Goal: Transaction & Acquisition: Purchase product/service

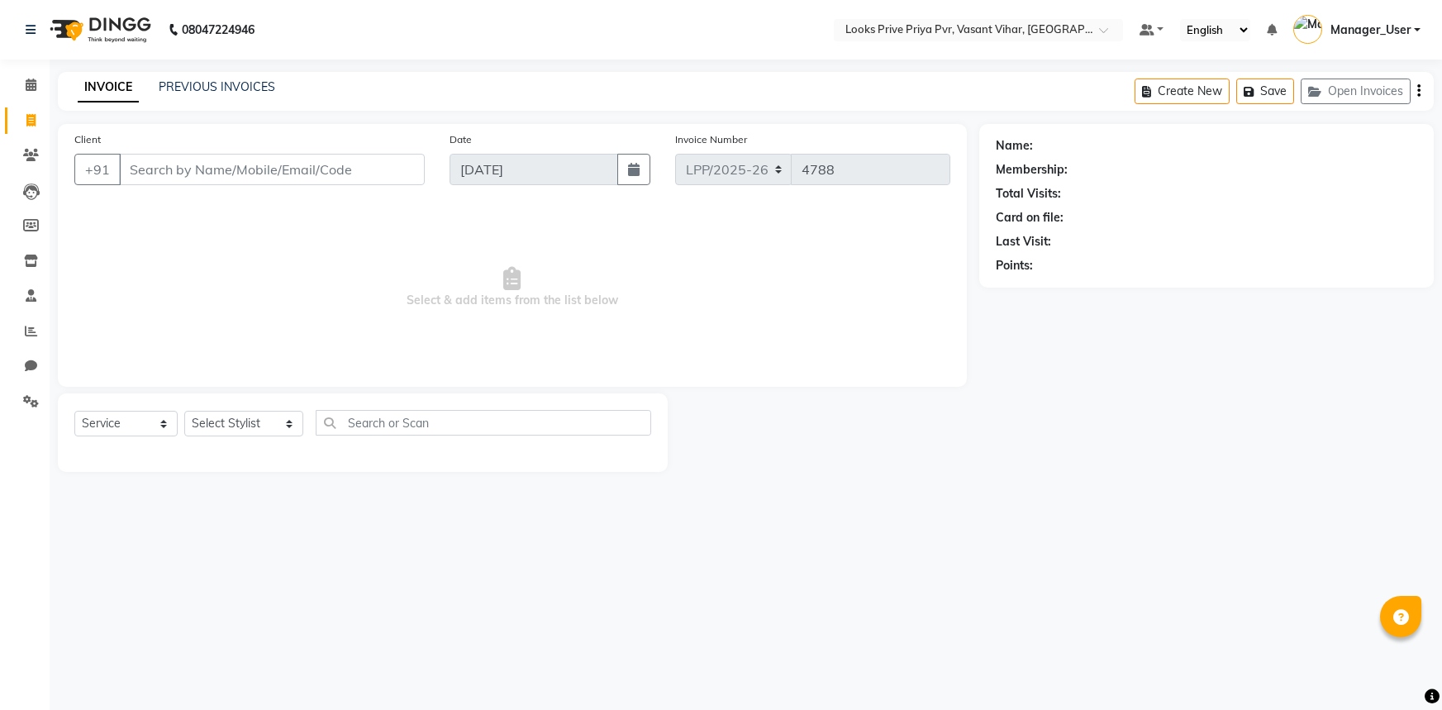
select select "service"
click at [165, 416] on select "Select Service Product Membership Package Voucher Prepaid Gift Card" at bounding box center [125, 424] width 103 height 26
click at [220, 429] on select "Select Stylist Akhir_asst ANIL_PDCT ASLAM_CR STYLIST Counter_Sales KAMAL_PDCT K…" at bounding box center [243, 424] width 119 height 26
select select "84083"
click at [184, 411] on select "Select Stylist Akhir_asst ANIL_PDCT ASLAM_CR STYLIST Counter_Sales KAMAL_PDCT K…" at bounding box center [243, 424] width 119 height 26
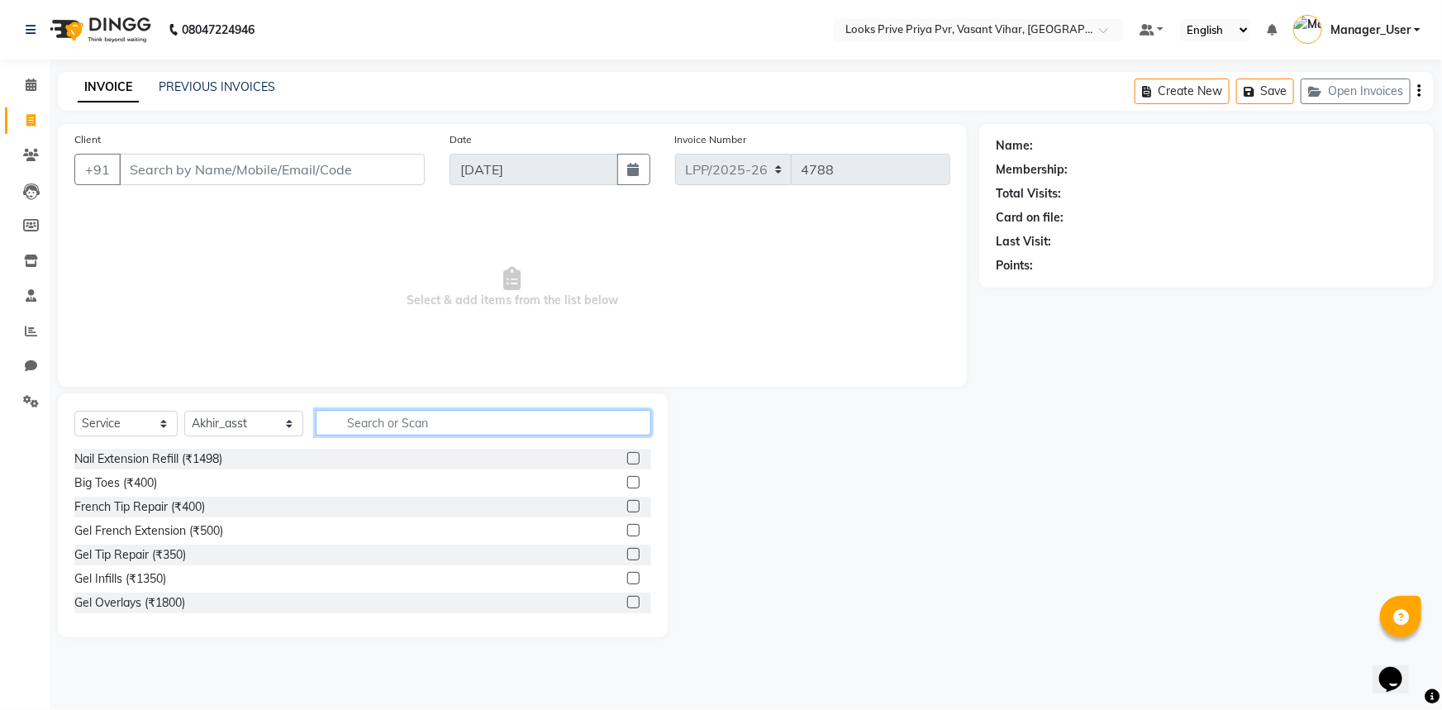
click at [450, 412] on input "text" at bounding box center [484, 423] width 336 height 26
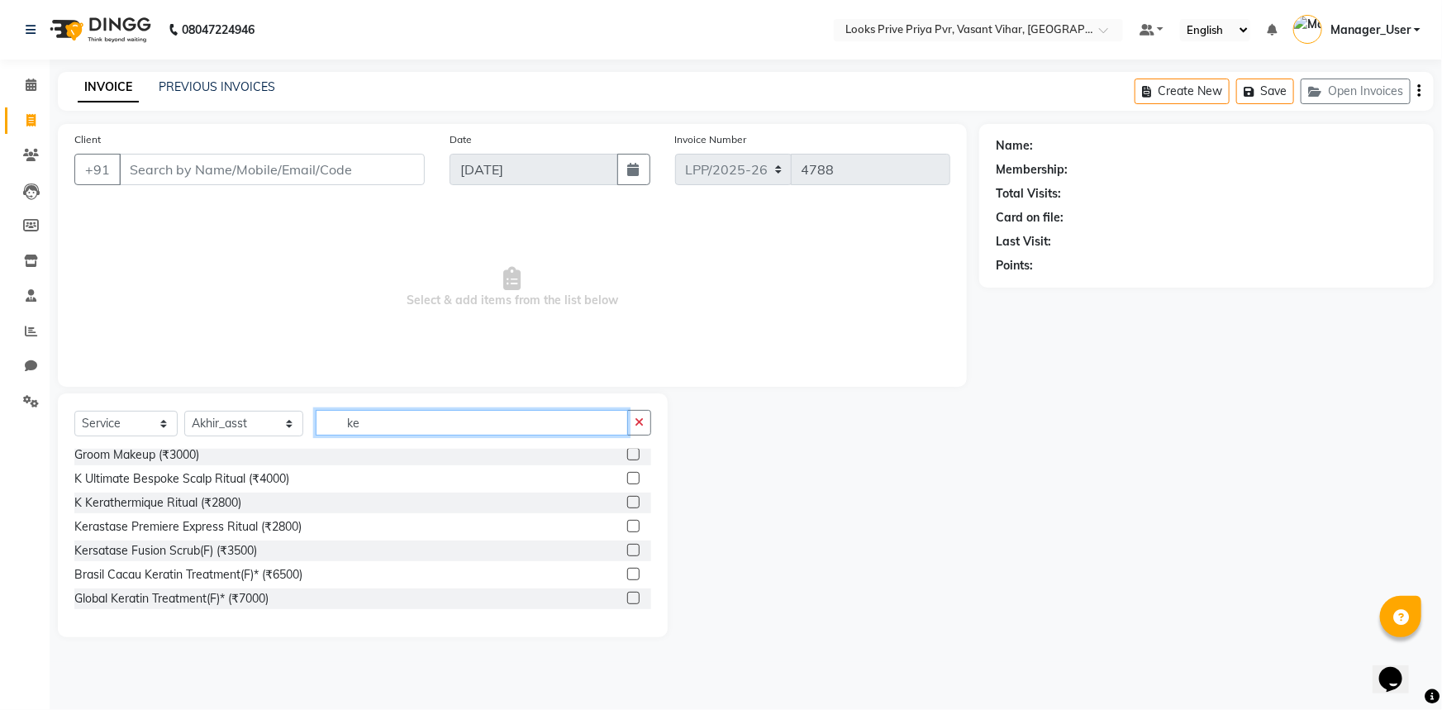
scroll to position [160, 0]
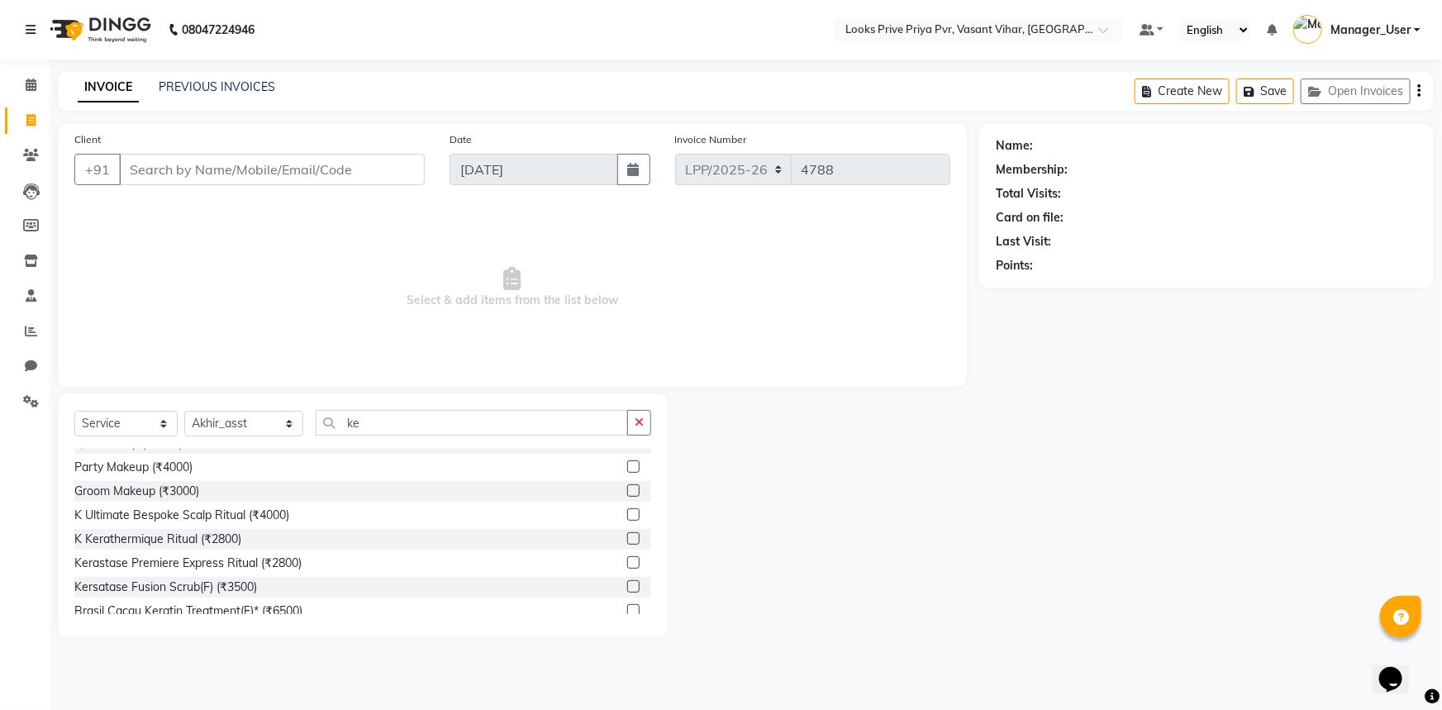
click at [324, 562] on div "Kerastase Premiere Express Ritual (₹2800)" at bounding box center [362, 563] width 577 height 21
click at [373, 430] on input "ke" at bounding box center [472, 423] width 313 height 26
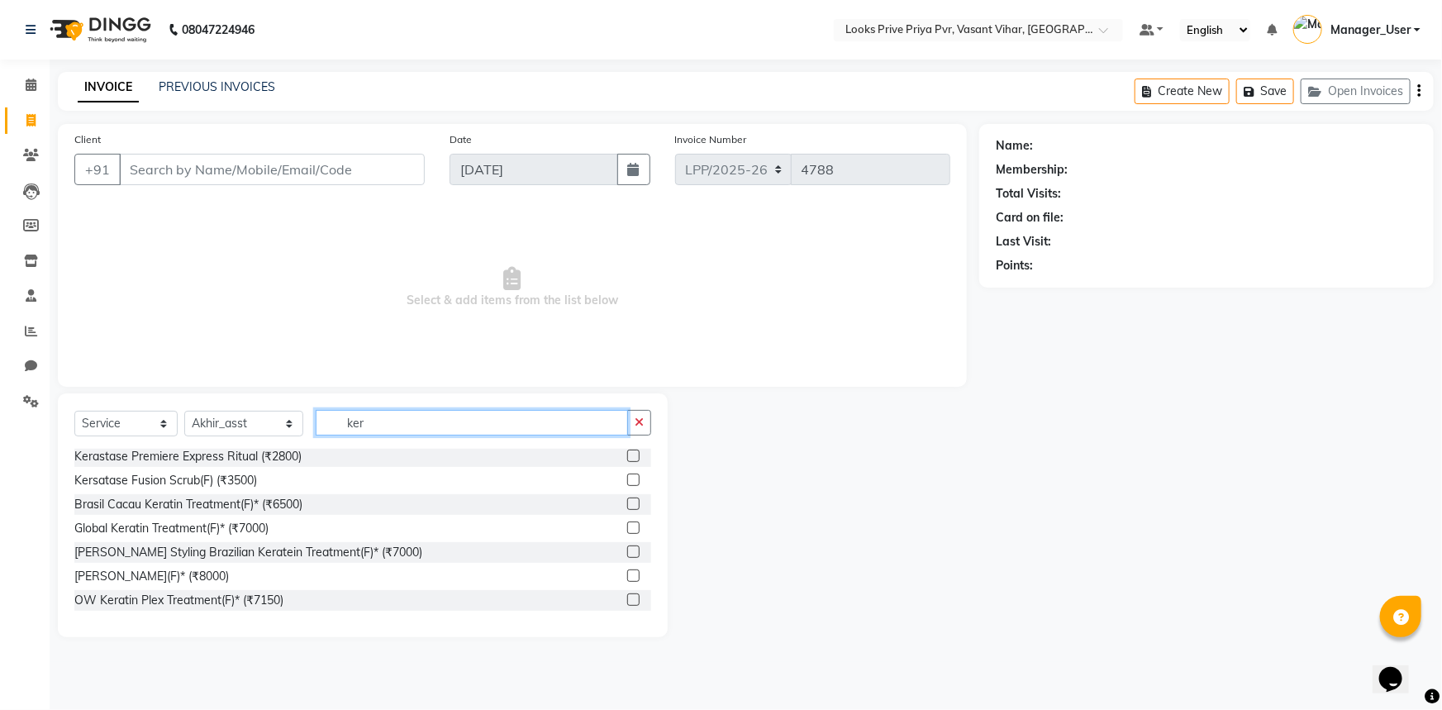
scroll to position [0, 0]
type input "kera"
click at [315, 480] on div "Kerastase Premiere Express Ritual (₹2800)" at bounding box center [362, 483] width 577 height 21
click at [627, 484] on label at bounding box center [633, 482] width 12 height 12
click at [627, 484] on input "checkbox" at bounding box center [632, 483] width 11 height 11
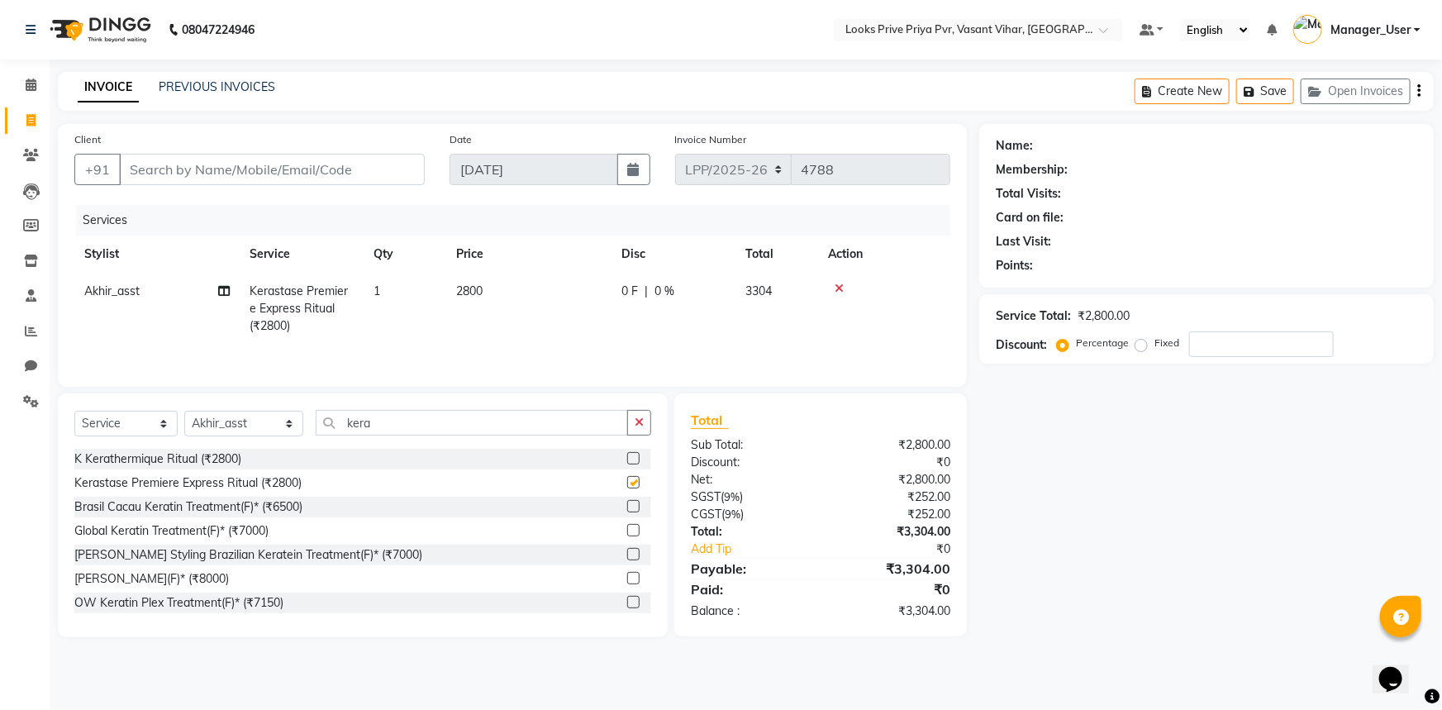
checkbox input "false"
drag, startPoint x: 412, startPoint y: 418, endPoint x: 242, endPoint y: 422, distance: 170.3
click at [242, 422] on div "Select Service Product Membership Package Voucher Prepaid Gift Card Select Styl…" at bounding box center [362, 429] width 577 height 39
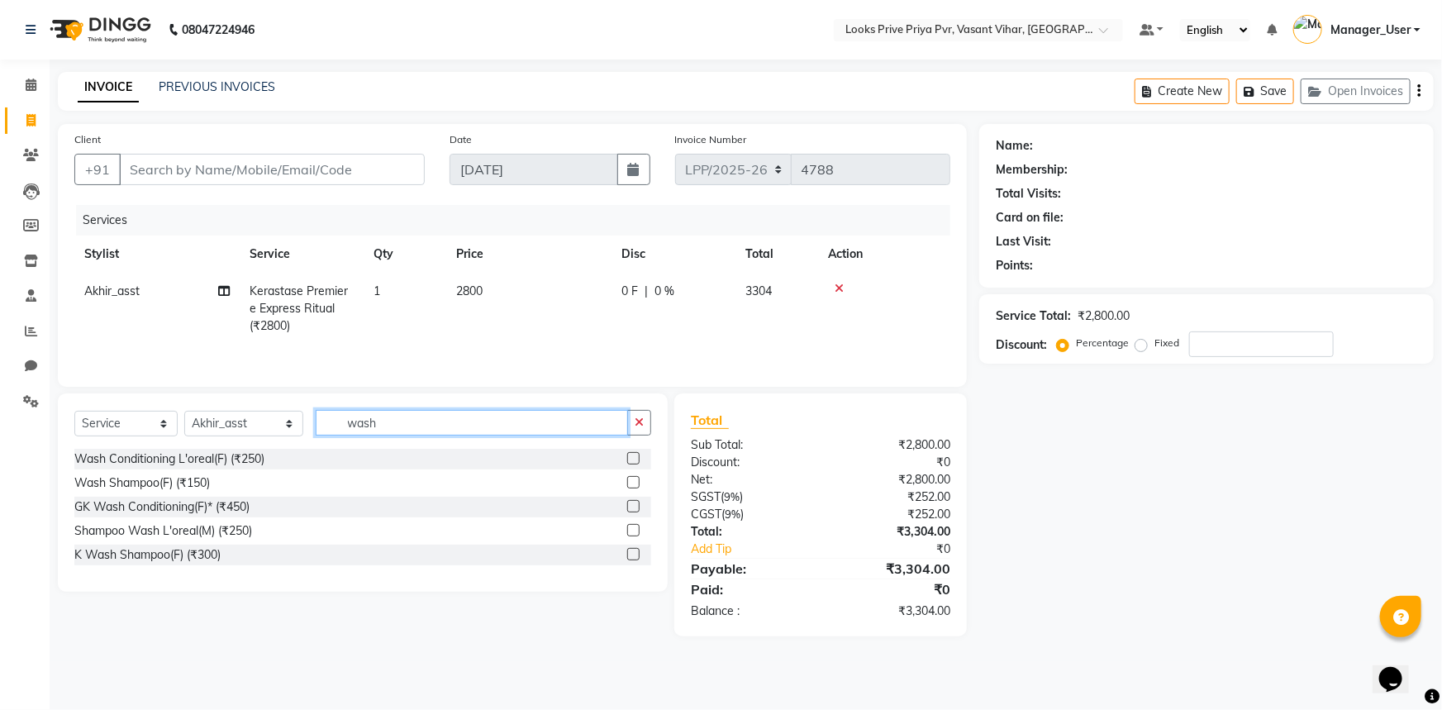
type input "wash"
click at [634, 551] on label at bounding box center [633, 554] width 12 height 12
click at [634, 551] on input "checkbox" at bounding box center [632, 555] width 11 height 11
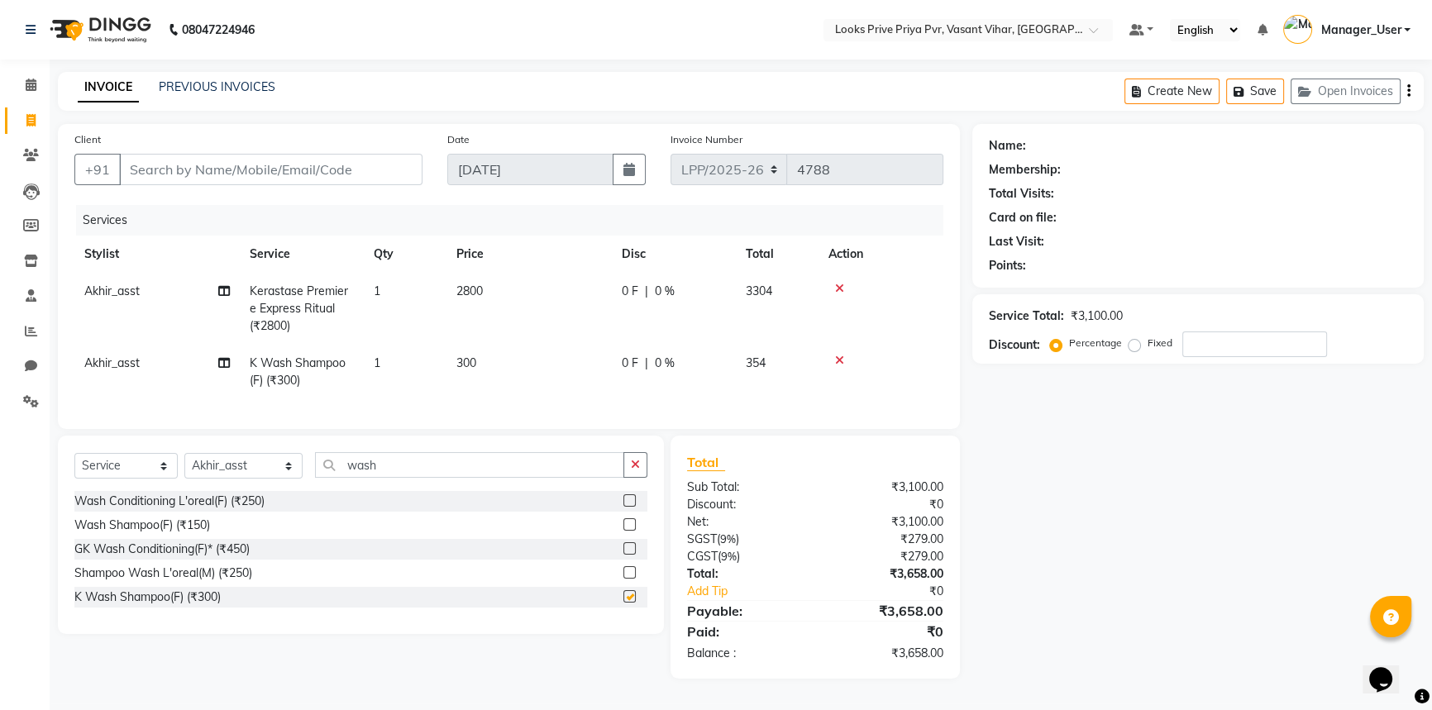
checkbox input "false"
click at [844, 289] on div at bounding box center [880, 289] width 105 height 12
click at [832, 290] on div at bounding box center [880, 289] width 105 height 12
click at [835, 286] on icon at bounding box center [839, 289] width 9 height 12
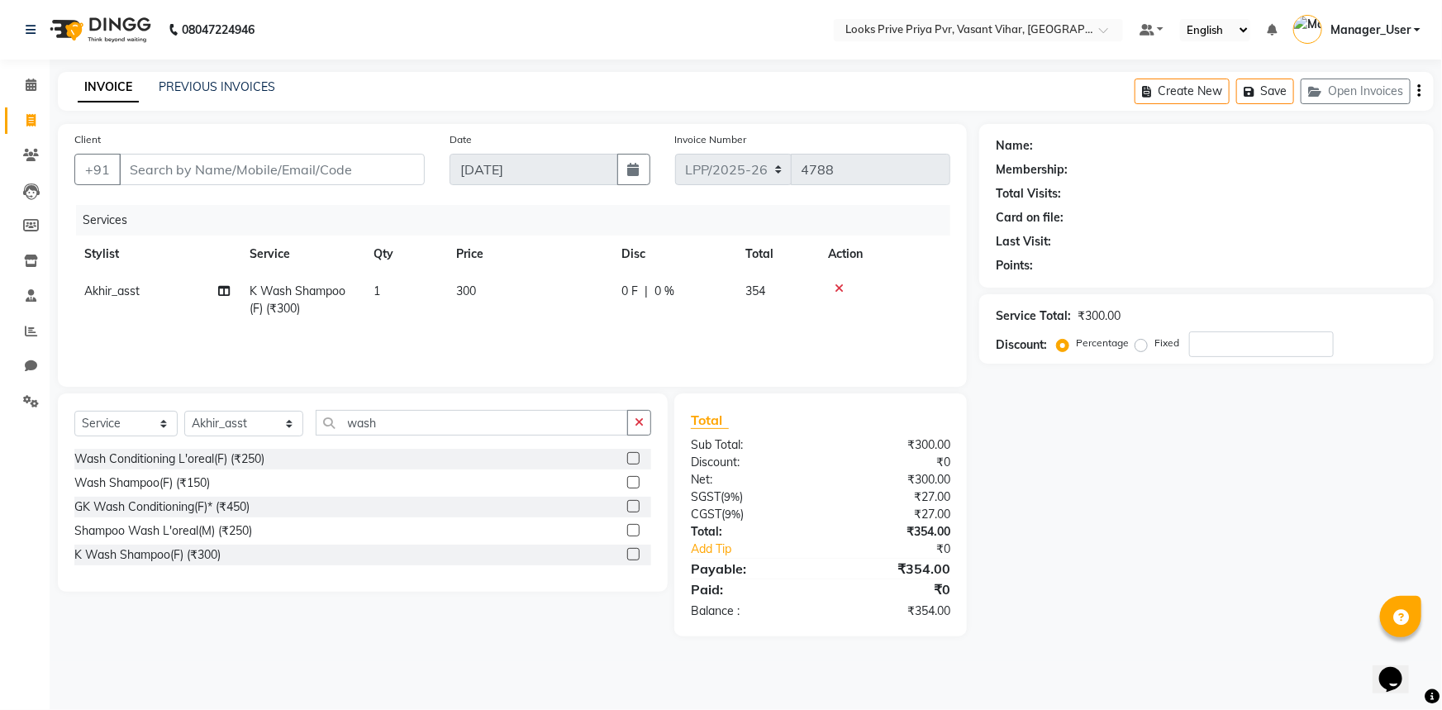
click at [475, 284] on span "300" at bounding box center [466, 291] width 20 height 15
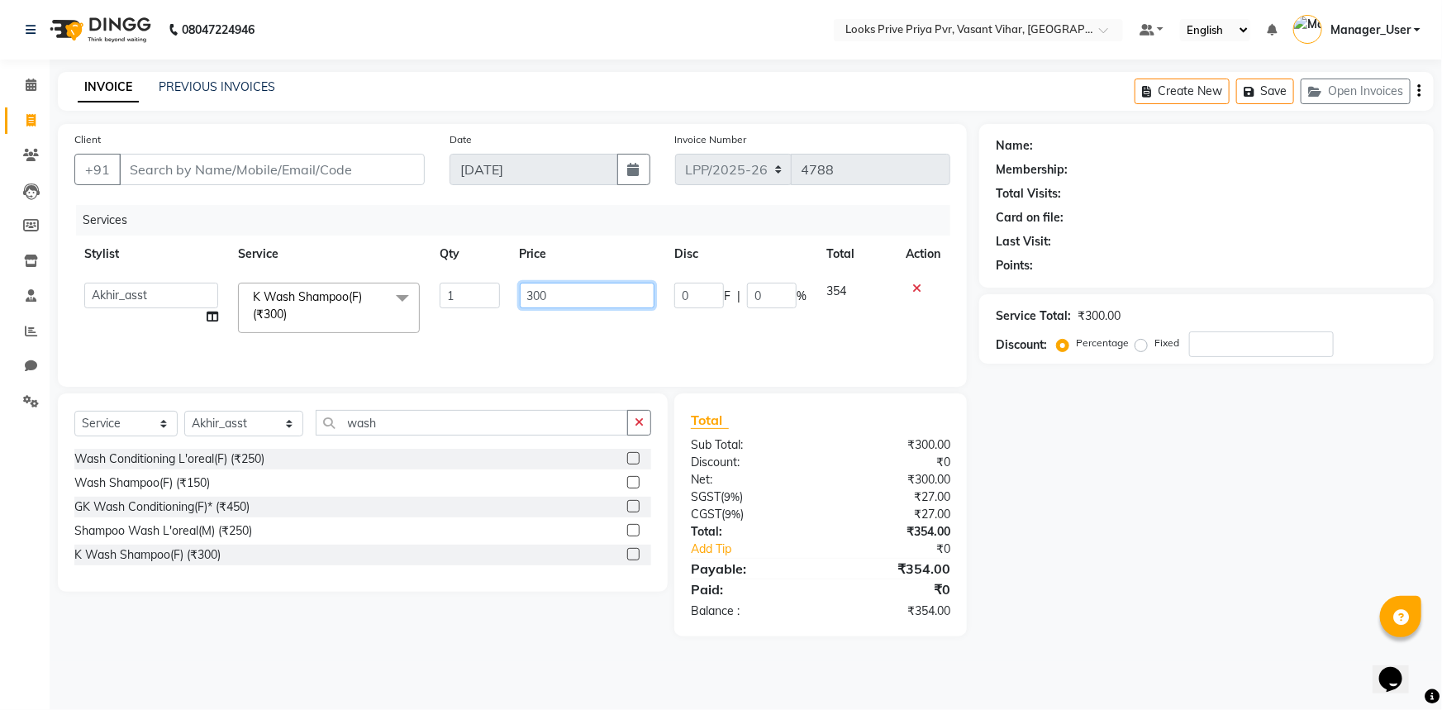
drag, startPoint x: 564, startPoint y: 293, endPoint x: 504, endPoint y: 298, distance: 59.8
click at [504, 298] on tr "Akhir_asst ANIL_PDCT ASLAM_CR STYLIST Counter_Sales KAMAL_PDCT [PERSON_NAME] DI…" at bounding box center [512, 308] width 876 height 70
type input "600"
click at [569, 336] on div "Services Stylist Service Qty Price Disc Total Action Akhir_asst ANIL_PDCT ASLAM…" at bounding box center [512, 287] width 876 height 165
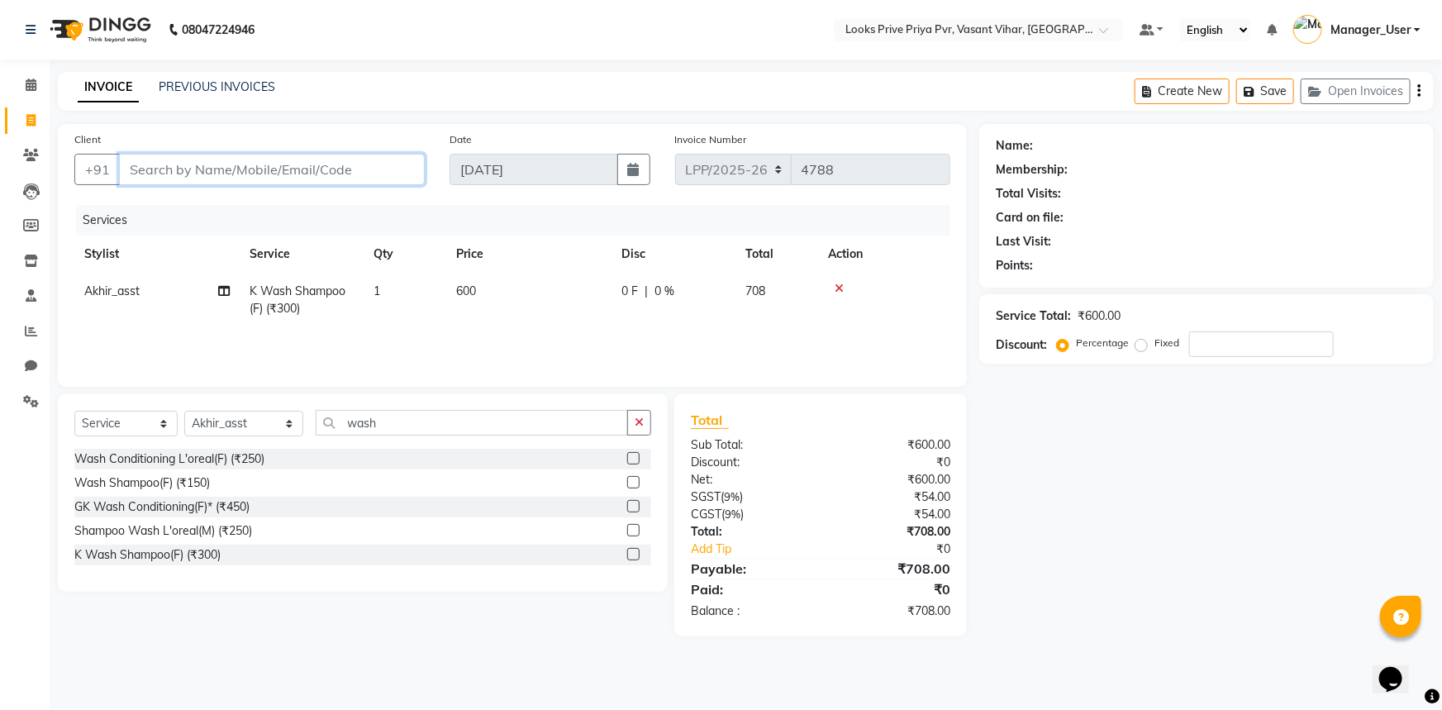
click at [362, 169] on input "Client" at bounding box center [272, 169] width 306 height 31
type input "p"
type input "0"
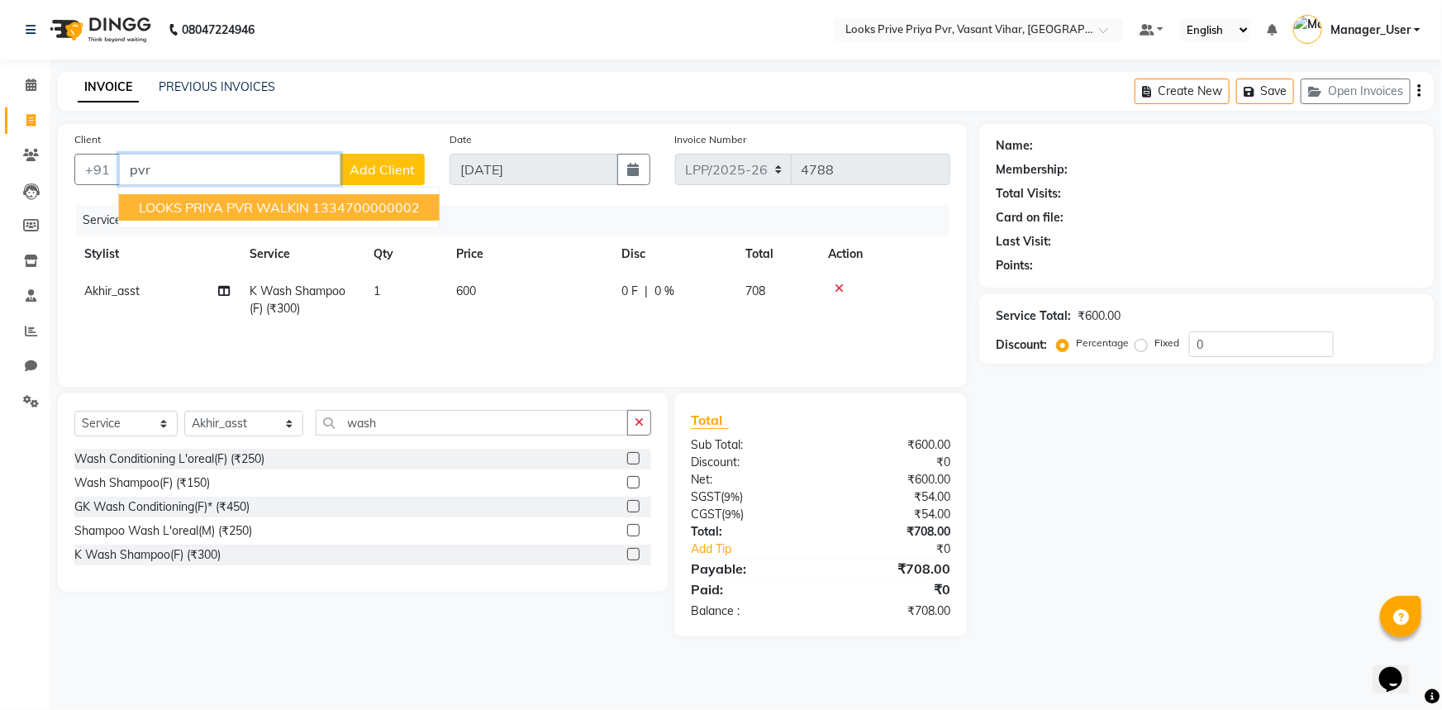
click at [264, 199] on span "LOOKS PRIYA PVR WALKIN" at bounding box center [224, 207] width 170 height 17
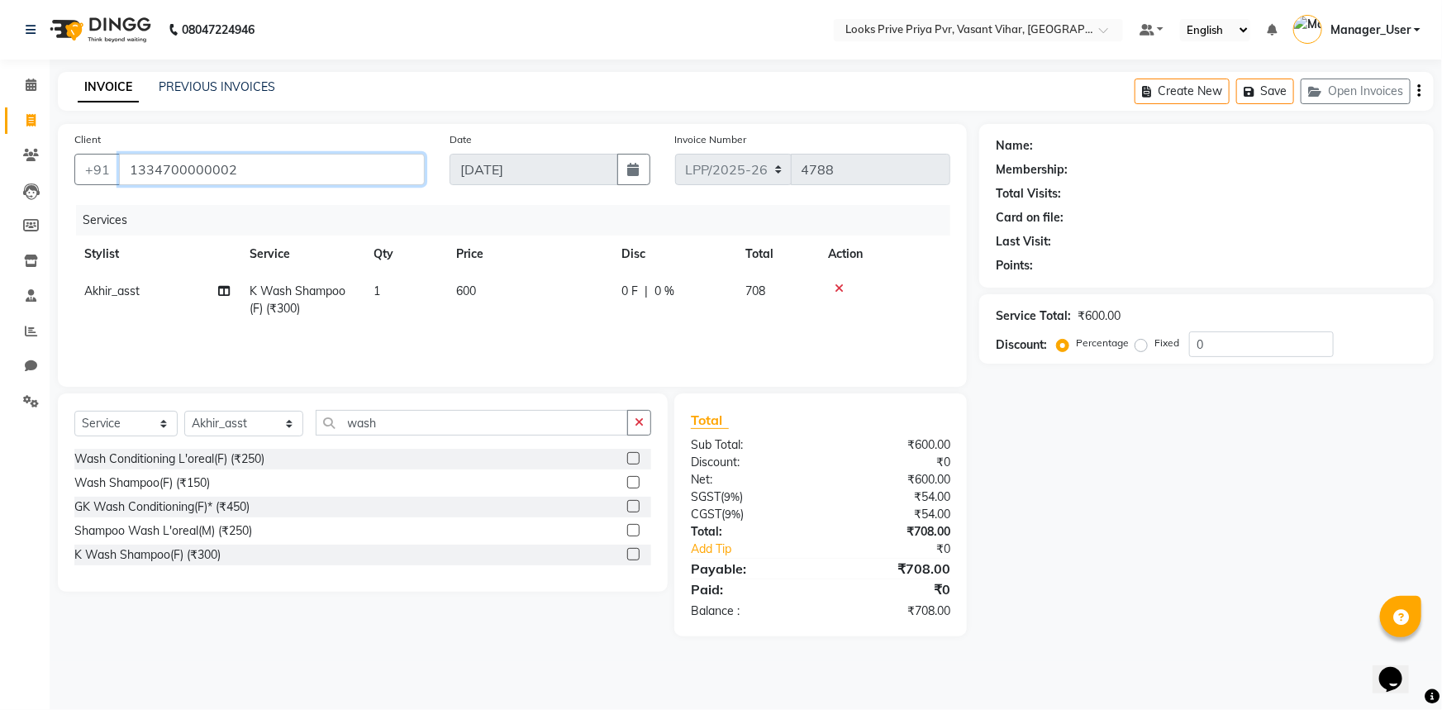
type input "1334700000002"
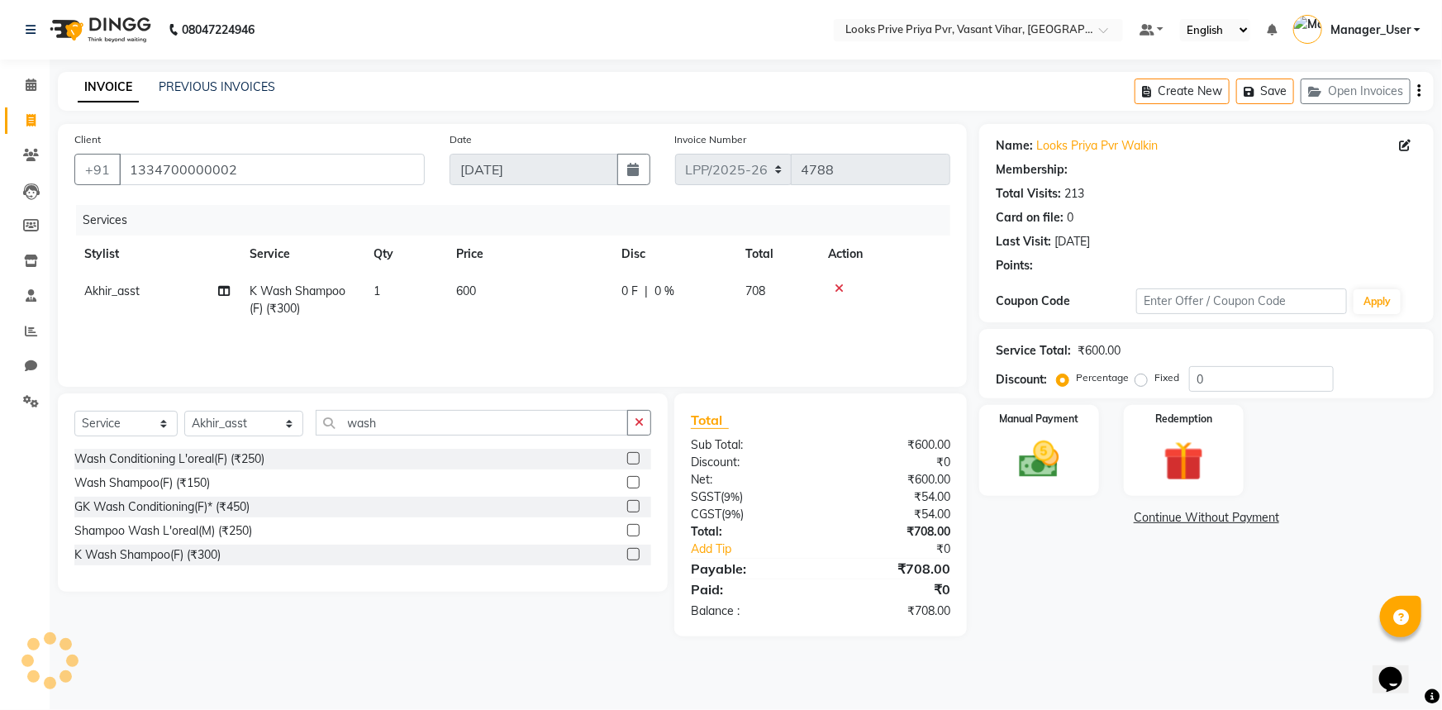
select select "1: Object"
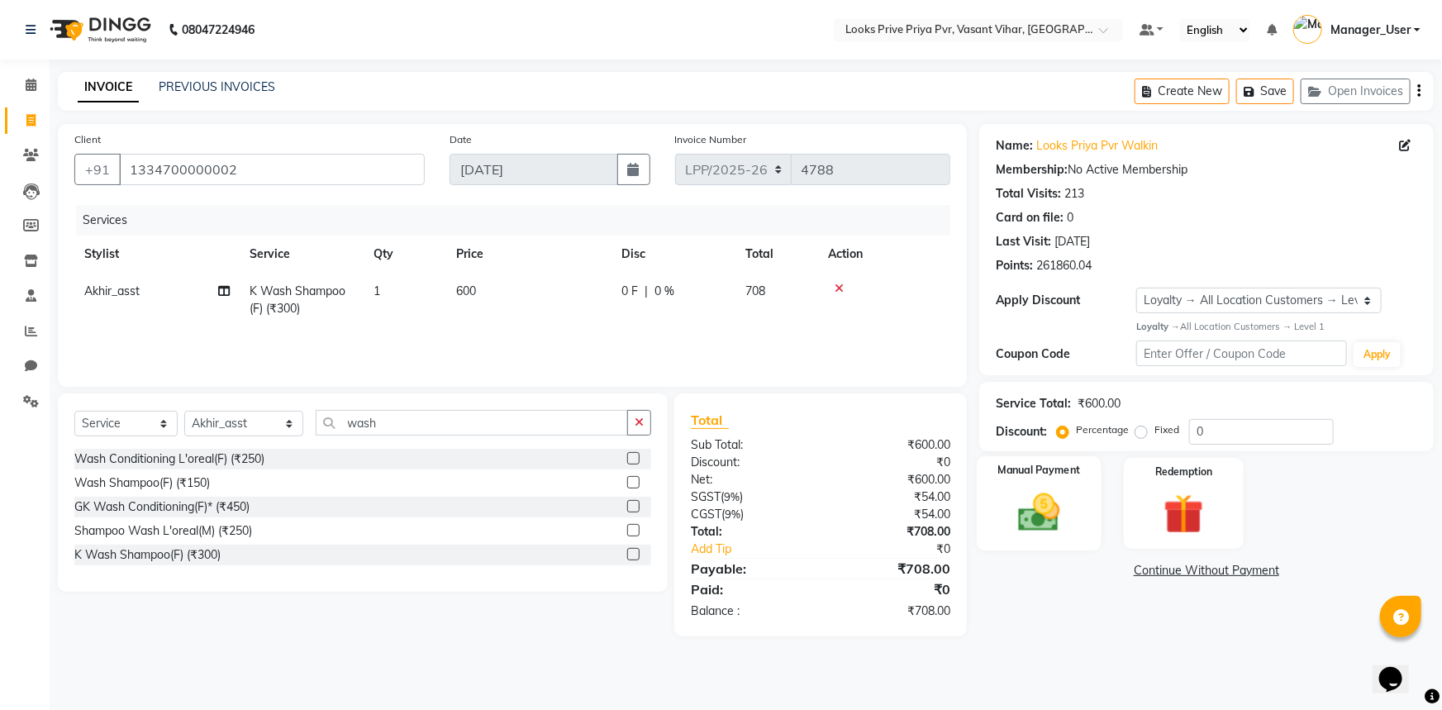
click at [1046, 512] on img at bounding box center [1040, 513] width 68 height 48
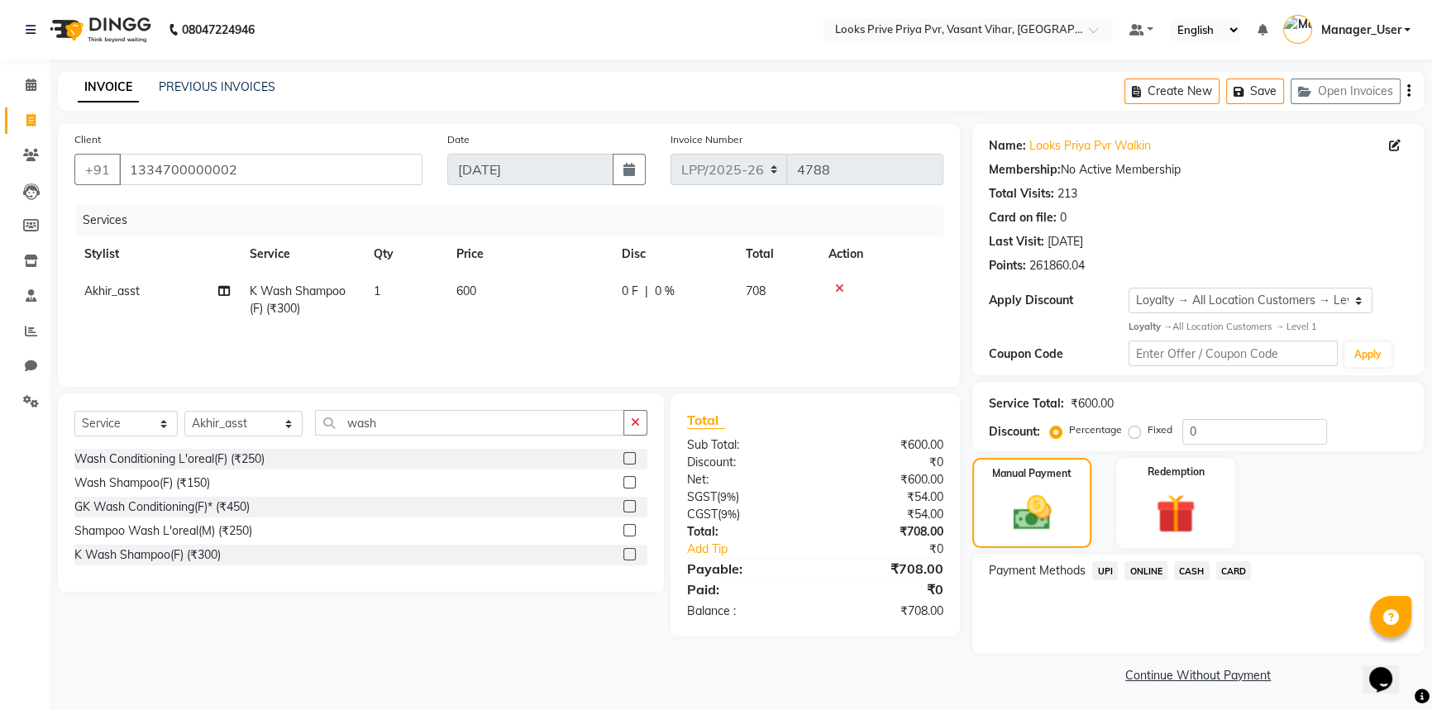
click at [1198, 576] on span "CASH" at bounding box center [1192, 570] width 36 height 19
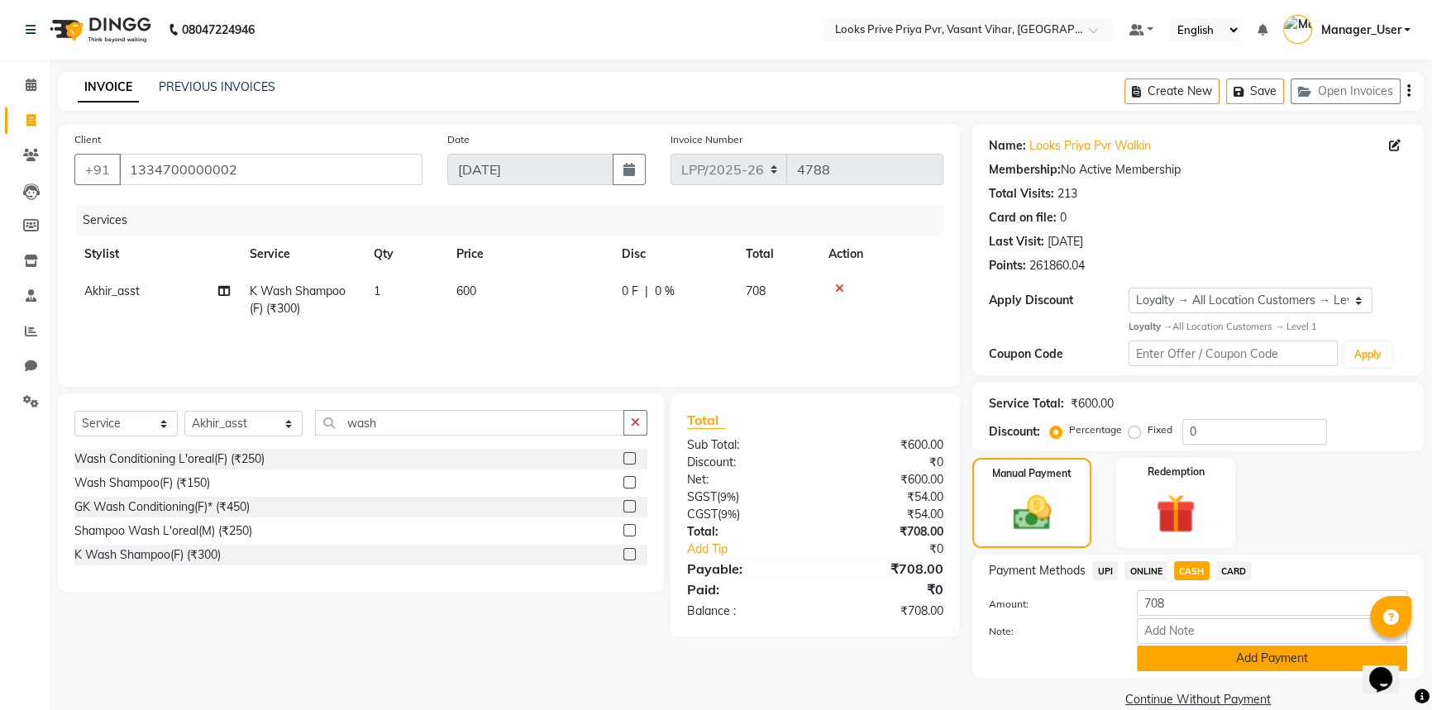
click at [1207, 653] on button "Add Payment" at bounding box center [1272, 659] width 270 height 26
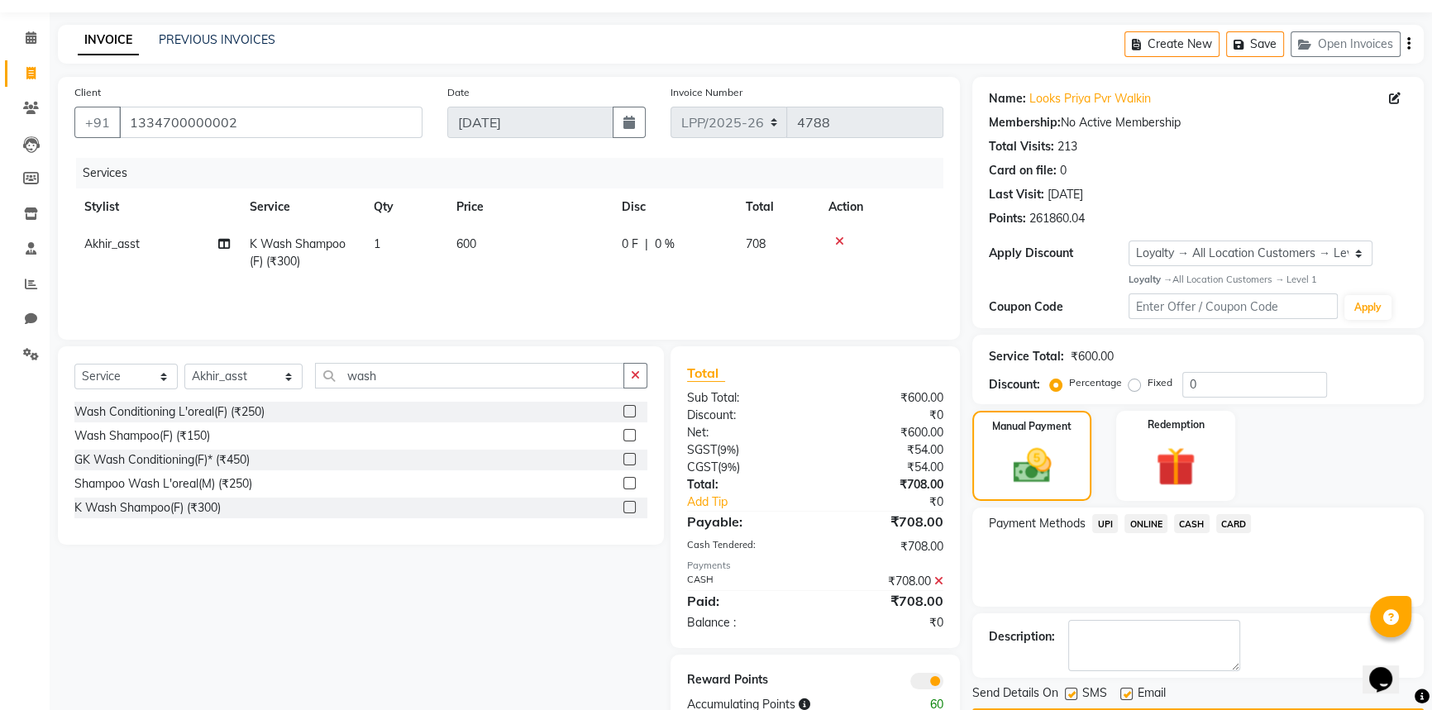
scroll to position [95, 0]
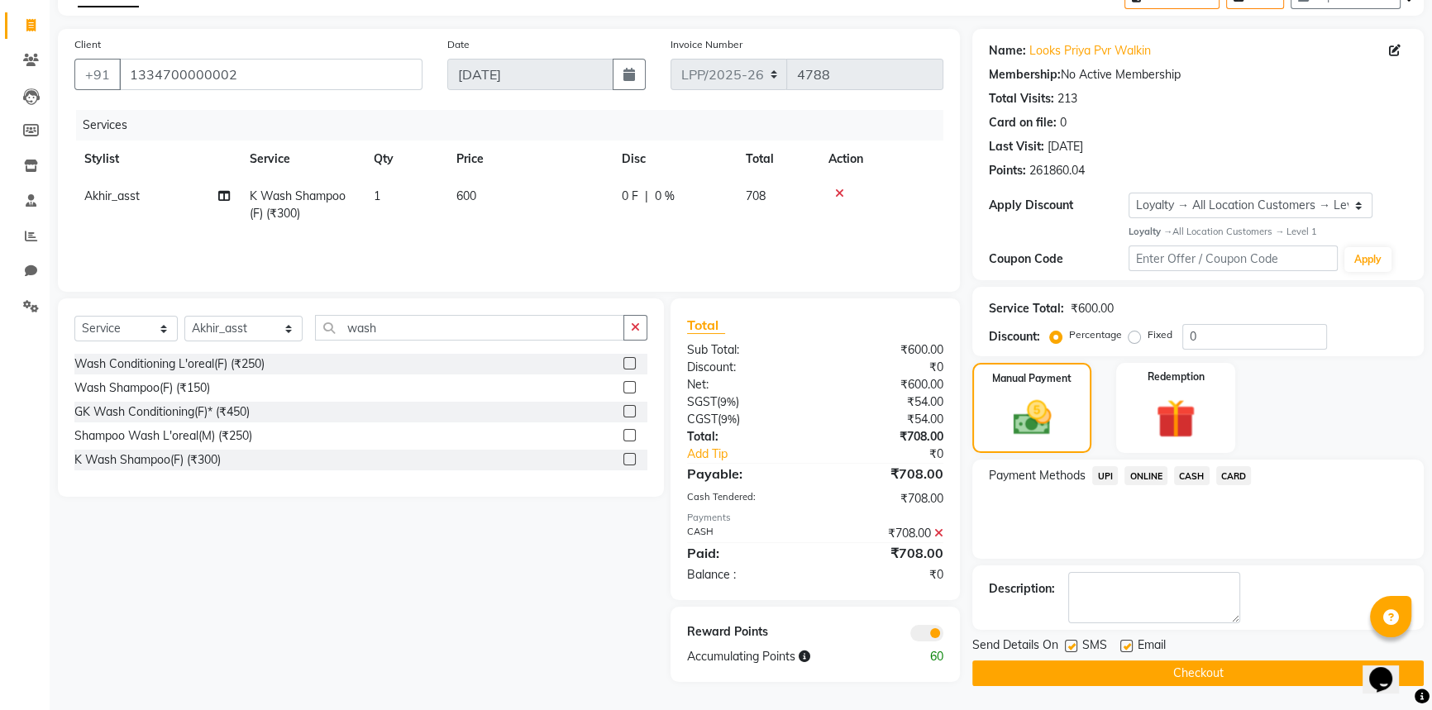
click at [1119, 671] on button "Checkout" at bounding box center [1197, 673] width 451 height 26
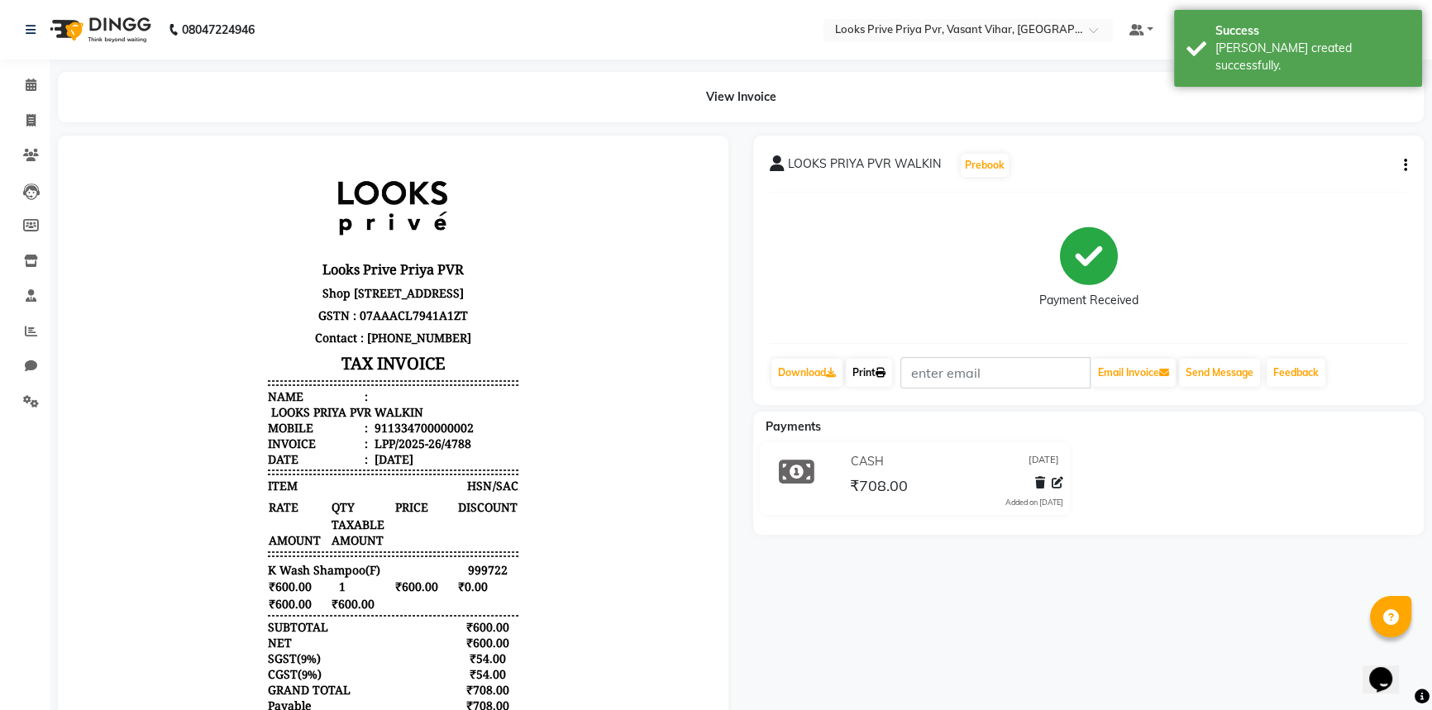
click at [867, 379] on link "Print" at bounding box center [869, 373] width 46 height 28
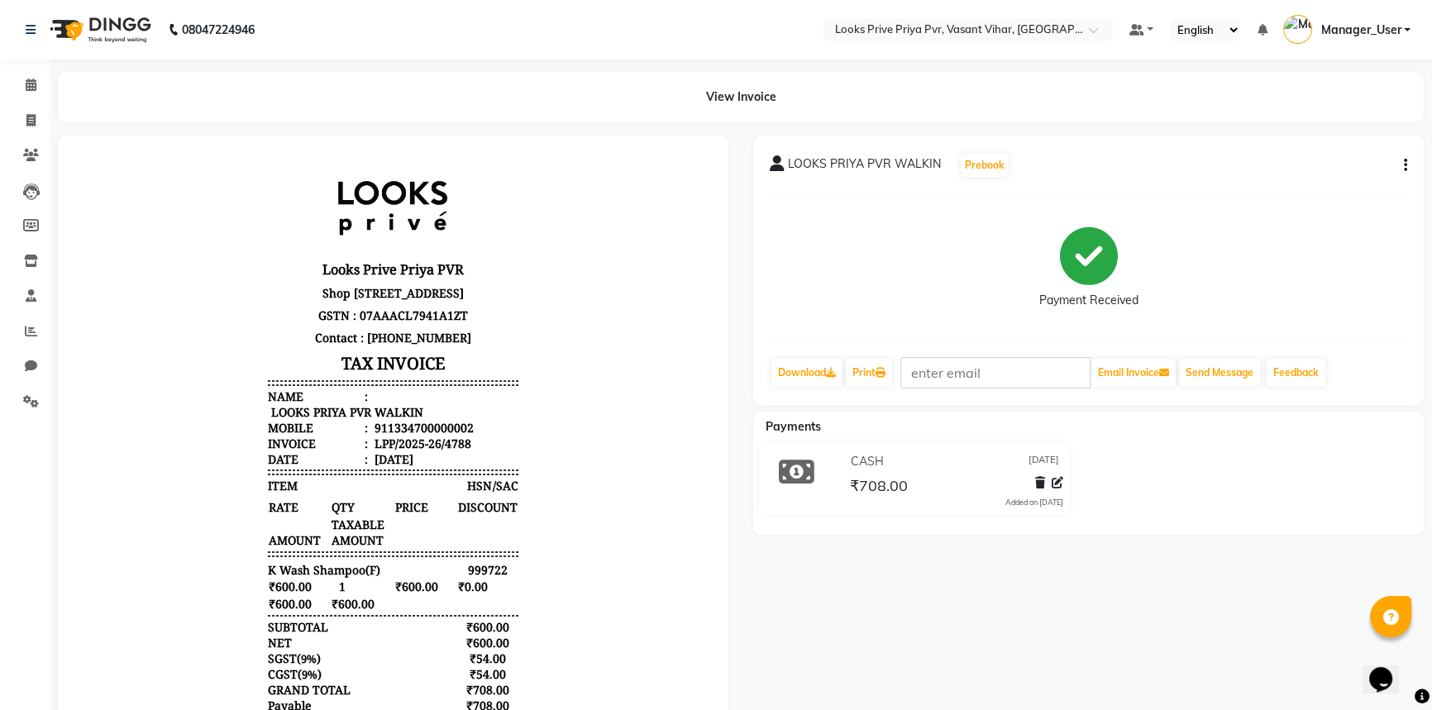
drag, startPoint x: 41, startPoint y: 149, endPoint x: 47, endPoint y: 155, distance: 8.8
click at [47, 155] on div at bounding box center [392, 503] width 695 height 735
click at [37, 154] on icon at bounding box center [31, 155] width 16 height 12
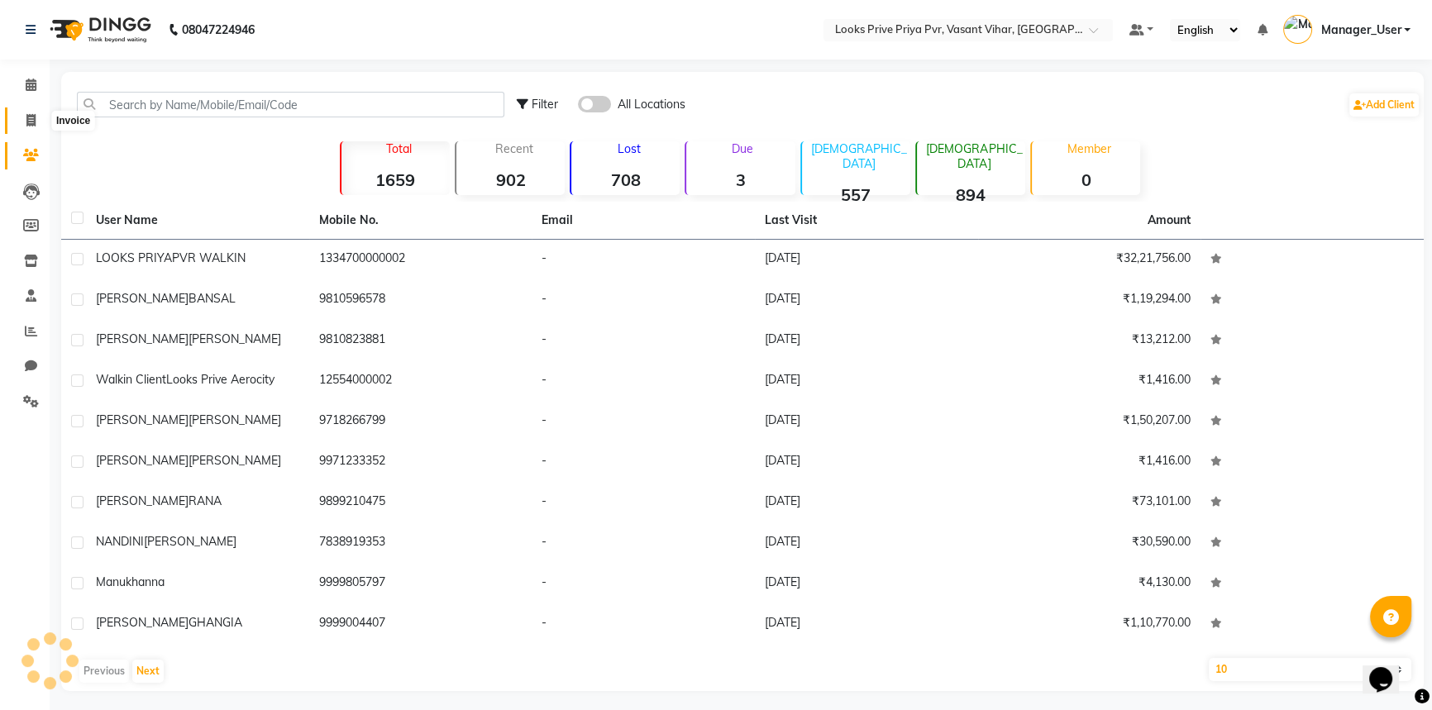
click at [21, 122] on span at bounding box center [31, 121] width 29 height 19
select select "service"
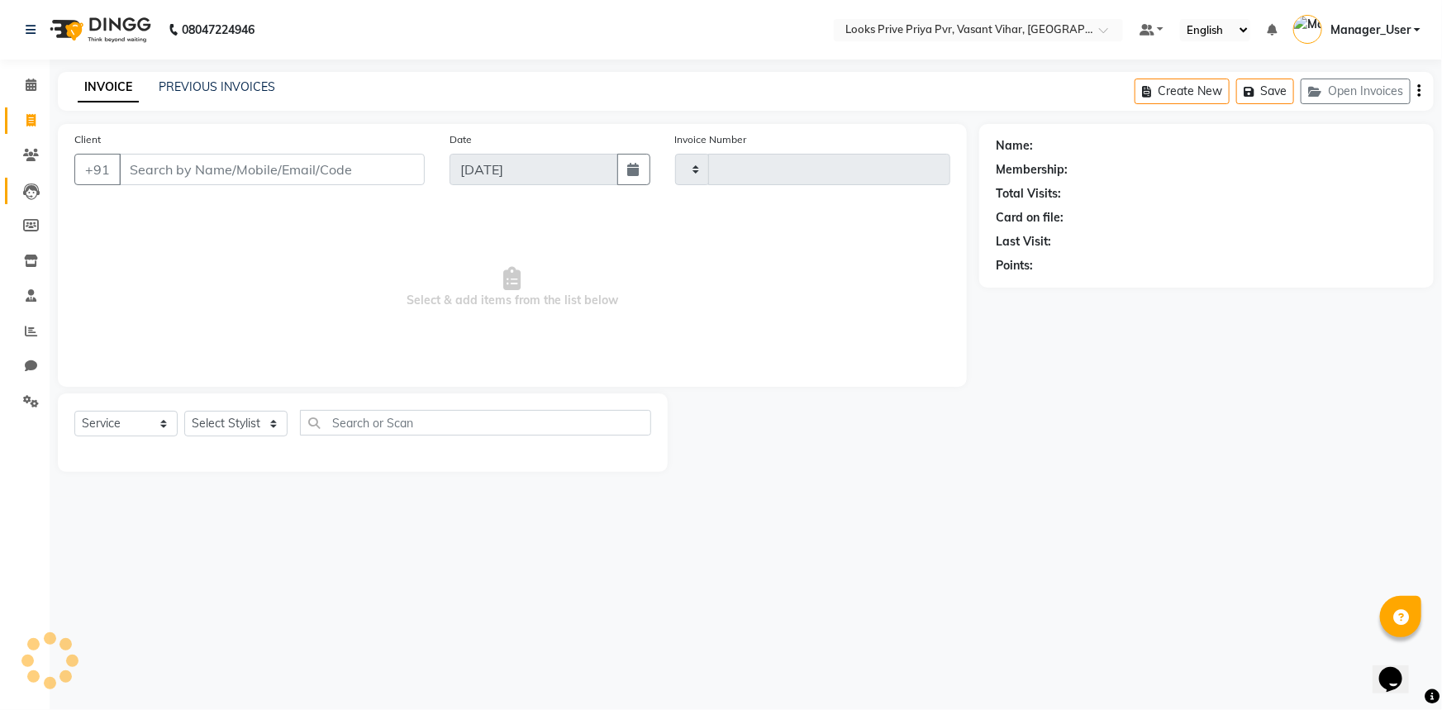
type input "4789"
select select "7646"
click at [364, 294] on span "Select & add items from the list below" at bounding box center [512, 287] width 876 height 165
click at [236, 422] on select "Select Stylist Akhir_asst ANIL_PDCT ASLAM_CR STYLIST Counter_Sales KAMAL_PDCT […" at bounding box center [243, 424] width 119 height 26
select select "66936"
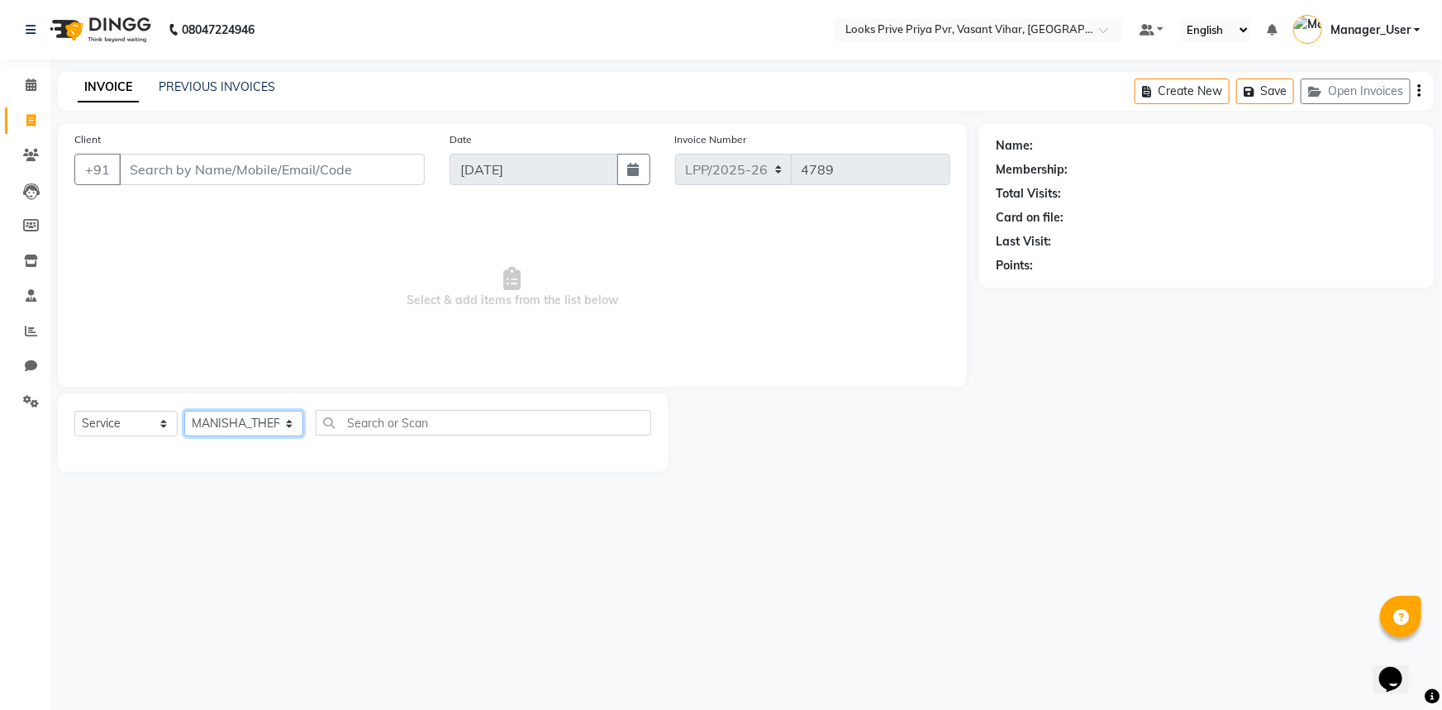
click at [184, 411] on select "Select Stylist Akhir_asst ANIL_PDCT ASLAM_CR STYLIST Counter_Sales KAMAL_PDCT […" at bounding box center [243, 424] width 119 height 26
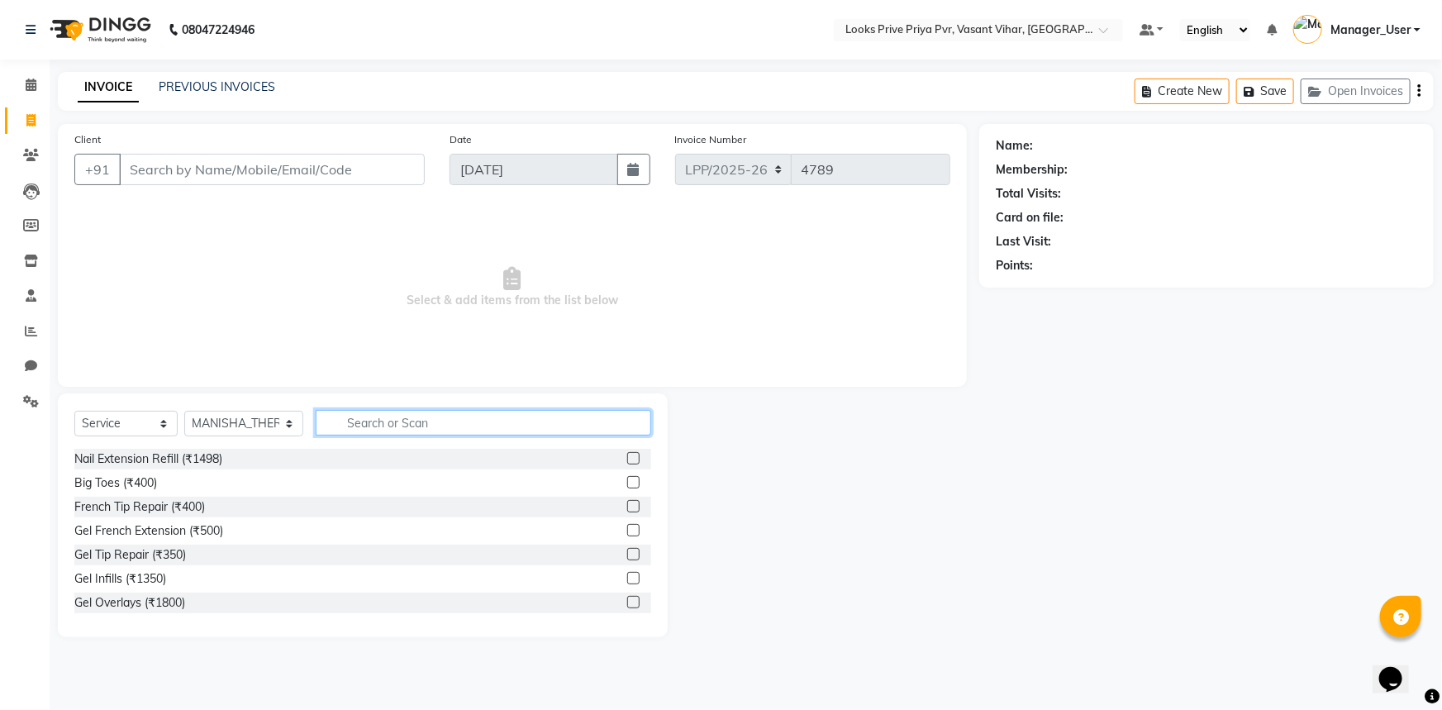
click at [363, 427] on input "text" at bounding box center [484, 423] width 336 height 26
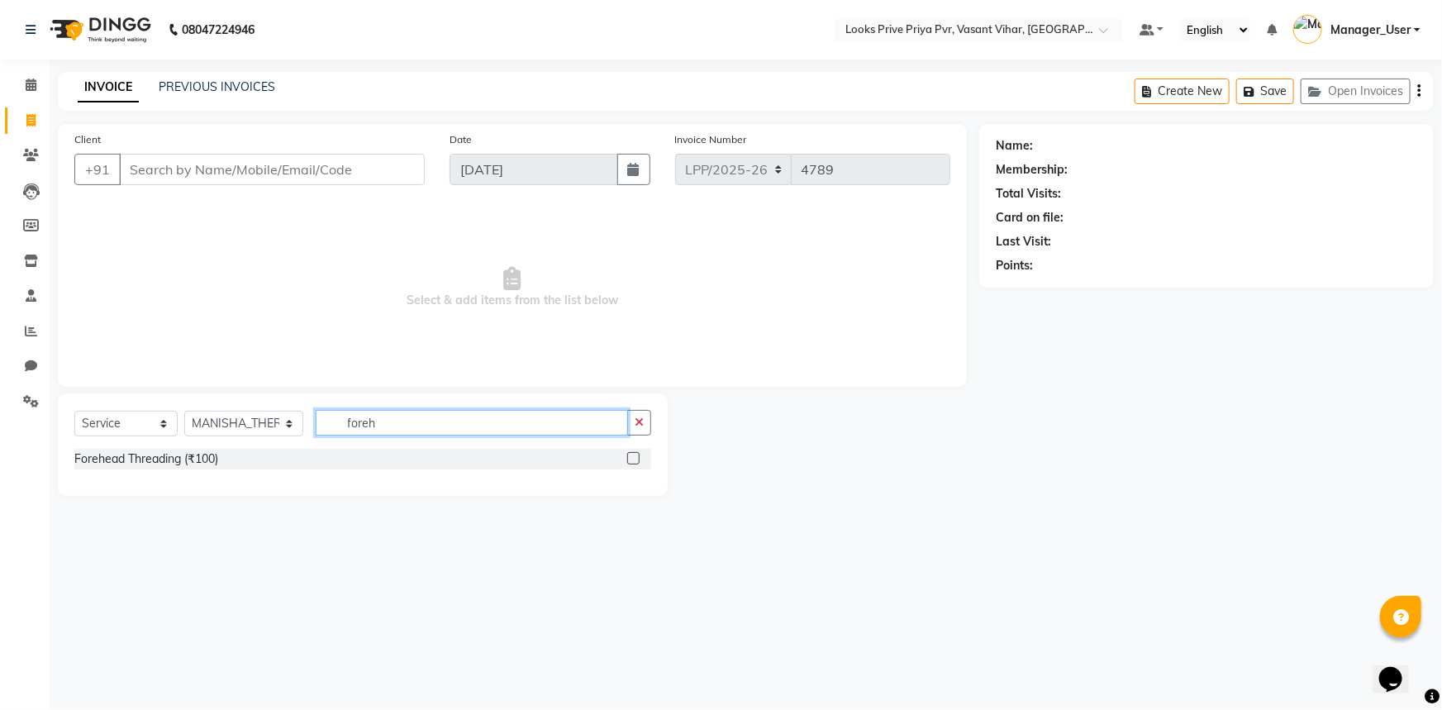
type input "foreh"
click at [634, 461] on label at bounding box center [633, 458] width 12 height 12
click at [634, 461] on input "checkbox" at bounding box center [632, 459] width 11 height 11
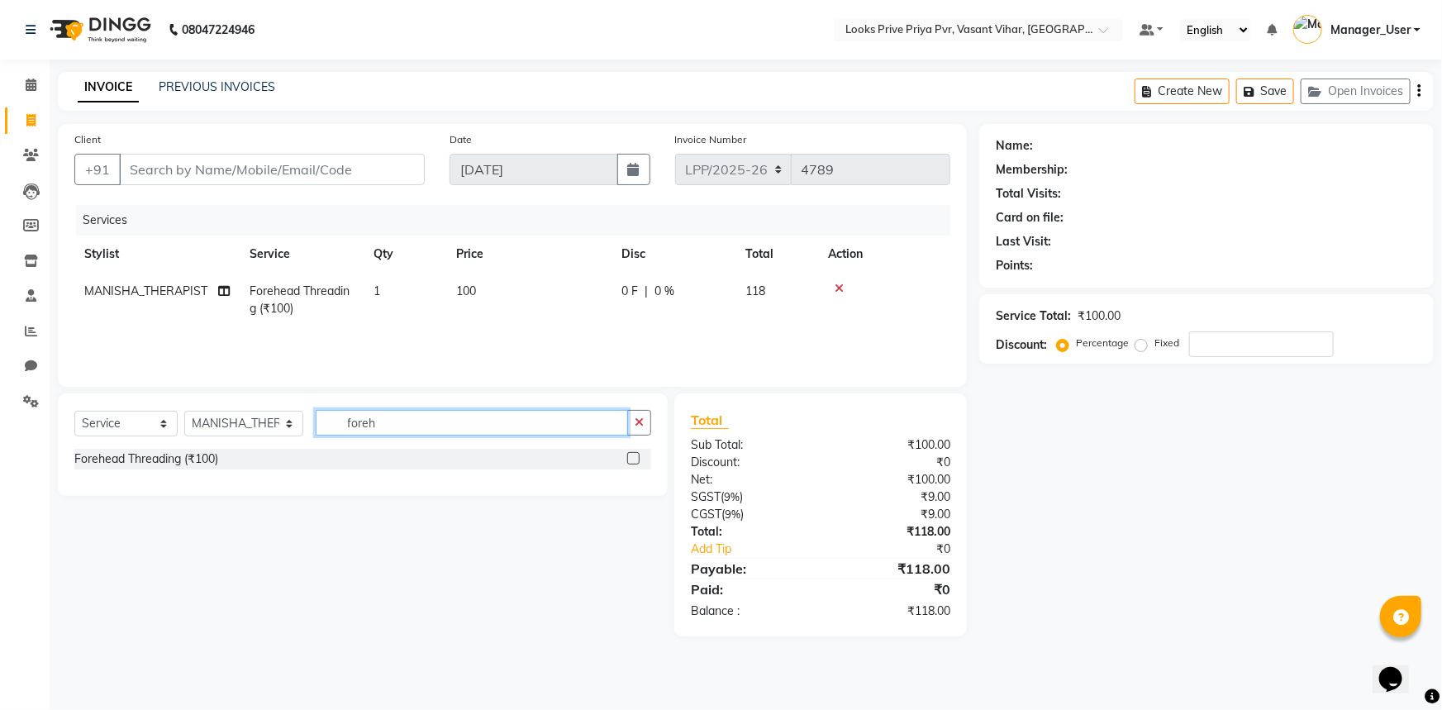
checkbox input "false"
click at [484, 427] on input "foreh" at bounding box center [472, 423] width 313 height 26
type input "eyeb"
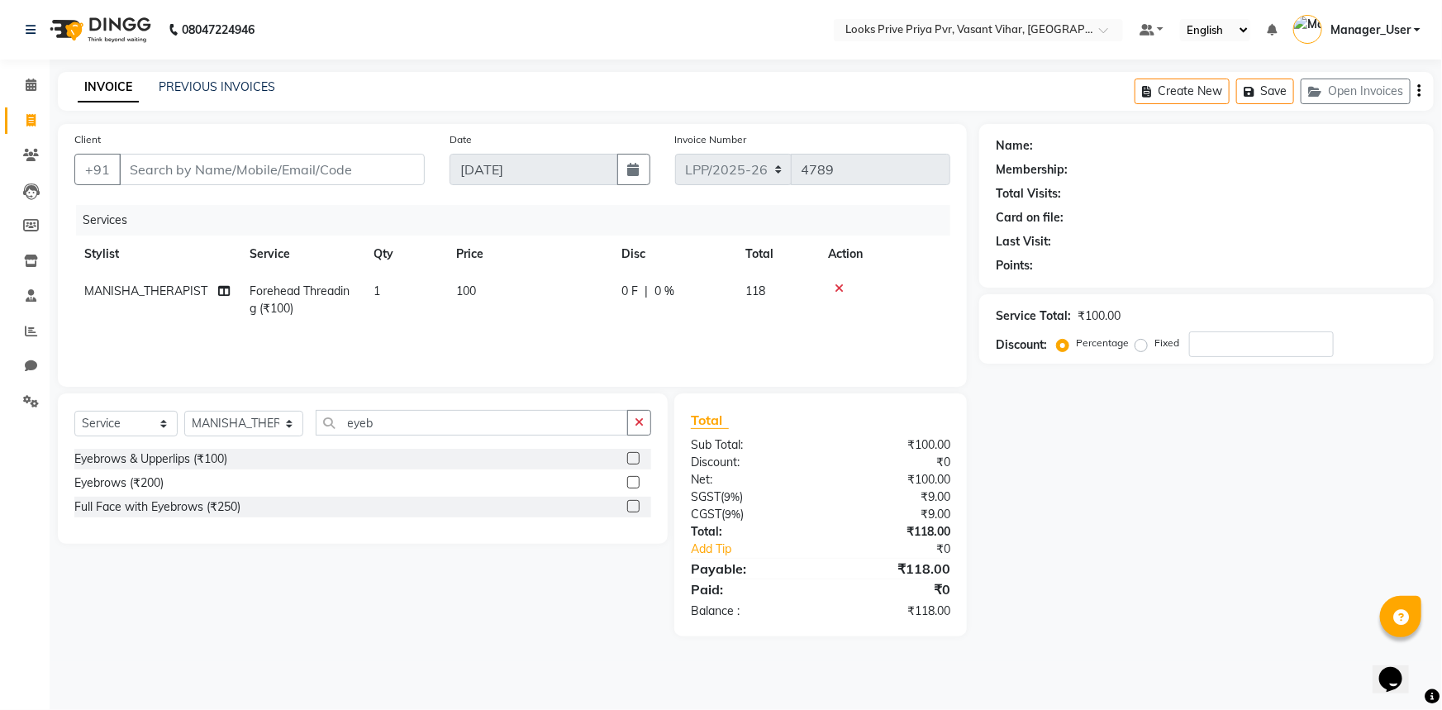
click at [628, 453] on label at bounding box center [633, 458] width 12 height 12
click at [628, 454] on input "checkbox" at bounding box center [632, 459] width 11 height 11
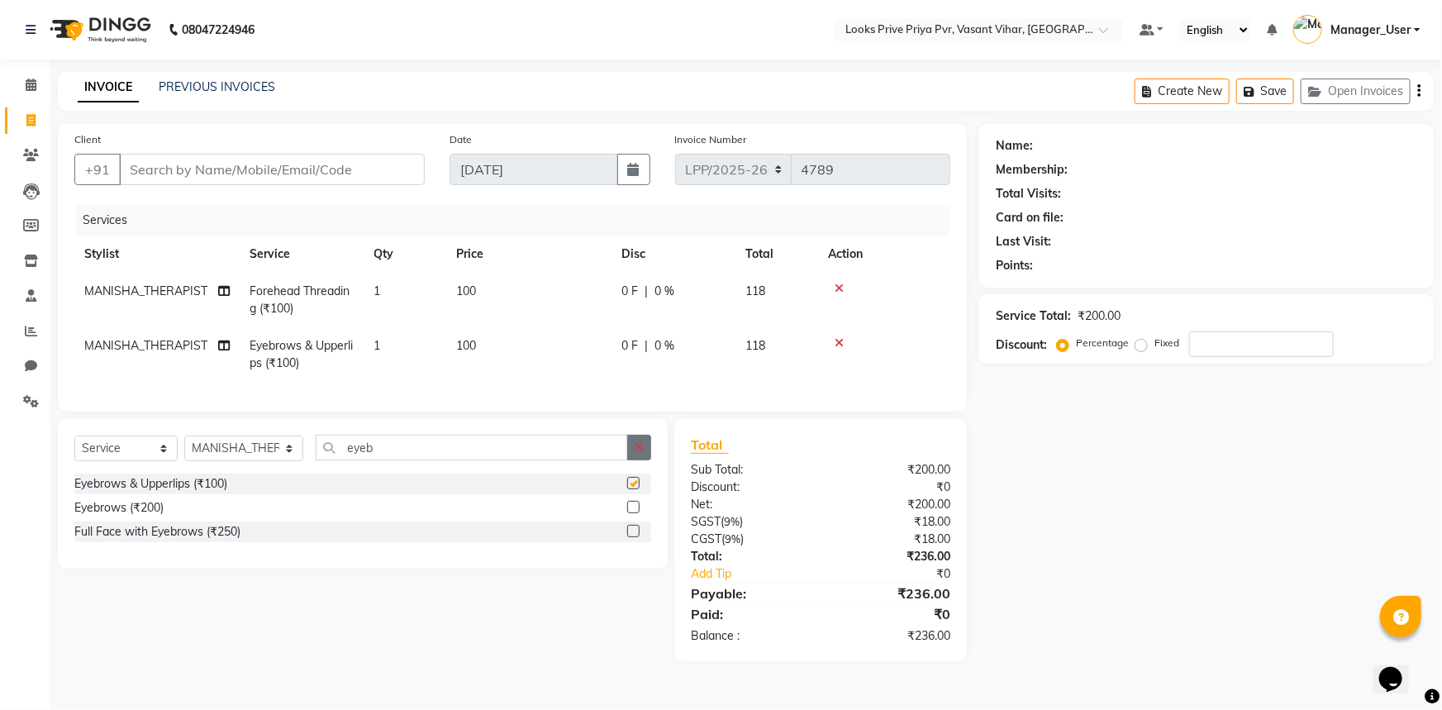
checkbox input "false"
click at [1116, 479] on div "Name: Membership: Total Visits: Card on file: Last Visit: Points: Service Total…" at bounding box center [1212, 392] width 467 height 537
click at [242, 165] on input "Client" at bounding box center [272, 169] width 306 height 31
type input "p"
type input "0"
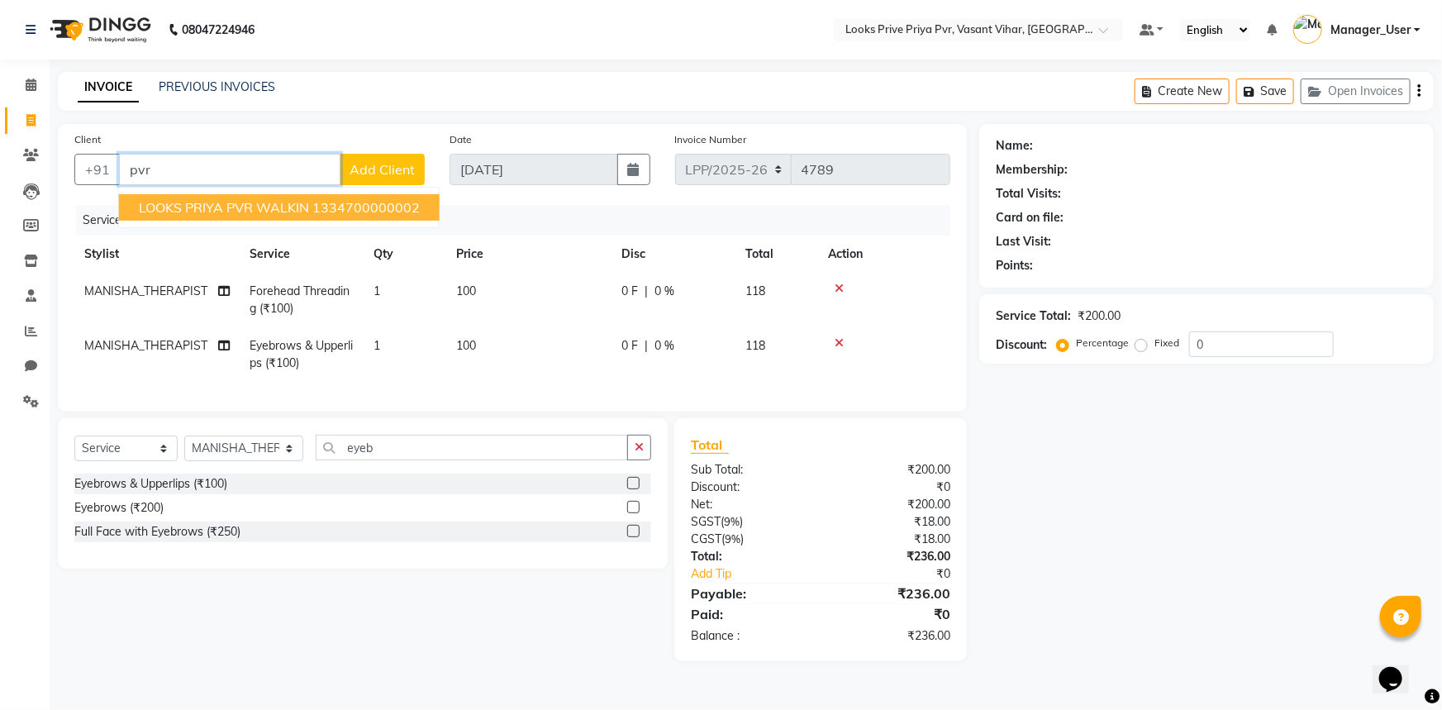
click at [226, 207] on span "LOOKS PRIYA PVR WALKIN" at bounding box center [224, 207] width 170 height 17
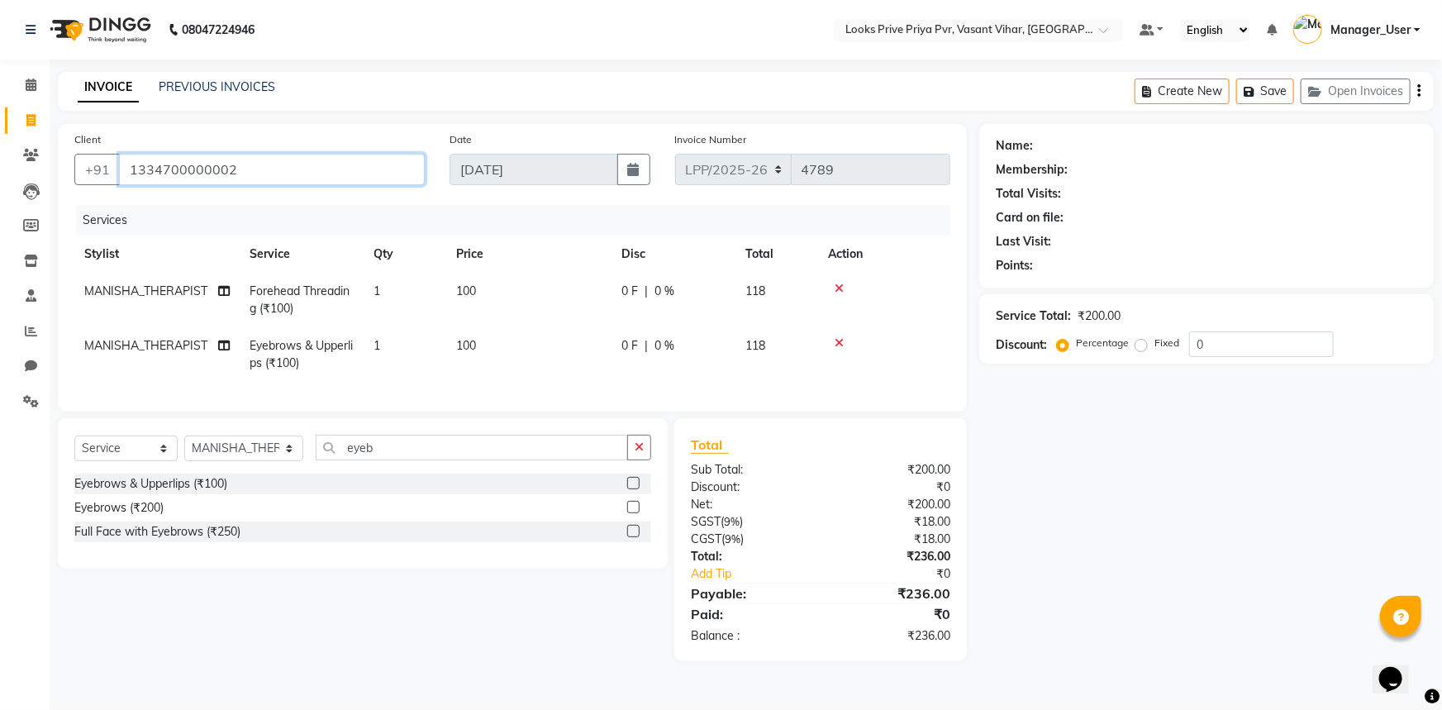
type input "1334700000002"
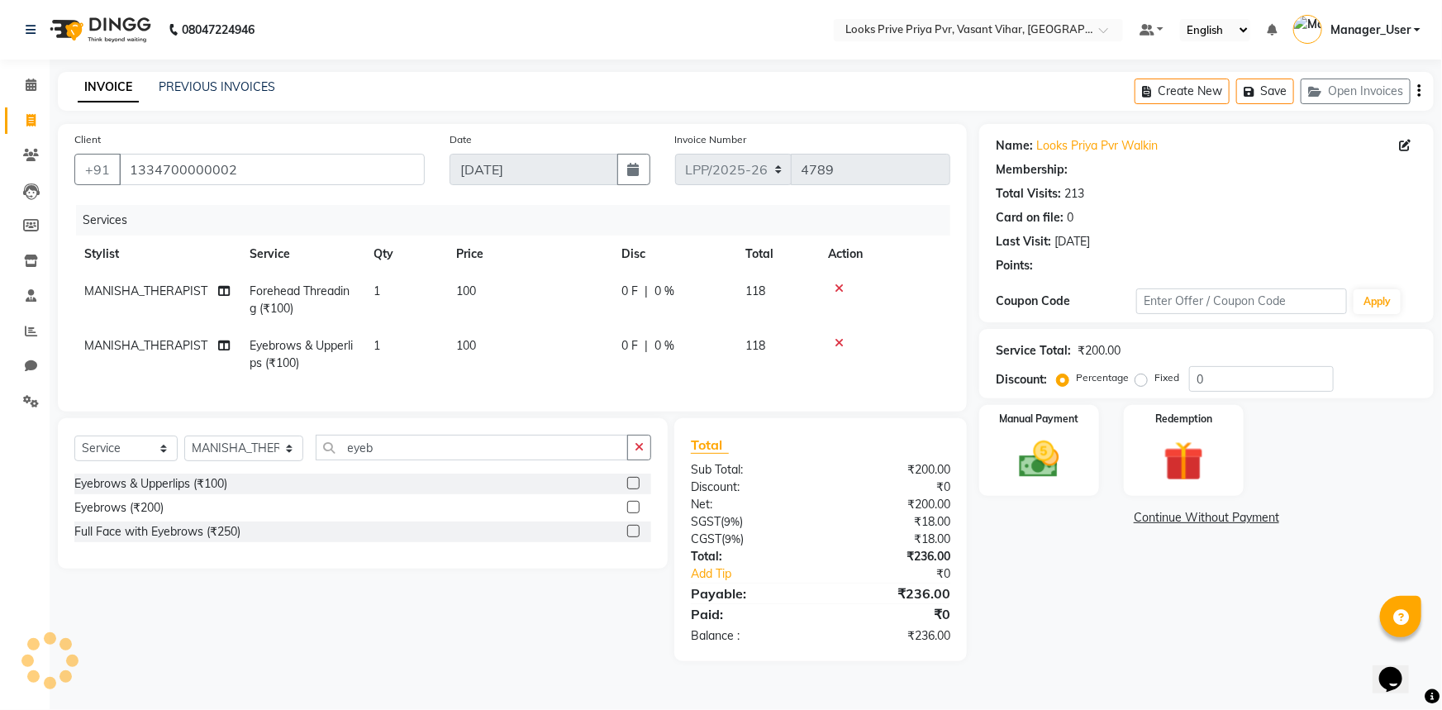
select select "1: Object"
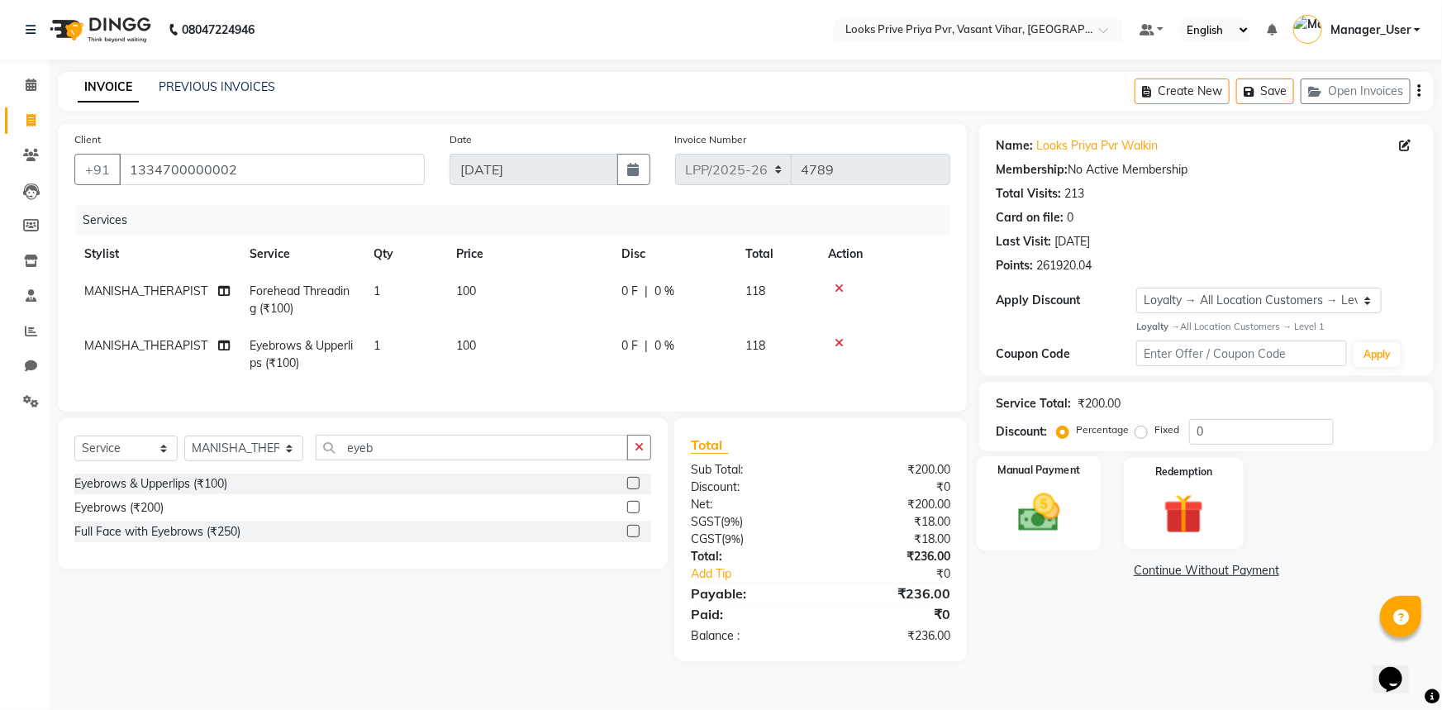
click at [1070, 528] on img at bounding box center [1040, 513] width 68 height 48
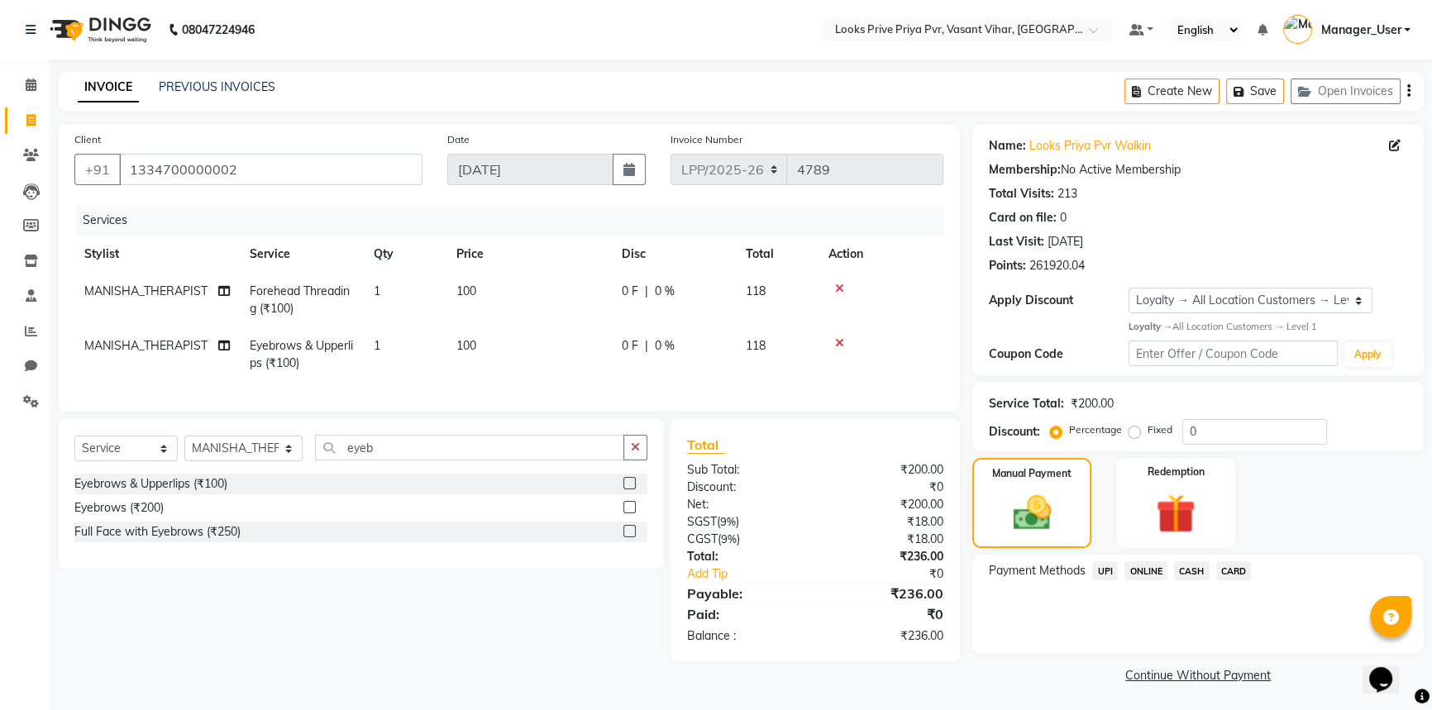
click at [1102, 565] on span "UPI" at bounding box center [1105, 570] width 26 height 19
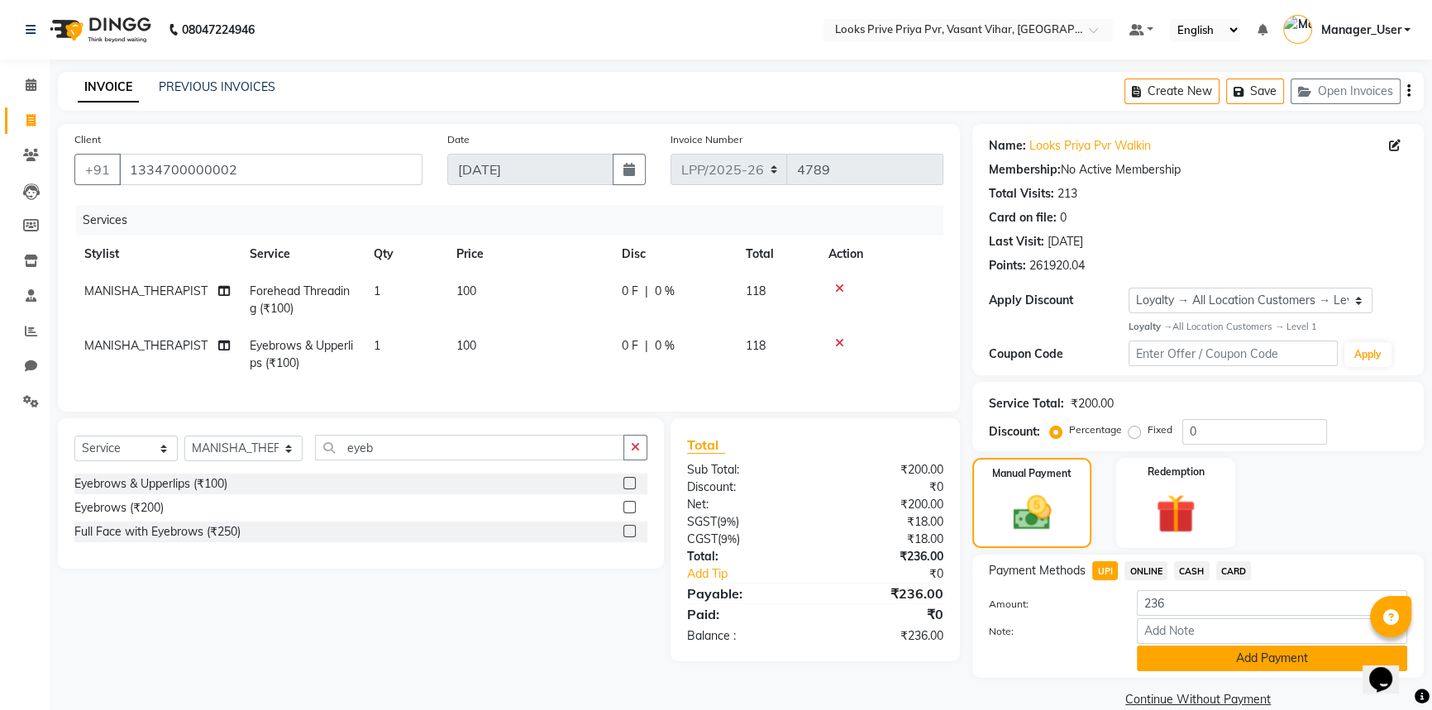
click at [1189, 651] on button "Add Payment" at bounding box center [1272, 659] width 270 height 26
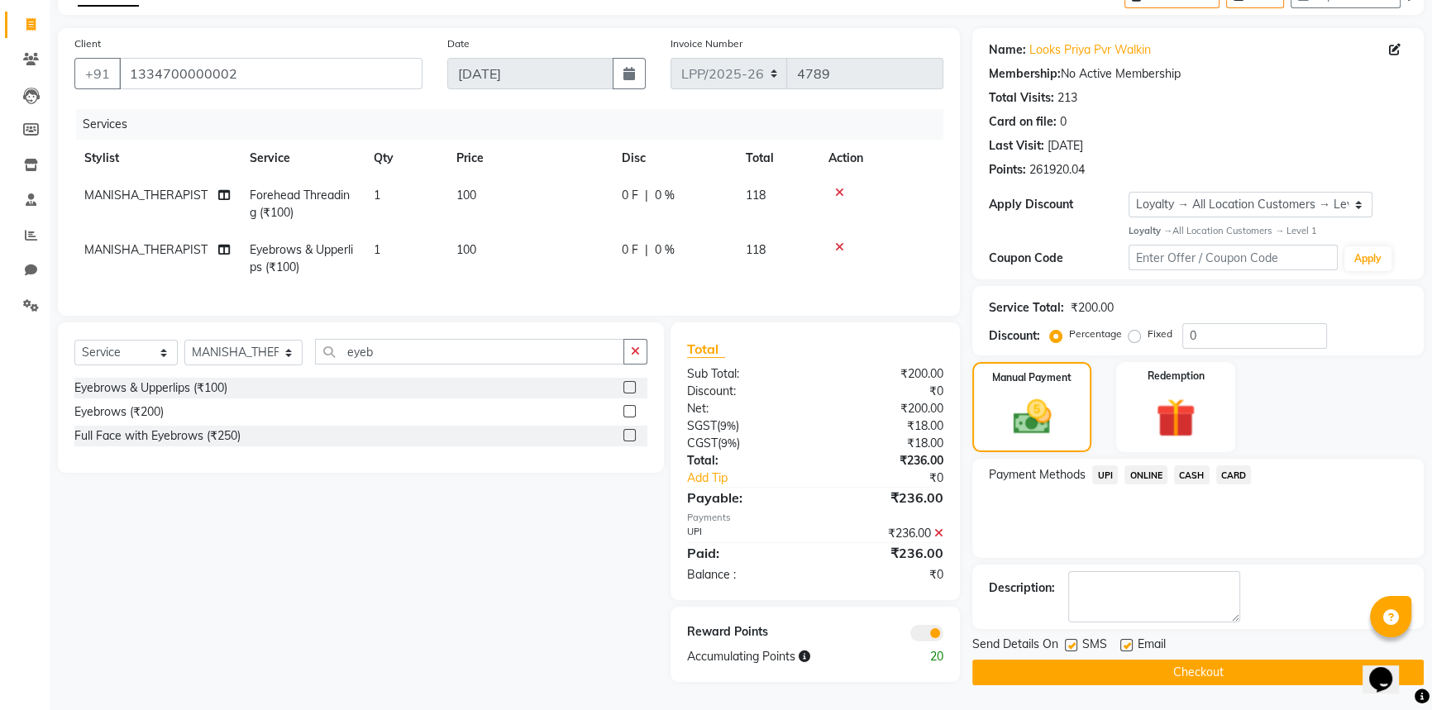
scroll to position [105, 0]
click at [1189, 660] on button "Checkout" at bounding box center [1197, 673] width 451 height 26
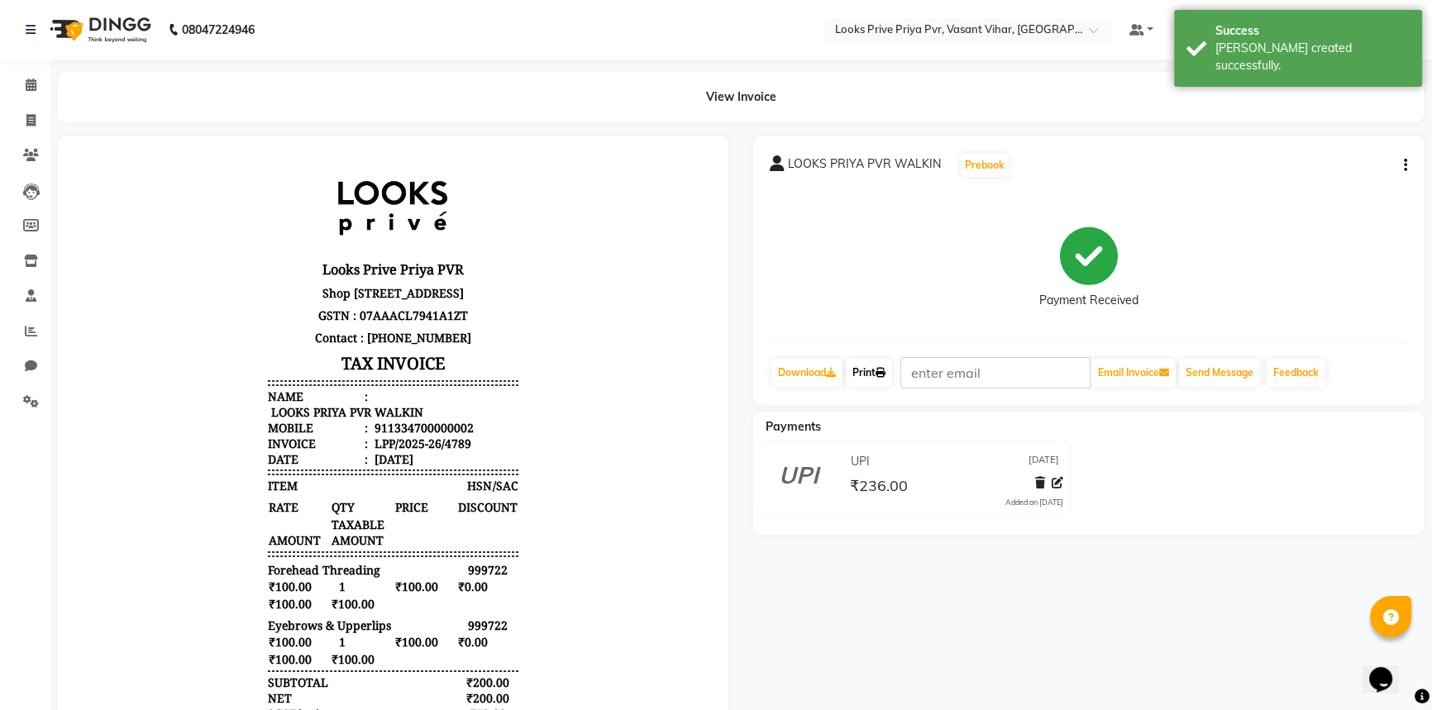
click at [891, 365] on link "Print" at bounding box center [869, 373] width 46 height 28
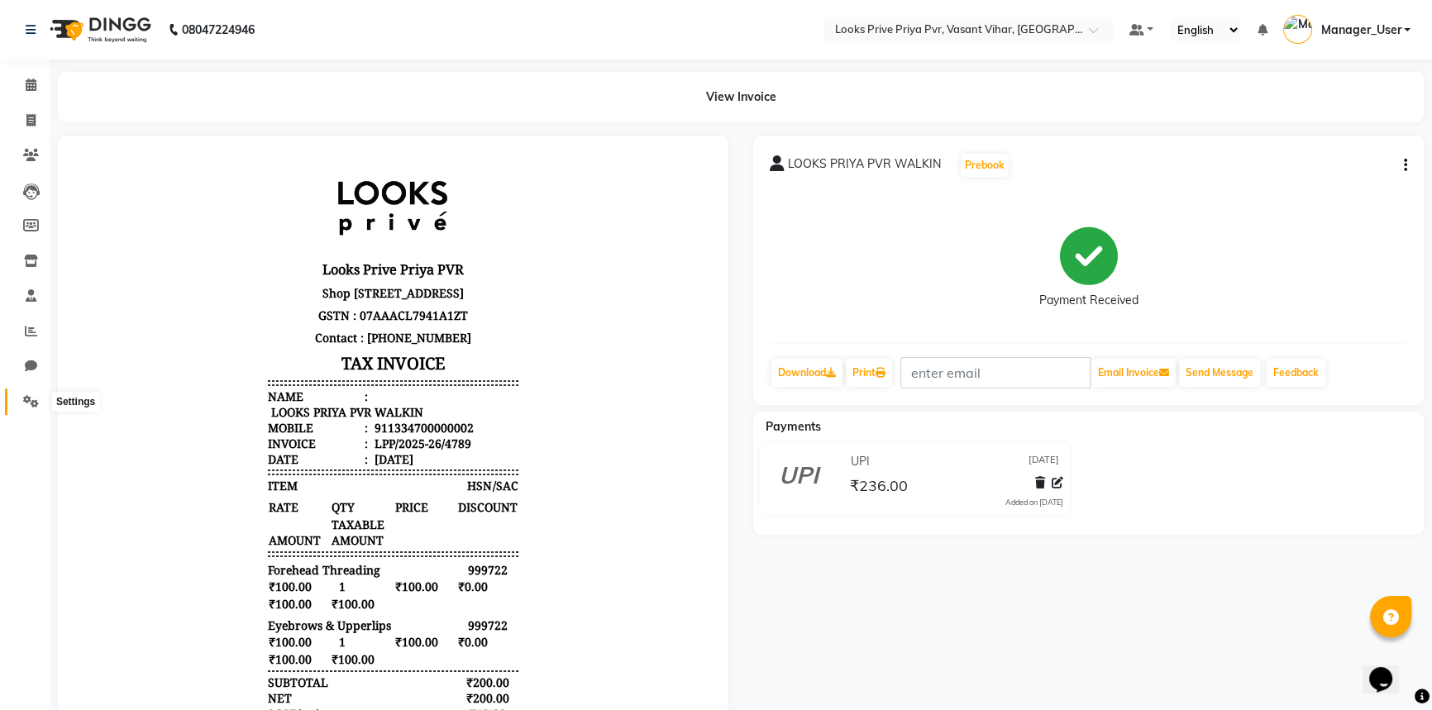
click at [39, 396] on span at bounding box center [31, 402] width 29 height 19
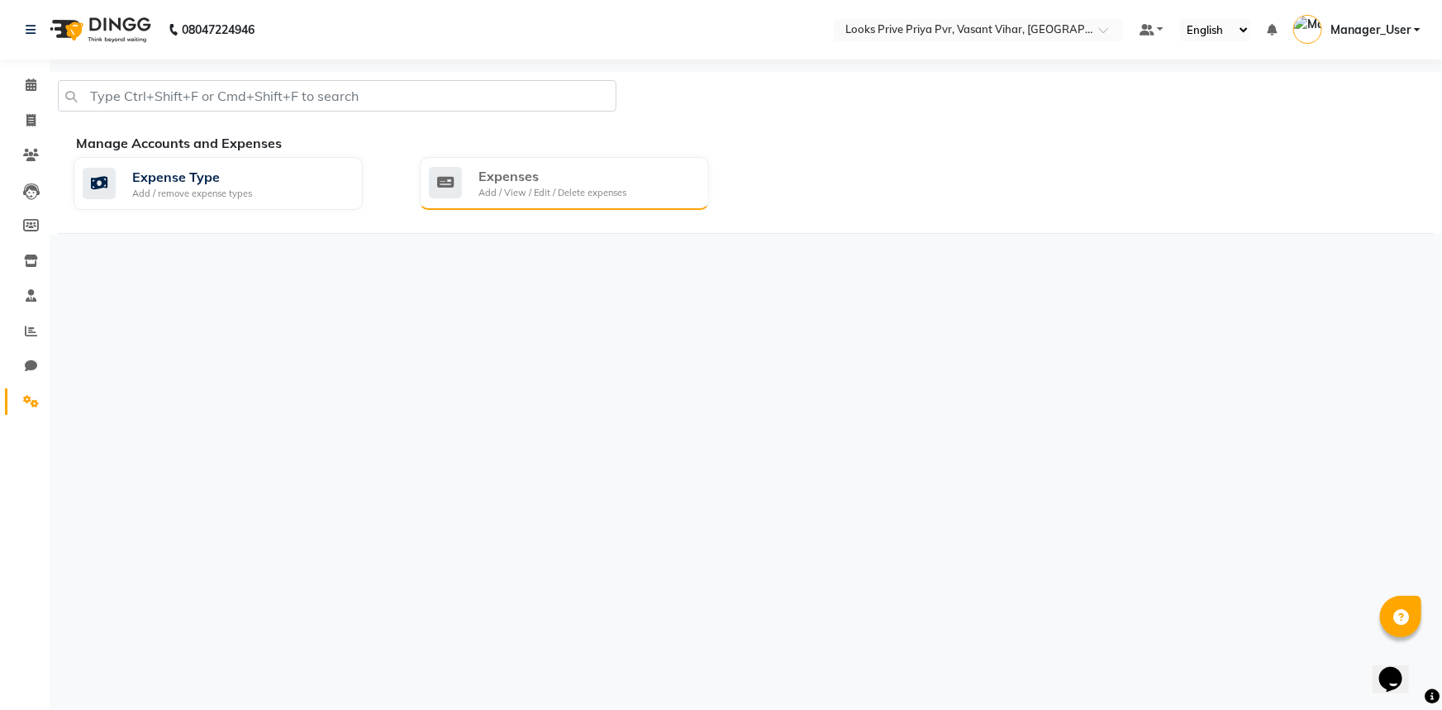
click at [643, 204] on div "Expenses Add / View / Edit / Delete expenses" at bounding box center [564, 183] width 289 height 53
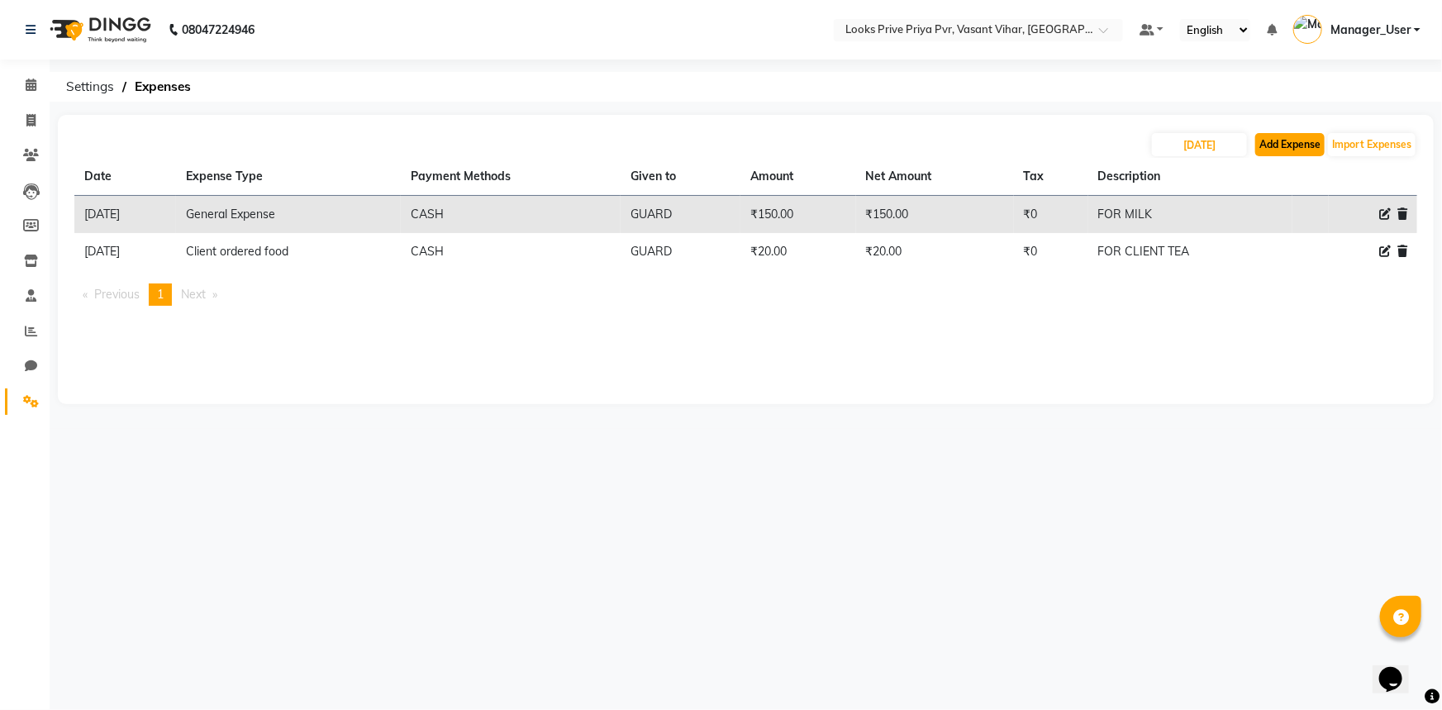
click at [1305, 152] on button "Add Expense" at bounding box center [1290, 144] width 69 height 23
select select "1"
select select "6695"
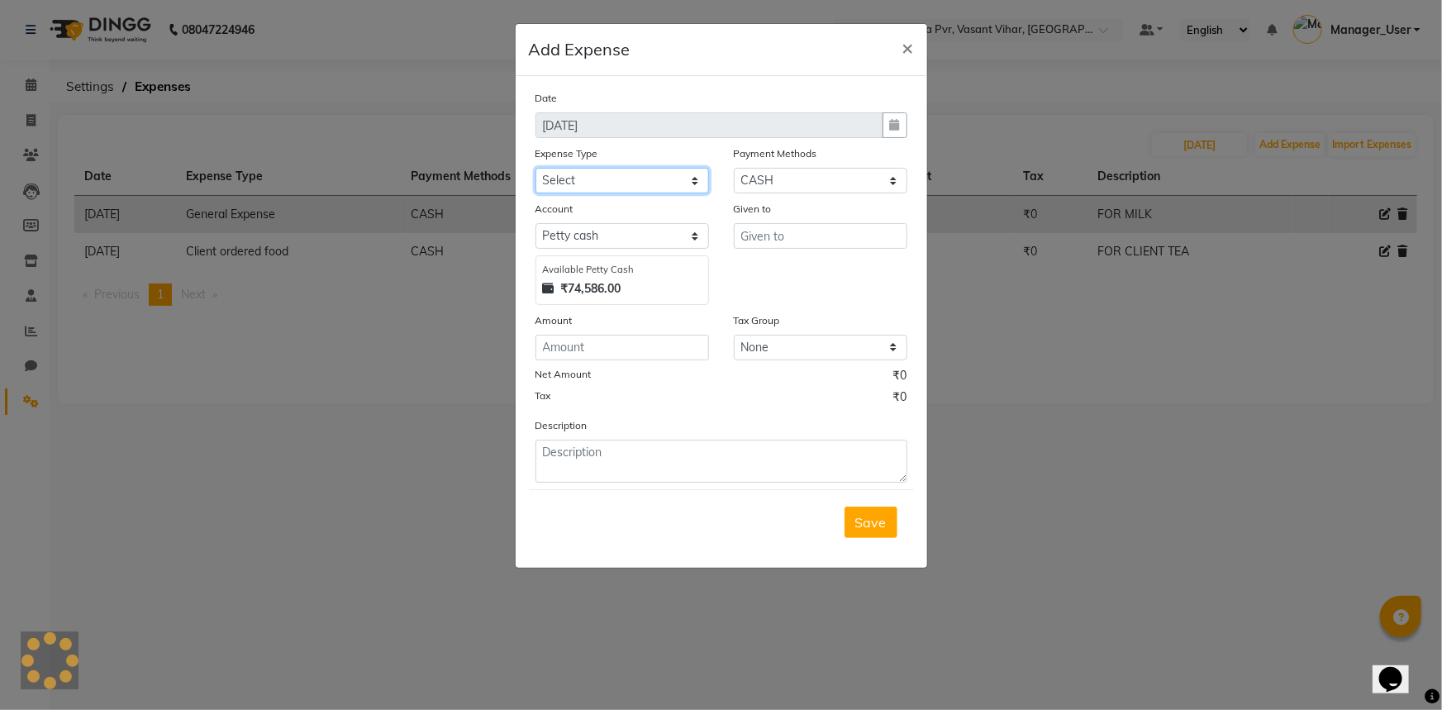
click at [617, 180] on select "Select Bank Deposit Blinkit Cash Handover CLIENT Client ordered food Client Ref…" at bounding box center [623, 181] width 174 height 26
select select "23704"
click at [536, 169] on select "Select Bank Deposit Blinkit Cash Handover CLIENT Client ordered food Client Ref…" at bounding box center [623, 181] width 174 height 26
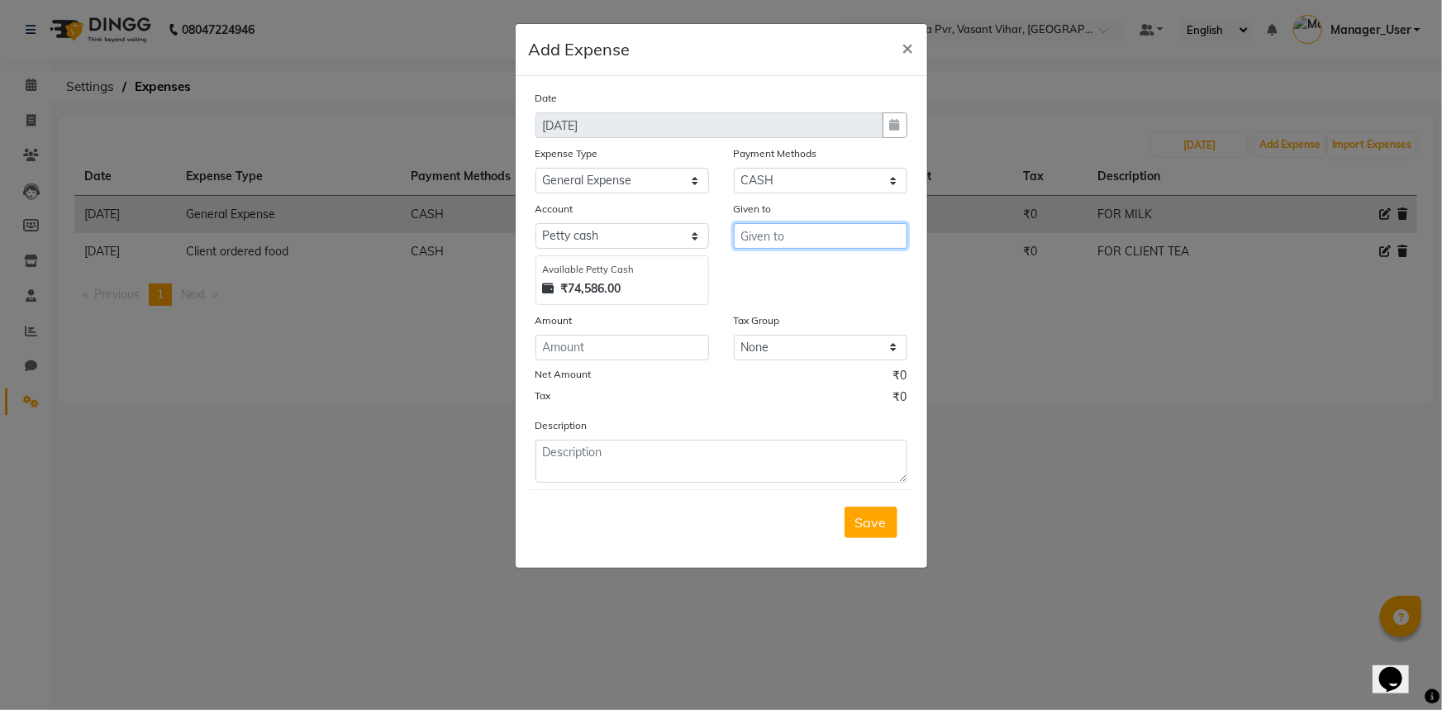
click at [791, 241] on input "text" at bounding box center [821, 236] width 174 height 26
type input "Counter_Sales"
click at [657, 356] on input "number" at bounding box center [623, 348] width 174 height 26
type input "425"
click at [655, 468] on textarea at bounding box center [722, 461] width 372 height 43
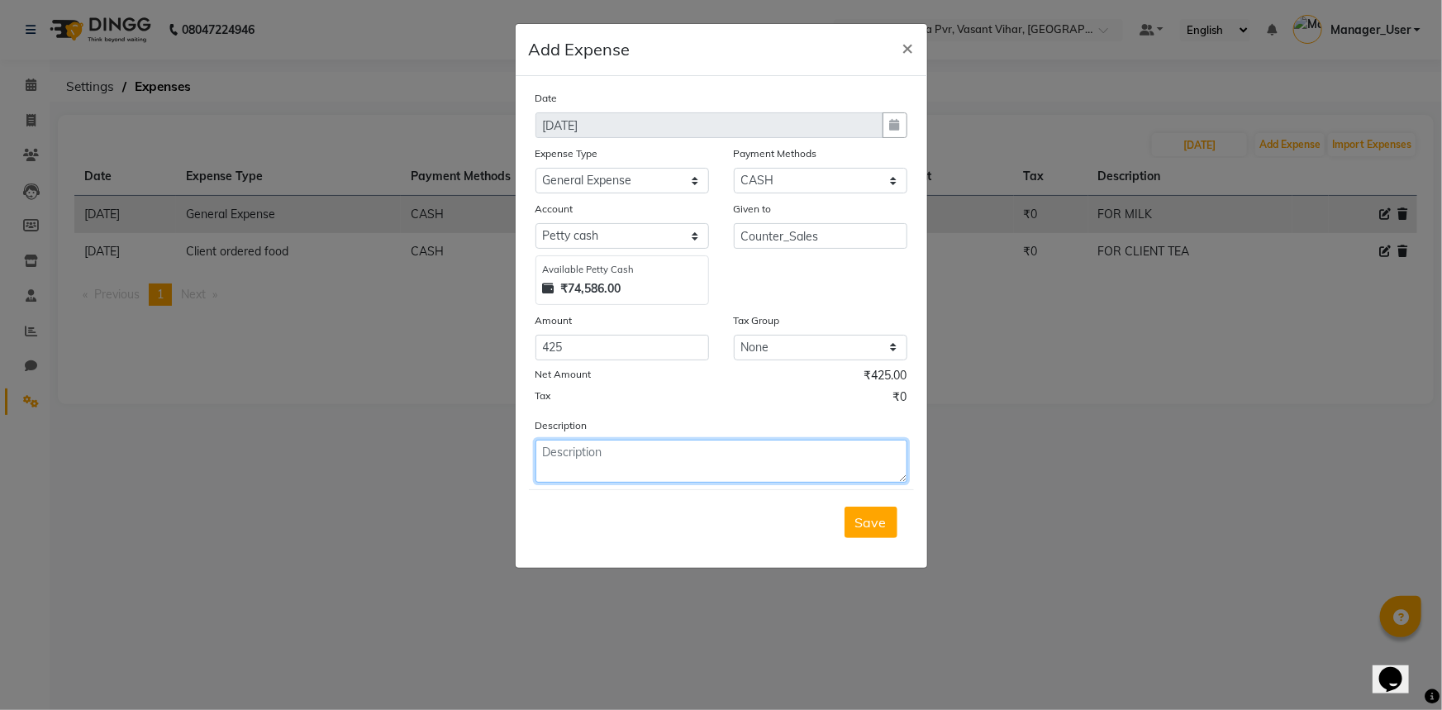
type textarea "m"
type textarea "MILK"
click at [880, 529] on span "Save" at bounding box center [870, 522] width 31 height 17
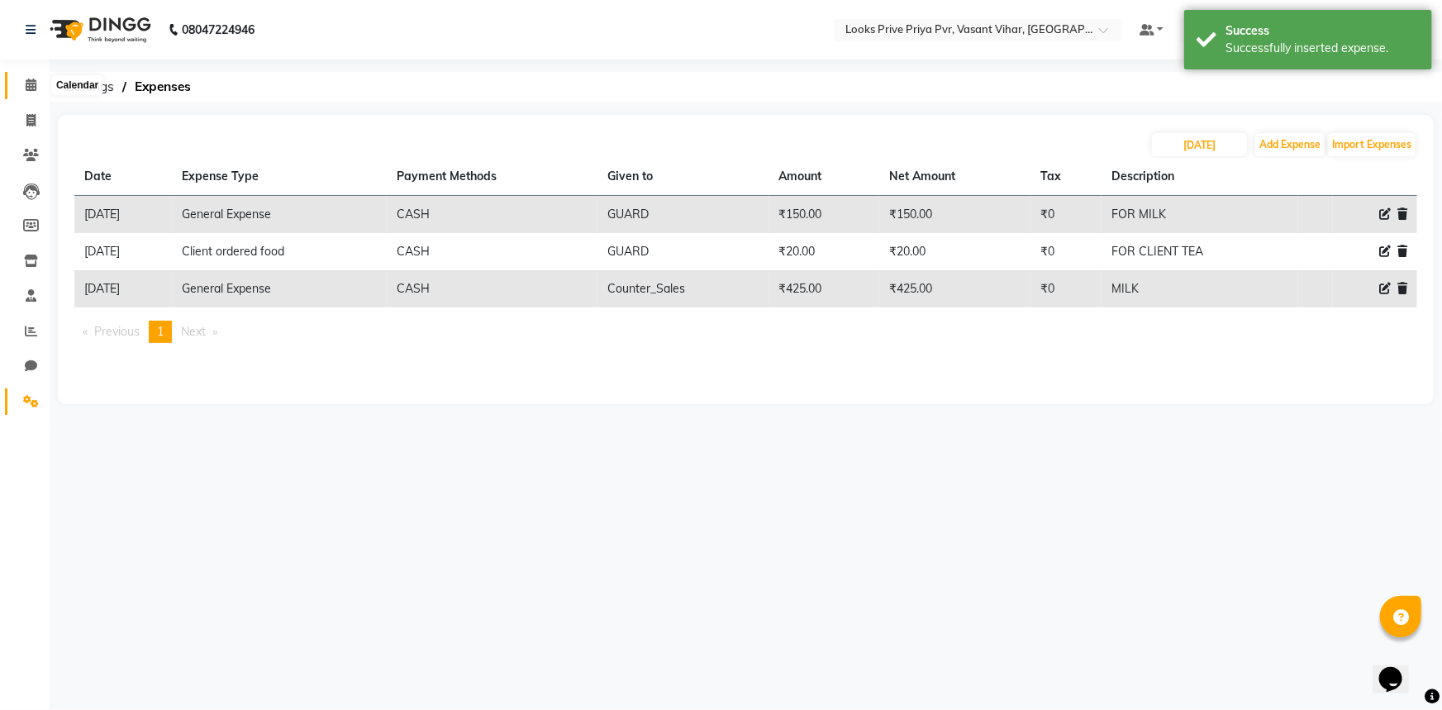
click at [31, 82] on icon at bounding box center [31, 85] width 11 height 12
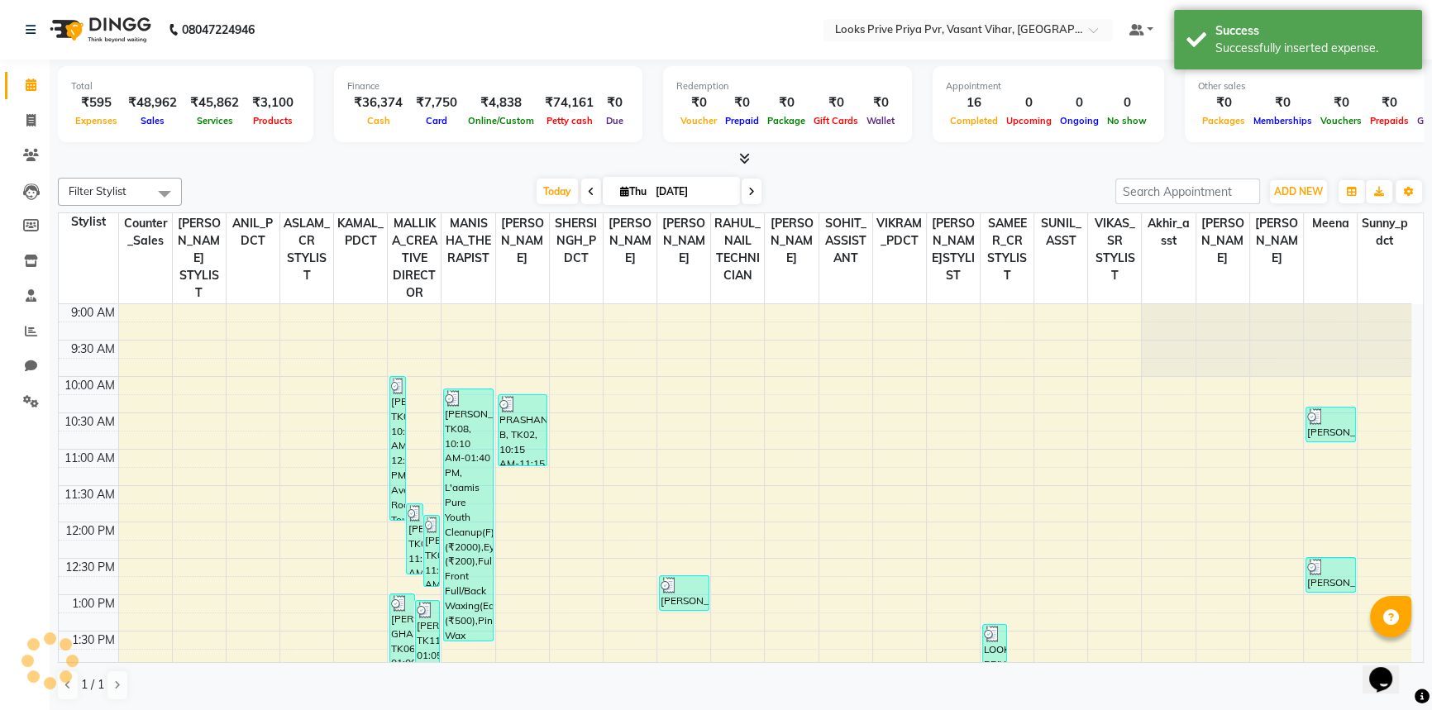
scroll to position [479, 0]
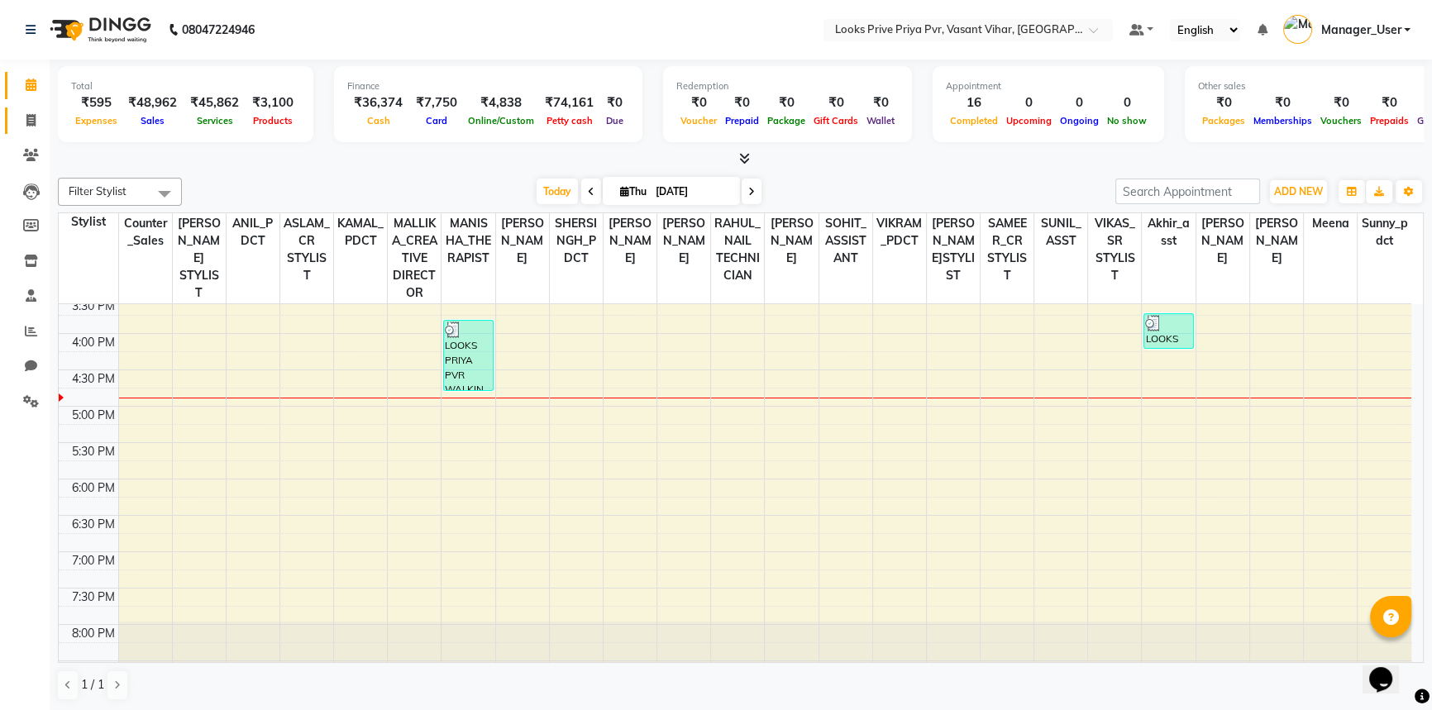
click at [43, 130] on link "Invoice" at bounding box center [25, 120] width 40 height 27
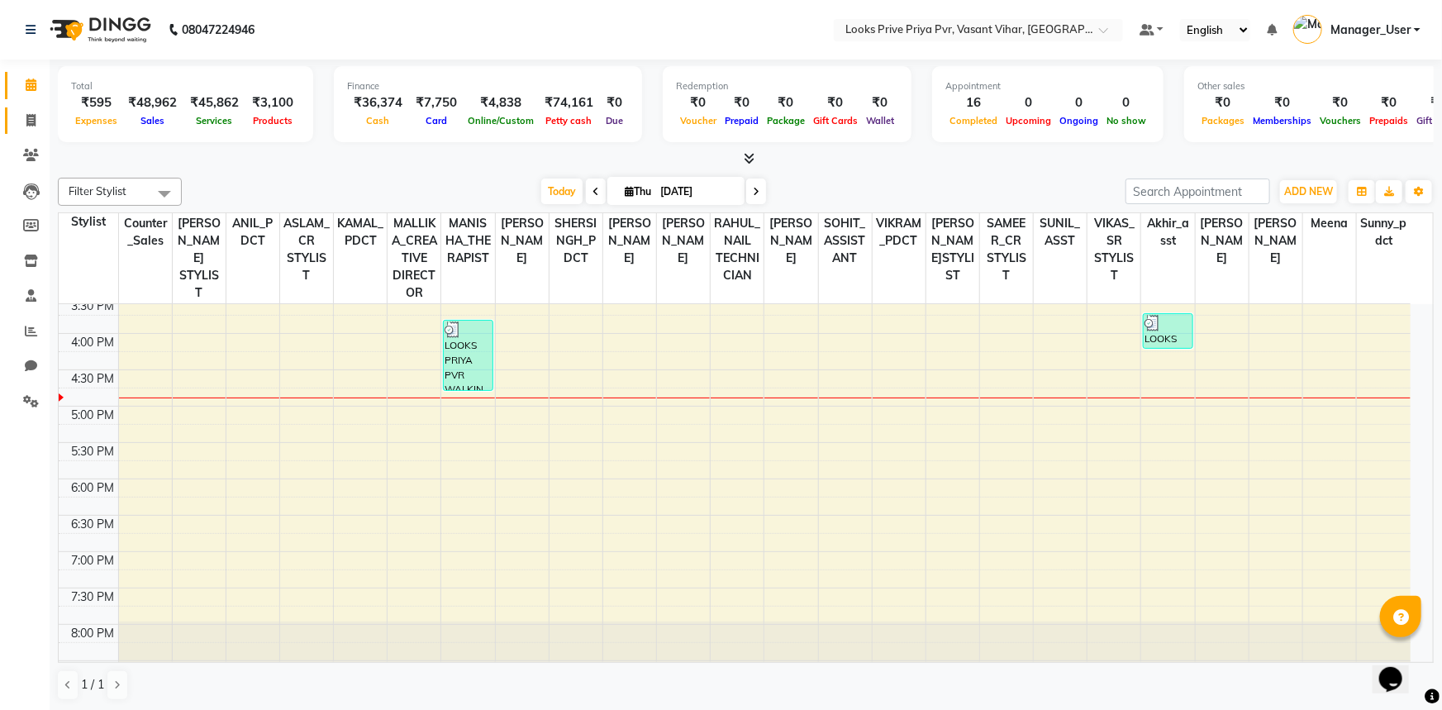
select select "service"
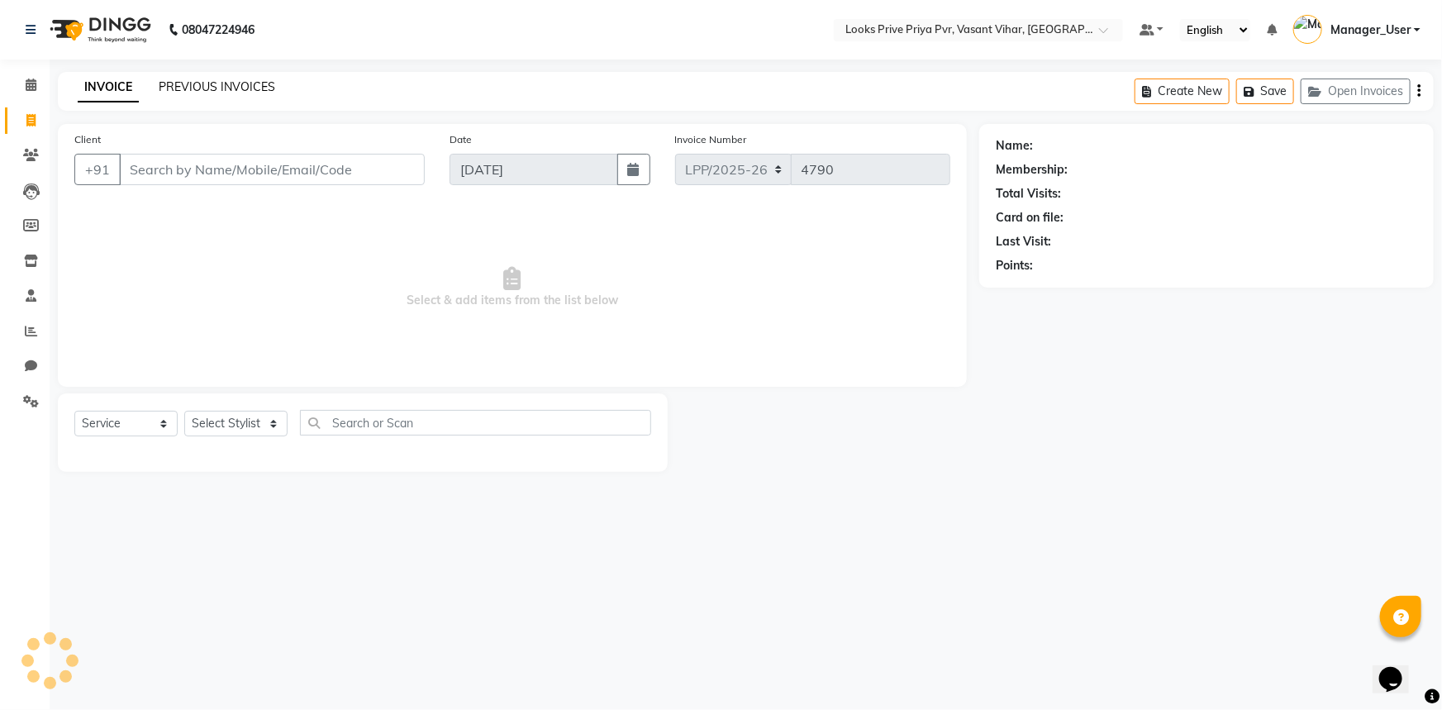
click at [185, 83] on link "PREVIOUS INVOICES" at bounding box center [217, 86] width 117 height 15
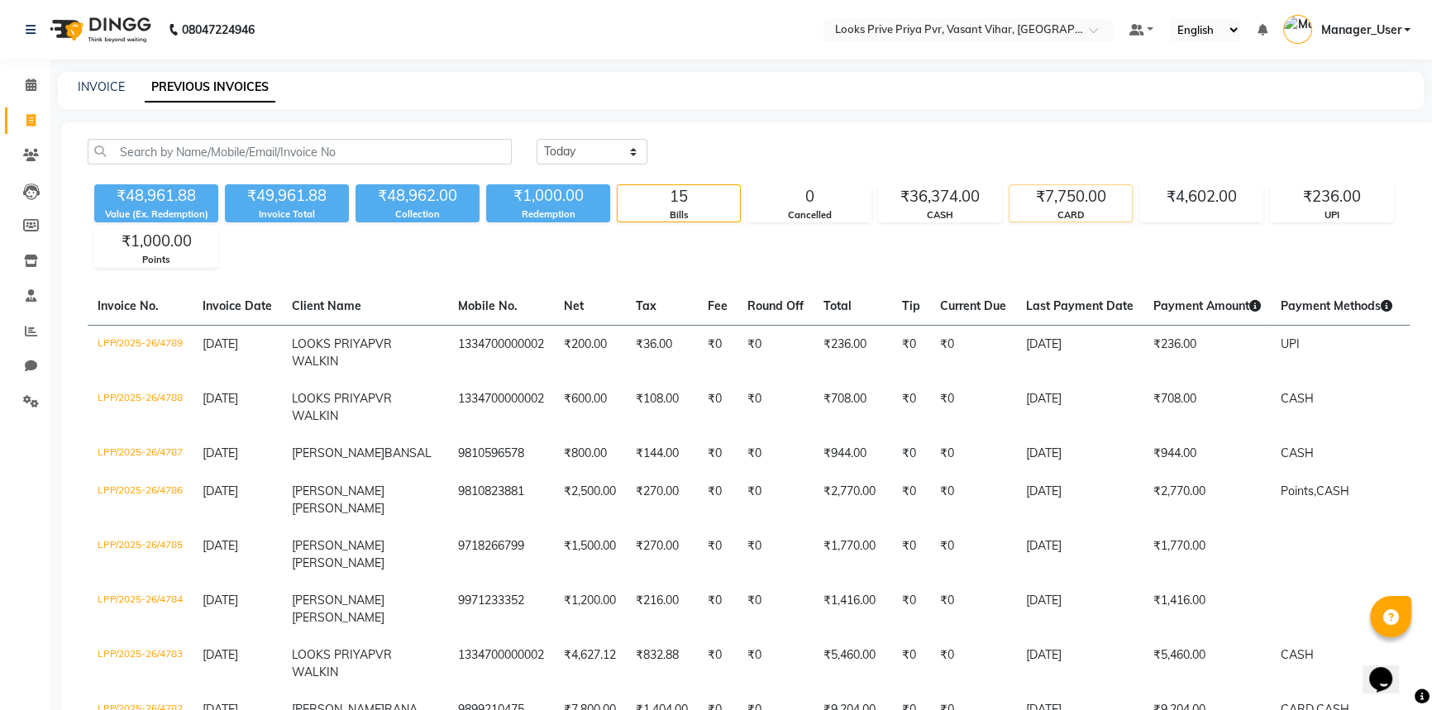
click at [1036, 203] on div "₹7,750.00" at bounding box center [1070, 196] width 122 height 23
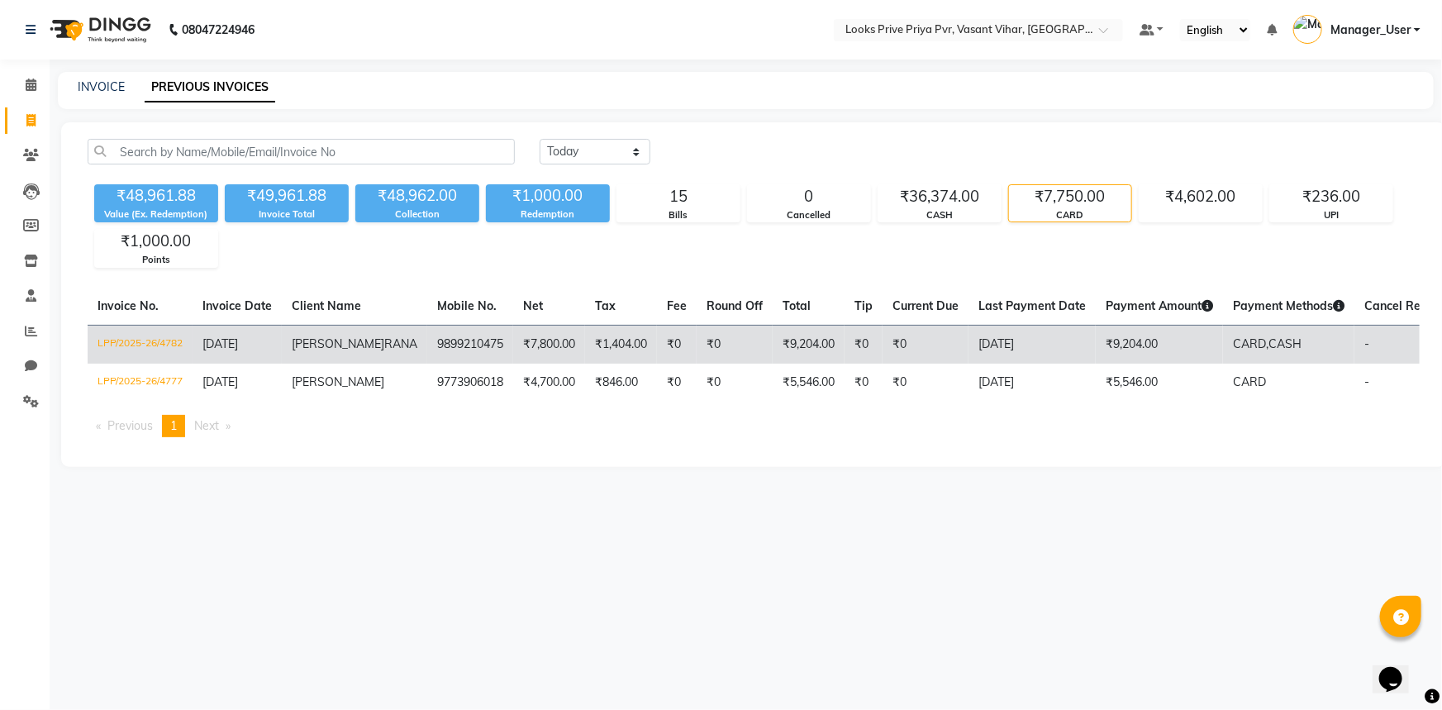
click at [128, 337] on td "LPP/2025-26/4782" at bounding box center [140, 344] width 105 height 39
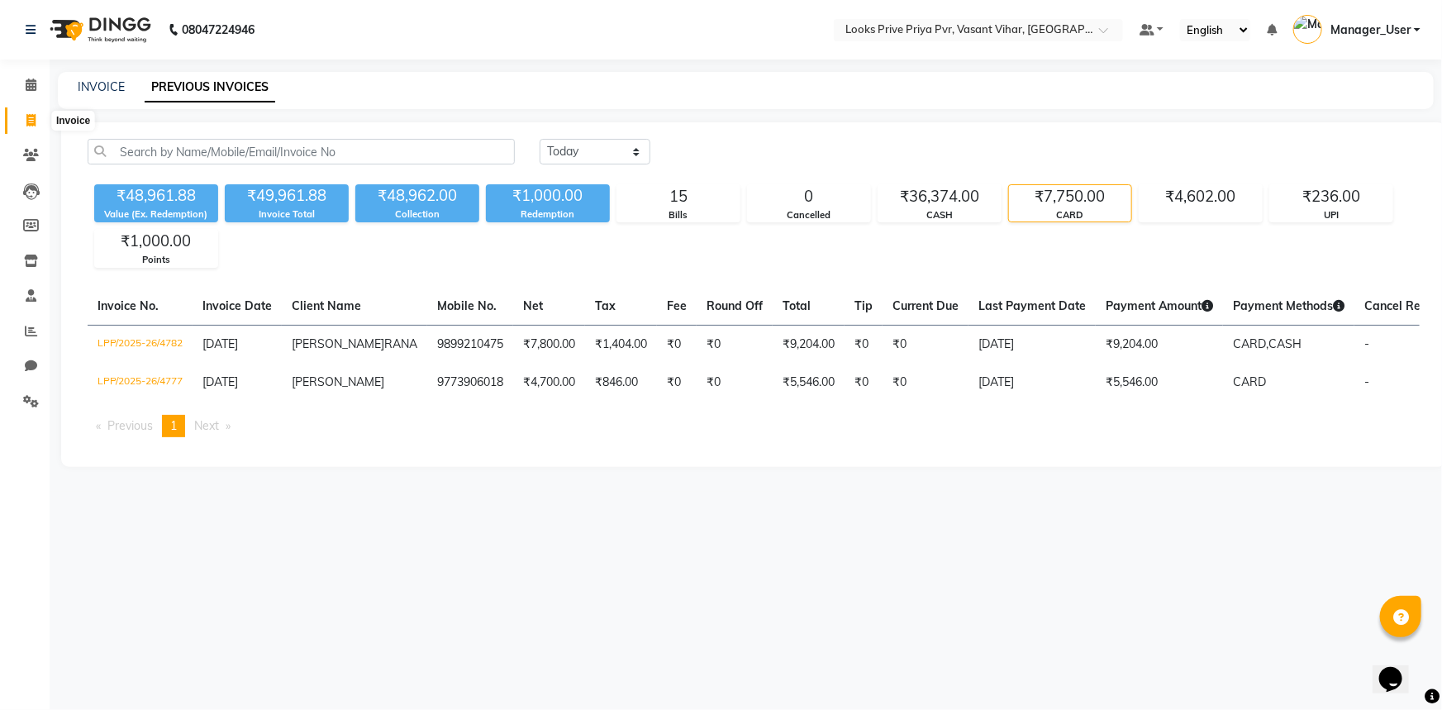
click at [28, 112] on span at bounding box center [31, 121] width 29 height 19
select select "service"
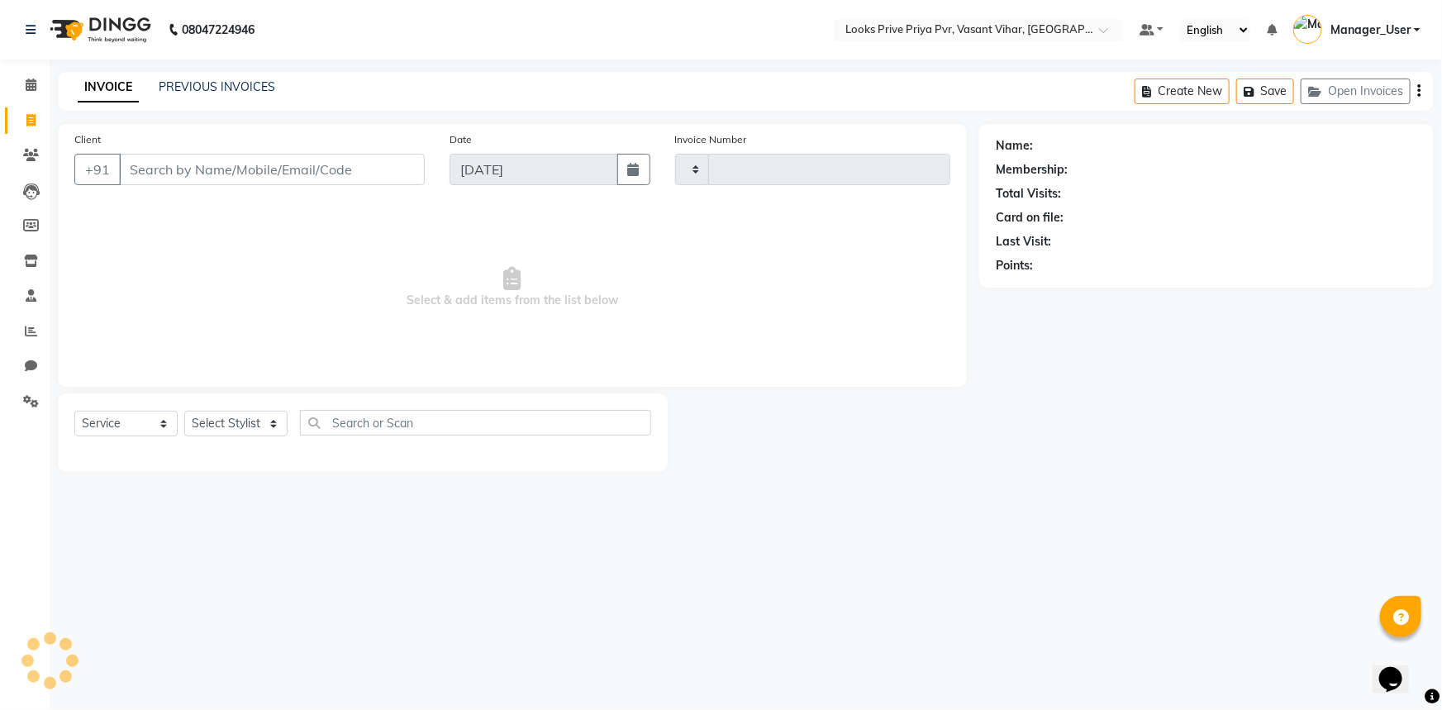
type input "4790"
select select "7646"
click at [203, 90] on link "PREVIOUS INVOICES" at bounding box center [217, 86] width 117 height 15
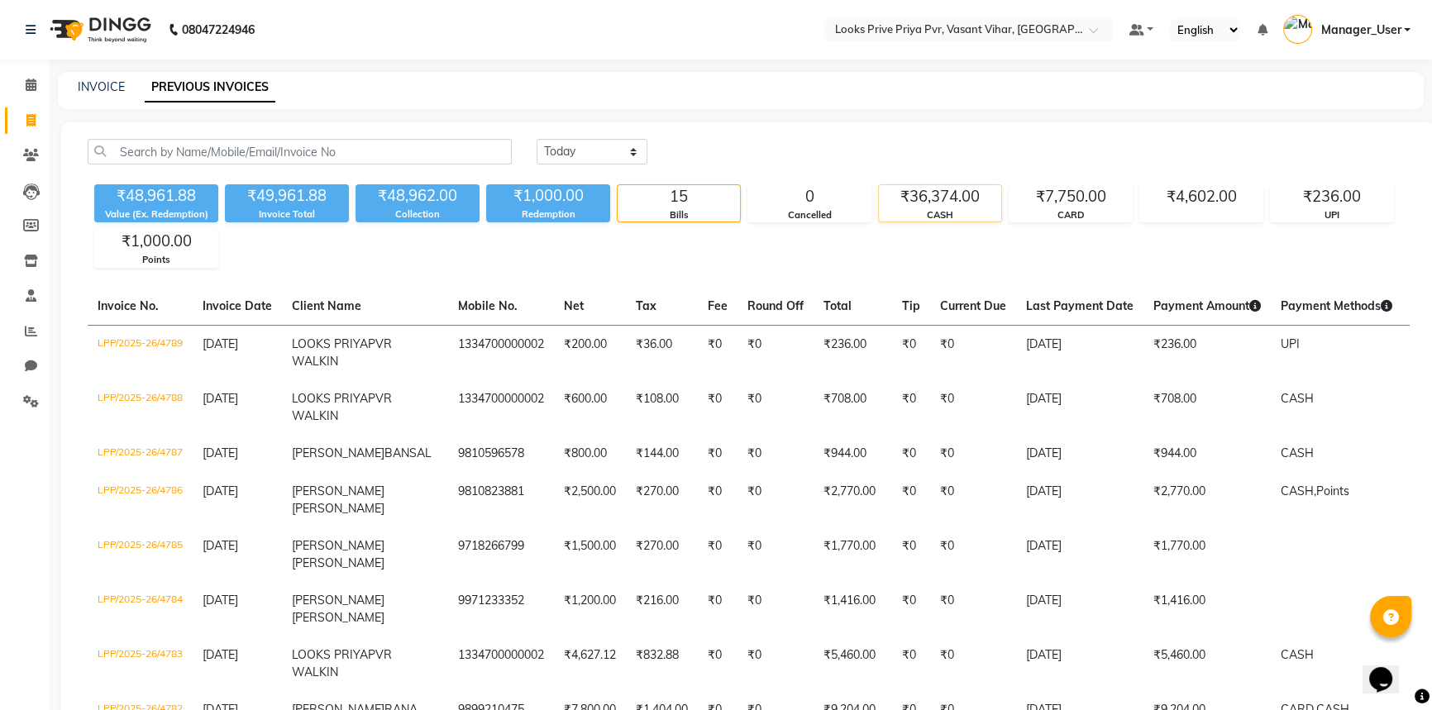
click at [920, 199] on div "₹36,374.00" at bounding box center [940, 196] width 122 height 23
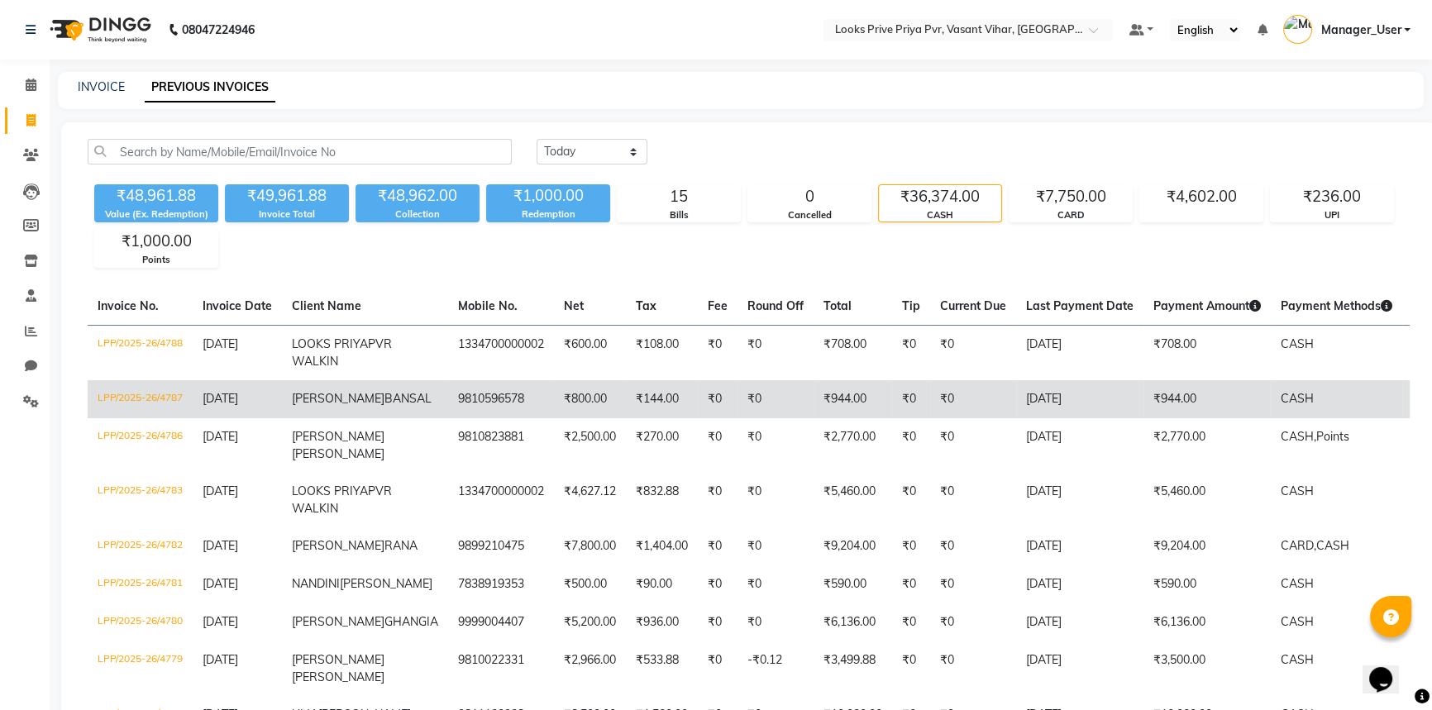
click at [1402, 414] on td "-" at bounding box center [1453, 399] width 102 height 38
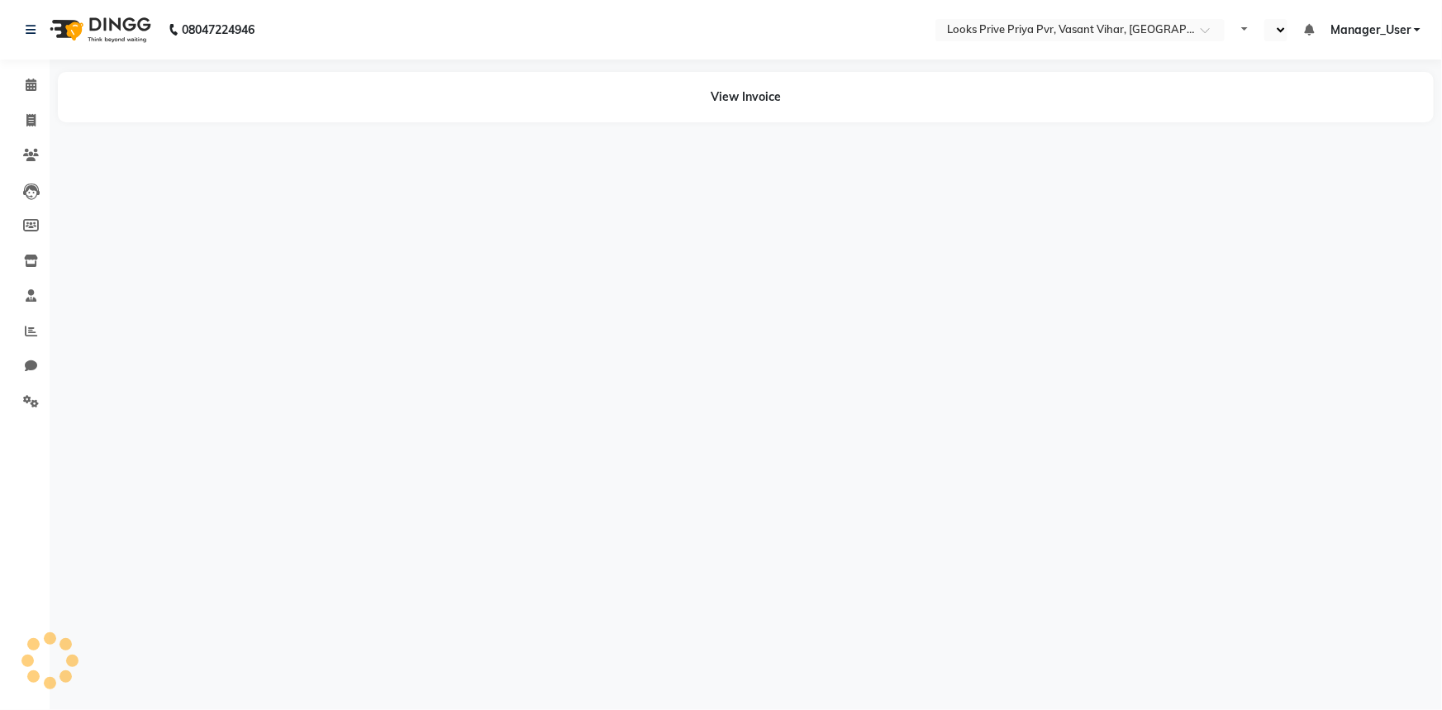
select select "en"
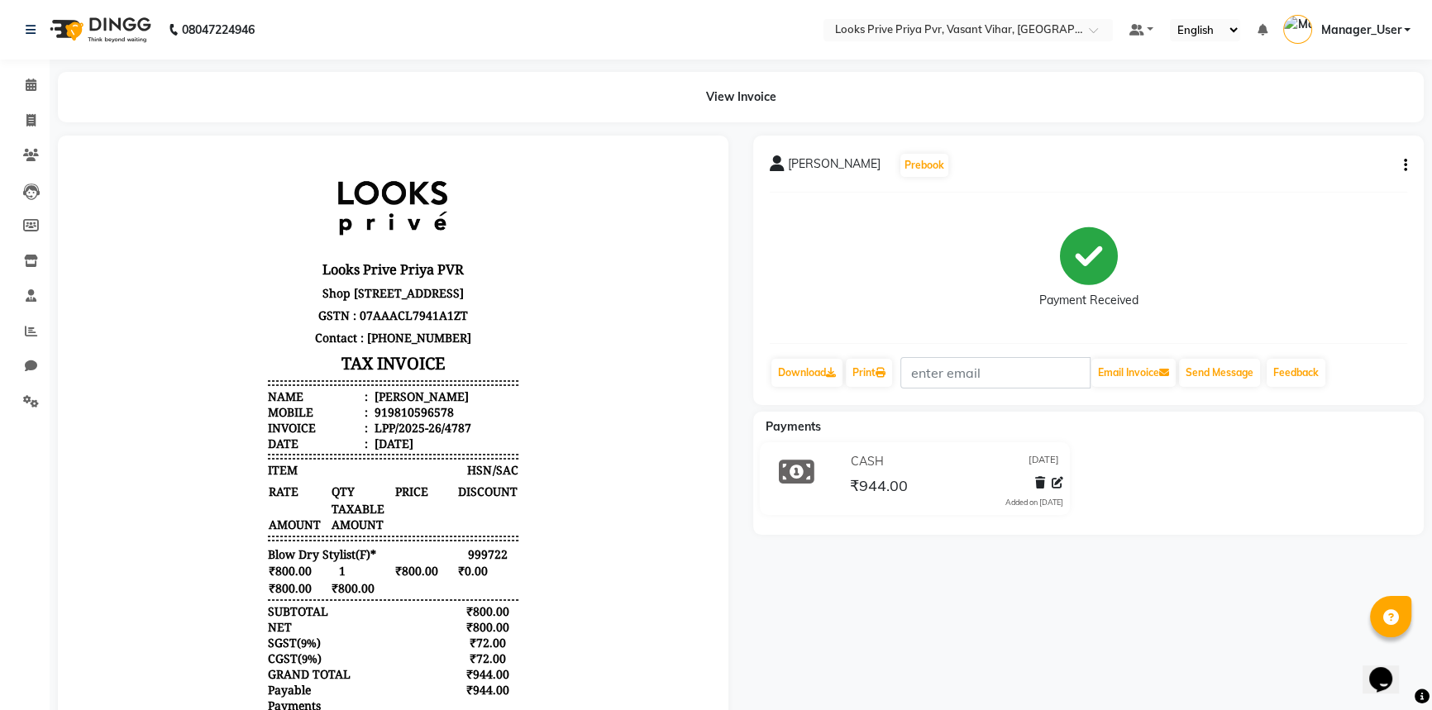
click at [1399, 160] on button "button" at bounding box center [1402, 165] width 10 height 17
click at [31, 118] on icon at bounding box center [30, 120] width 9 height 12
select select "service"
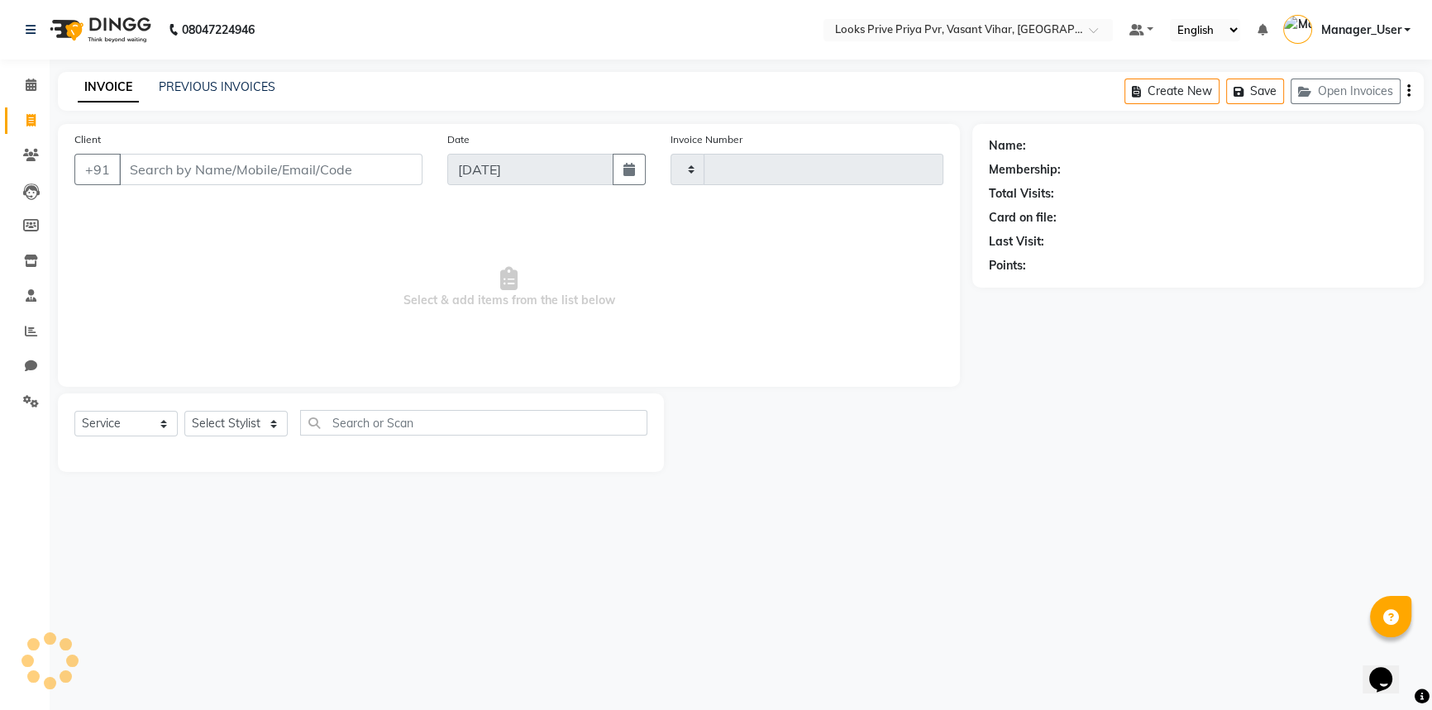
type input "4790"
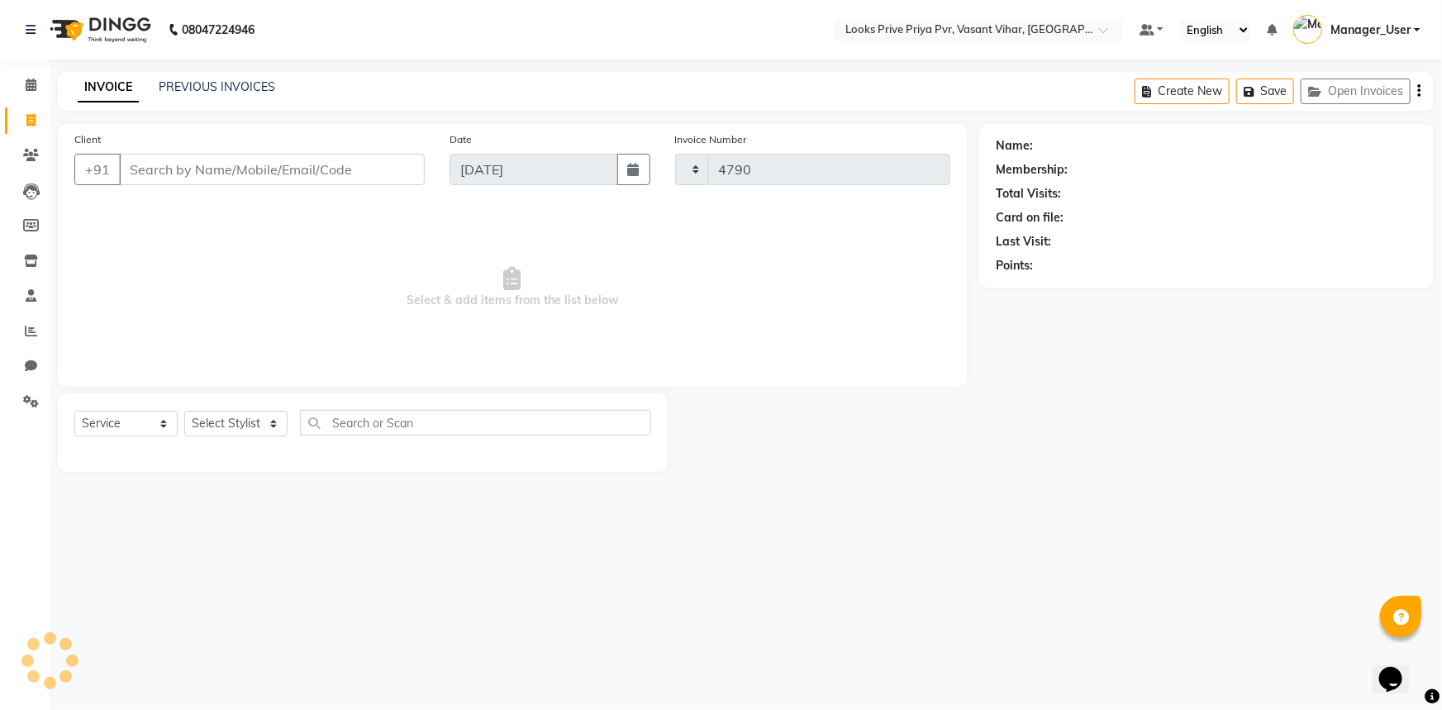
select select "7646"
click at [248, 88] on link "PREVIOUS INVOICES" at bounding box center [217, 86] width 117 height 15
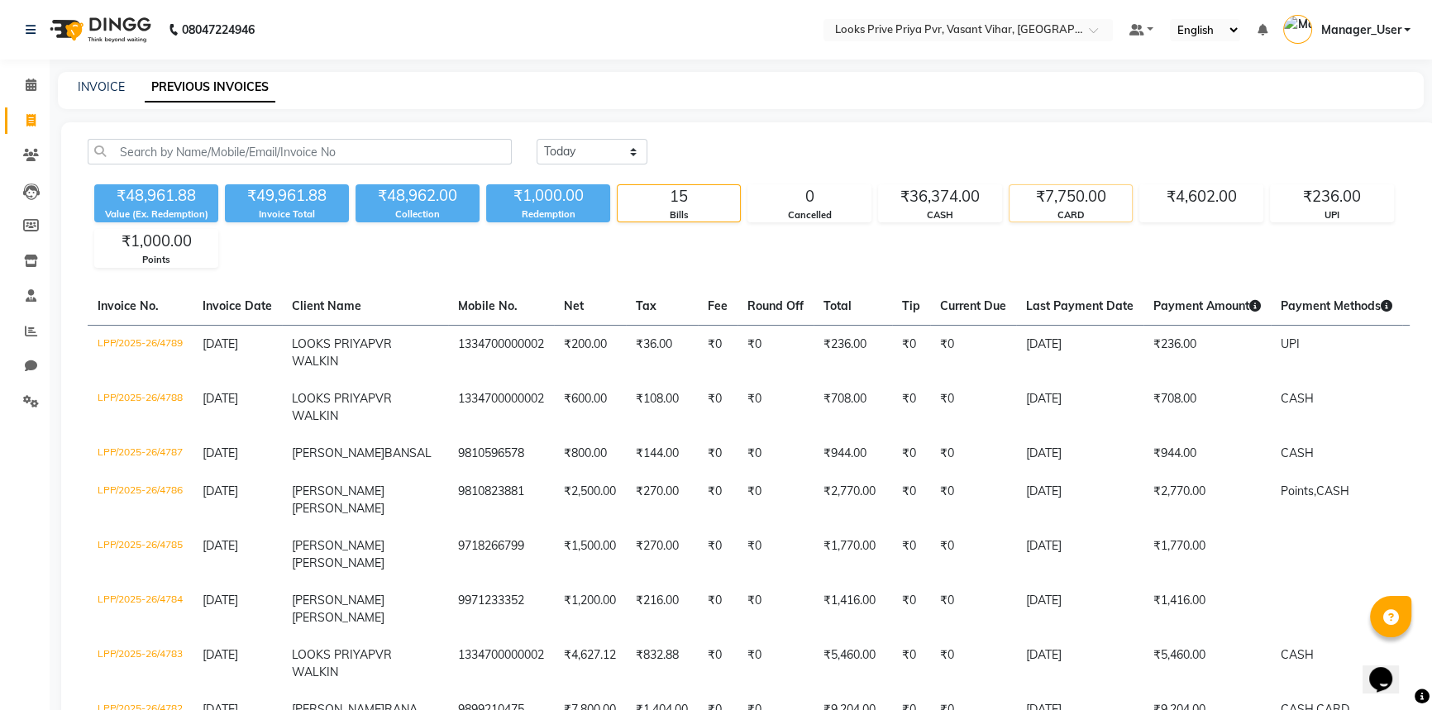
click at [1024, 215] on div "CARD" at bounding box center [1070, 215] width 122 height 14
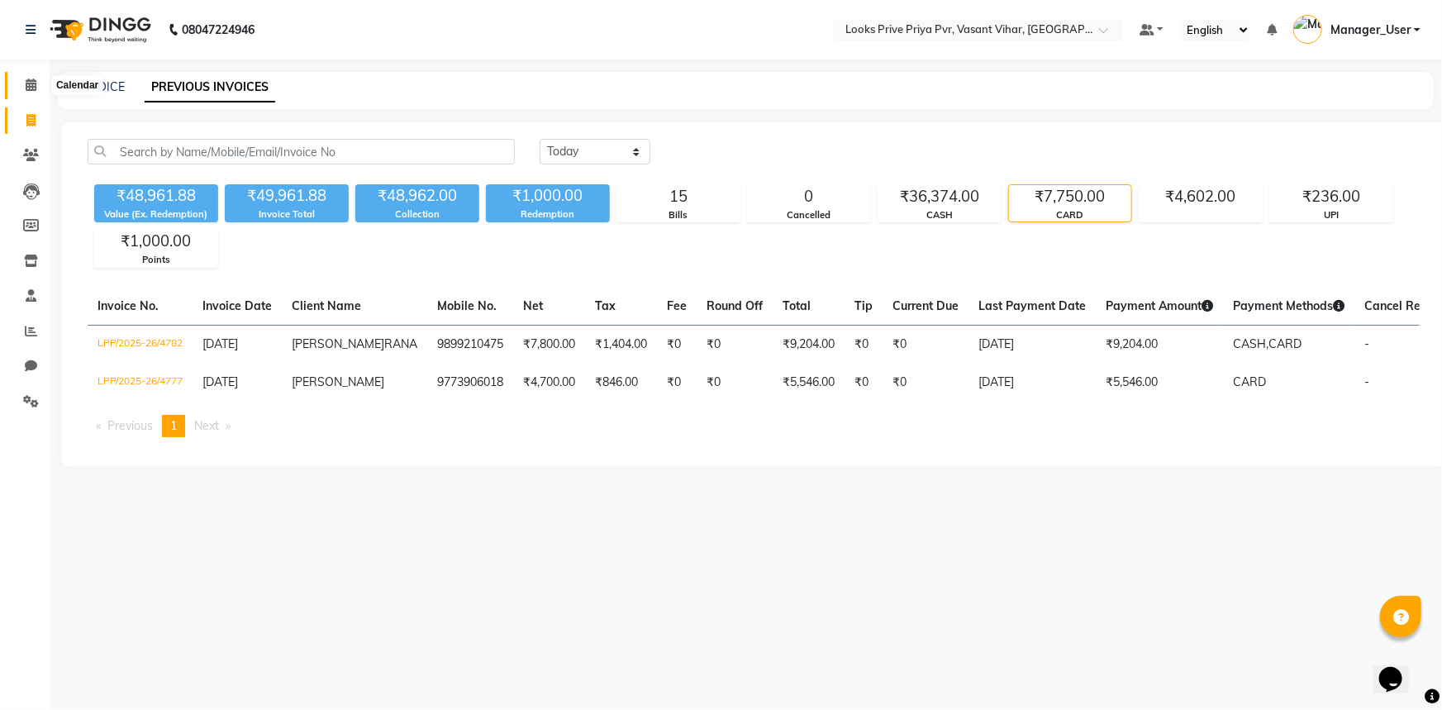
click at [21, 83] on span at bounding box center [31, 85] width 29 height 19
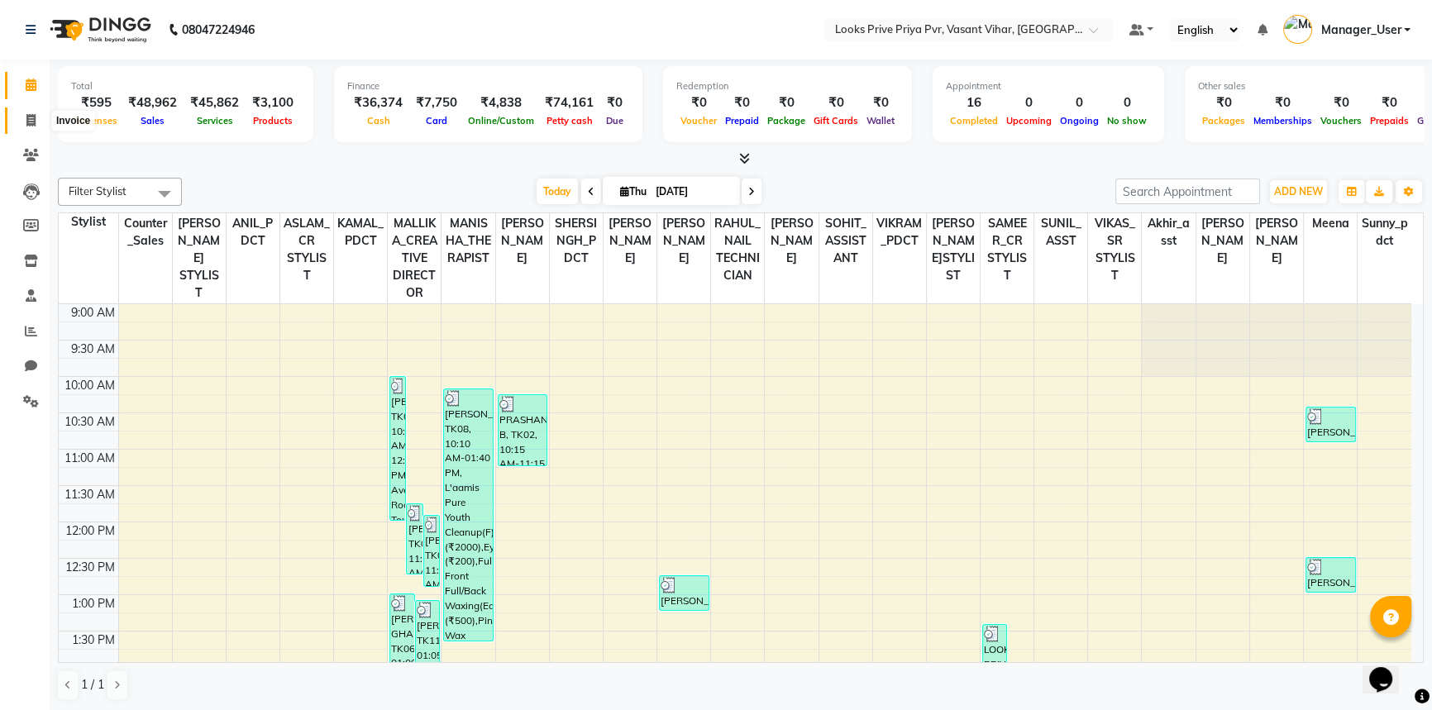
click at [23, 122] on span at bounding box center [31, 121] width 29 height 19
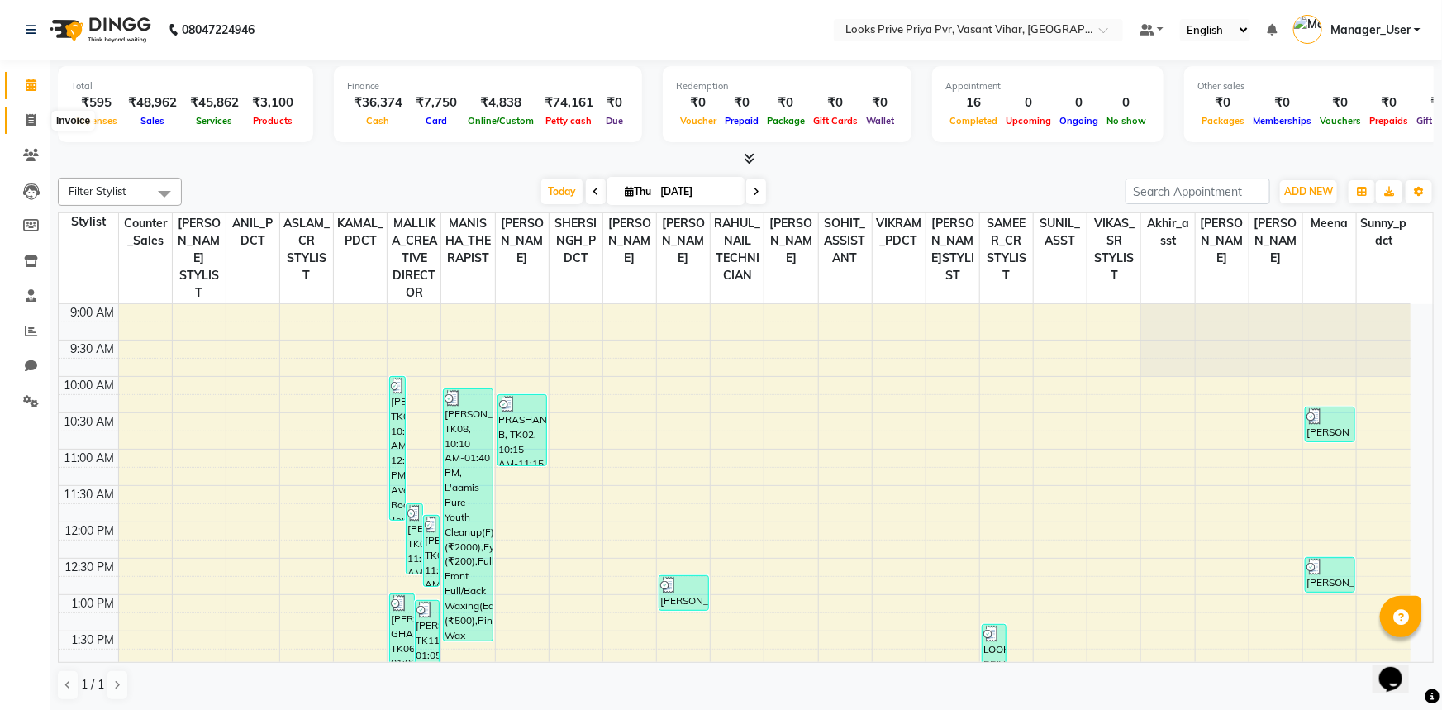
select select "service"
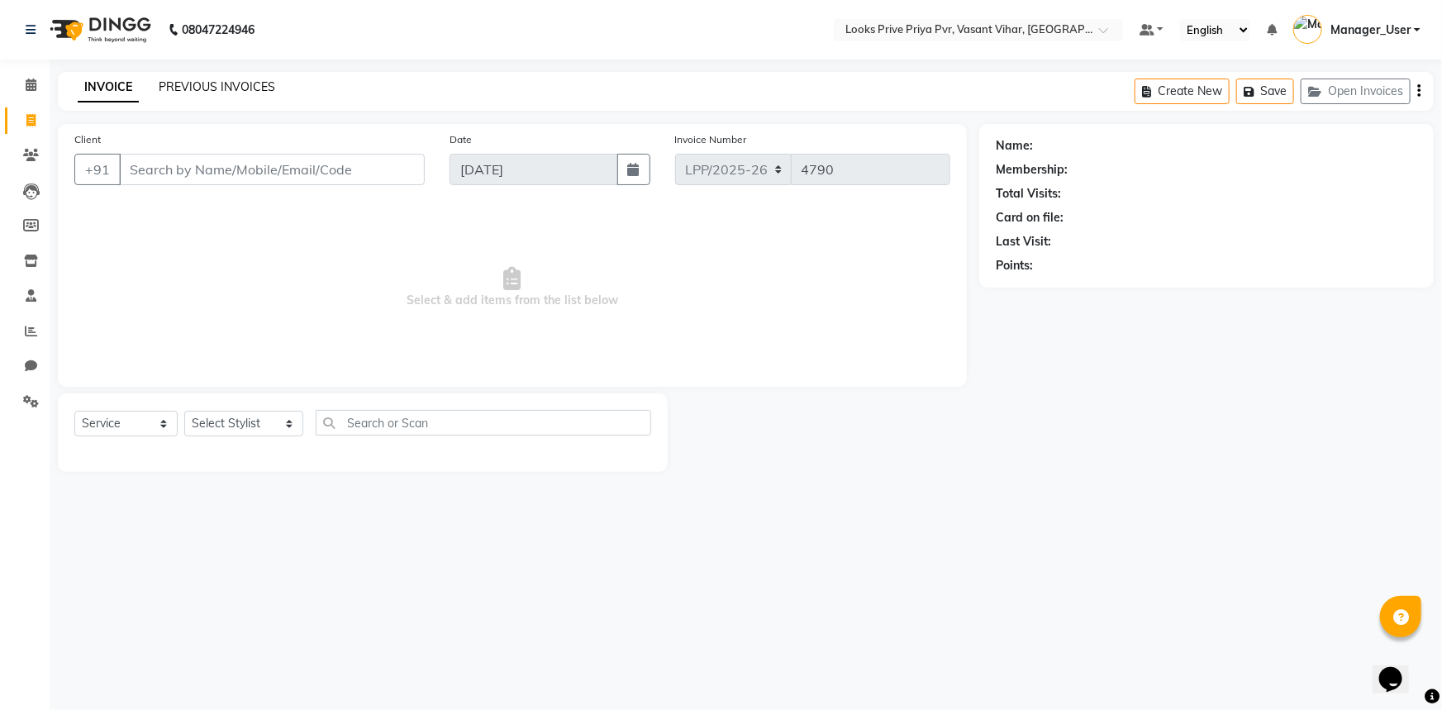
click at [224, 81] on link "PREVIOUS INVOICES" at bounding box center [217, 86] width 117 height 15
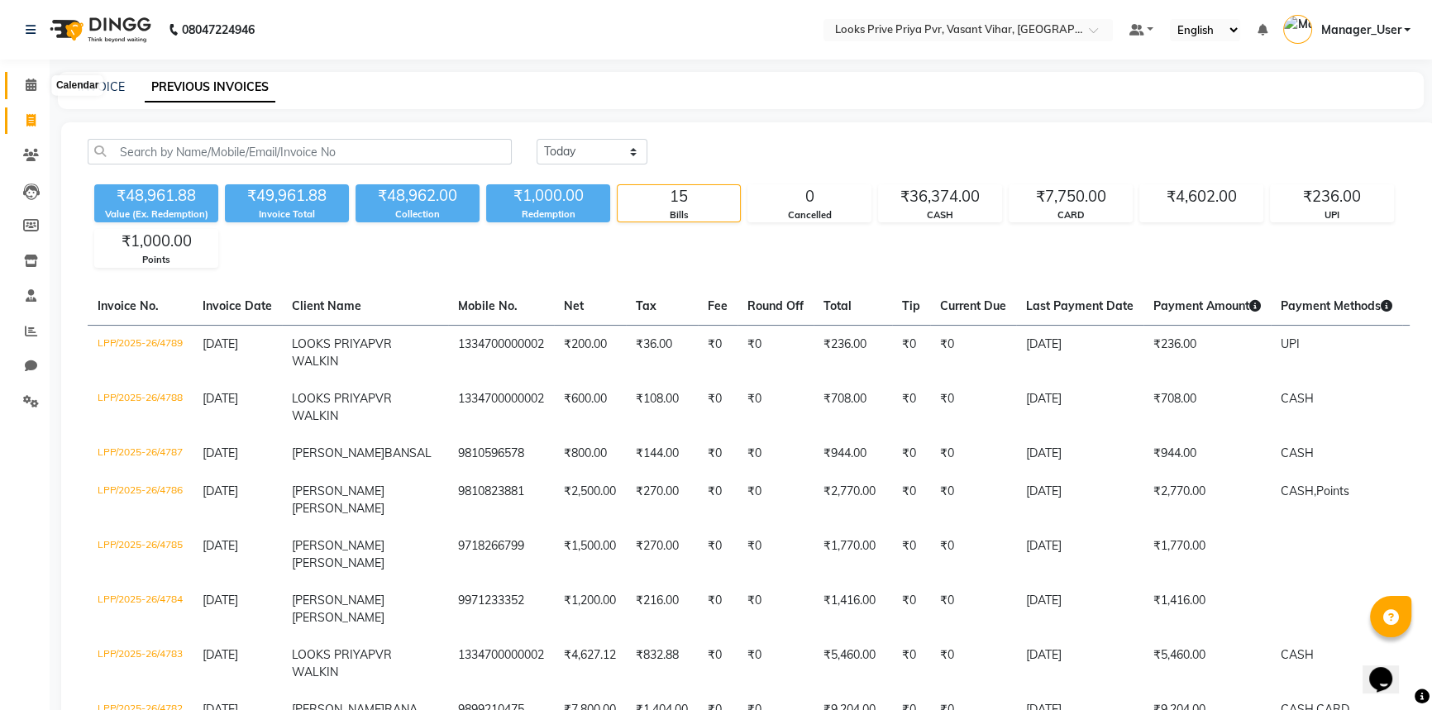
click at [33, 89] on icon at bounding box center [31, 85] width 11 height 12
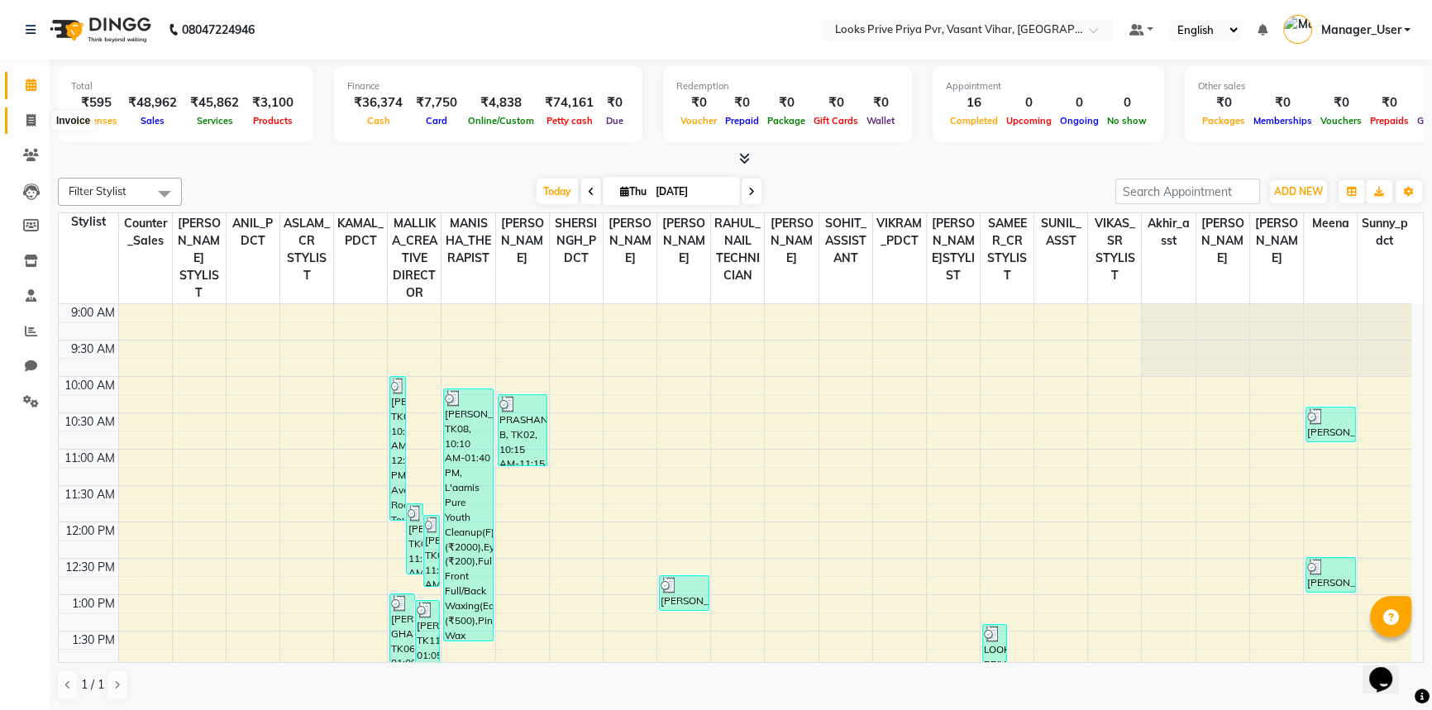
click at [31, 126] on span at bounding box center [31, 121] width 29 height 19
select select "service"
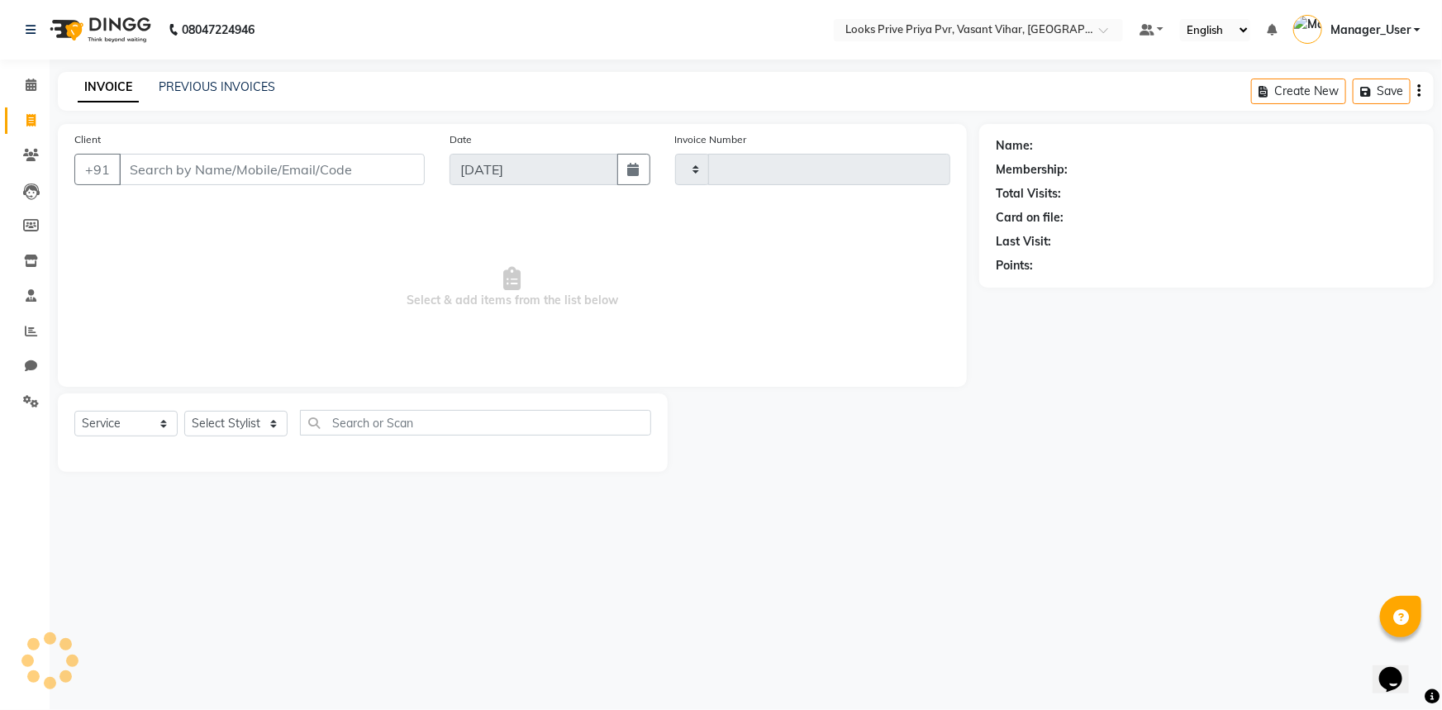
type input "4790"
select select "7646"
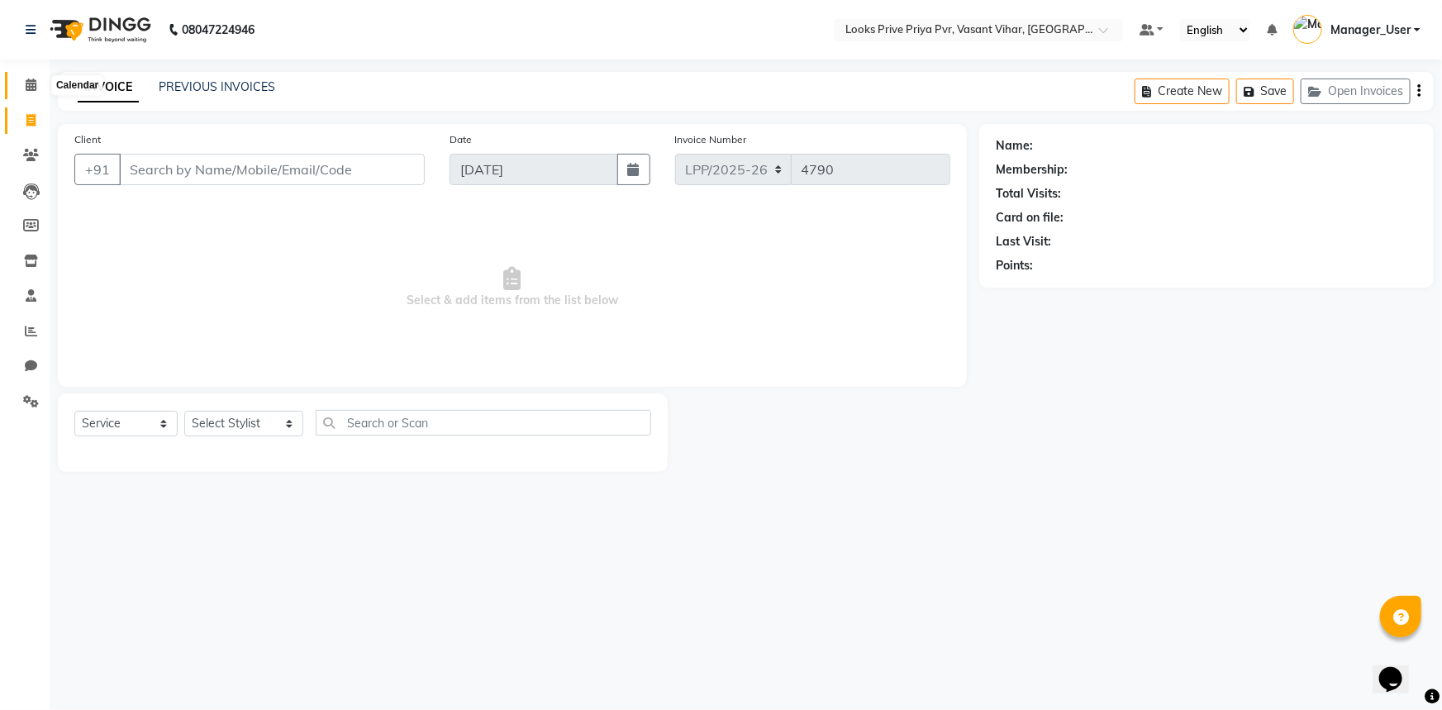
click at [27, 83] on icon at bounding box center [31, 85] width 11 height 12
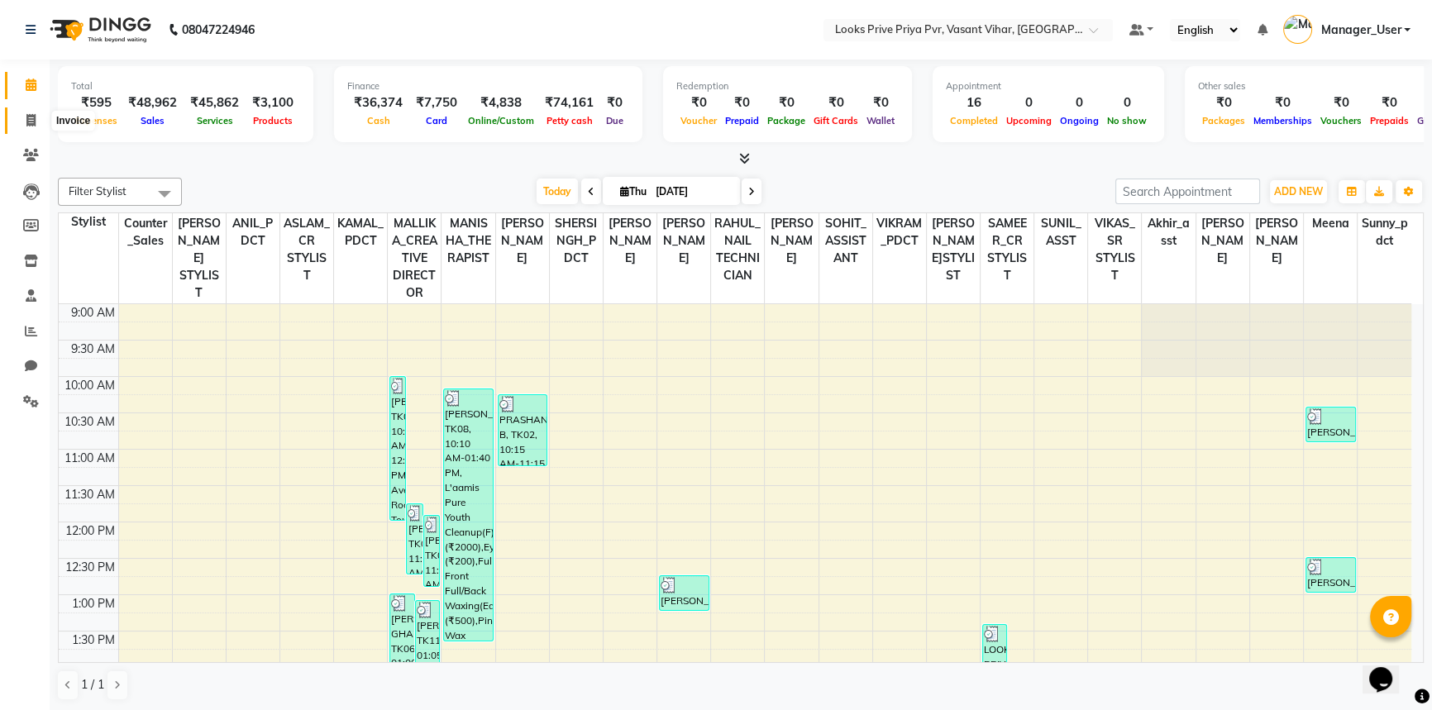
click at [31, 124] on icon at bounding box center [30, 120] width 9 height 12
select select "service"
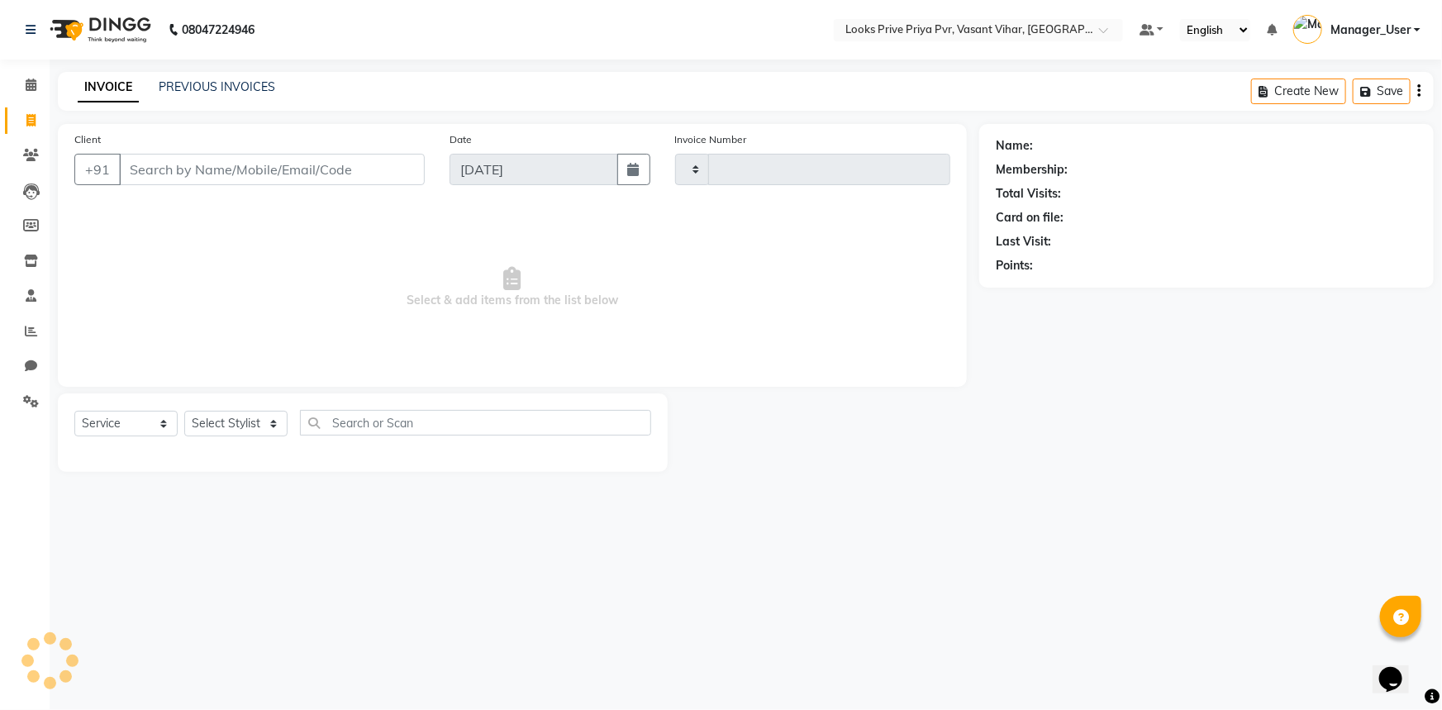
type input "4790"
select select "7646"
click at [192, 77] on div "INVOICE PREVIOUS INVOICES Create New Save Open Invoices" at bounding box center [746, 91] width 1376 height 39
click at [195, 79] on div "PREVIOUS INVOICES" at bounding box center [217, 87] width 117 height 17
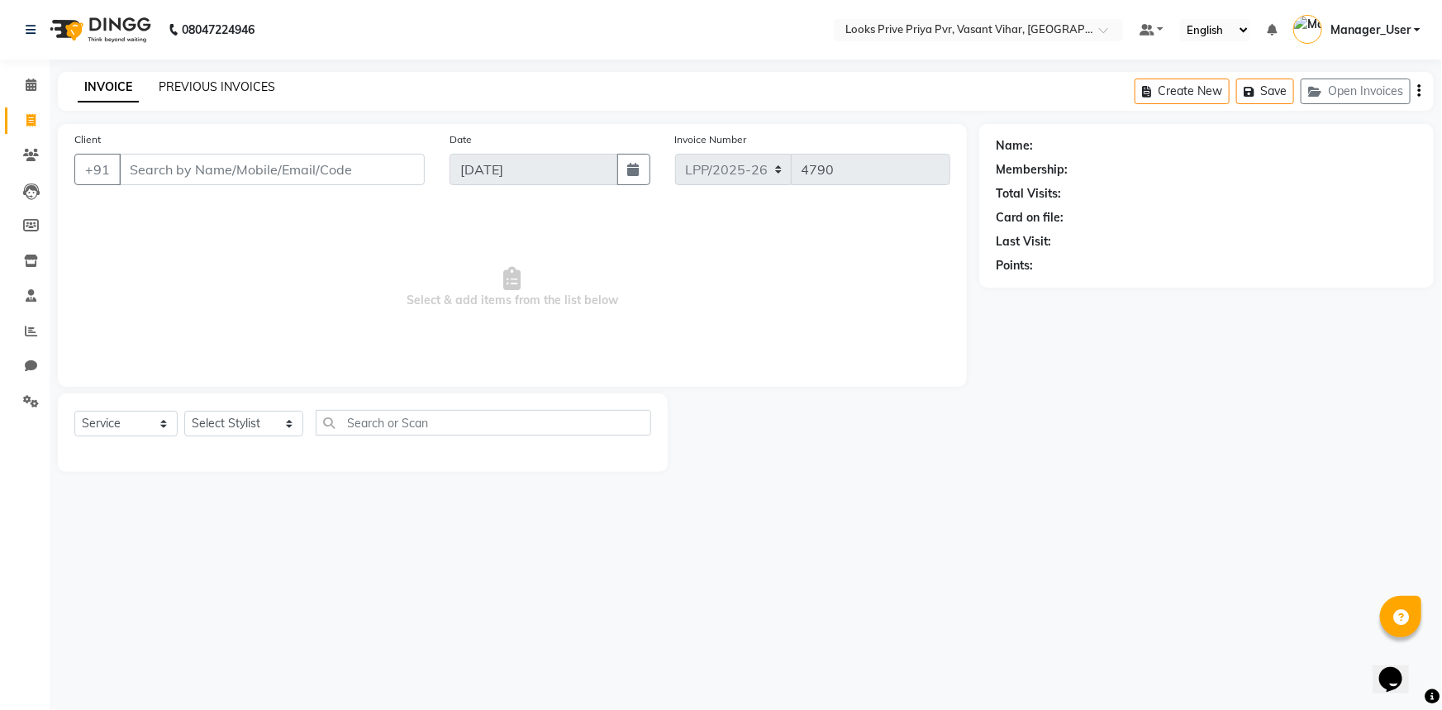
click at [218, 90] on link "PREVIOUS INVOICES" at bounding box center [217, 86] width 117 height 15
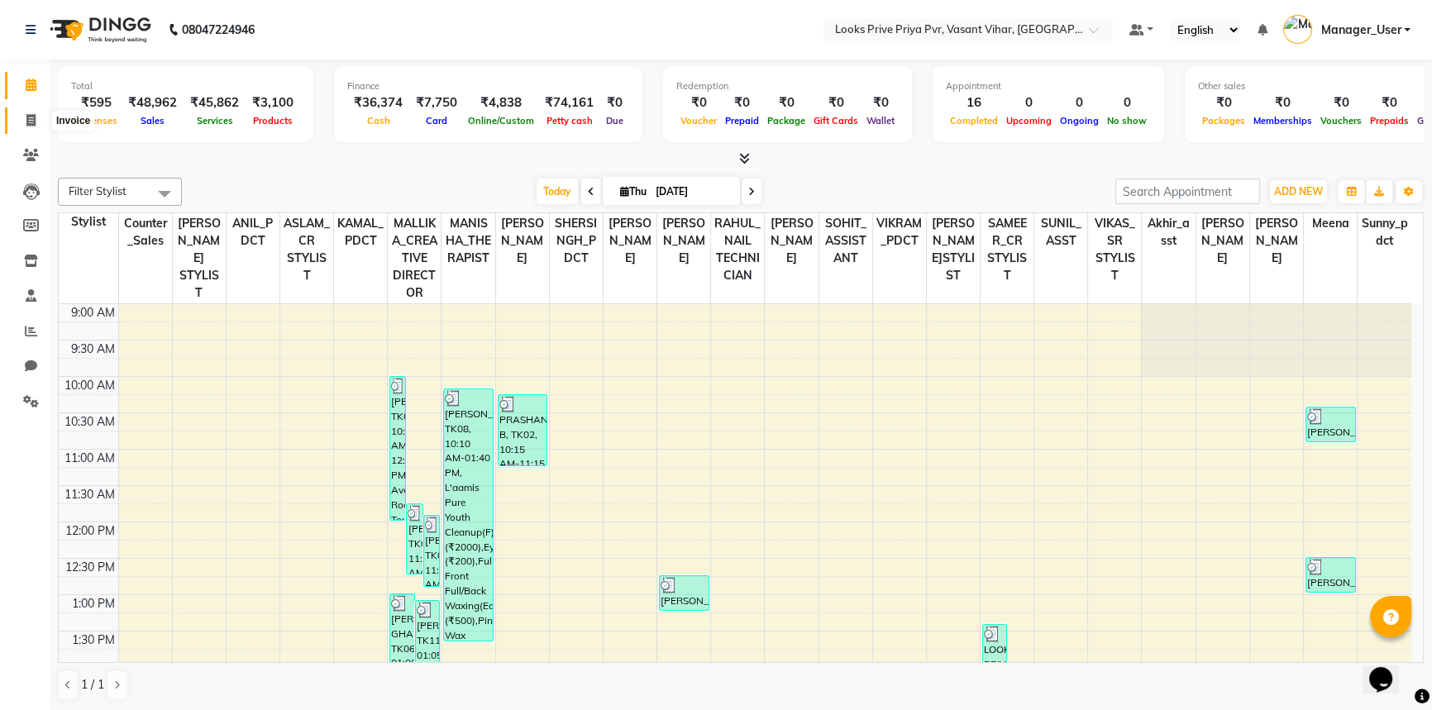
click at [31, 123] on icon at bounding box center [30, 120] width 9 height 12
select select "service"
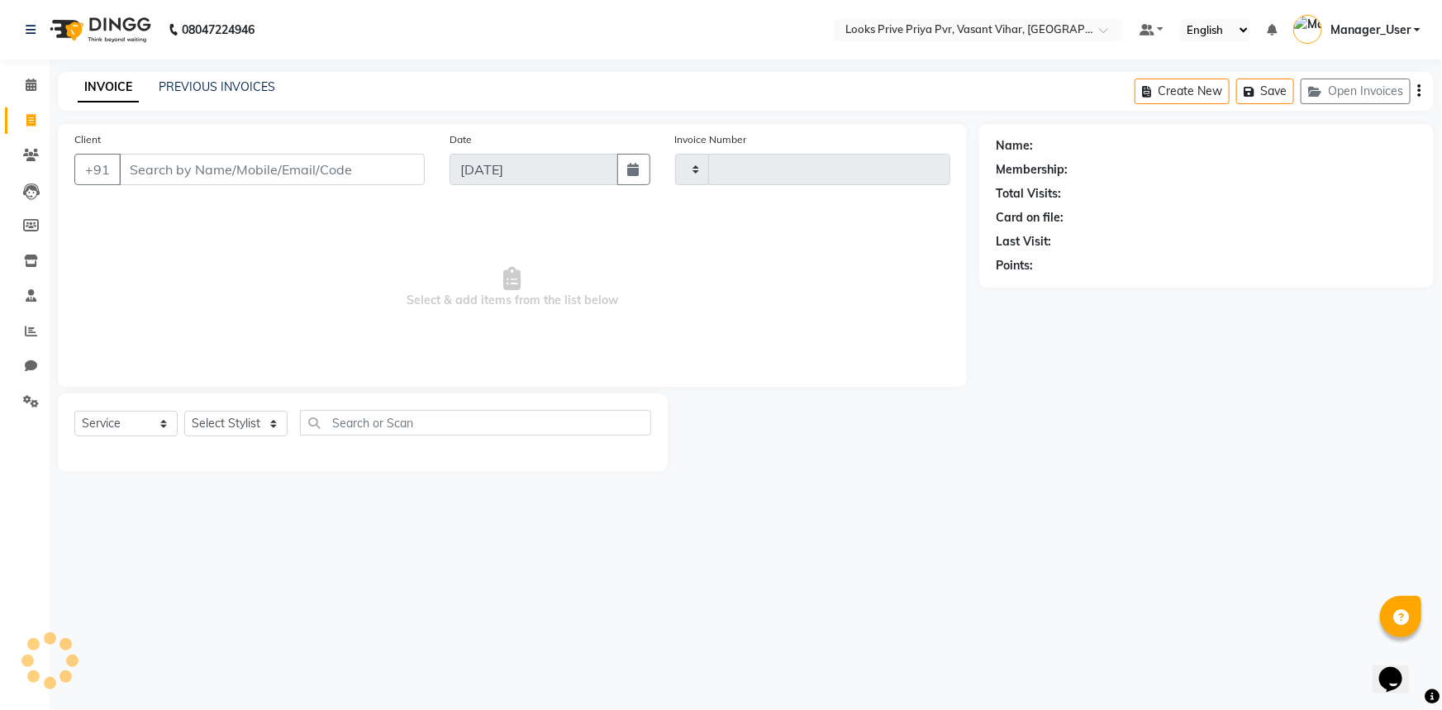
type input "4790"
select select "7646"
click at [179, 92] on link "PREVIOUS INVOICES" at bounding box center [217, 86] width 117 height 15
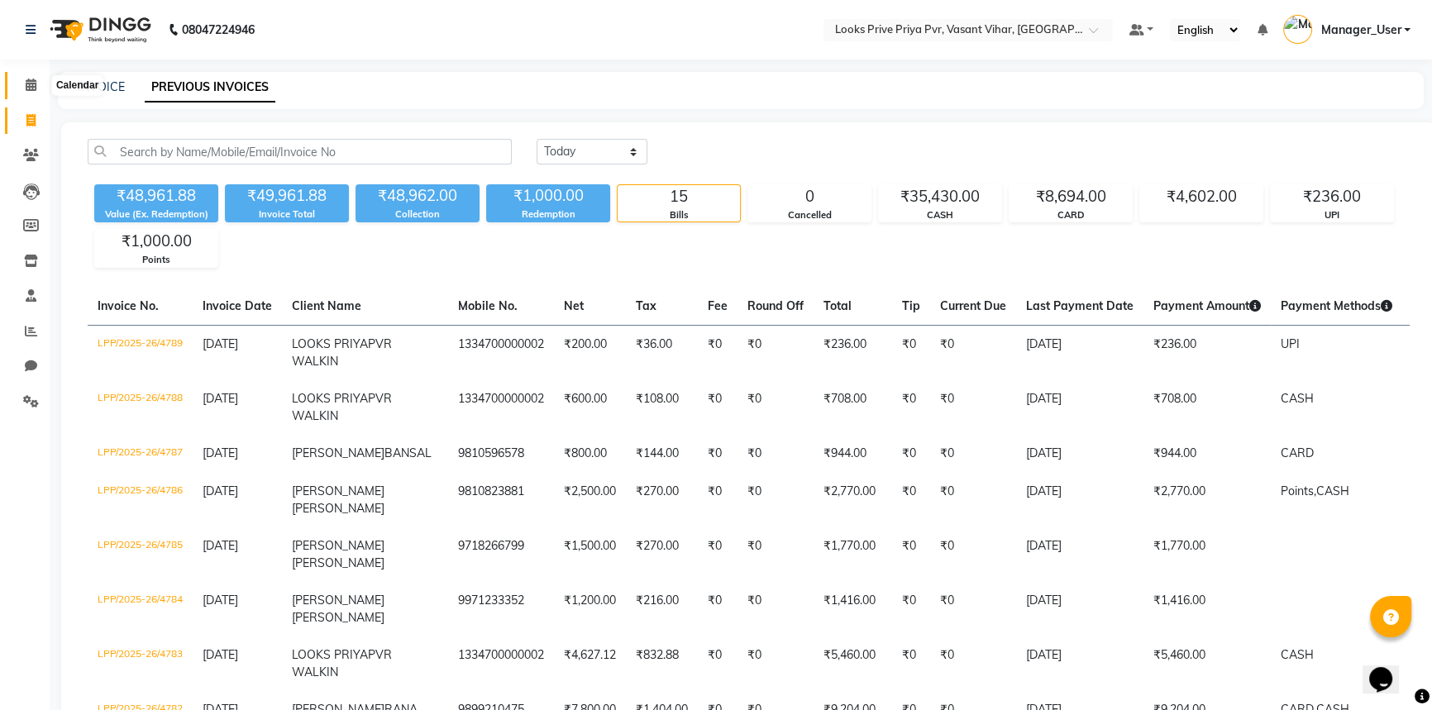
click at [35, 83] on icon at bounding box center [31, 85] width 11 height 12
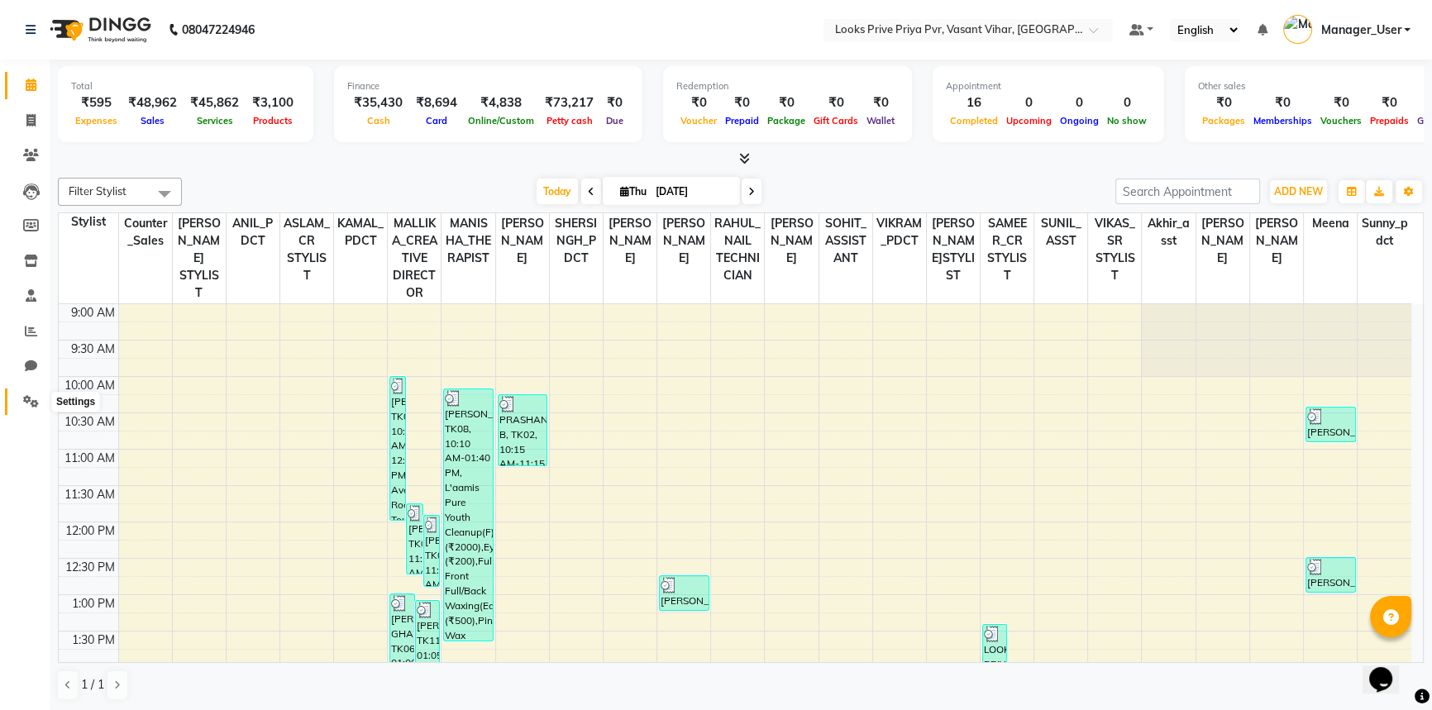
click at [30, 407] on span at bounding box center [31, 402] width 29 height 19
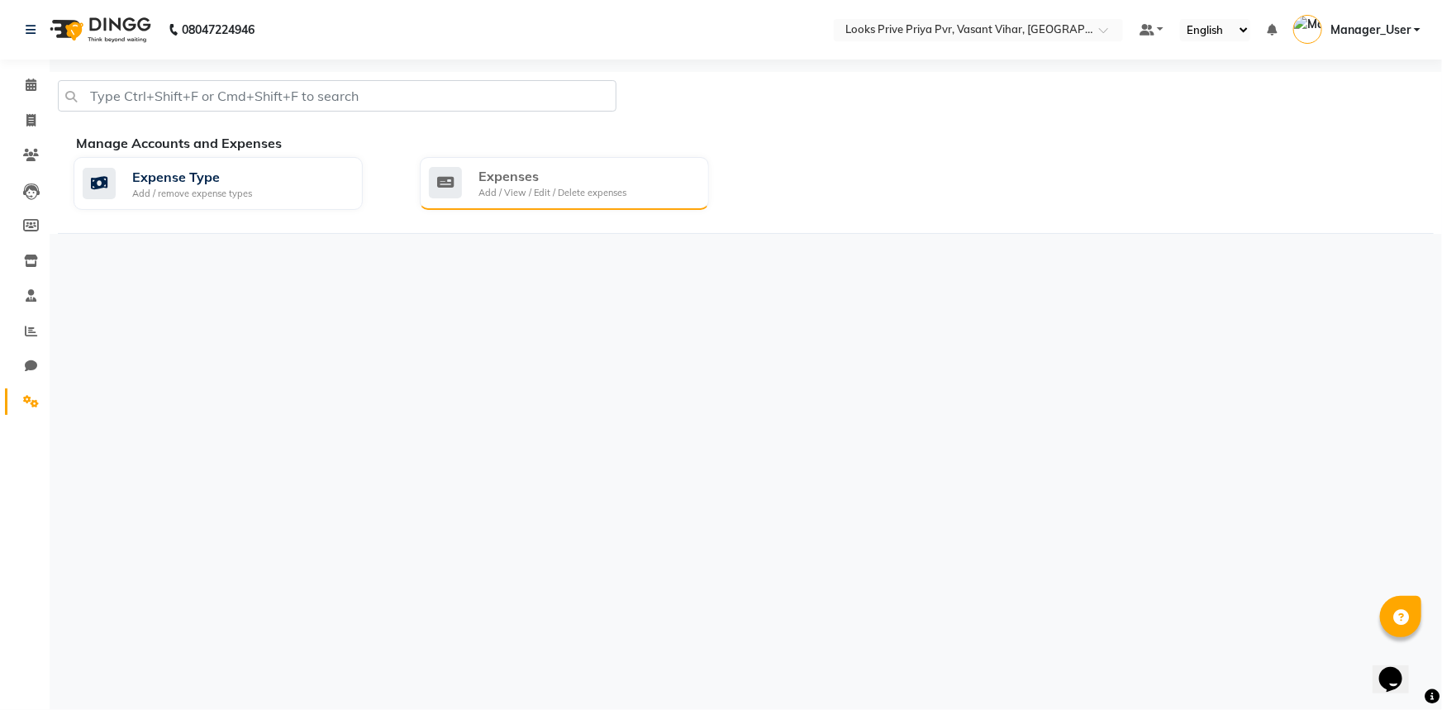
click at [527, 169] on div "Expenses" at bounding box center [553, 176] width 148 height 20
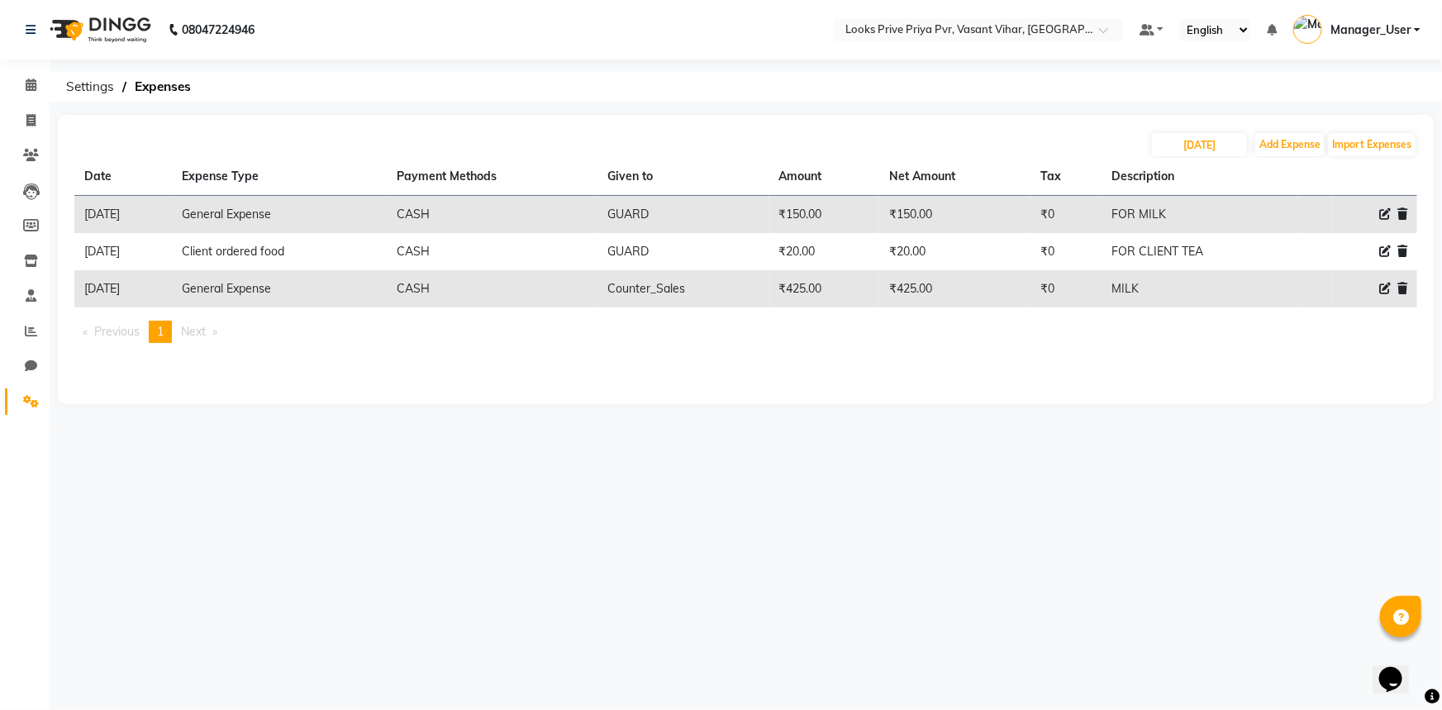
click at [1296, 124] on div "[DATE] Add Expense Import Expenses Date Expense Type Payment Methods Given to A…" at bounding box center [746, 259] width 1376 height 289
click at [1380, 247] on icon at bounding box center [1386, 251] width 12 height 12
select select "24367"
select select "1"
select select "6695"
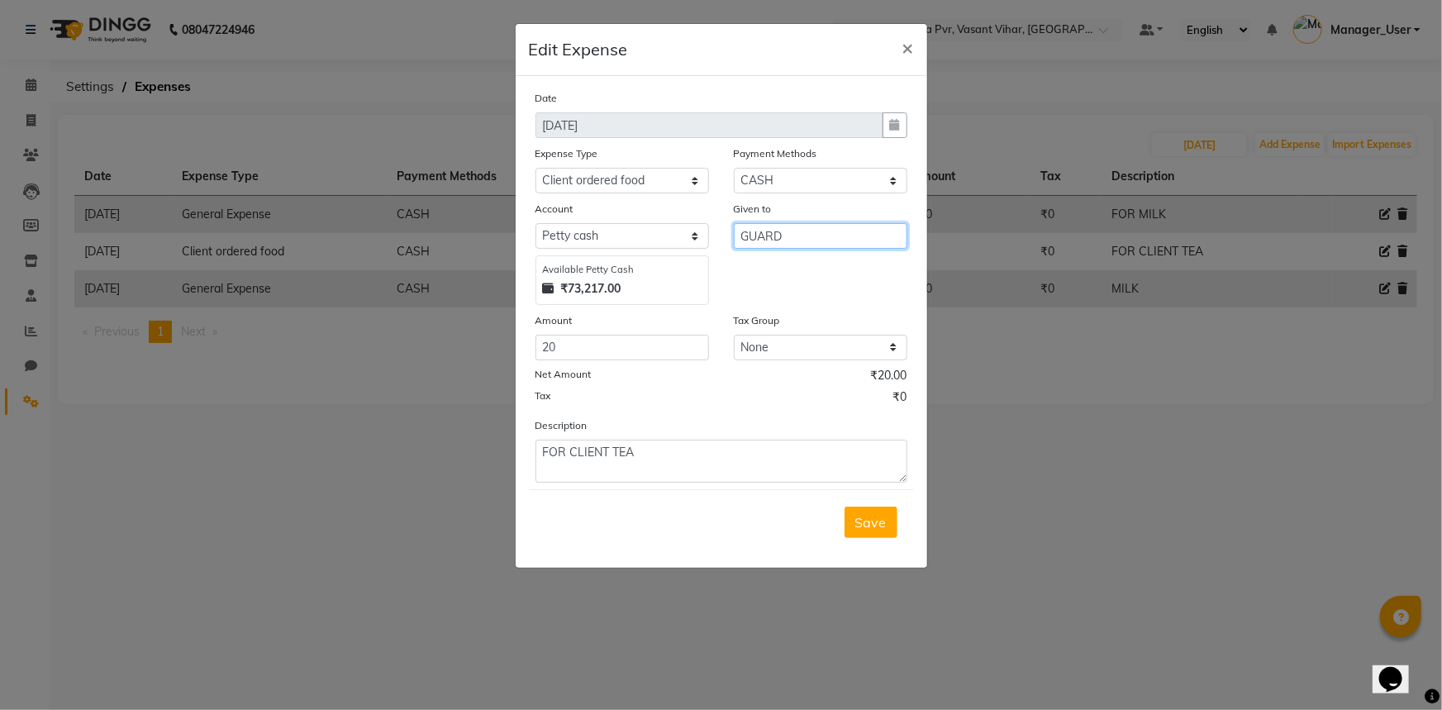
click at [837, 226] on input "GUARD" at bounding box center [821, 236] width 174 height 26
type input "G"
type input "Counter_Sales"
click at [884, 525] on span "Save" at bounding box center [870, 522] width 31 height 17
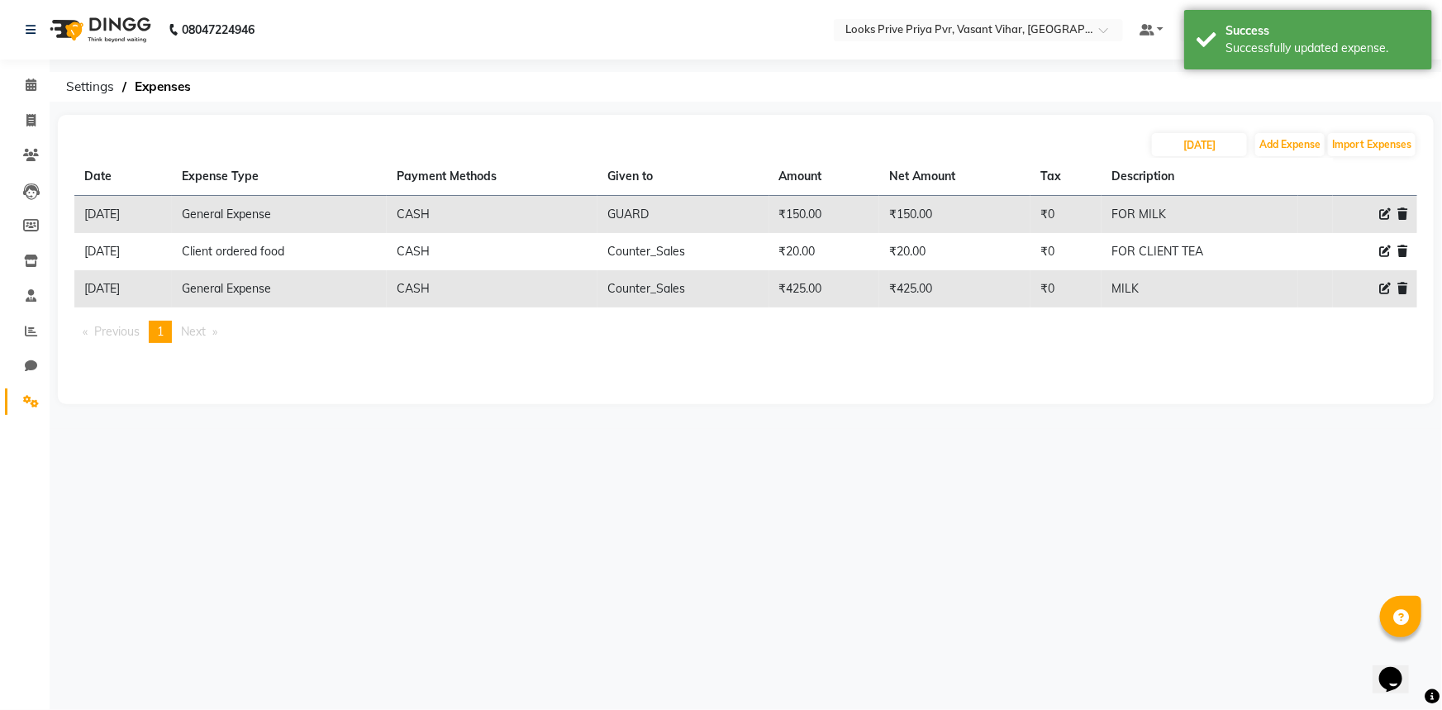
click at [1381, 213] on icon at bounding box center [1386, 214] width 12 height 12
select select "23704"
select select "1"
select select "6695"
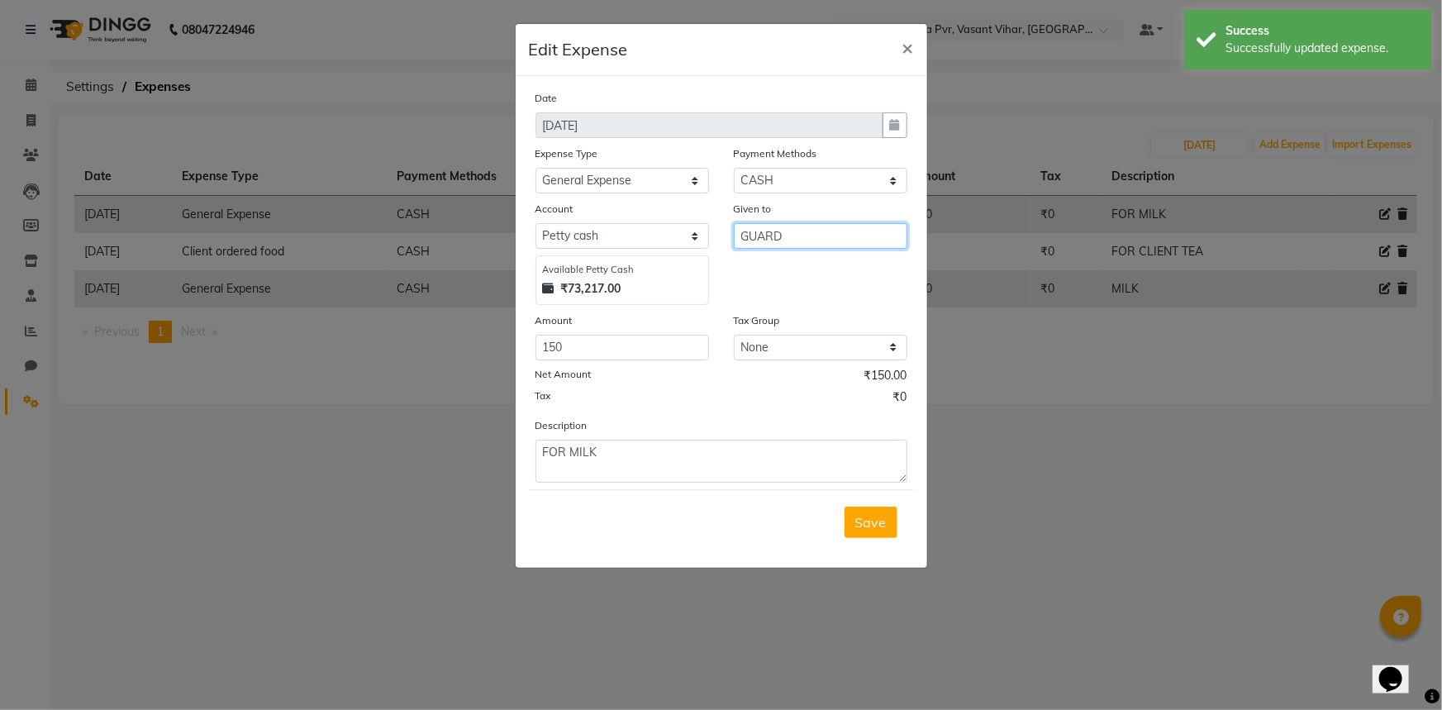
click at [817, 240] on input "GUARD" at bounding box center [821, 236] width 174 height 26
type input "Counter_Sales"
click at [875, 533] on button "Save" at bounding box center [871, 522] width 53 height 31
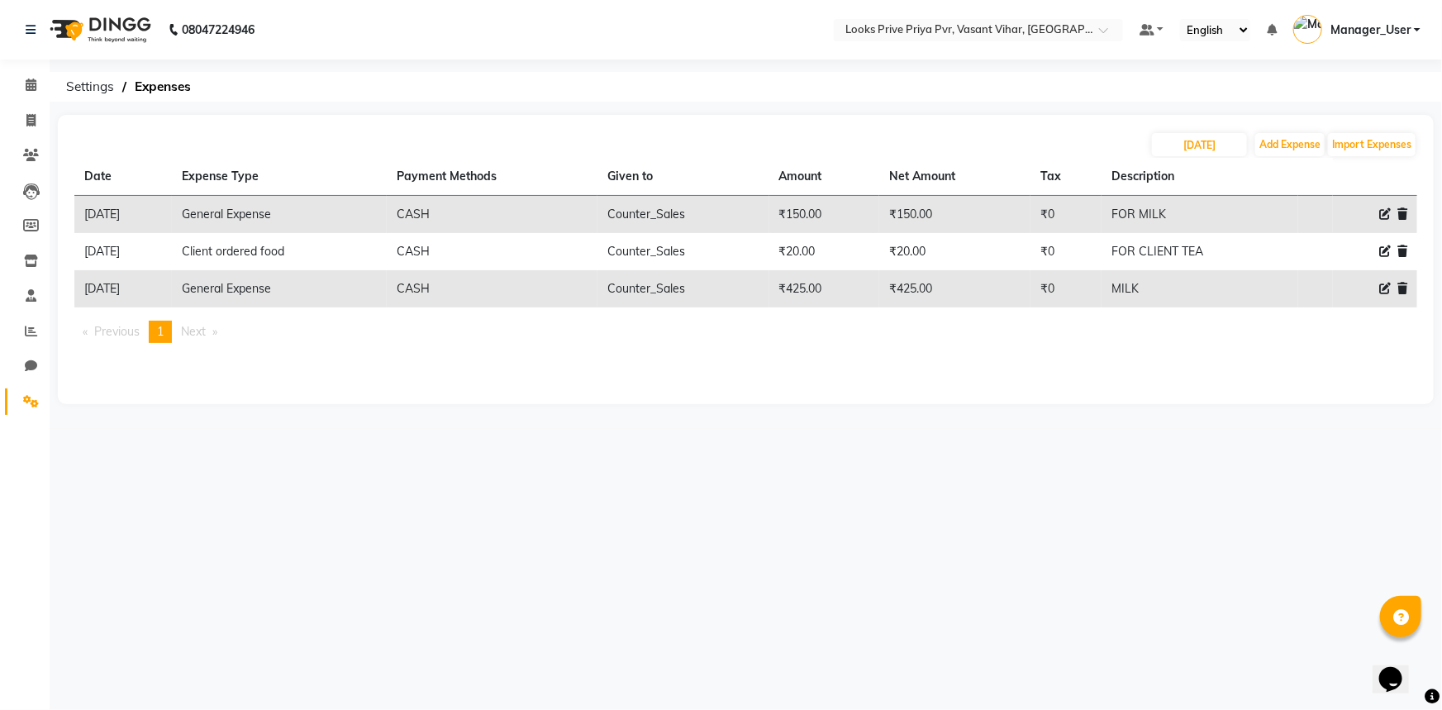
click at [1384, 289] on icon at bounding box center [1386, 289] width 12 height 12
select select "23704"
select select "1"
select select "6695"
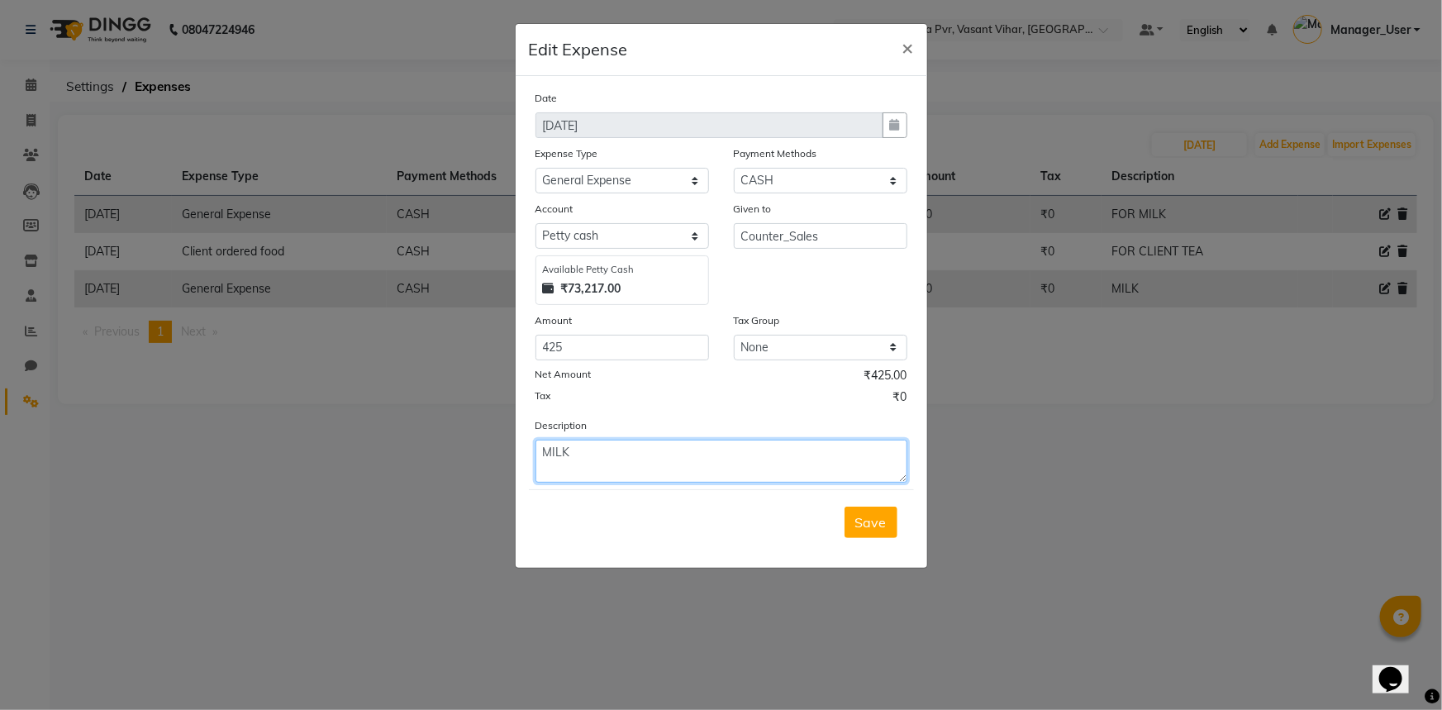
click at [635, 446] on textarea "MILK" at bounding box center [722, 461] width 372 height 43
type textarea "MILK TETRA PACK"
click at [879, 513] on button "Save" at bounding box center [871, 522] width 53 height 31
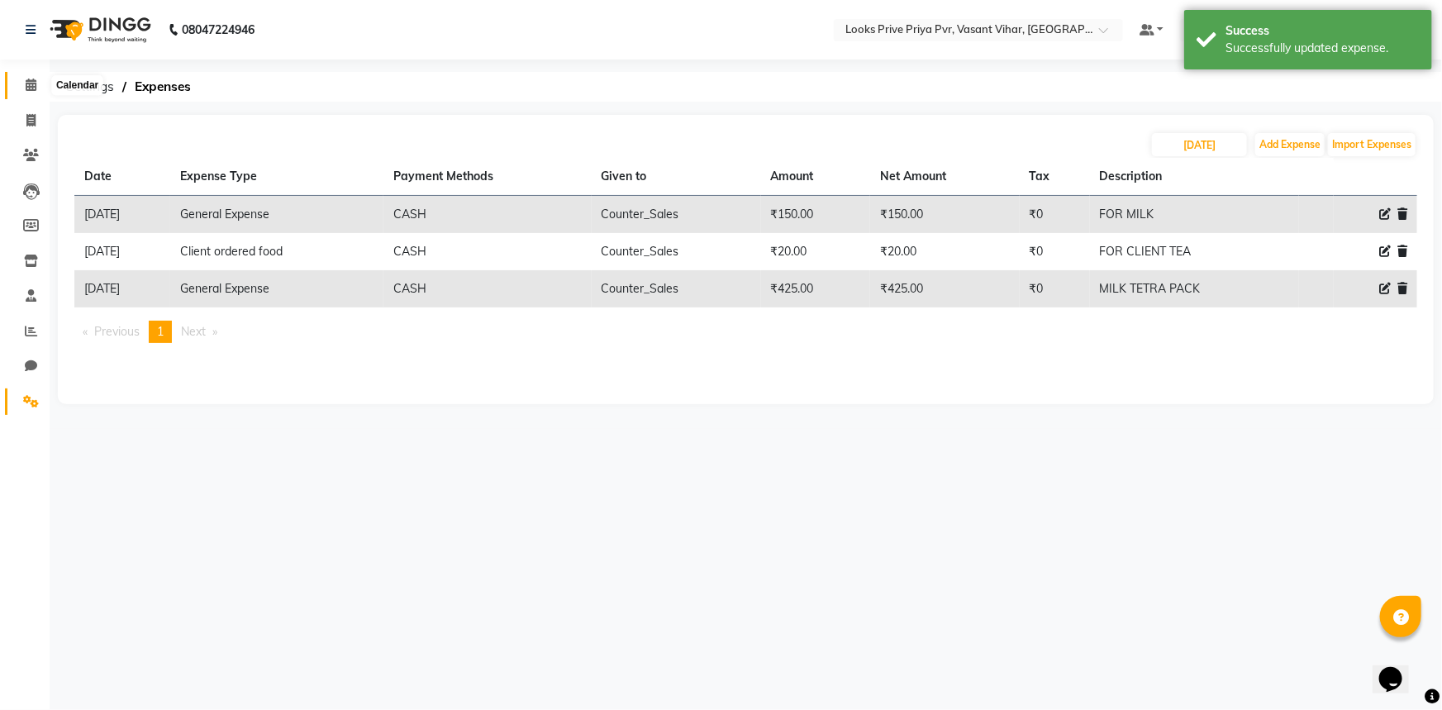
click at [30, 86] on icon at bounding box center [31, 85] width 11 height 12
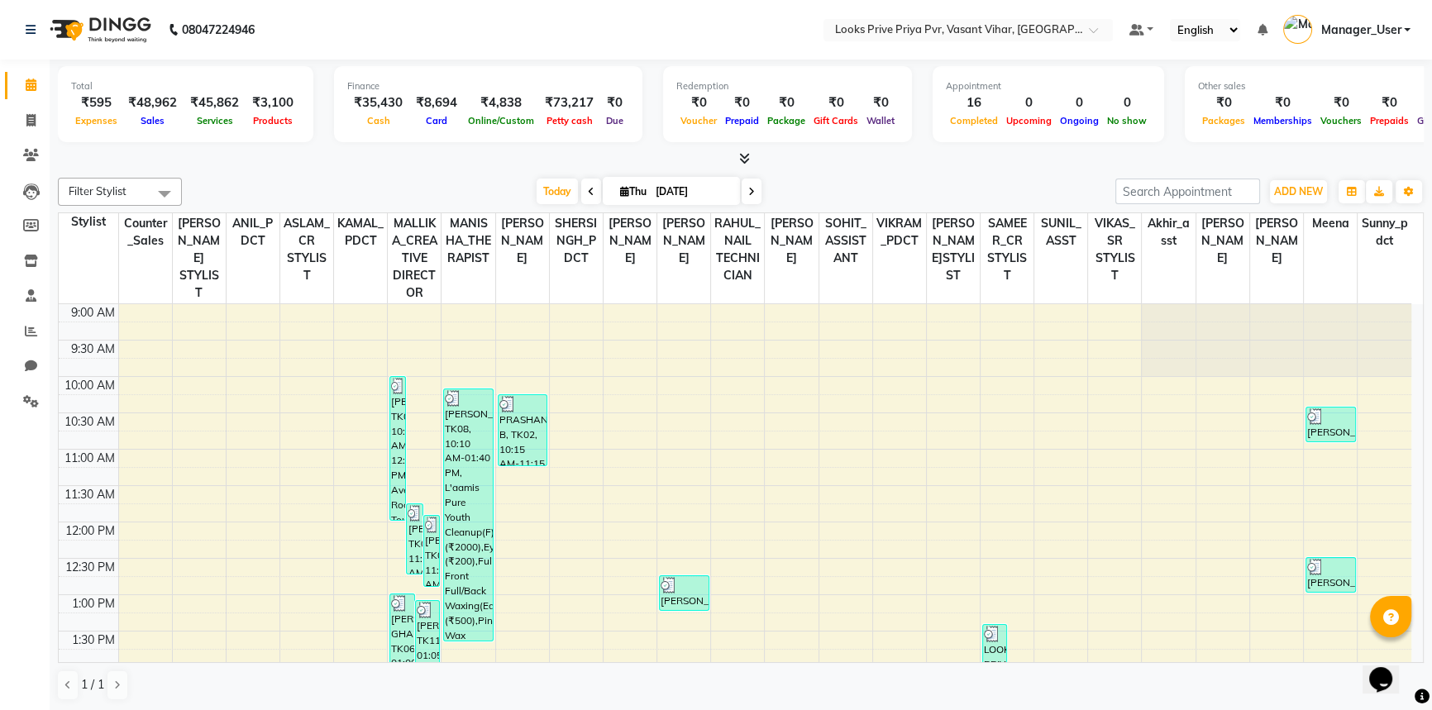
click at [31, 74] on link "Calendar" at bounding box center [25, 85] width 40 height 27
click at [24, 126] on span at bounding box center [31, 121] width 29 height 19
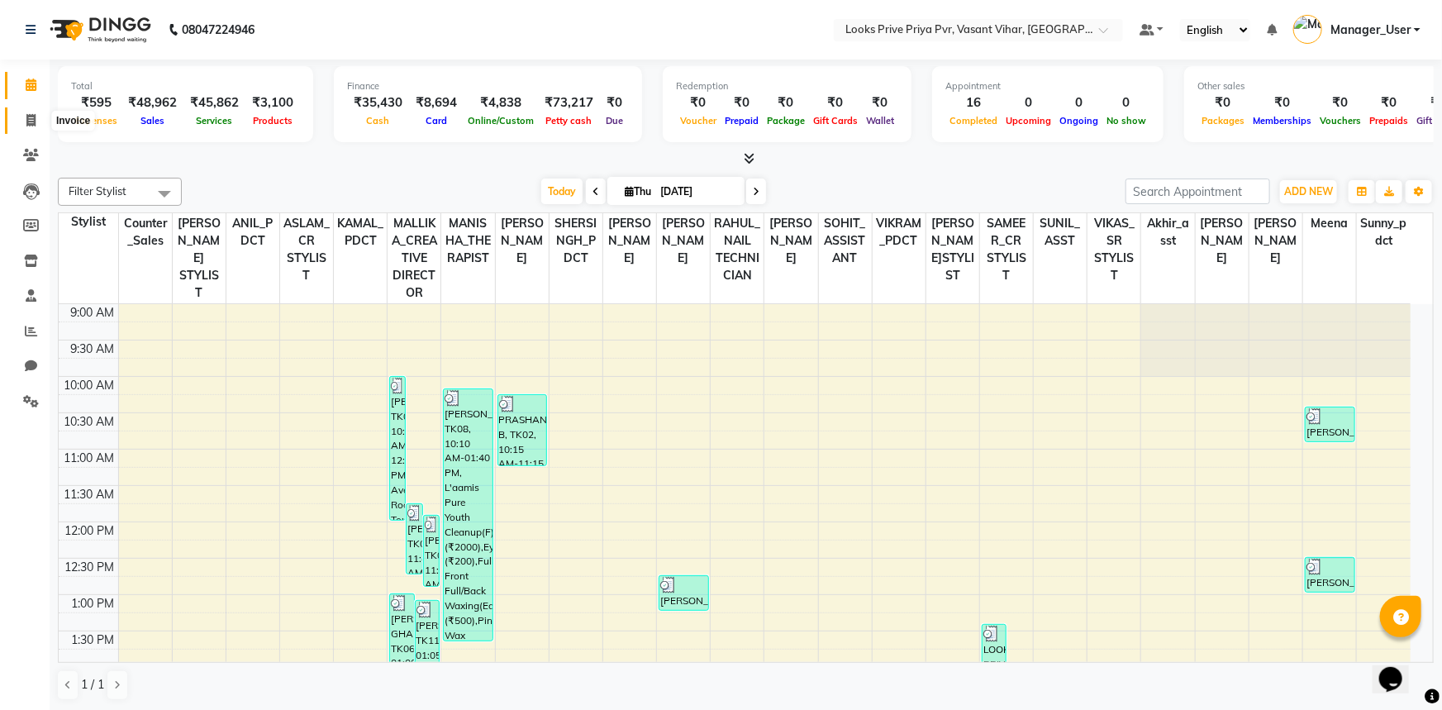
select select "service"
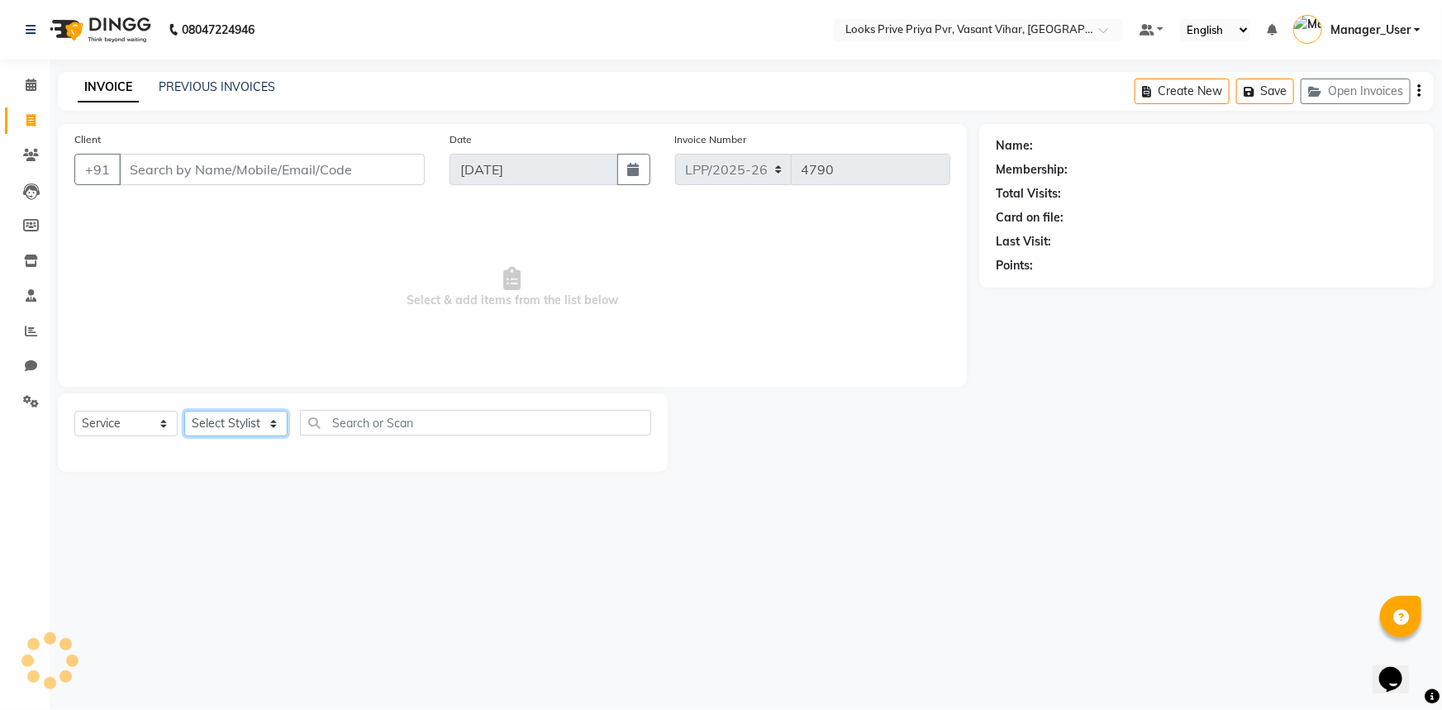
click at [272, 419] on select "Select Stylist" at bounding box center [235, 424] width 103 height 26
click at [250, 426] on select "Select Stylist" at bounding box center [235, 424] width 103 height 26
click at [256, 427] on select "Select Stylist" at bounding box center [235, 424] width 103 height 26
select select "84083"
click at [184, 411] on select "Select Stylist Akhir_asst ANIL_PDCT ASLAM_CR STYLIST Counter_Sales KAMAL_PDCT […" at bounding box center [243, 424] width 119 height 26
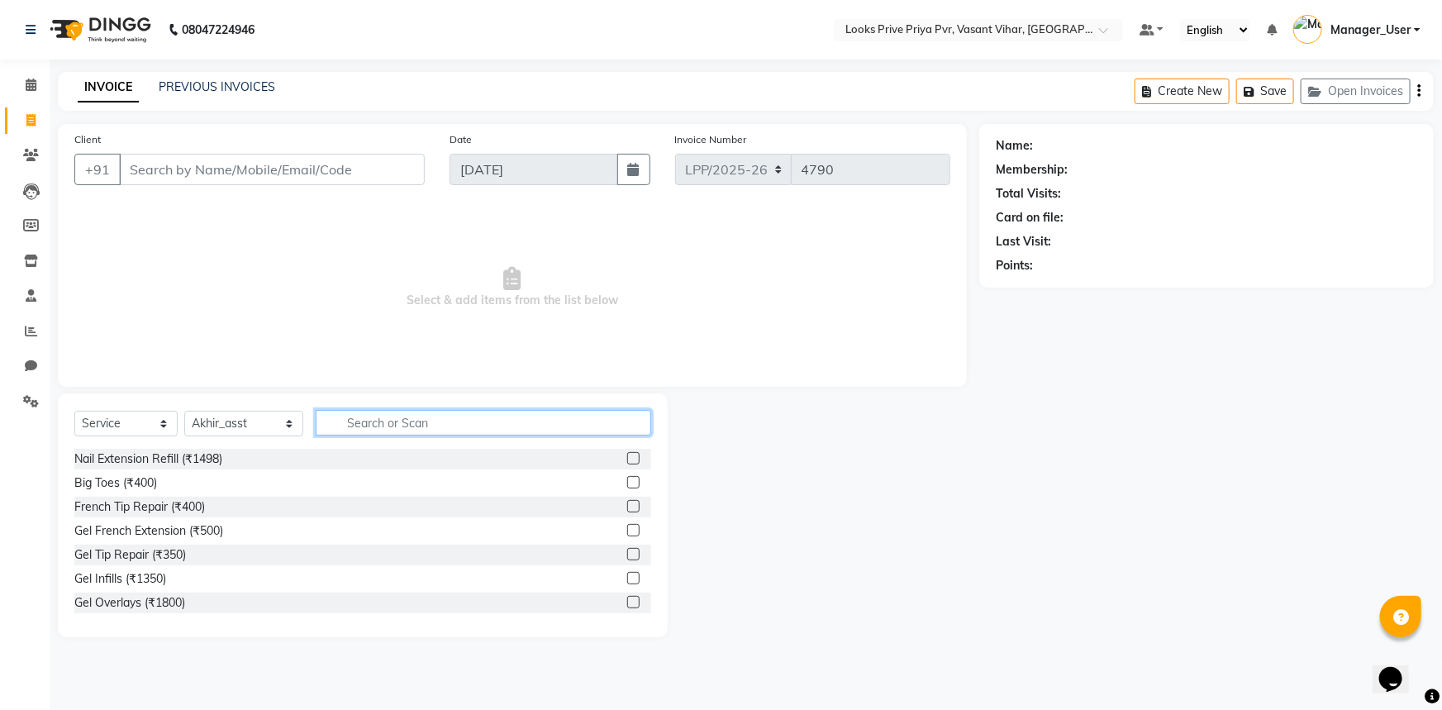
click at [472, 422] on input "text" at bounding box center [484, 423] width 336 height 26
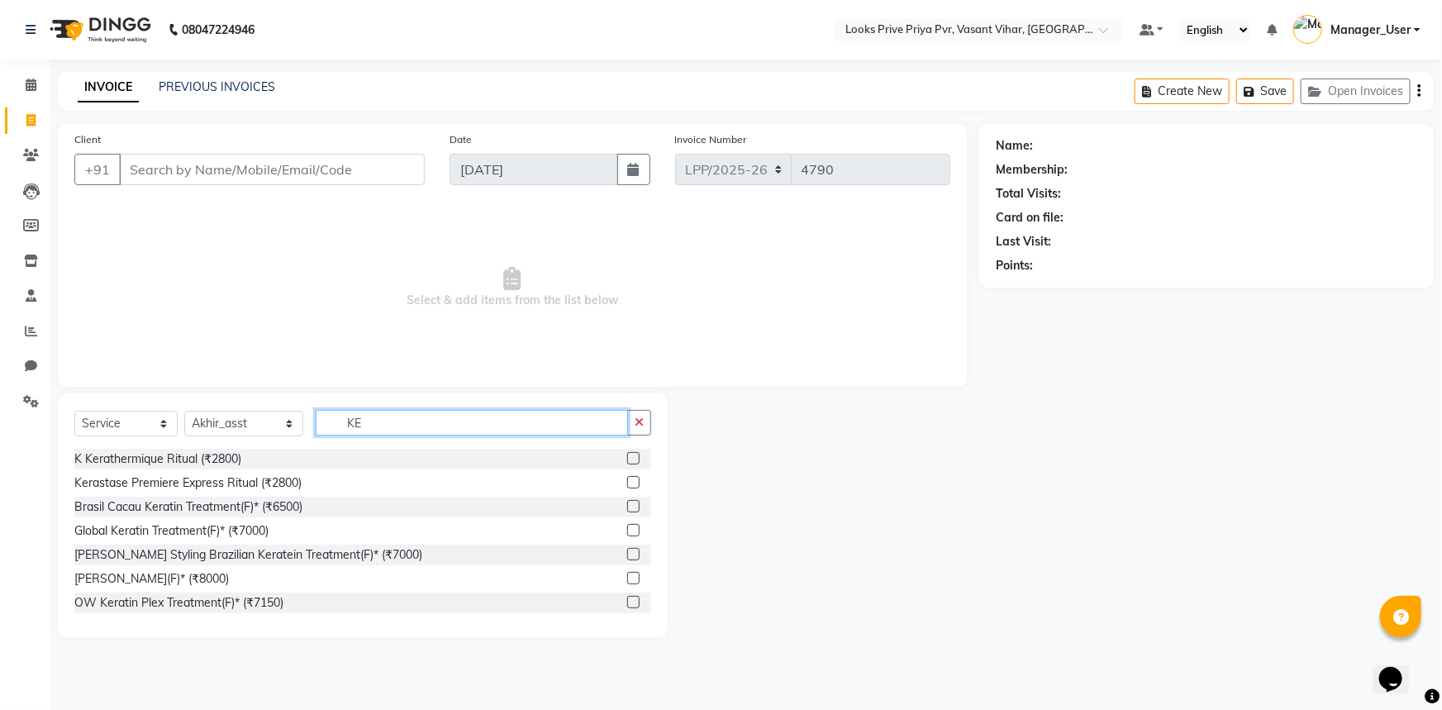
type input "K"
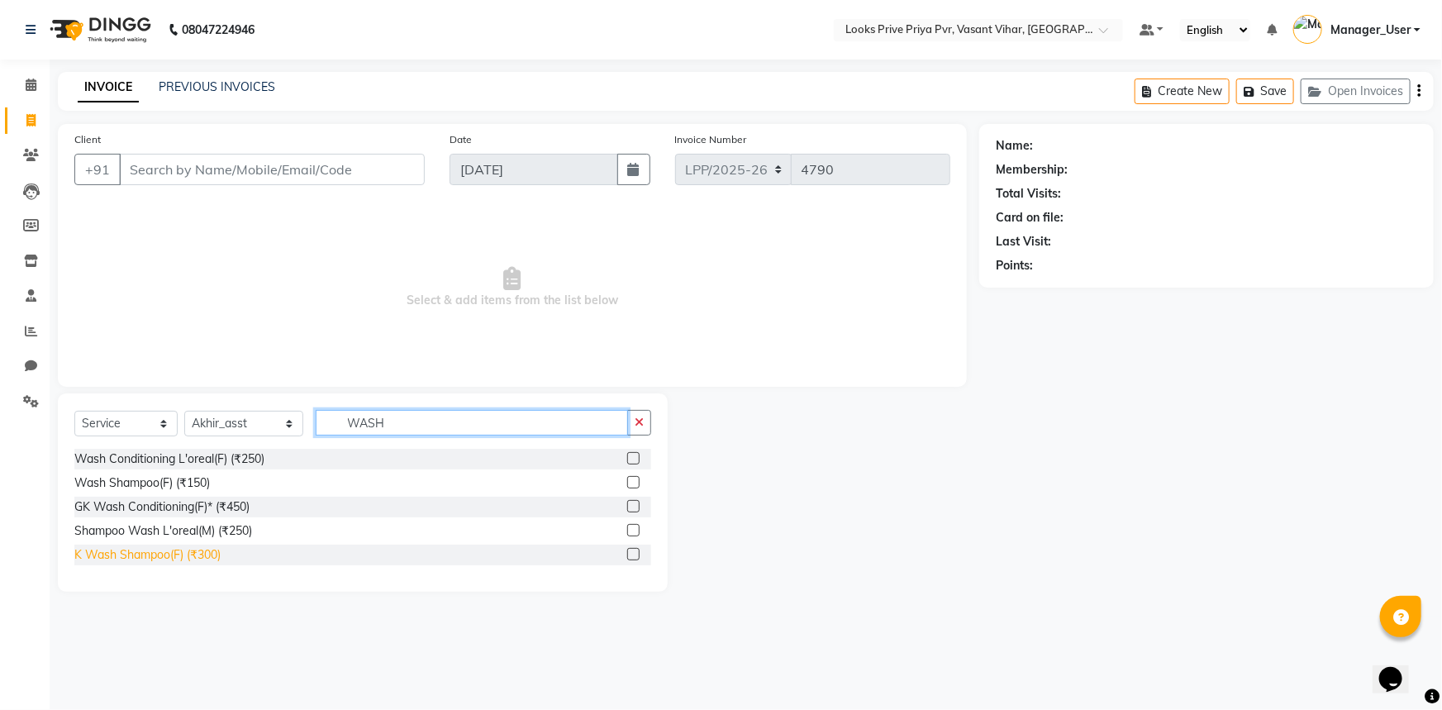
type input "WASH"
click at [161, 560] on div "K Wash Shampoo(F) (₹300)" at bounding box center [147, 554] width 146 height 17
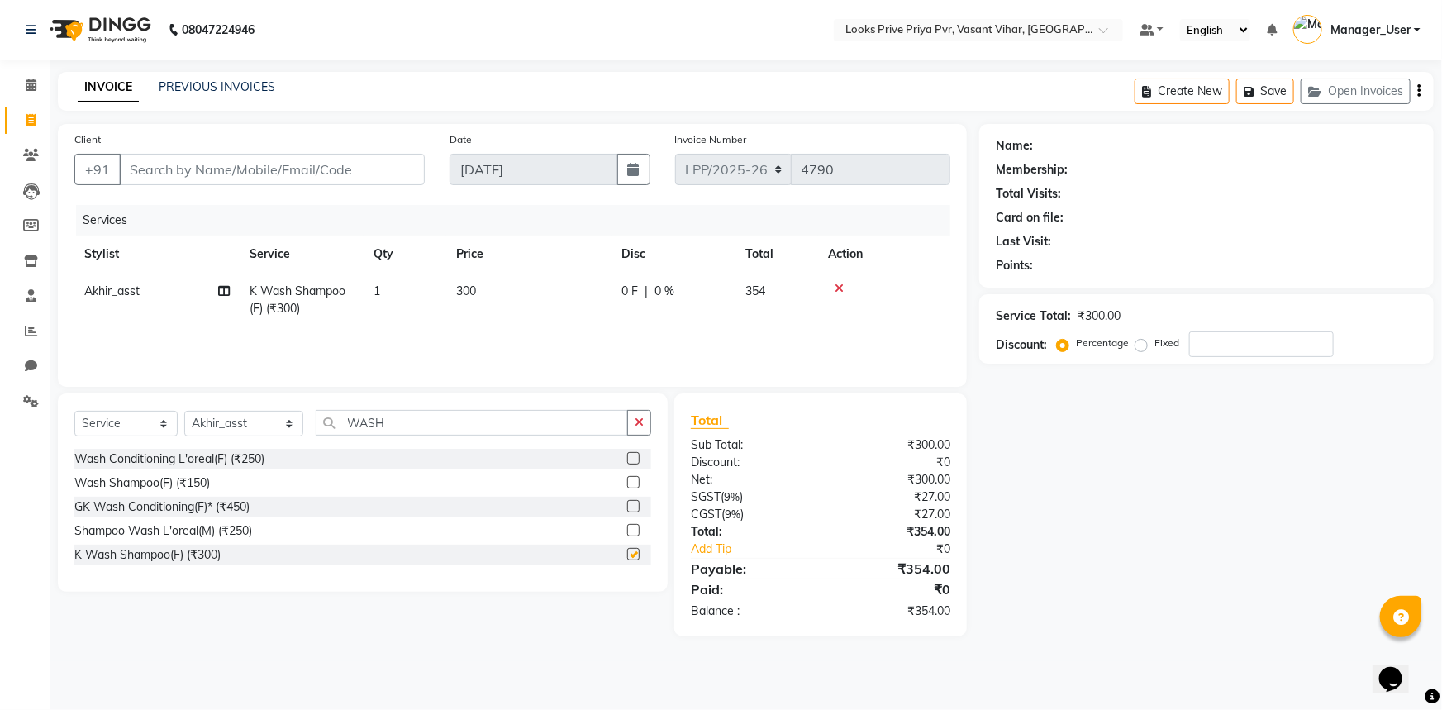
checkbox input "false"
click at [515, 298] on td "300" at bounding box center [528, 300] width 165 height 55
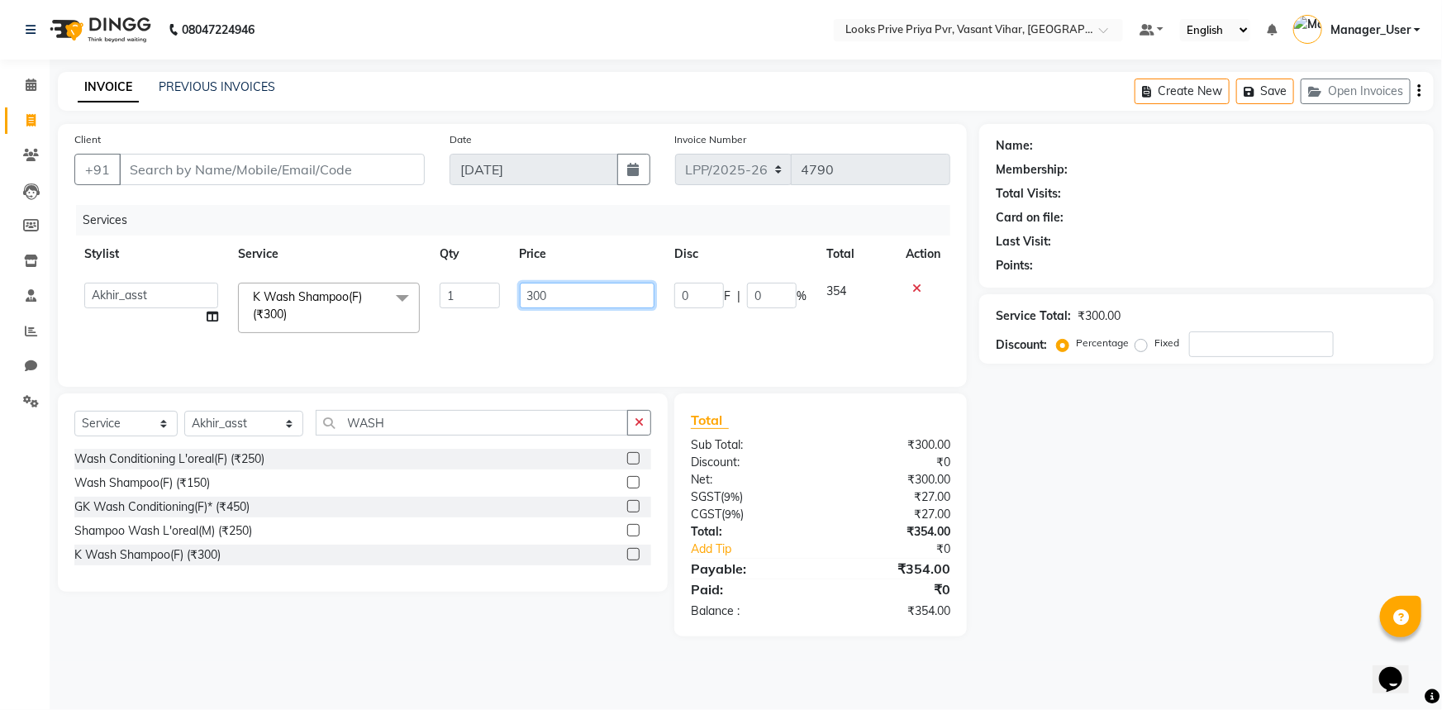
drag, startPoint x: 568, startPoint y: 291, endPoint x: 452, endPoint y: 312, distance: 117.7
click at [459, 311] on tr "Akhir_asst ANIL_PDCT ASLAM_CR STYLIST Counter_Sales KAMAL_PDCT [PERSON_NAME] DI…" at bounding box center [512, 308] width 876 height 70
type input "600"
click at [660, 340] on div "Services Stylist Service Qty Price Disc Total Action Akhir_asst ANIL_PDCT ASLAM…" at bounding box center [512, 287] width 876 height 165
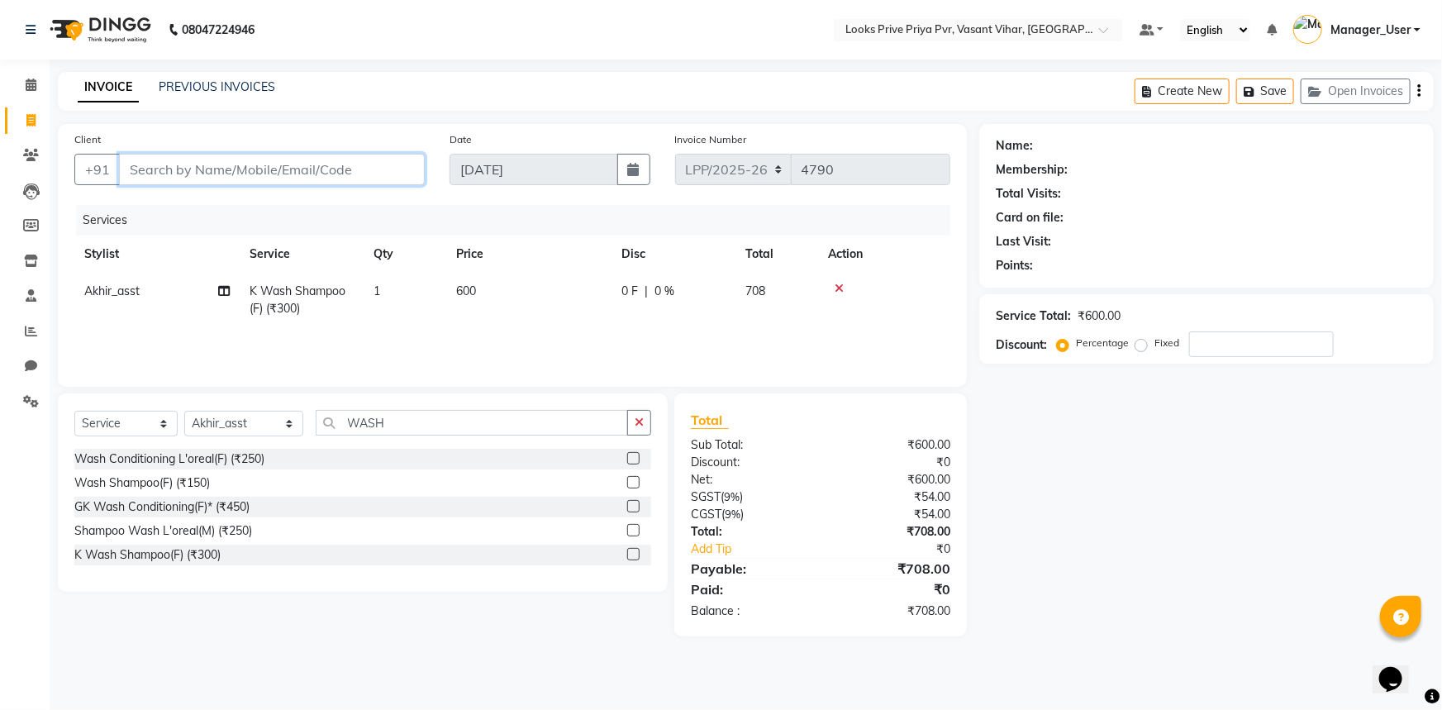
click at [308, 179] on input "Client" at bounding box center [272, 169] width 306 height 31
type input "9"
type input "0"
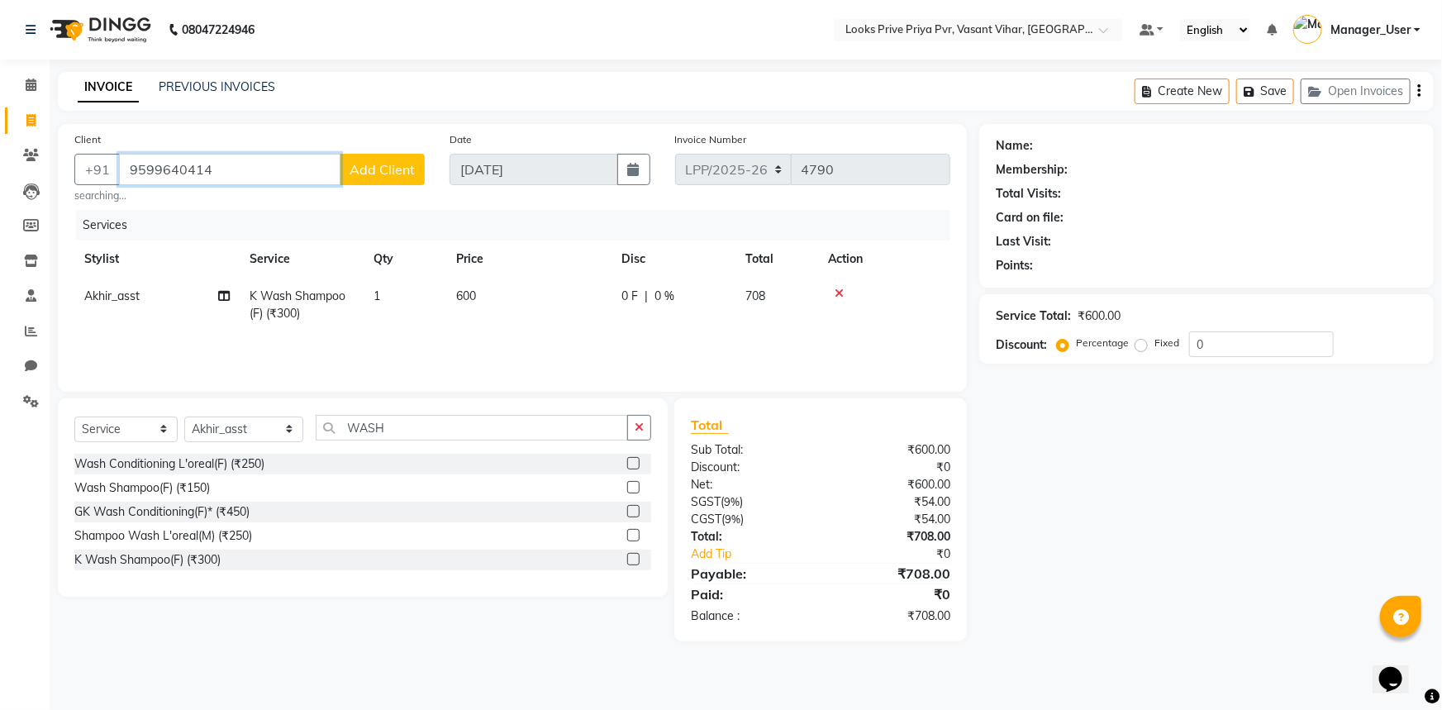
type input "9599640414"
click at [388, 180] on button "Add Client" at bounding box center [382, 169] width 85 height 31
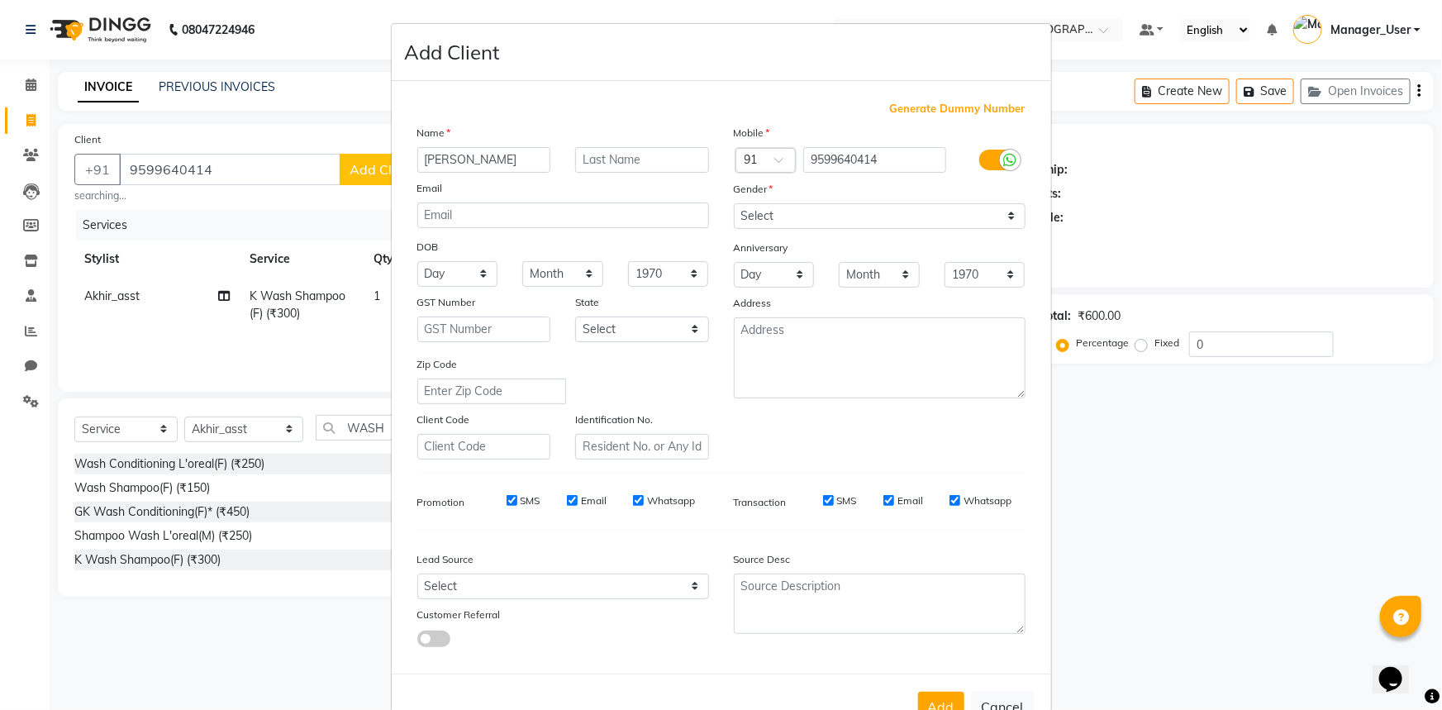
type input "[PERSON_NAME]"
click at [641, 150] on input "text" at bounding box center [642, 160] width 134 height 26
type input ","
click at [824, 220] on select "Select [DEMOGRAPHIC_DATA] [DEMOGRAPHIC_DATA] Other Prefer Not To Say" at bounding box center [880, 216] width 292 height 26
click at [734, 203] on select "Select [DEMOGRAPHIC_DATA] [DEMOGRAPHIC_DATA] Other Prefer Not To Say" at bounding box center [880, 216] width 292 height 26
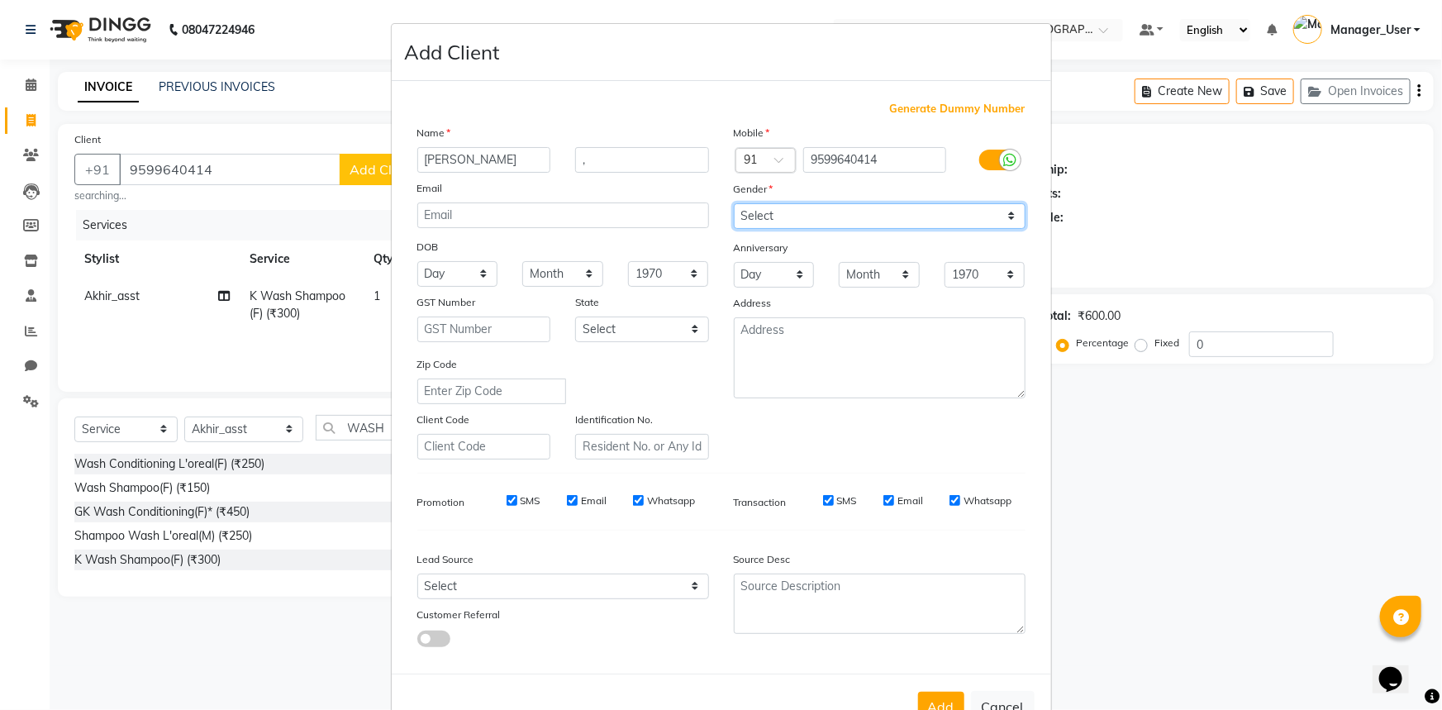
click at [826, 206] on select "Select [DEMOGRAPHIC_DATA] [DEMOGRAPHIC_DATA] Other Prefer Not To Say" at bounding box center [880, 216] width 292 height 26
click at [734, 203] on select "Select [DEMOGRAPHIC_DATA] [DEMOGRAPHIC_DATA] Other Prefer Not To Say" at bounding box center [880, 216] width 292 height 26
click at [807, 206] on select "Select [DEMOGRAPHIC_DATA] [DEMOGRAPHIC_DATA] Other Prefer Not To Say" at bounding box center [880, 216] width 292 height 26
select select "[DEMOGRAPHIC_DATA]"
click at [734, 203] on select "Select [DEMOGRAPHIC_DATA] [DEMOGRAPHIC_DATA] Other Prefer Not To Say" at bounding box center [880, 216] width 292 height 26
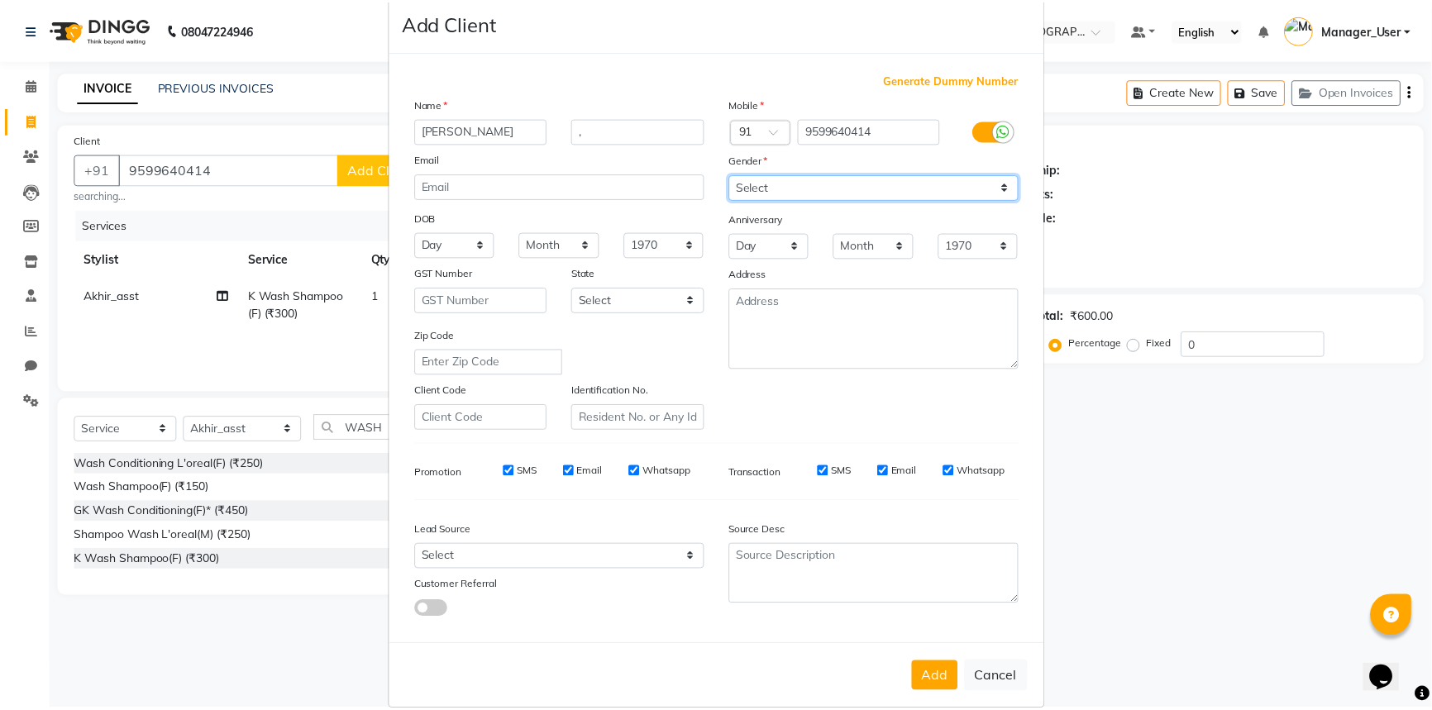
scroll to position [58, 0]
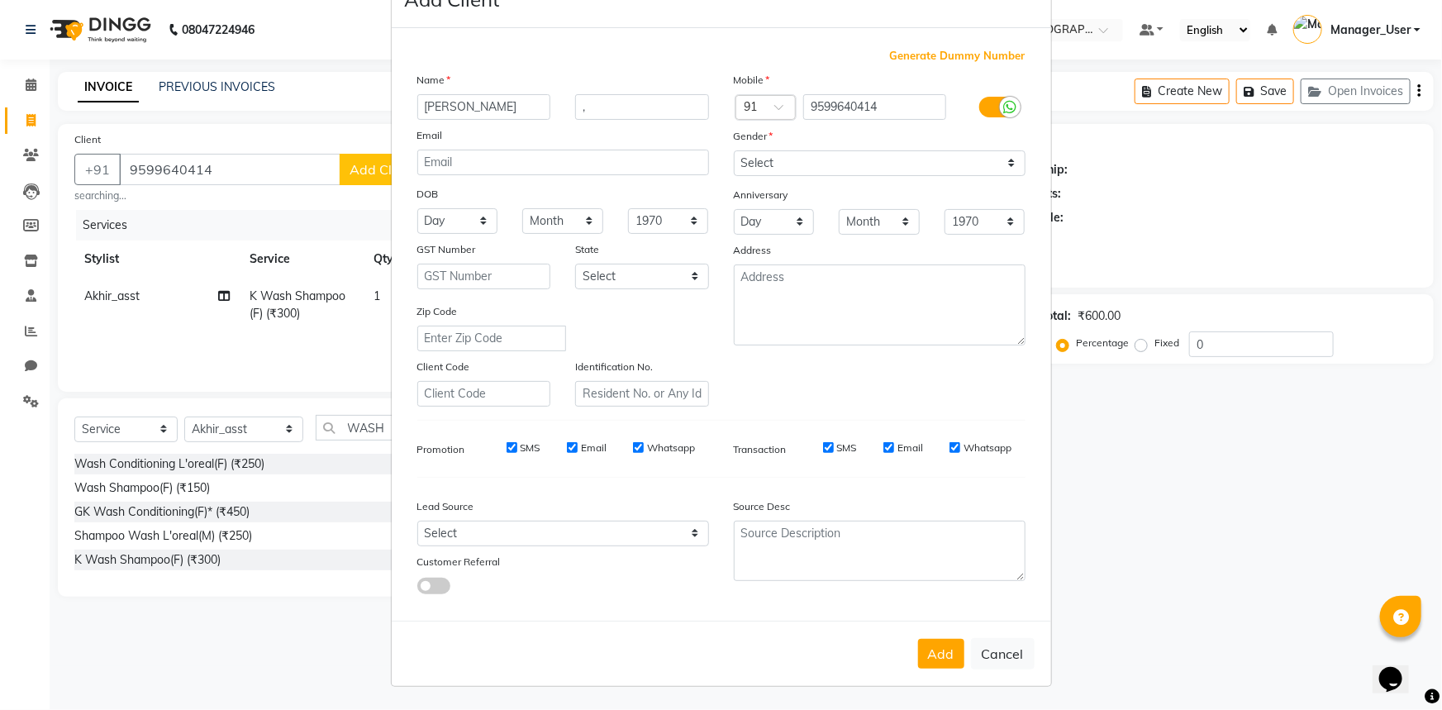
click at [960, 656] on div "Add Cancel" at bounding box center [722, 653] width 660 height 65
click at [944, 655] on button "Add" at bounding box center [941, 654] width 46 height 30
select select
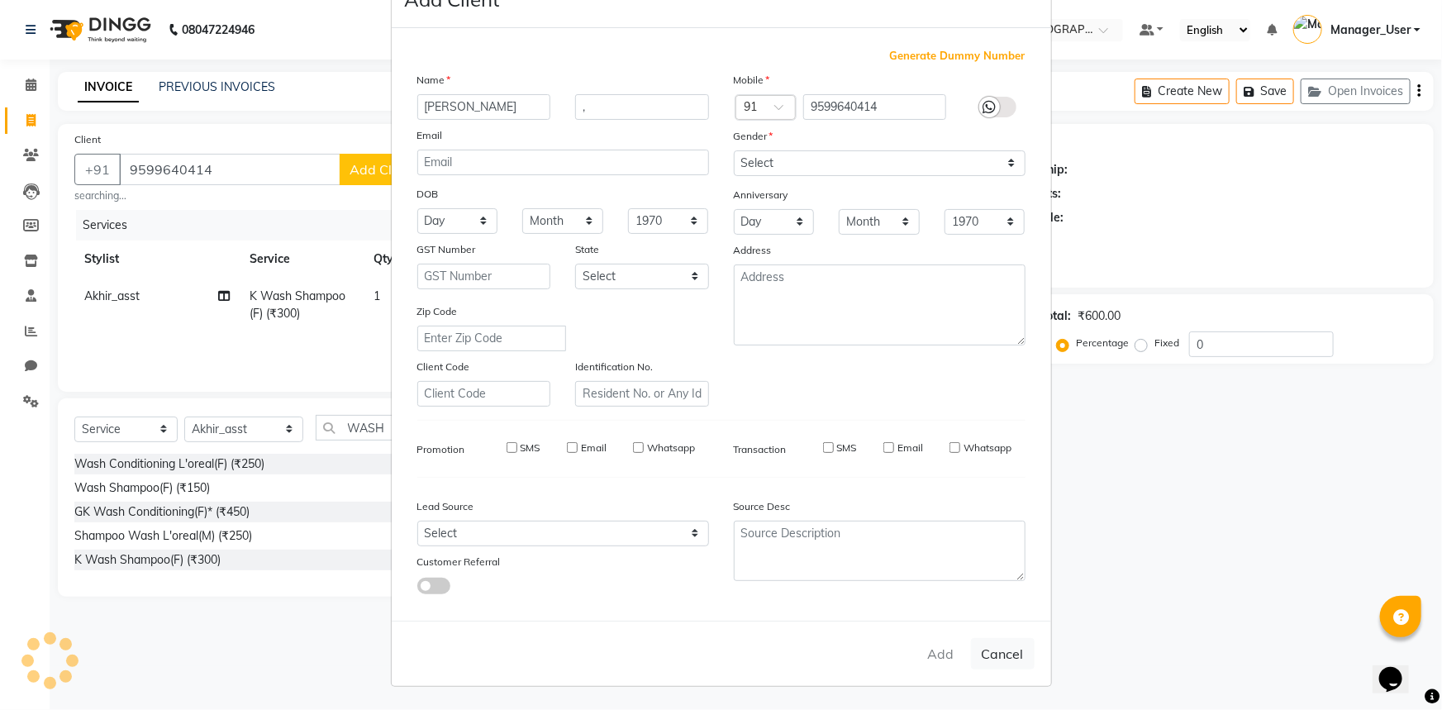
select select
checkbox input "false"
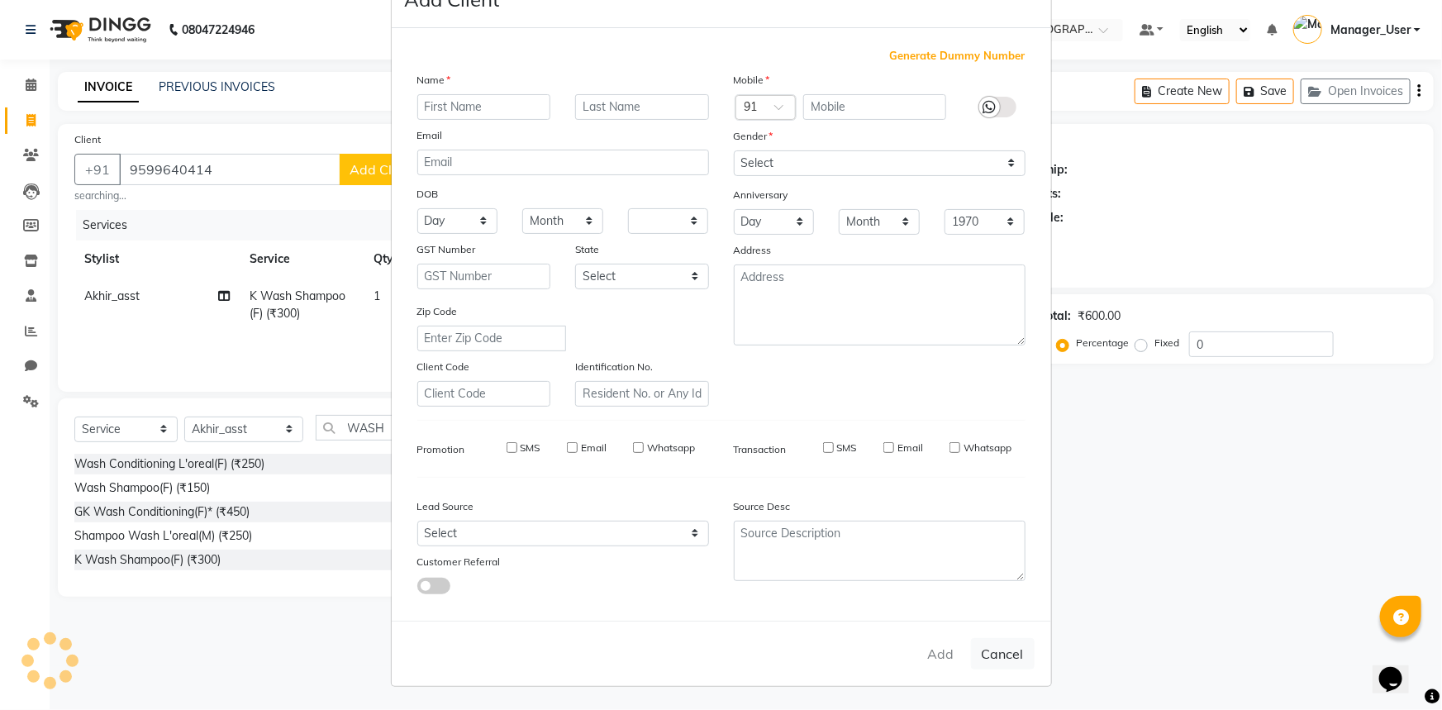
checkbox input "false"
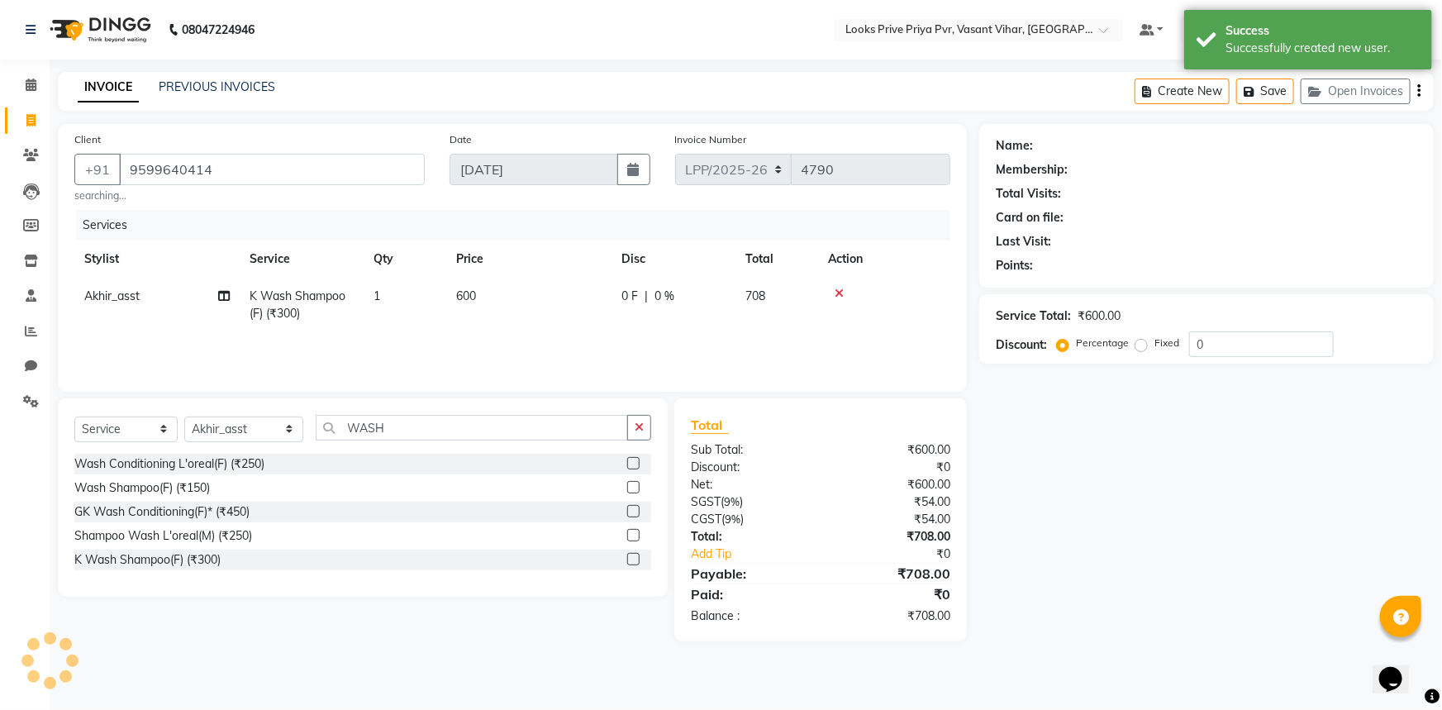
select select "1: Object"
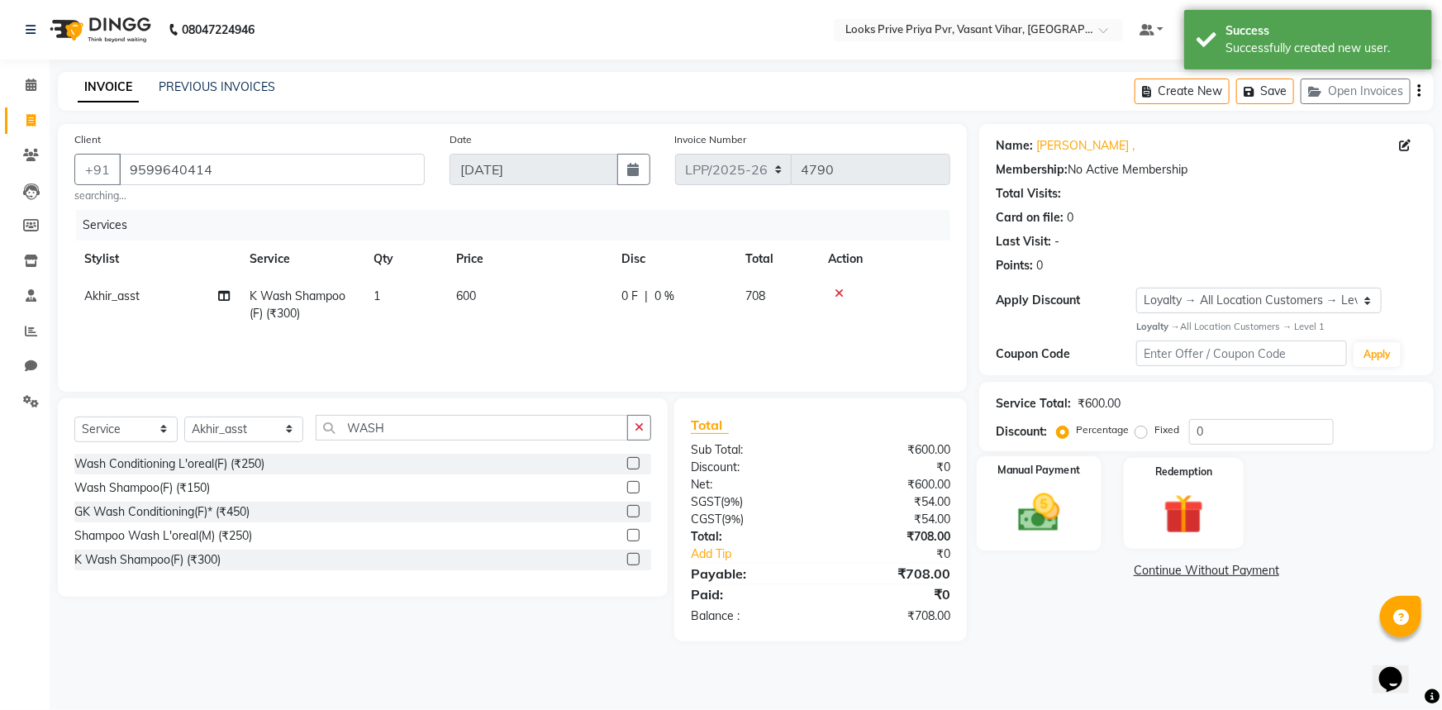
click at [1075, 504] on div "Manual Payment" at bounding box center [1039, 503] width 125 height 95
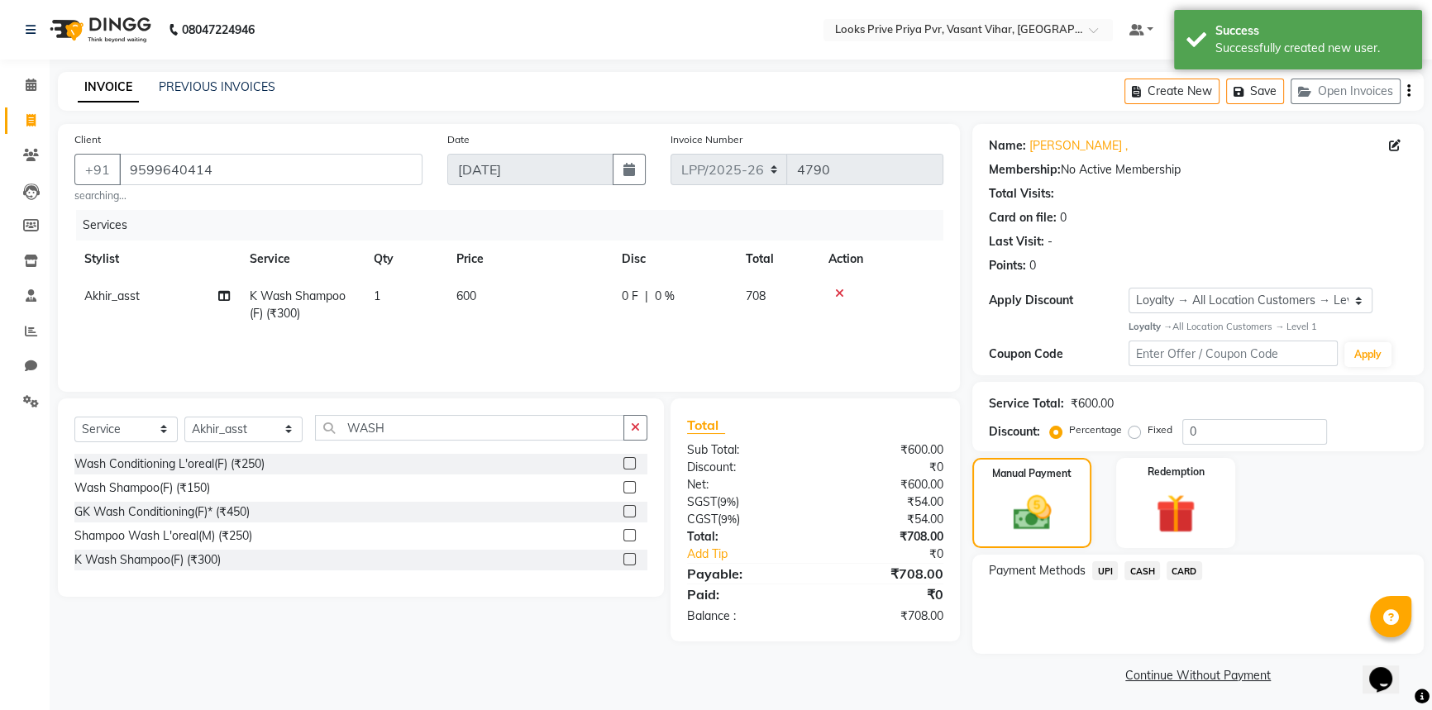
click at [1105, 570] on span "UPI" at bounding box center [1105, 570] width 26 height 19
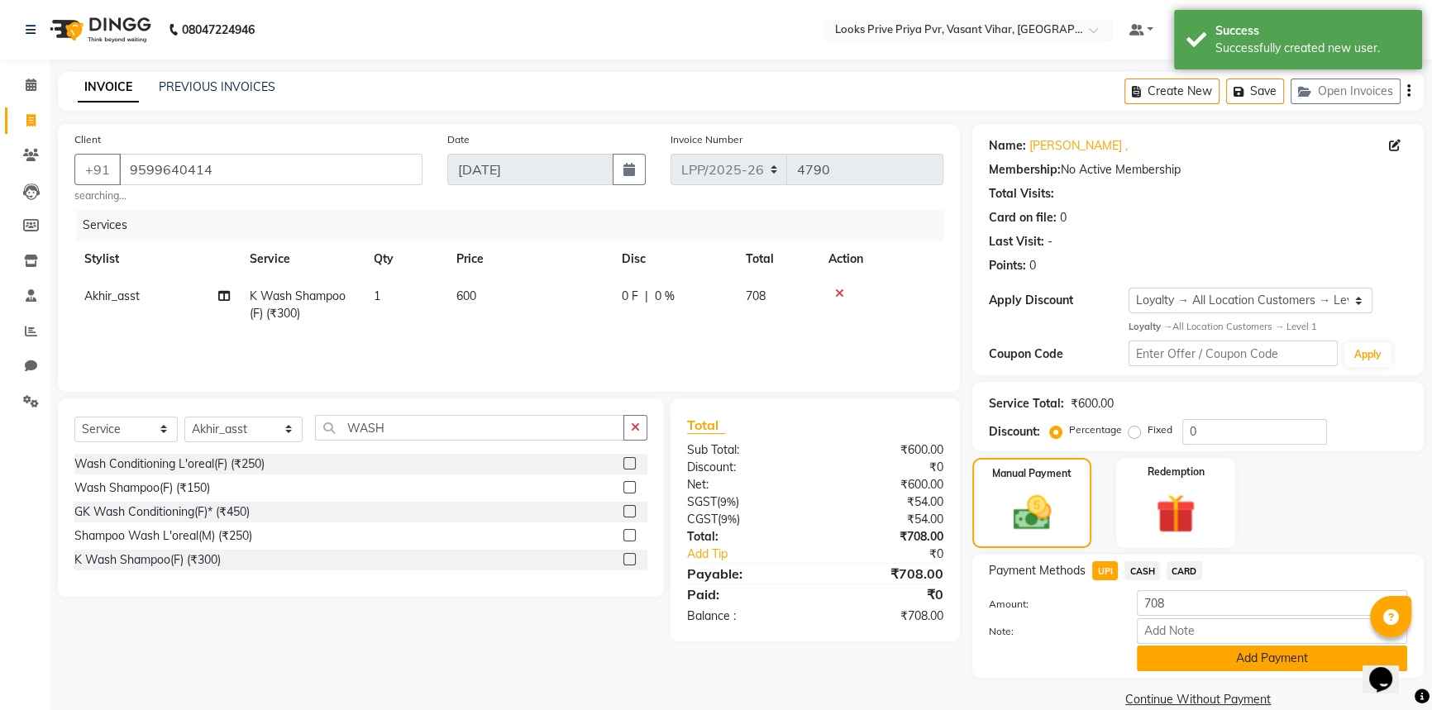
click at [1180, 657] on button "Add Payment" at bounding box center [1272, 659] width 270 height 26
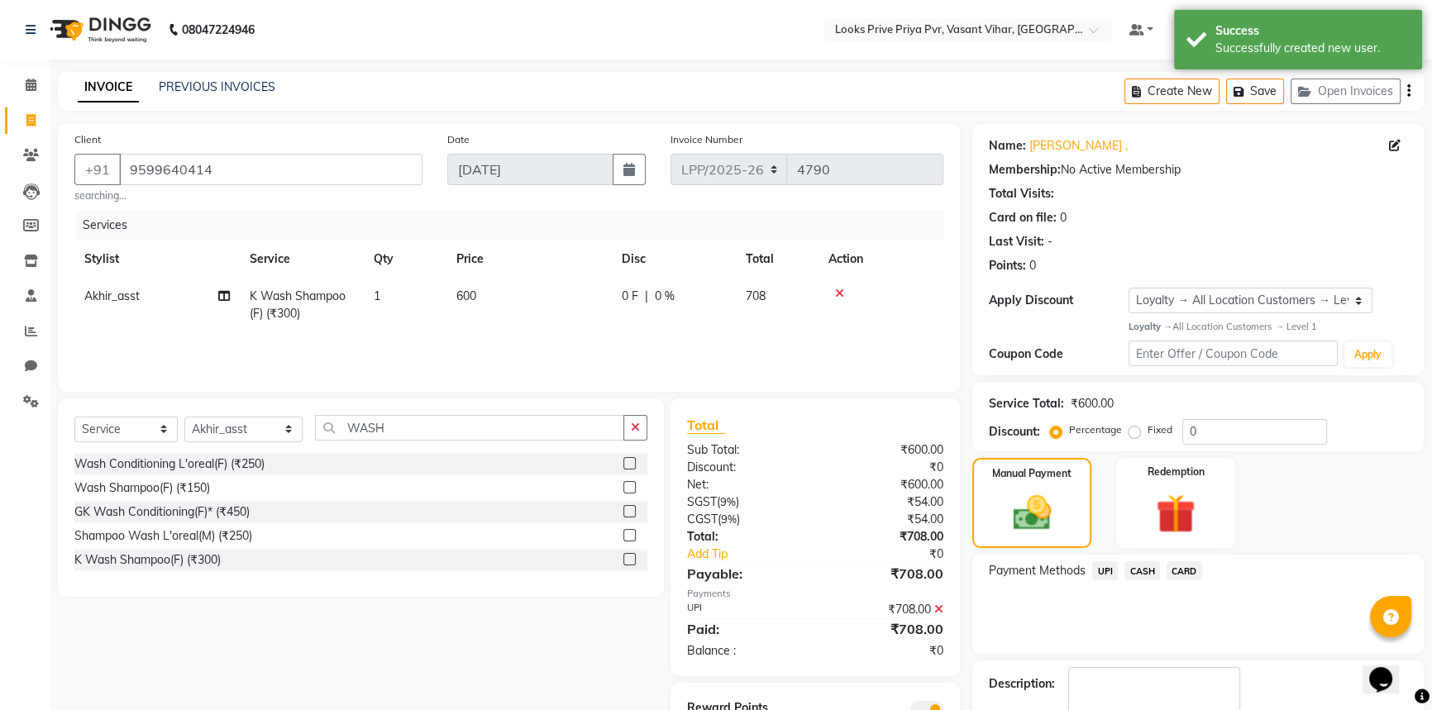
scroll to position [95, 0]
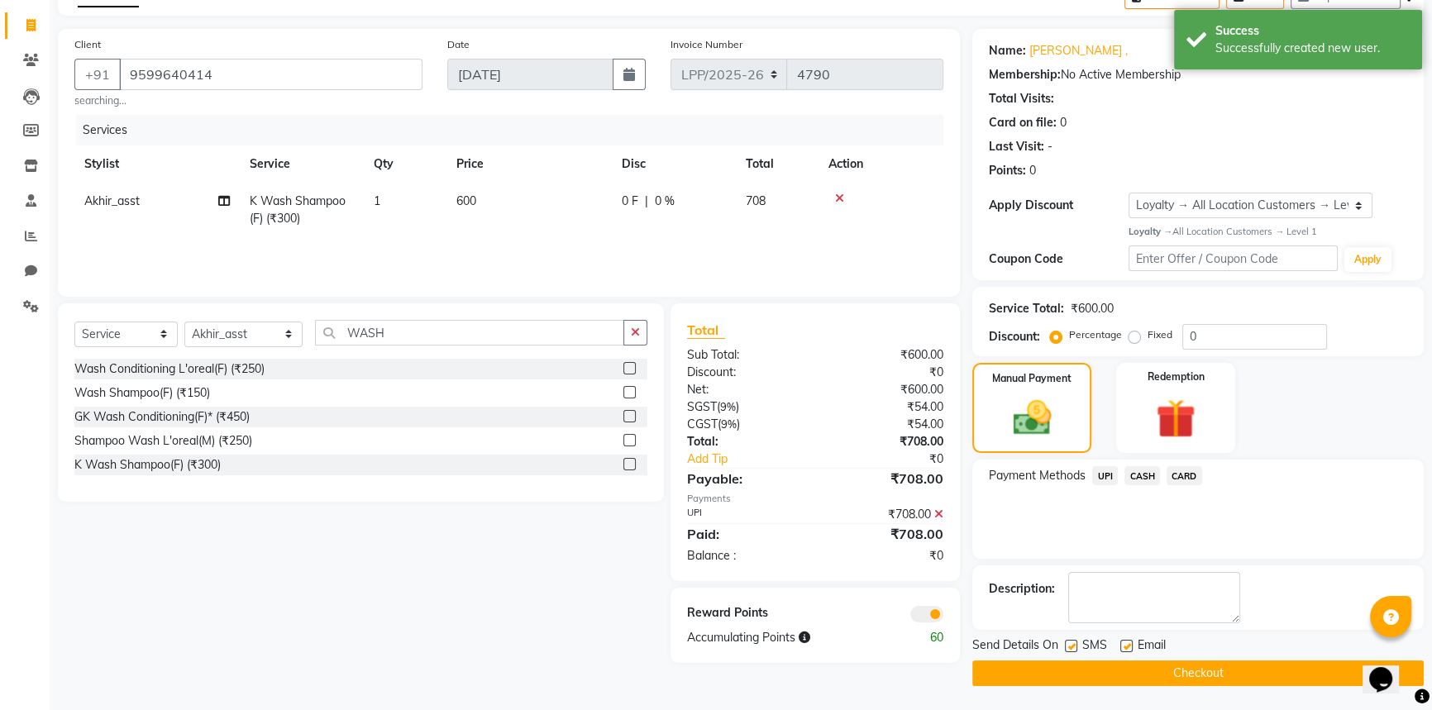
click at [1141, 678] on button "Checkout" at bounding box center [1197, 673] width 451 height 26
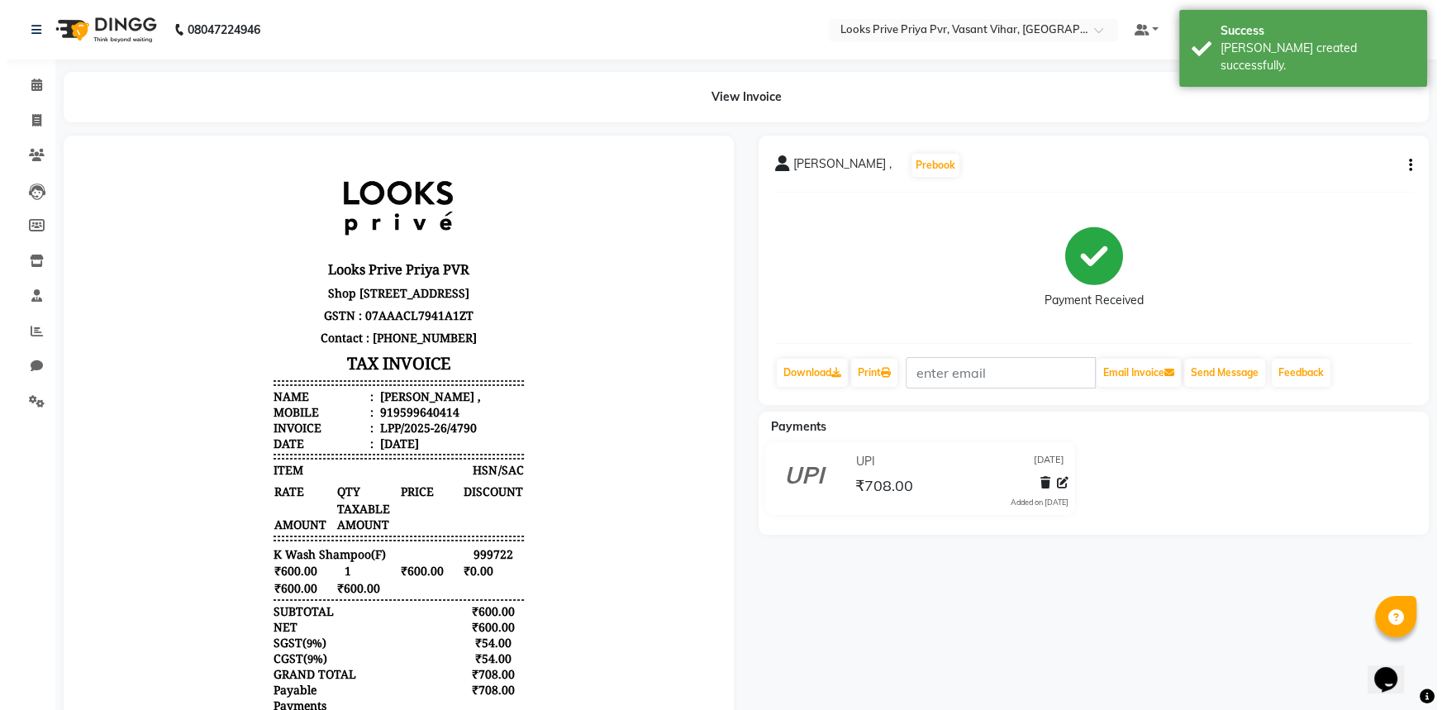
scroll to position [13, 0]
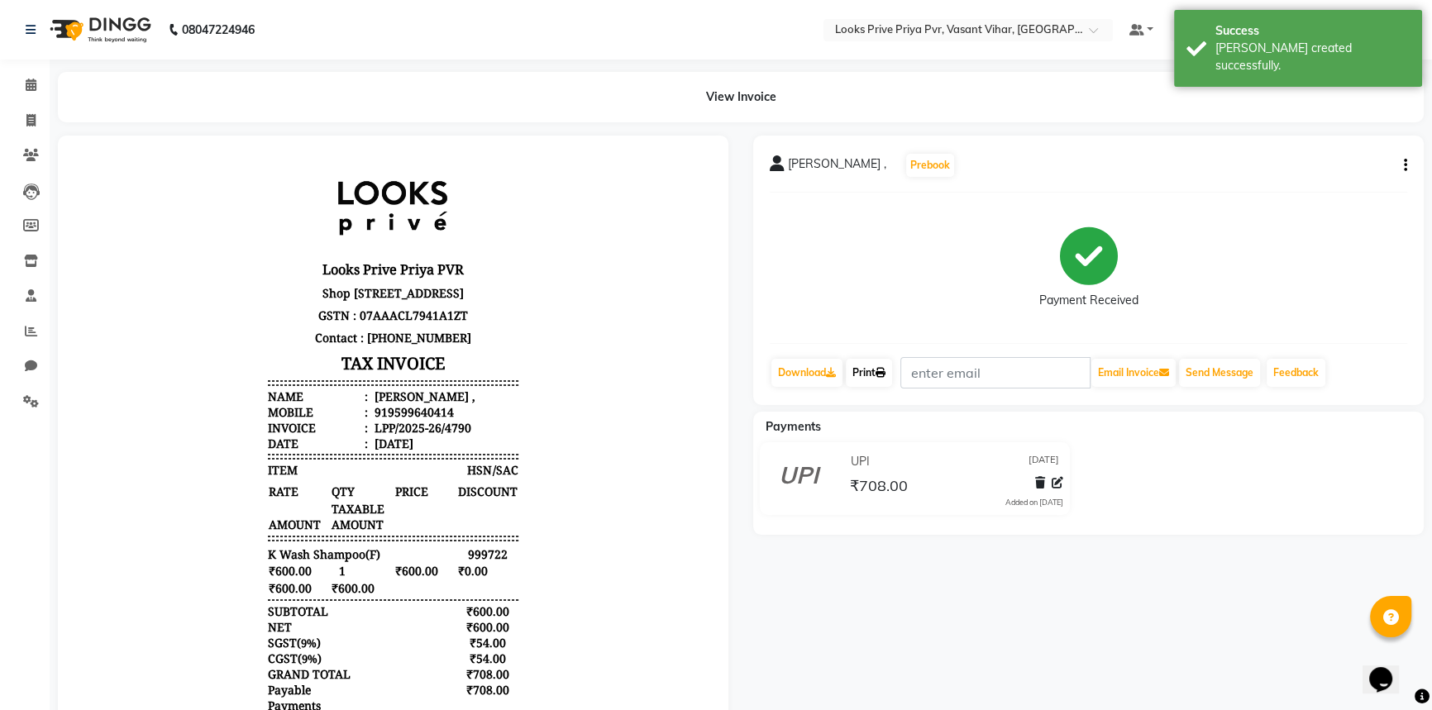
click at [868, 372] on link "Print" at bounding box center [869, 373] width 46 height 28
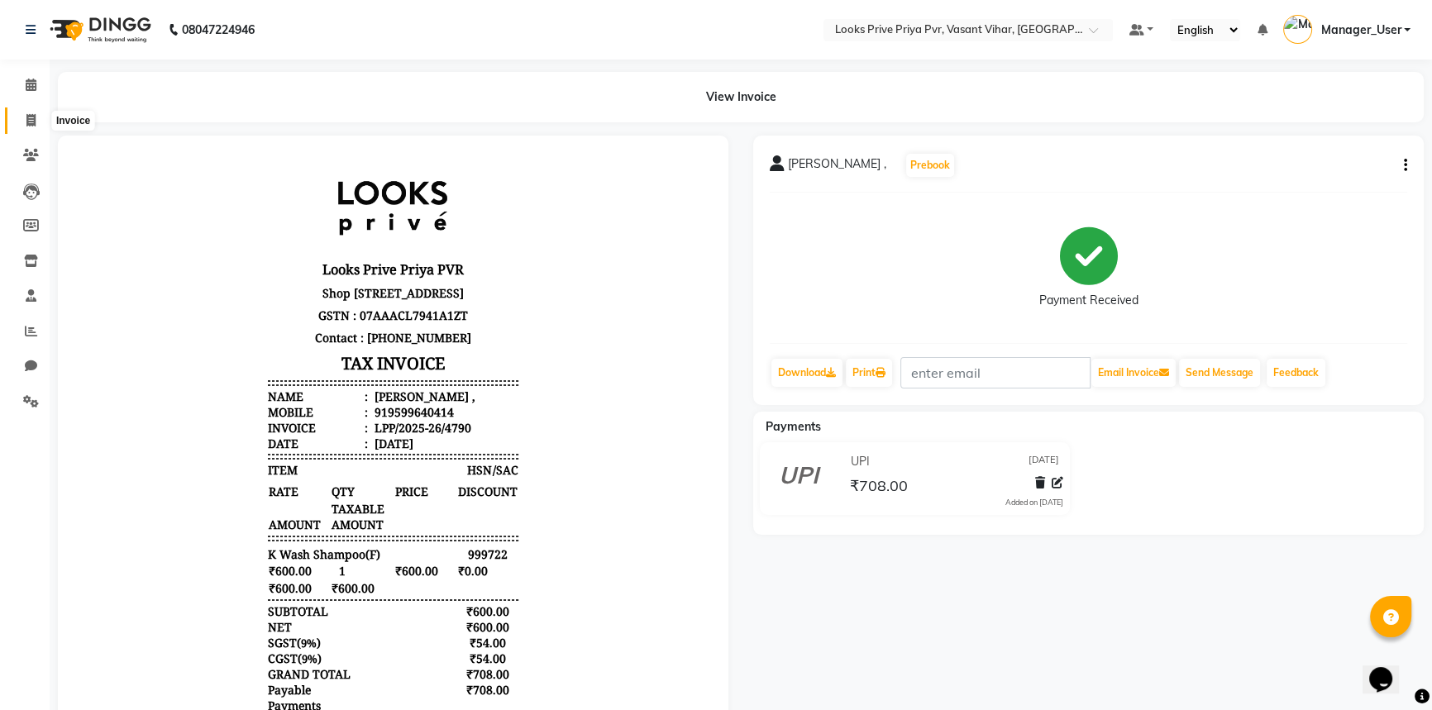
click at [36, 122] on span at bounding box center [31, 121] width 29 height 19
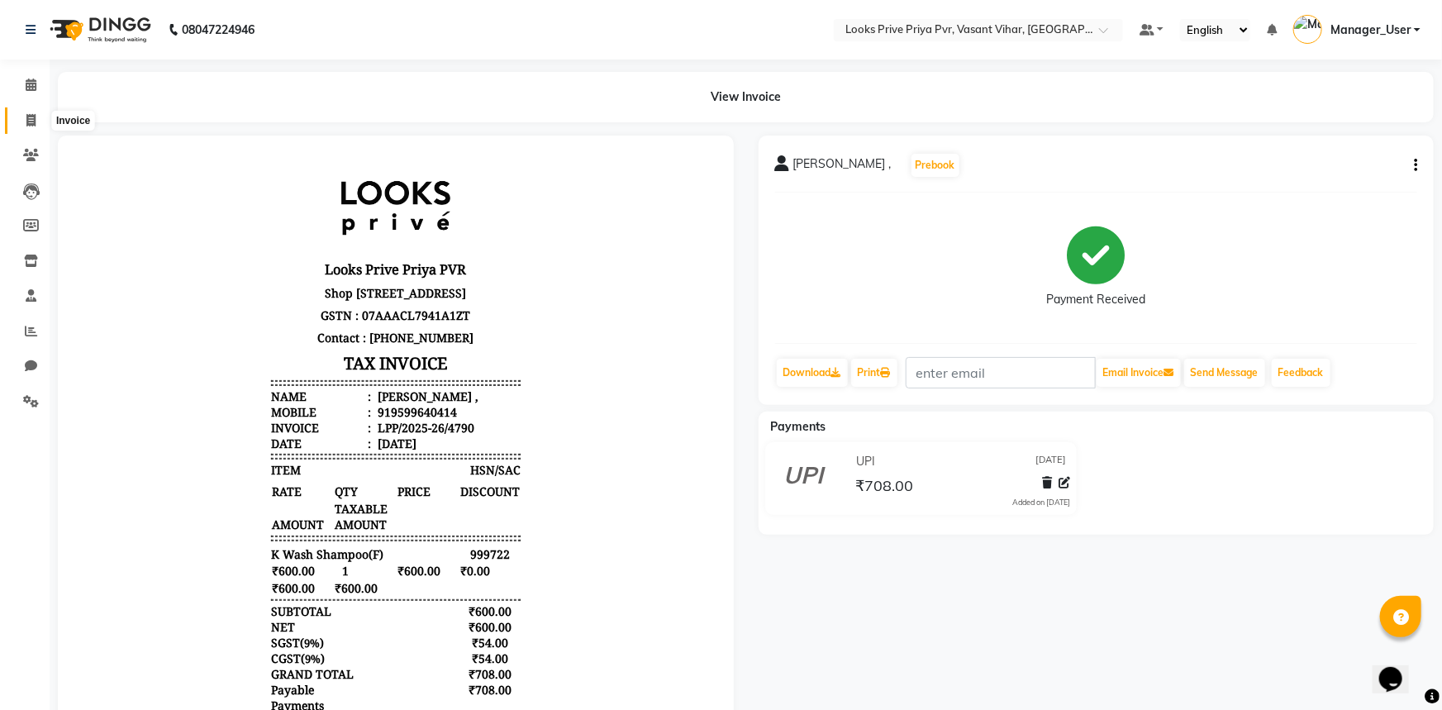
select select "service"
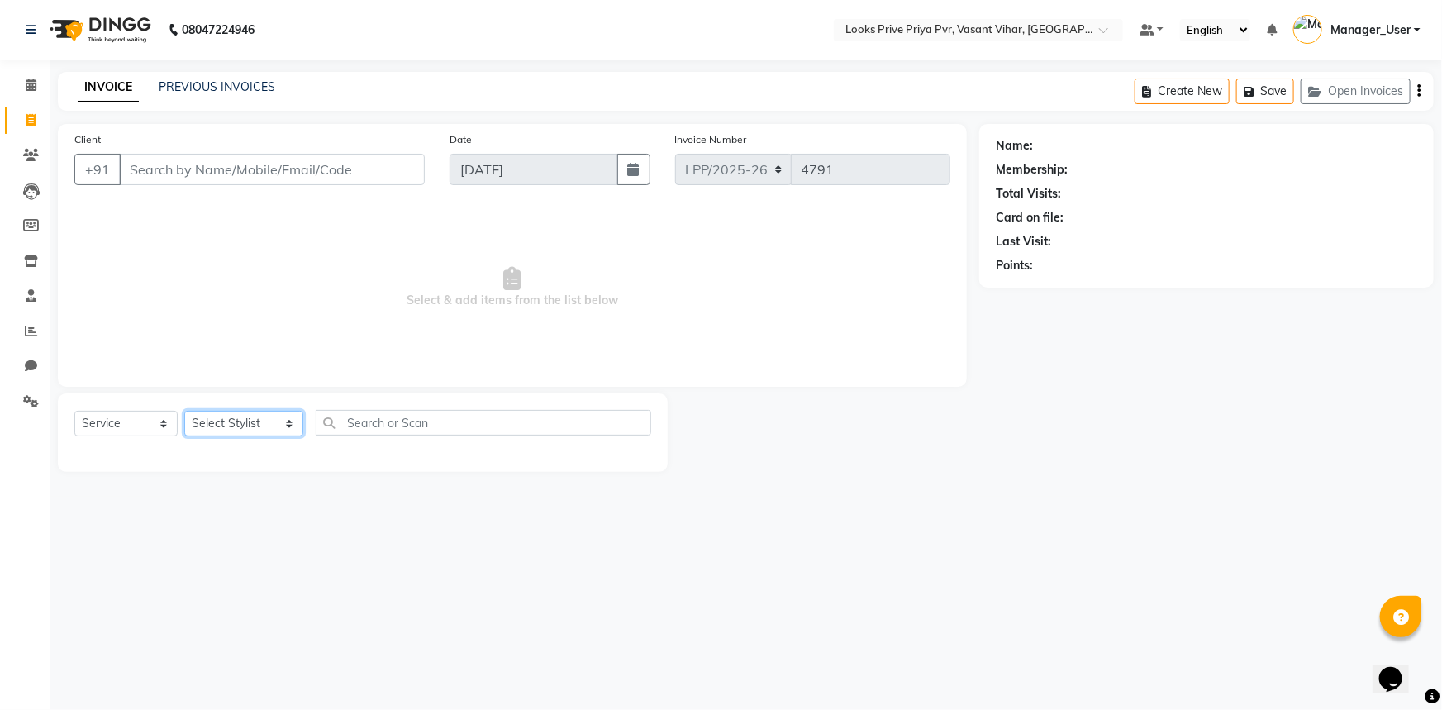
click at [249, 427] on select "Select Stylist Akhir_asst ANIL_PDCT ASLAM_CR STYLIST Counter_Sales KAMAL_PDCT […" at bounding box center [243, 424] width 119 height 26
select select "66940"
click at [184, 411] on select "Select Stylist Akhir_asst ANIL_PDCT ASLAM_CR STYLIST Counter_Sales KAMAL_PDCT […" at bounding box center [243, 424] width 119 height 26
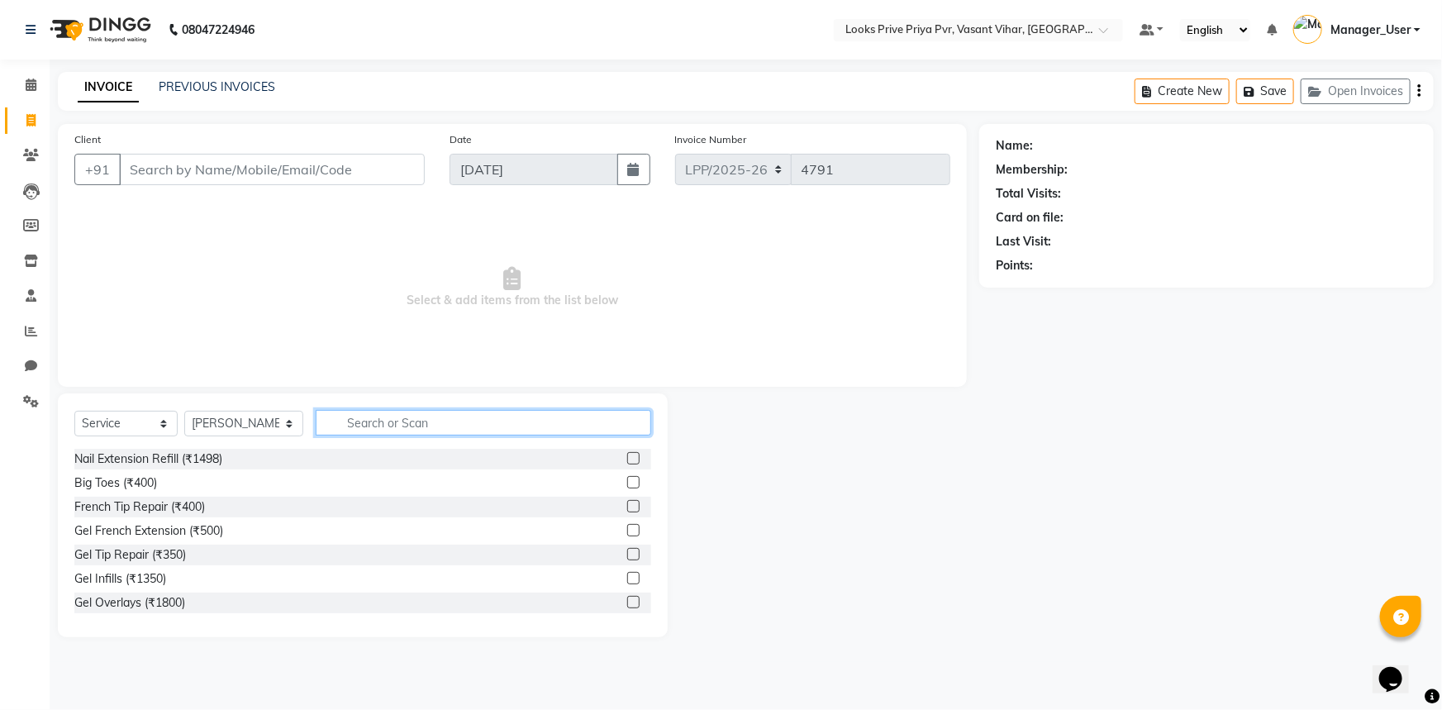
click at [416, 427] on input "text" at bounding box center [484, 423] width 336 height 26
type input "SHA"
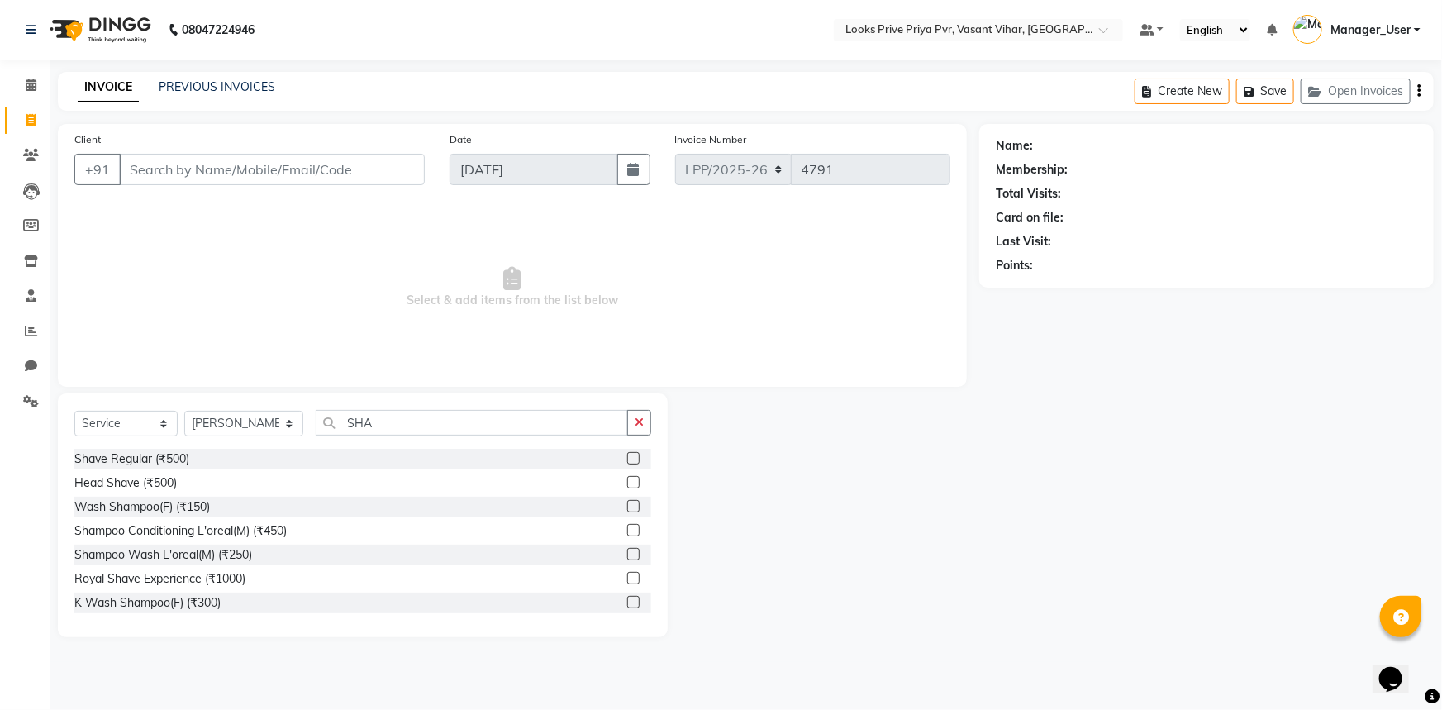
click at [627, 459] on label at bounding box center [633, 458] width 12 height 12
click at [627, 459] on input "checkbox" at bounding box center [632, 459] width 11 height 11
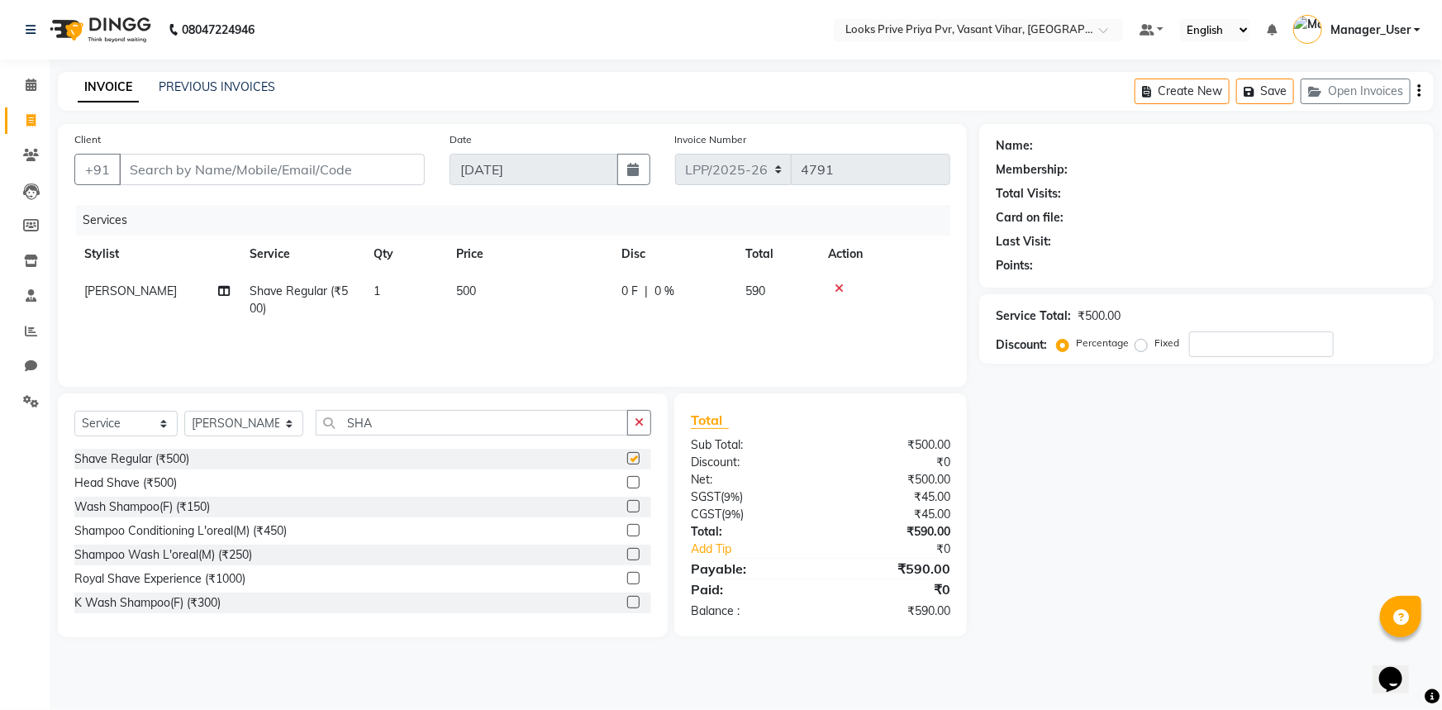
checkbox input "false"
click at [479, 303] on td "500" at bounding box center [528, 300] width 165 height 55
select select "66940"
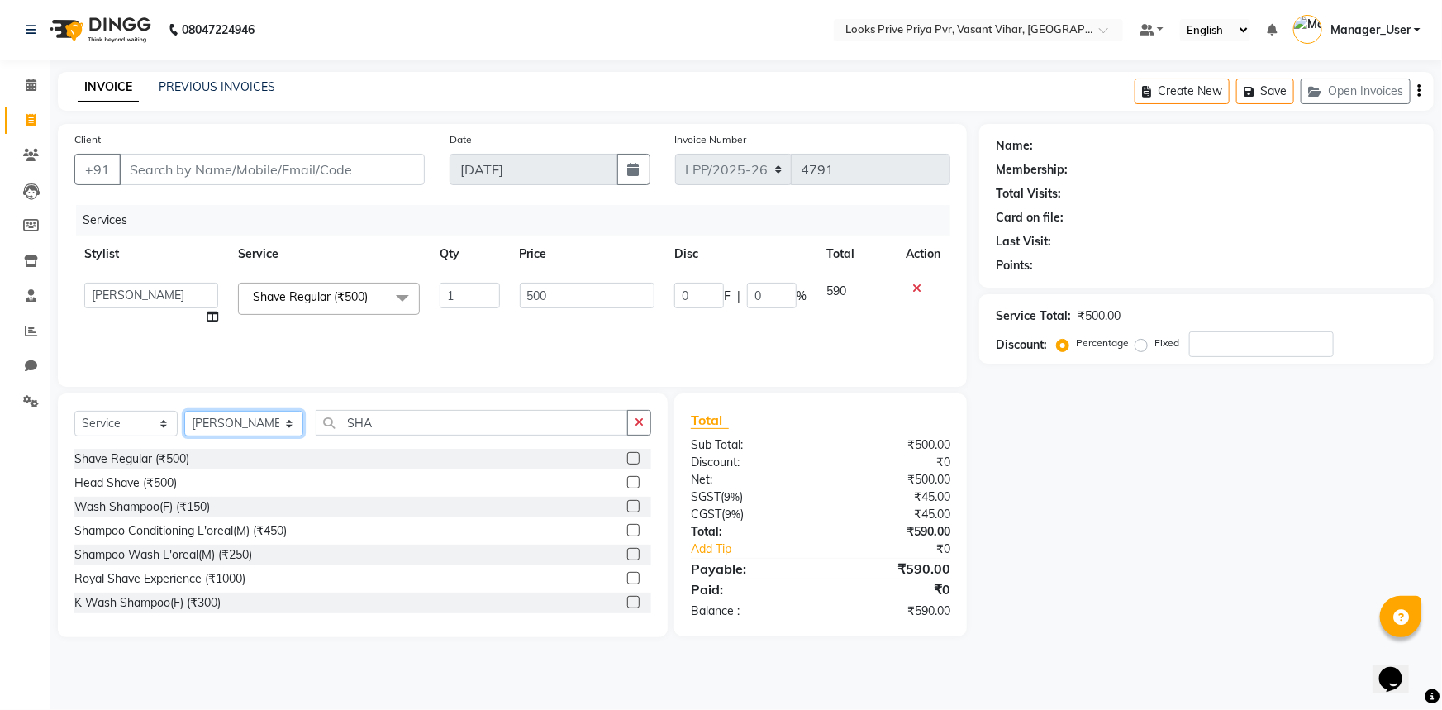
click at [284, 420] on select "Select Stylist Akhir_asst ANIL_PDCT ASLAM_CR STYLIST Counter_Sales KAMAL_PDCT […" at bounding box center [243, 424] width 119 height 26
select select "66937"
click at [184, 411] on select "Select Stylist Akhir_asst ANIL_PDCT ASLAM_CR STYLIST Counter_Sales KAMAL_PDCT […" at bounding box center [243, 424] width 119 height 26
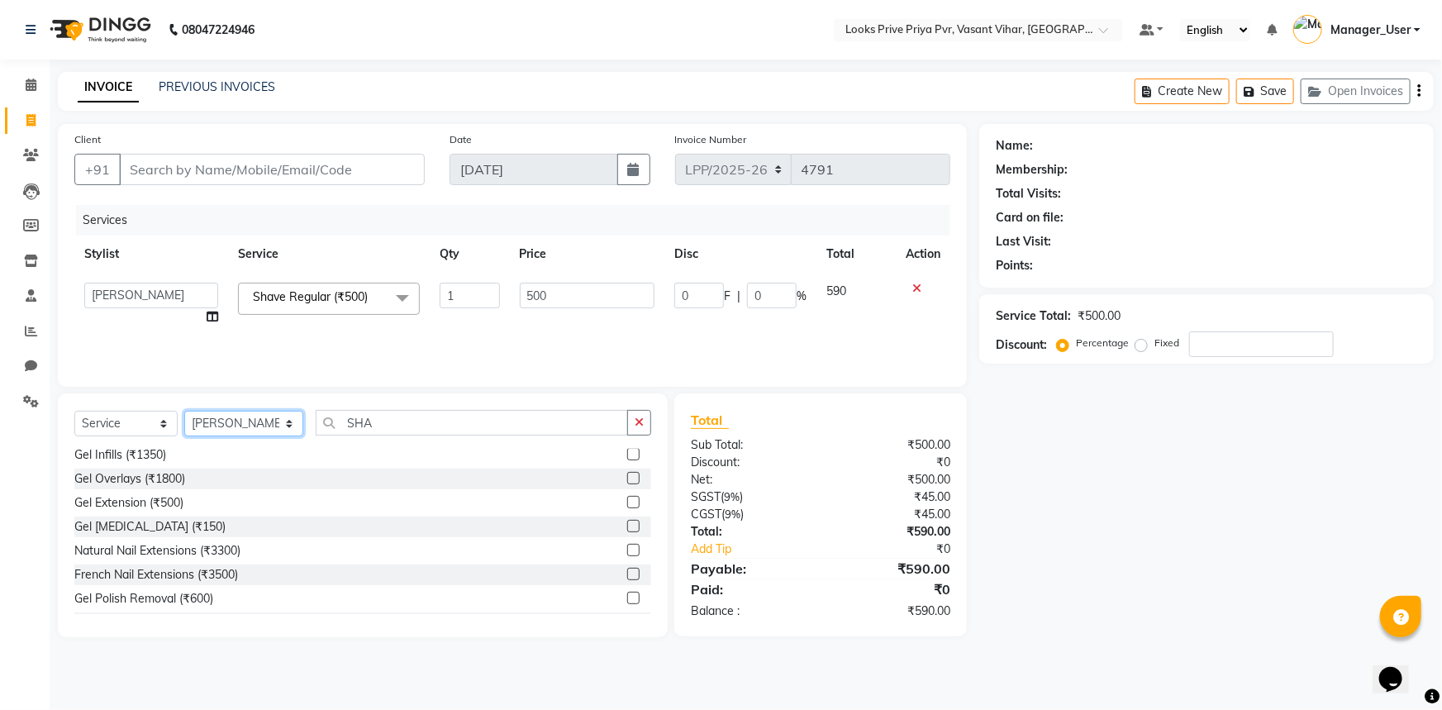
scroll to position [225, 0]
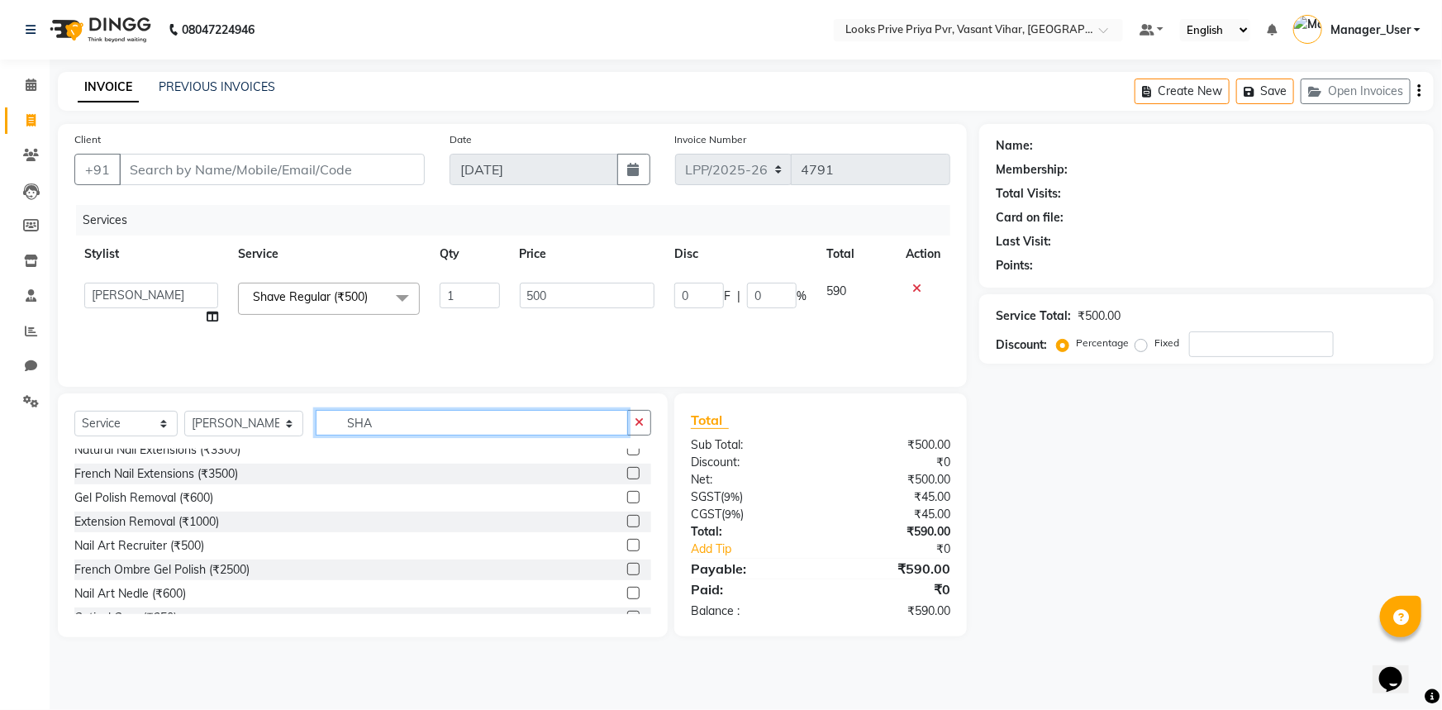
drag, startPoint x: 407, startPoint y: 425, endPoint x: 235, endPoint y: 422, distance: 172.8
click at [235, 422] on div "Select Service Product Membership Package Voucher Prepaid Gift Card Select Styl…" at bounding box center [362, 429] width 577 height 39
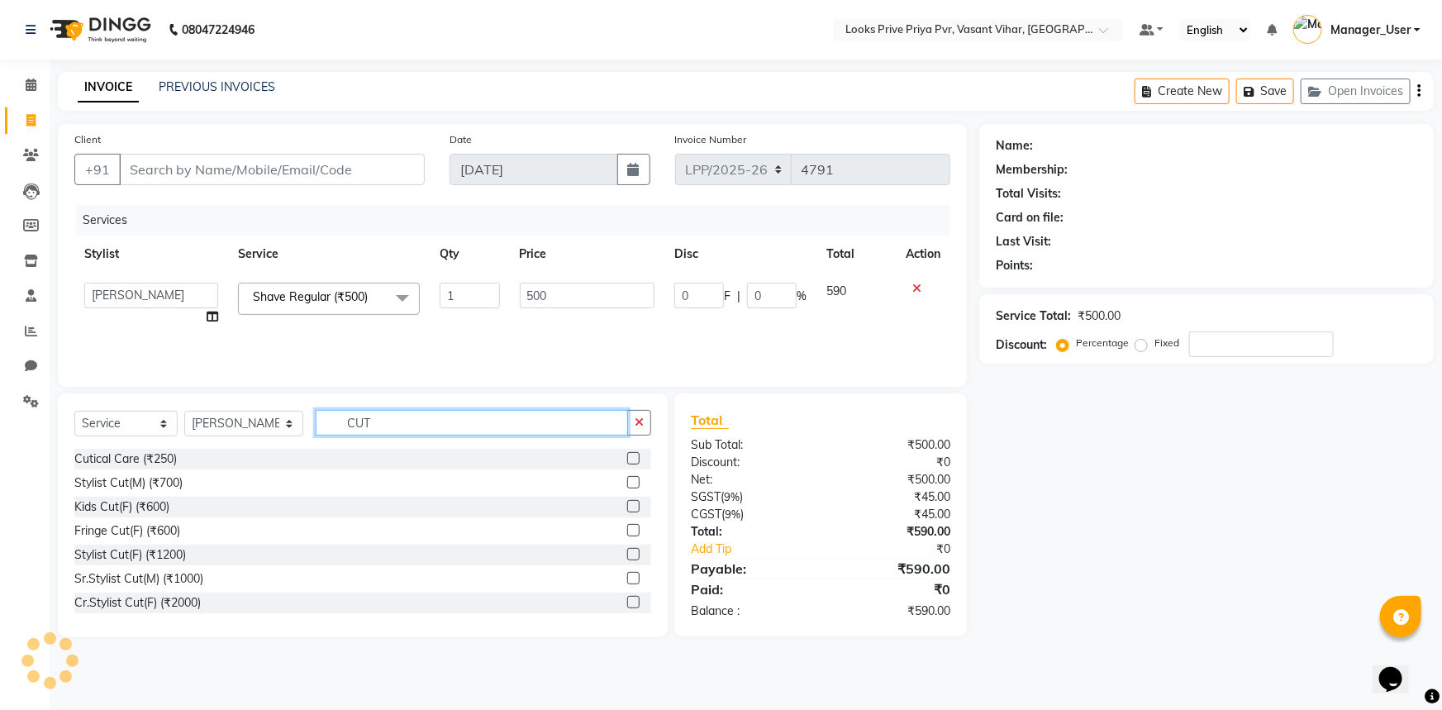
type input "CUT"
click at [627, 554] on label at bounding box center [633, 554] width 12 height 12
click at [627, 554] on input "checkbox" at bounding box center [632, 555] width 11 height 11
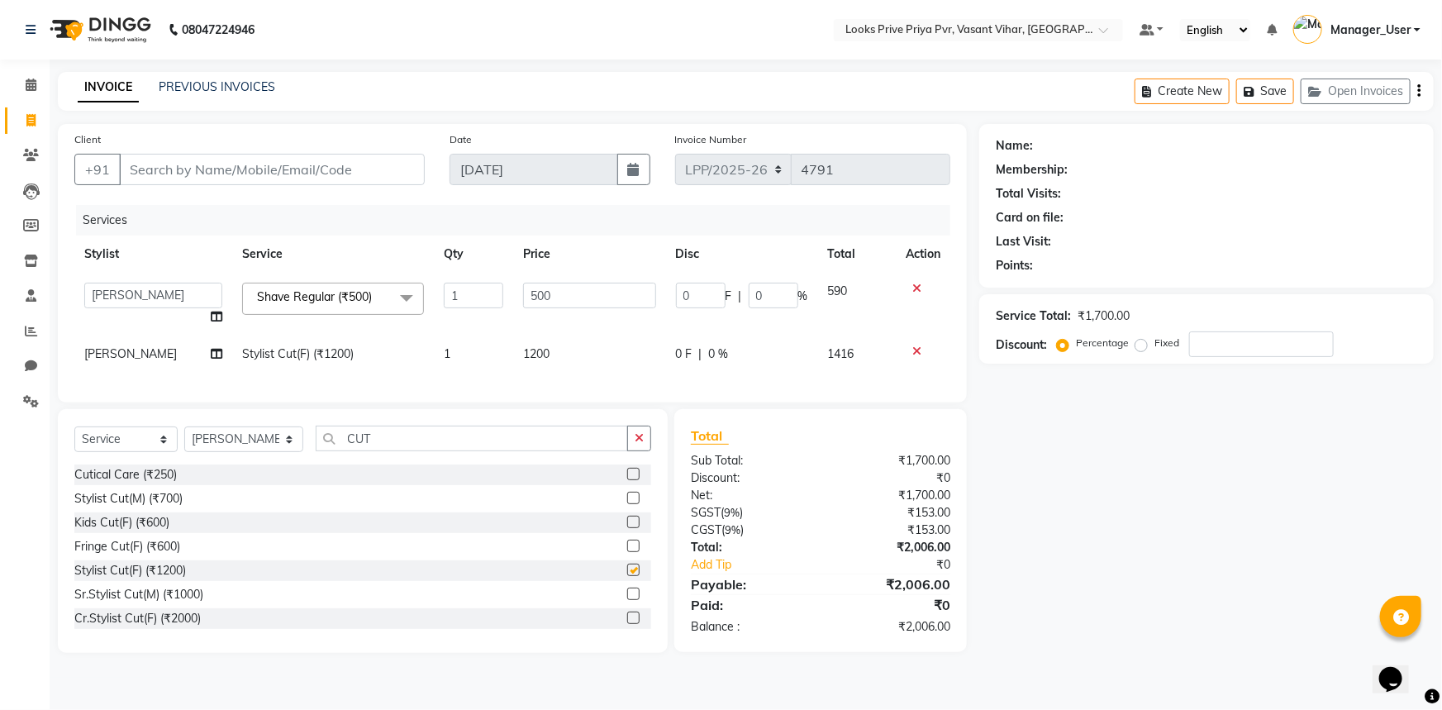
checkbox input "false"
click at [608, 365] on td "1200" at bounding box center [589, 354] width 152 height 37
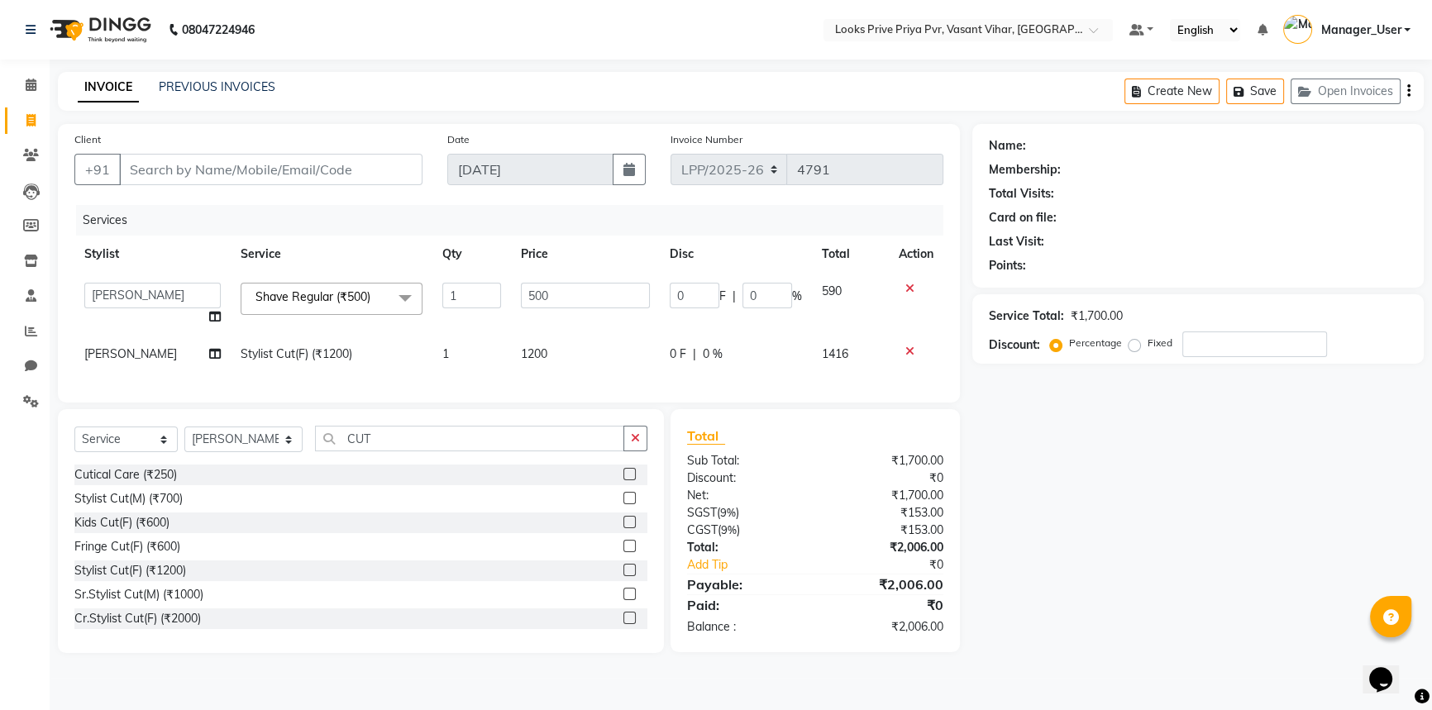
select select "66937"
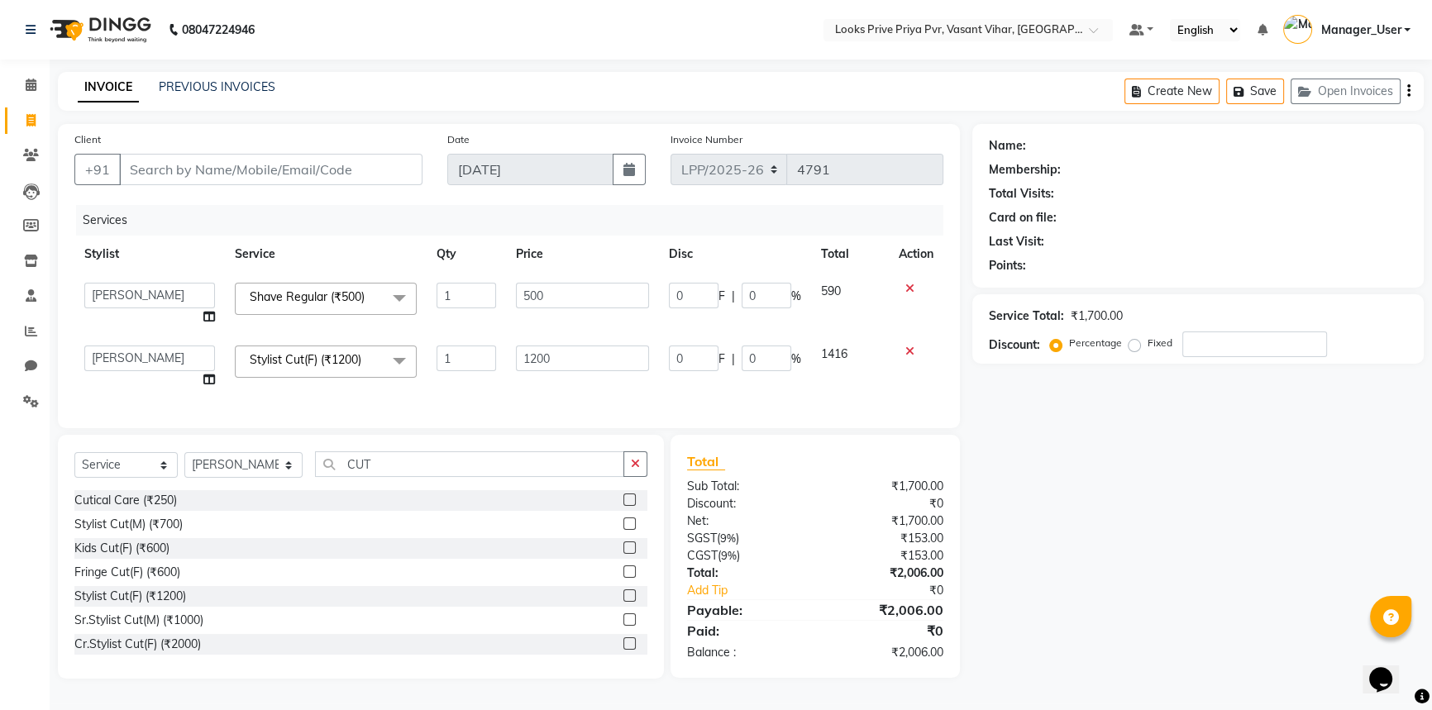
click at [909, 355] on icon at bounding box center [909, 352] width 9 height 12
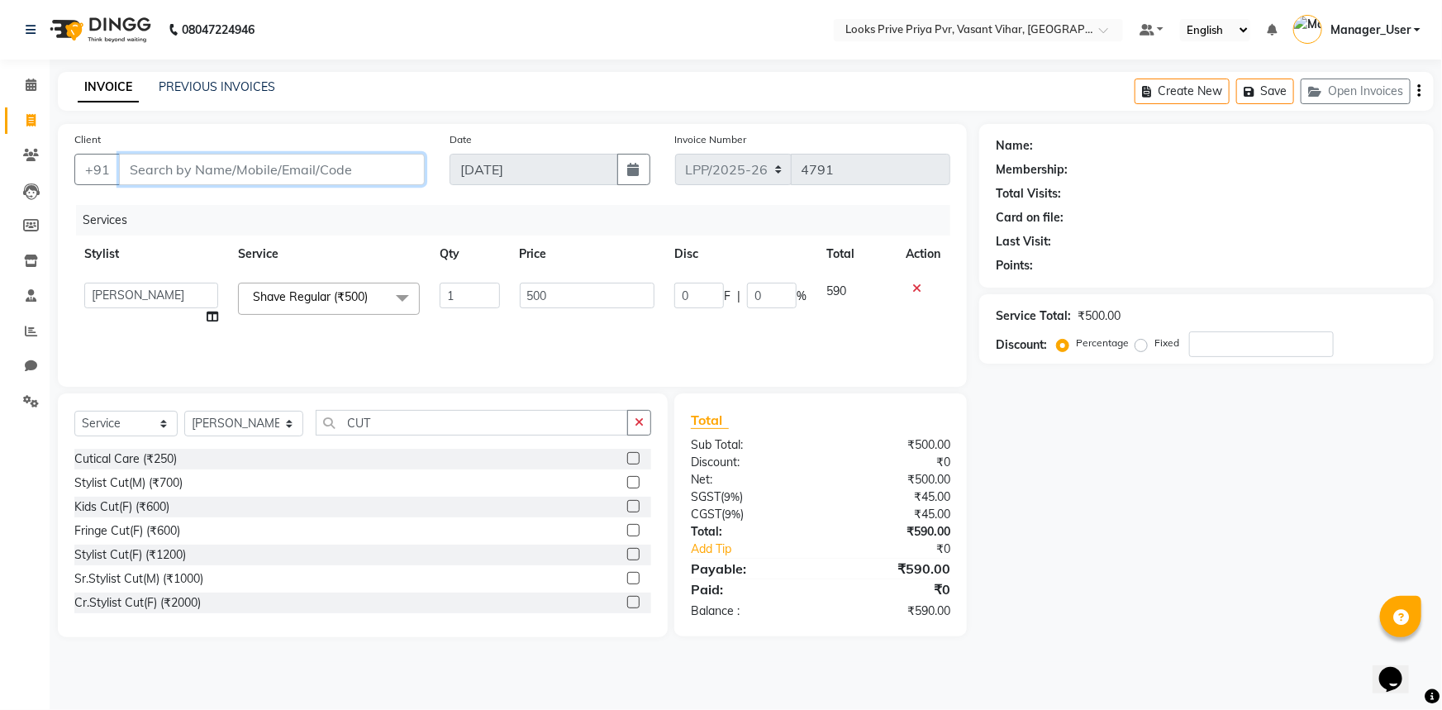
click at [260, 160] on input "Client" at bounding box center [272, 169] width 306 height 31
type input "8"
type input "0"
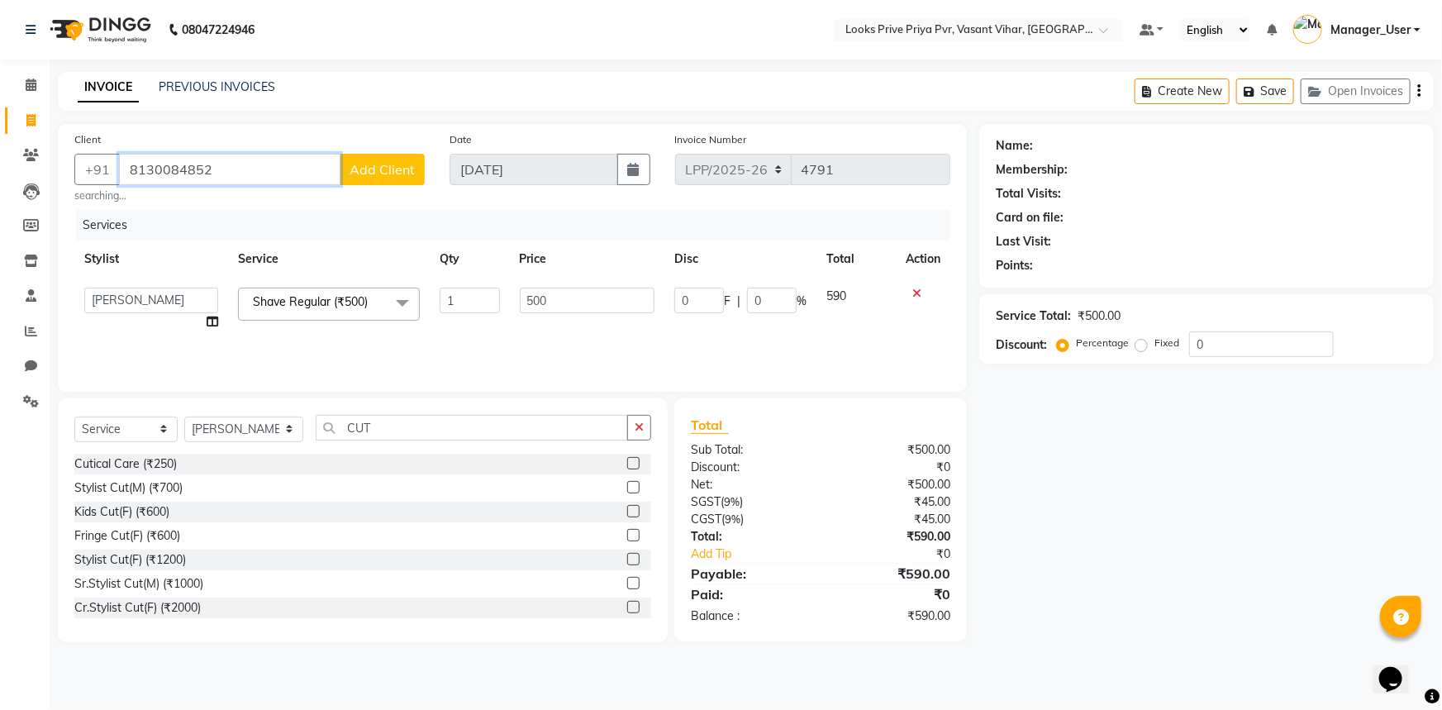
type input "8130084852"
click at [360, 177] on span "Add Client" at bounding box center [382, 169] width 65 height 17
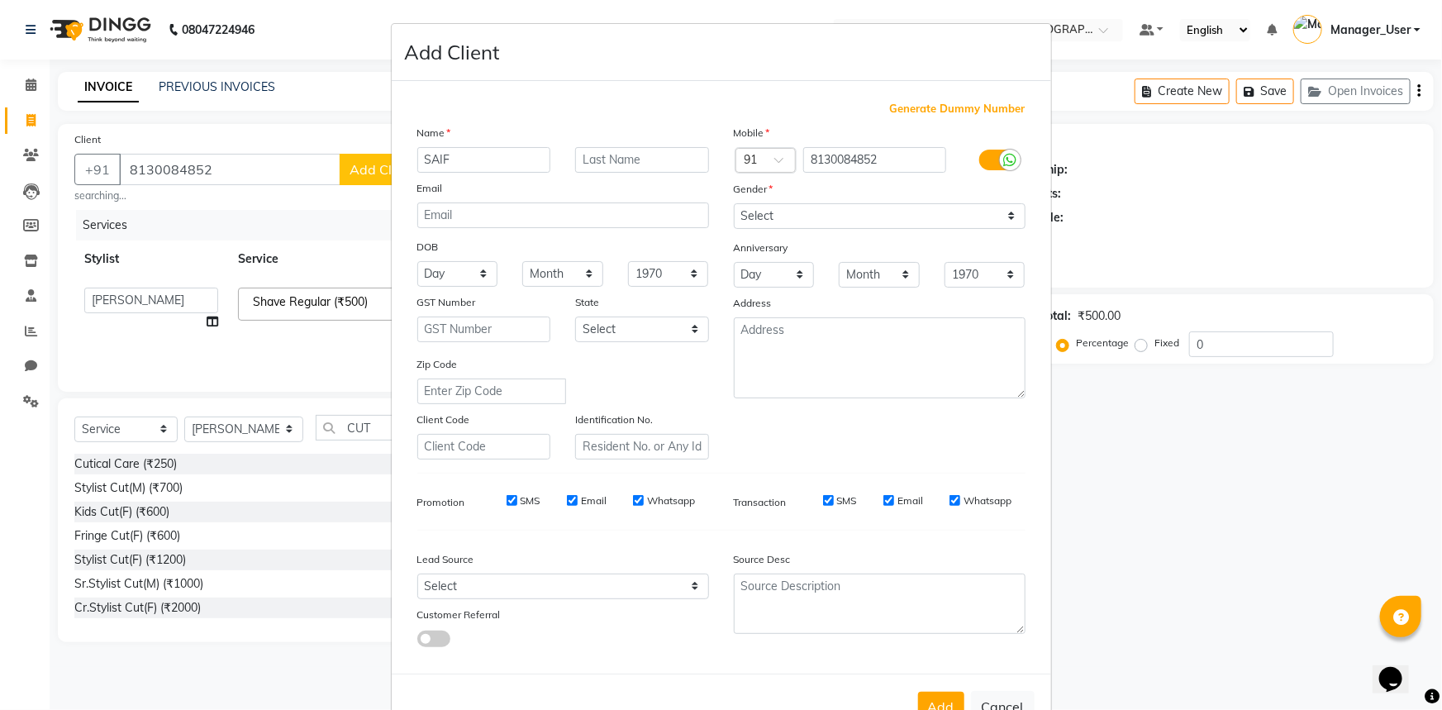
type input "SAIF"
click at [636, 160] on input "text" at bounding box center [642, 160] width 134 height 26
type input "SAYEED"
click at [823, 222] on select "Select [DEMOGRAPHIC_DATA] [DEMOGRAPHIC_DATA] Other Prefer Not To Say" at bounding box center [880, 216] width 292 height 26
select select "[DEMOGRAPHIC_DATA]"
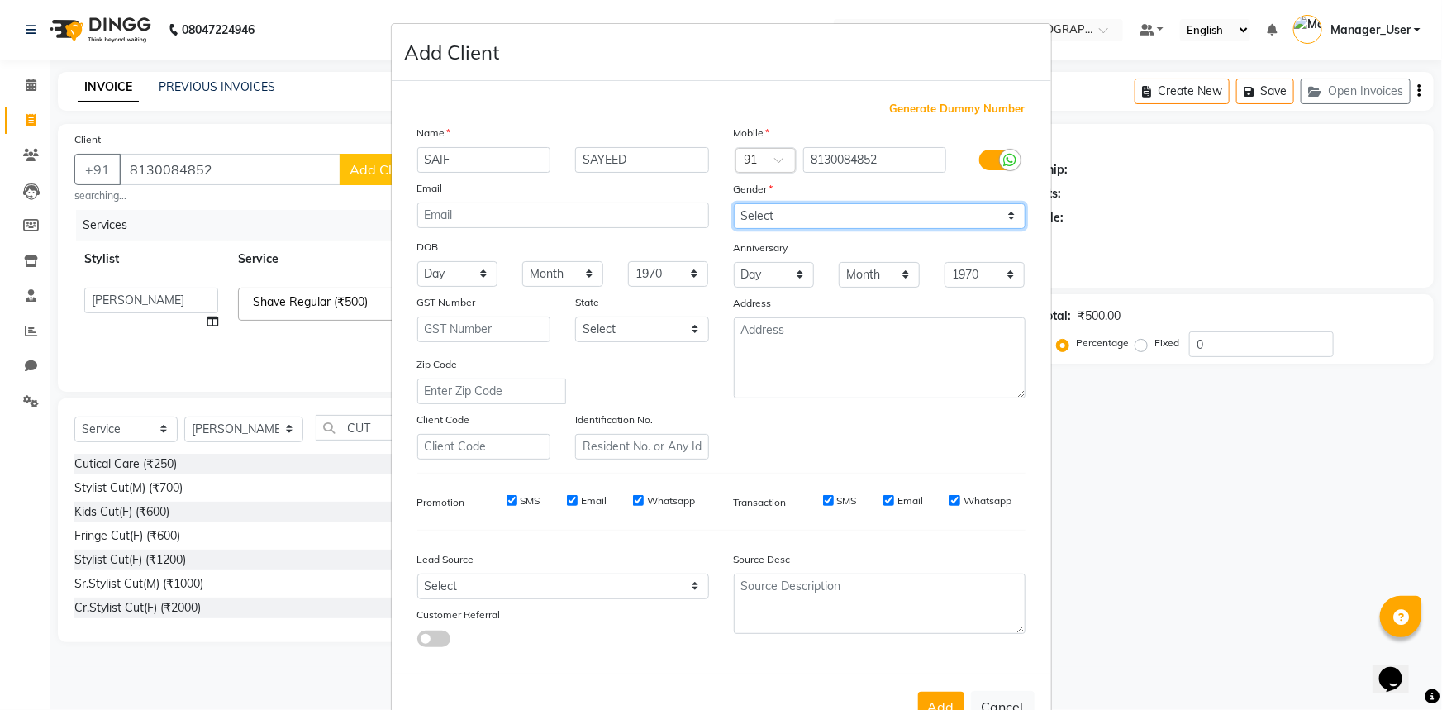
click at [734, 203] on select "Select [DEMOGRAPHIC_DATA] [DEMOGRAPHIC_DATA] Other Prefer Not To Say" at bounding box center [880, 216] width 292 height 26
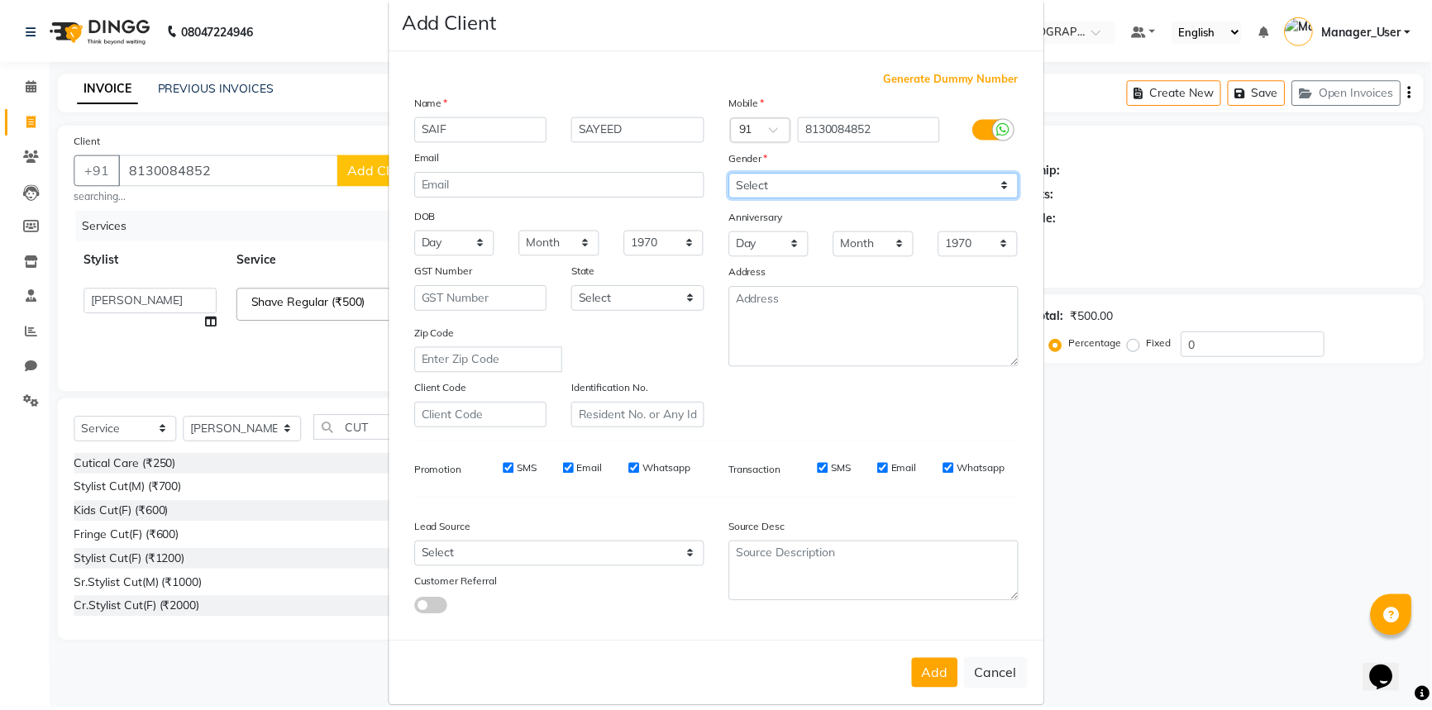
scroll to position [58, 0]
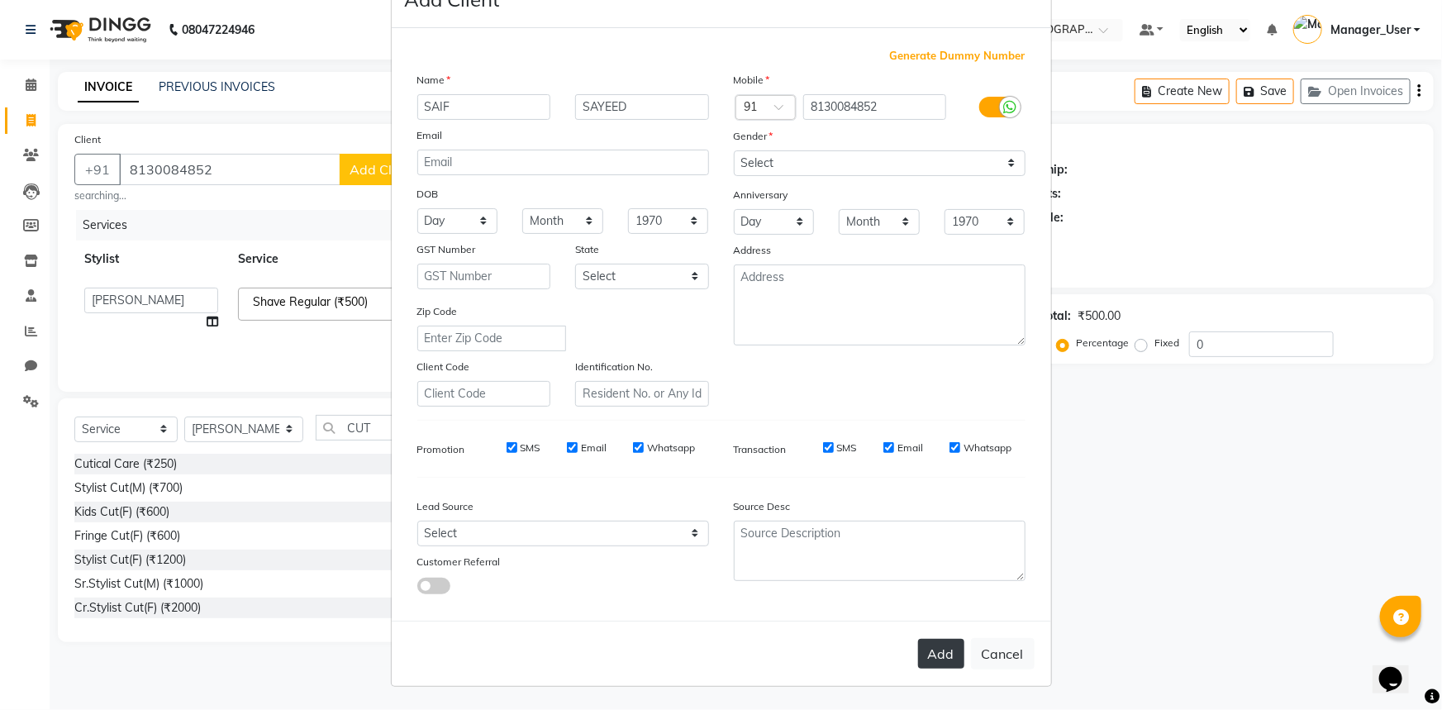
click at [946, 659] on button "Add" at bounding box center [941, 654] width 46 height 30
select select
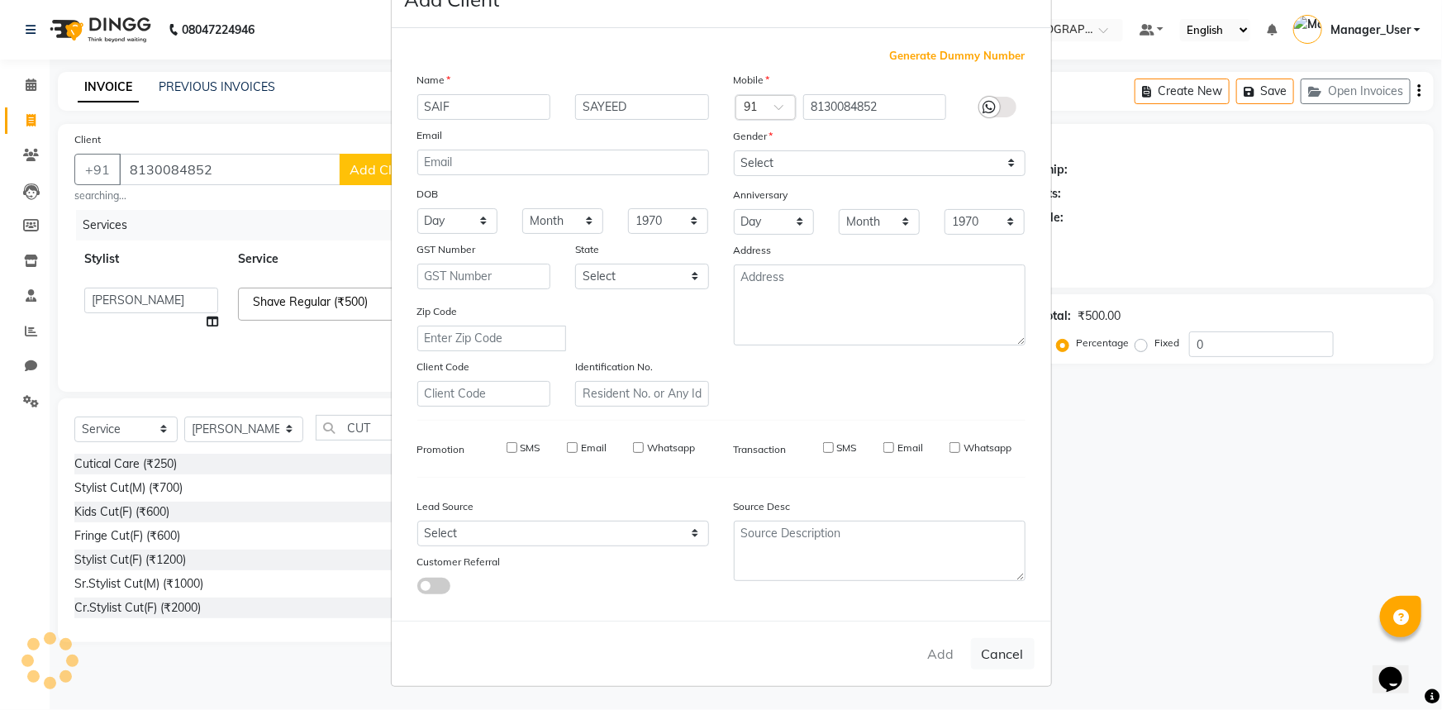
select select
checkbox input "false"
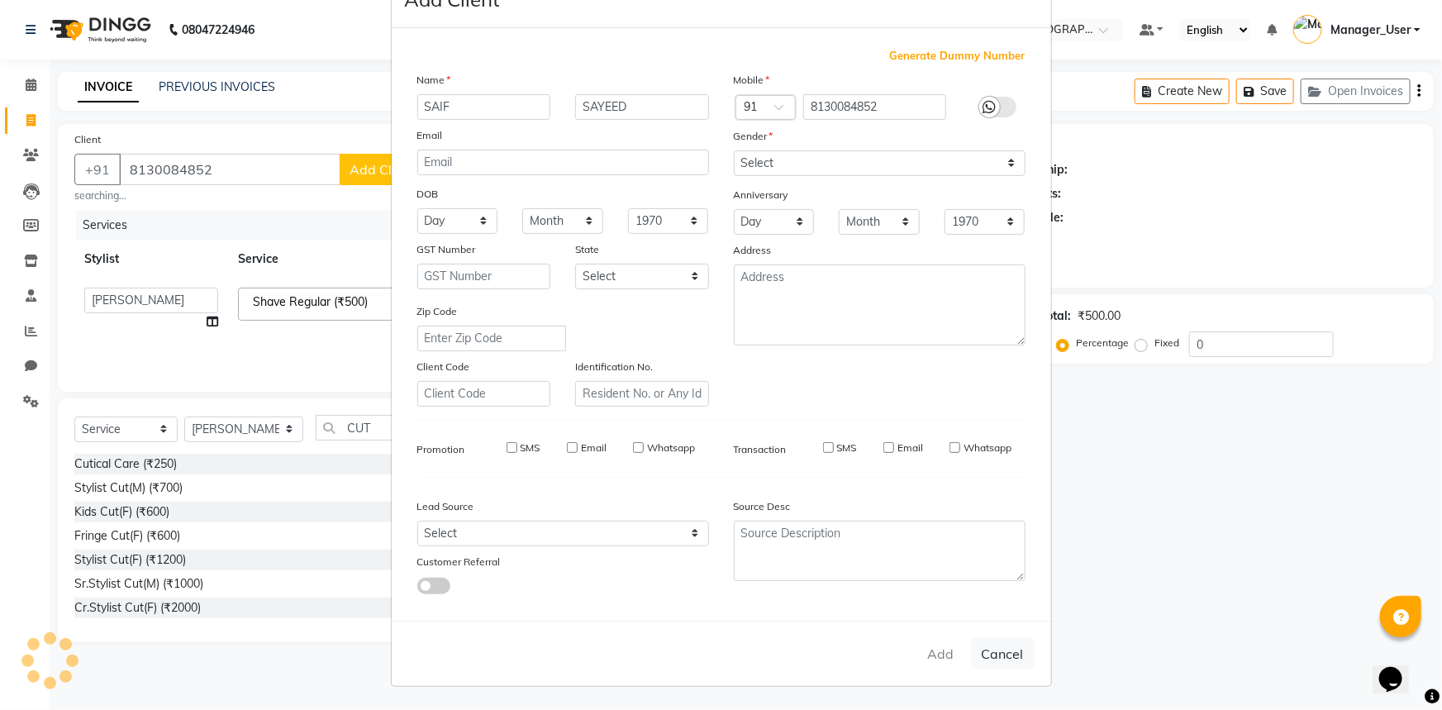
checkbox input "false"
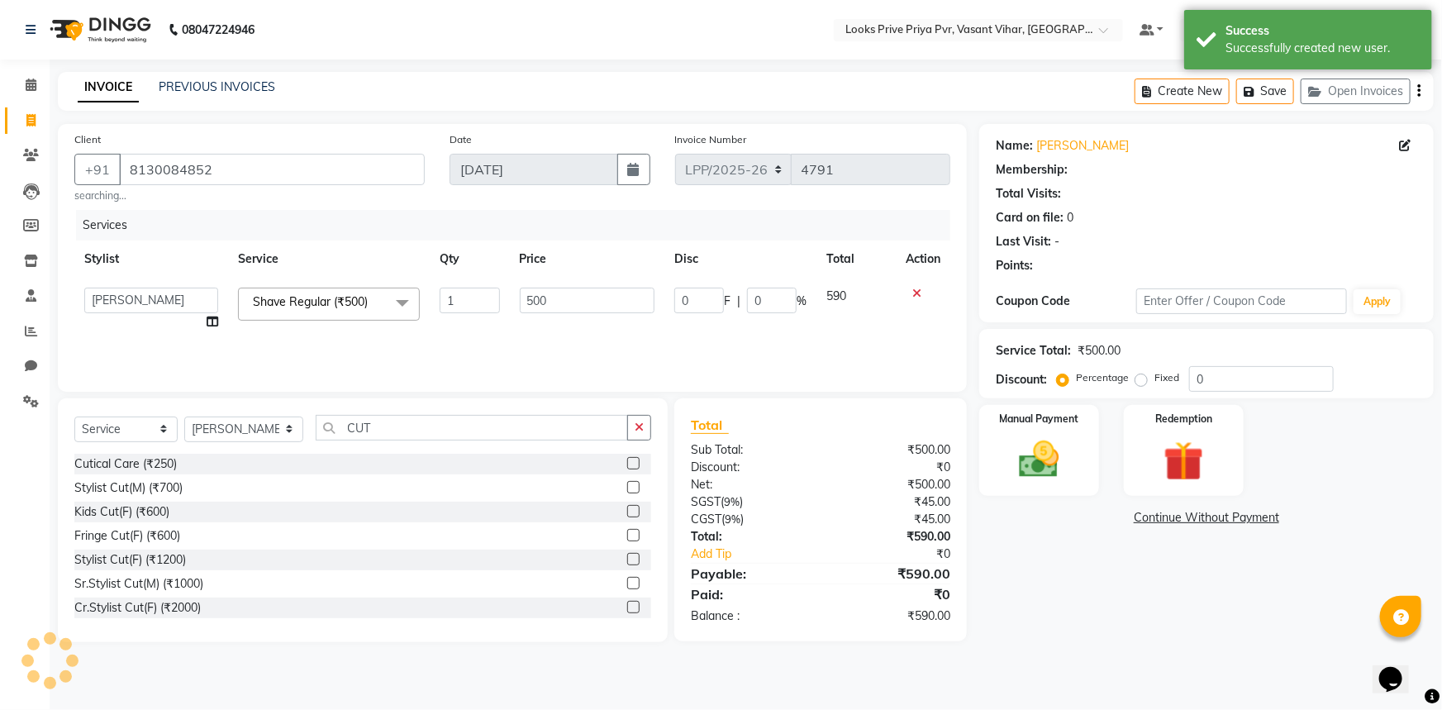
select select "1: Object"
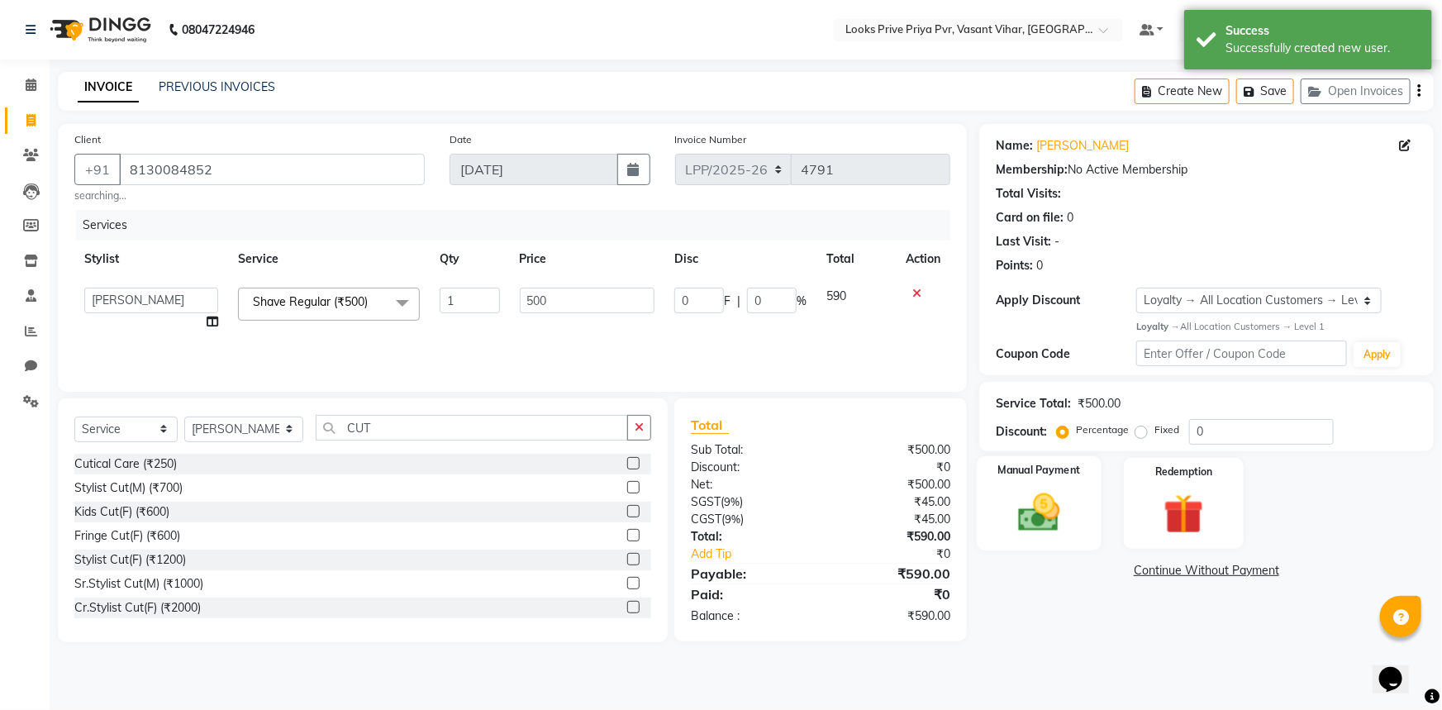
click at [1090, 517] on div "Manual Payment" at bounding box center [1039, 503] width 125 height 95
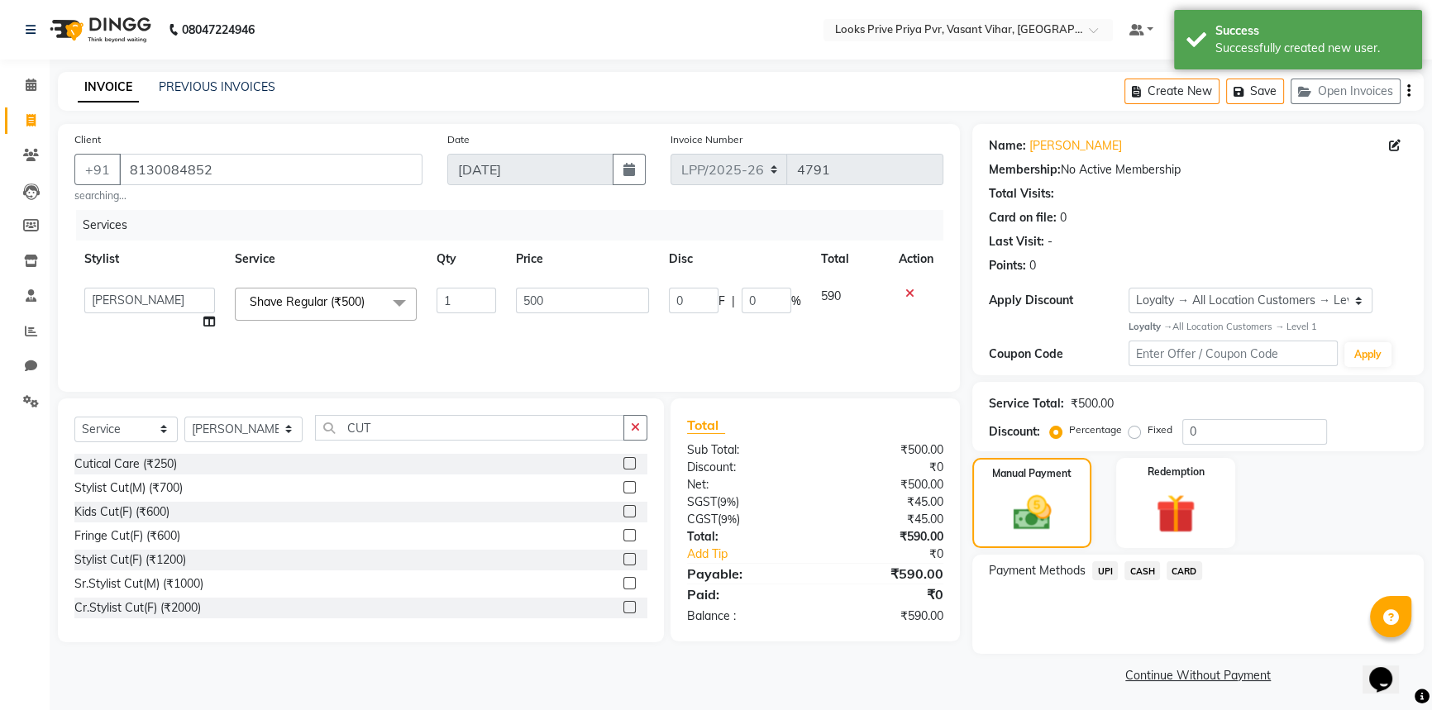
click at [1100, 571] on span "UPI" at bounding box center [1105, 570] width 26 height 19
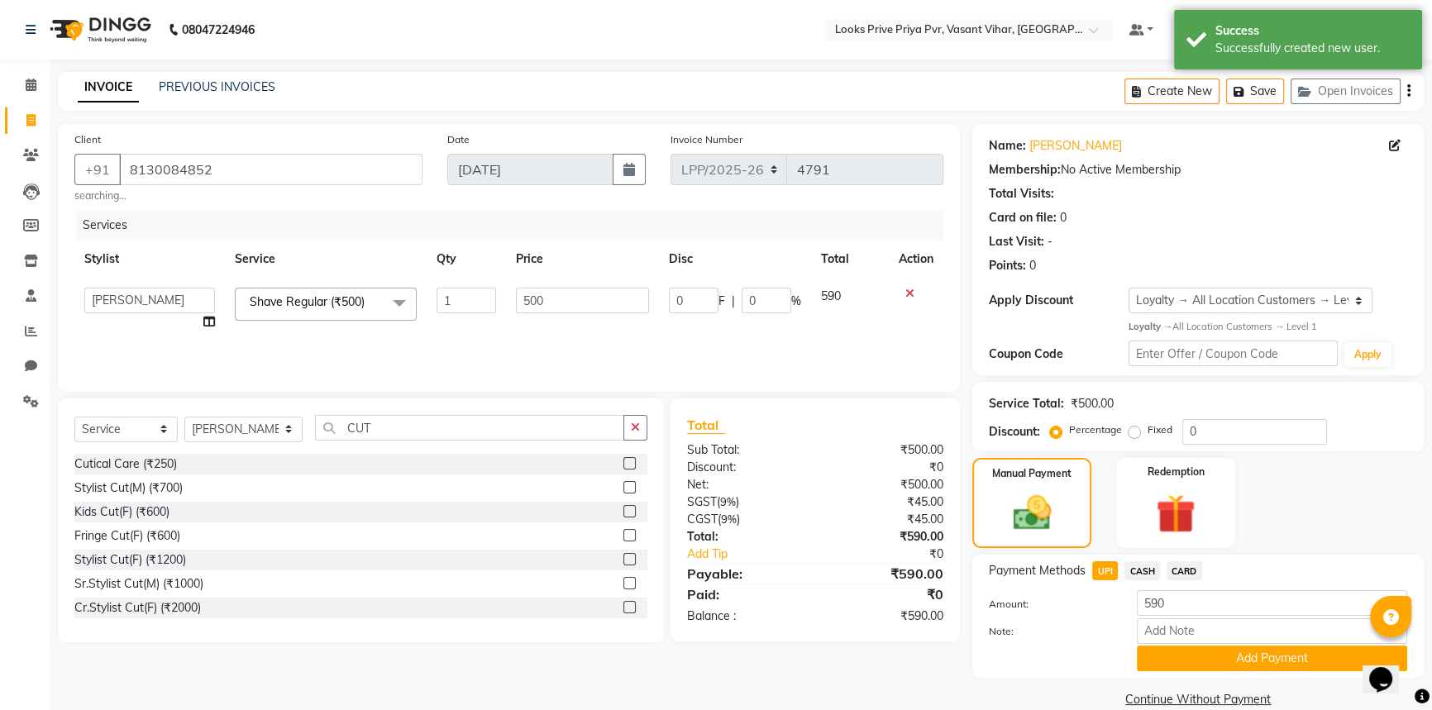
scroll to position [26, 0]
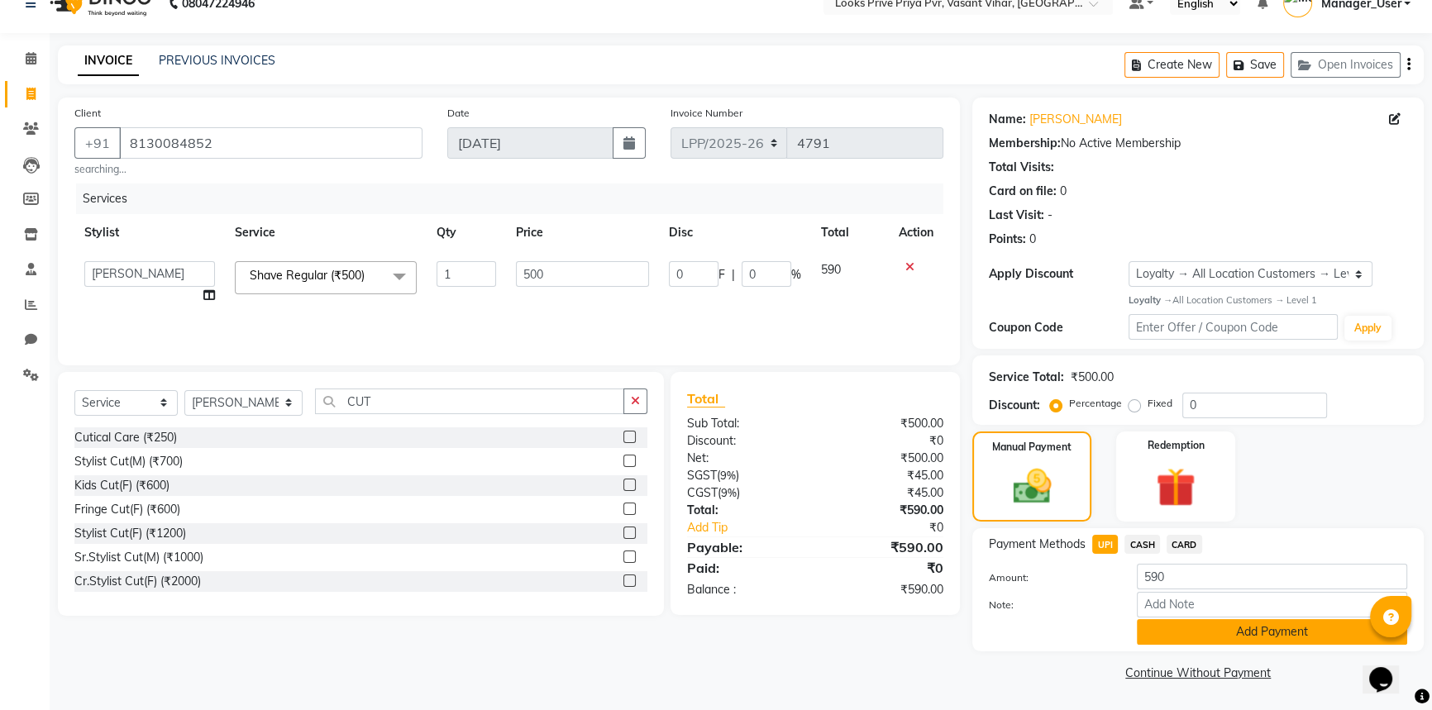
click at [1288, 625] on button "Add Payment" at bounding box center [1272, 632] width 270 height 26
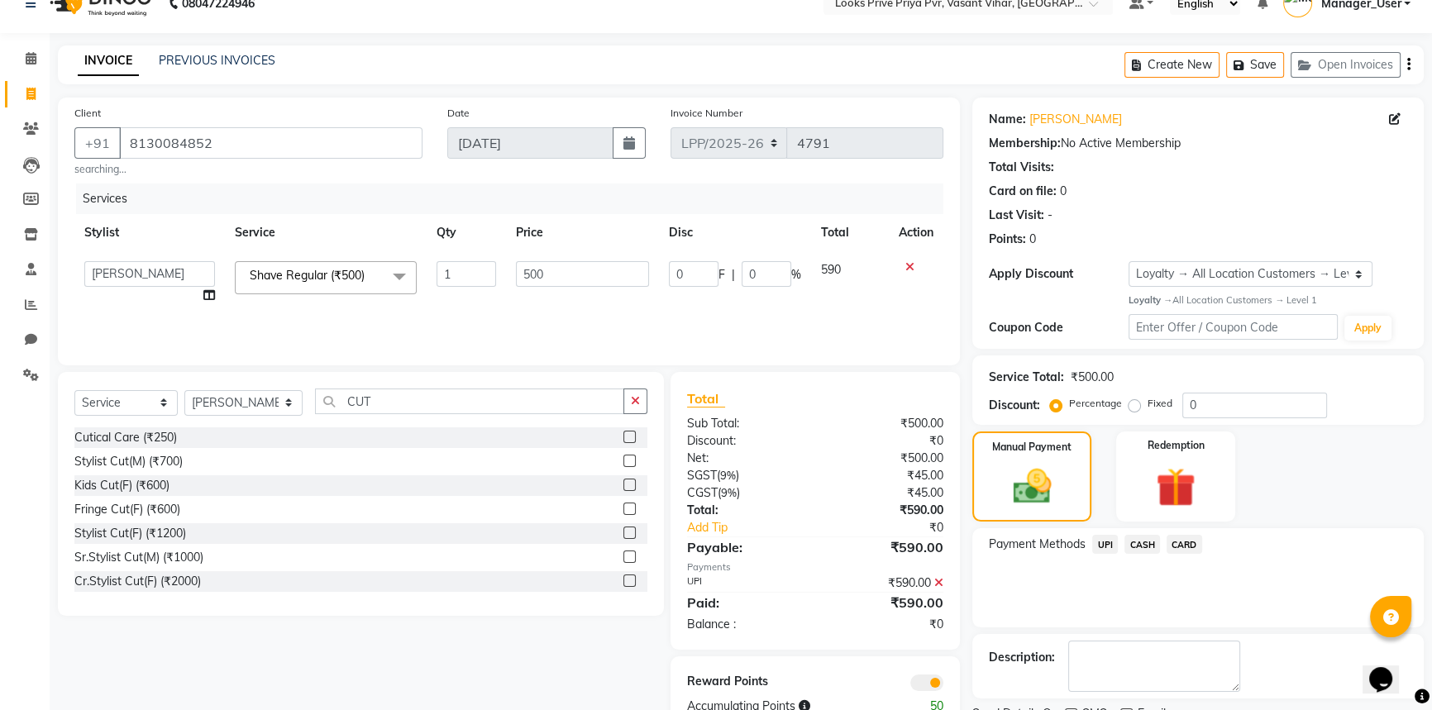
scroll to position [95, 0]
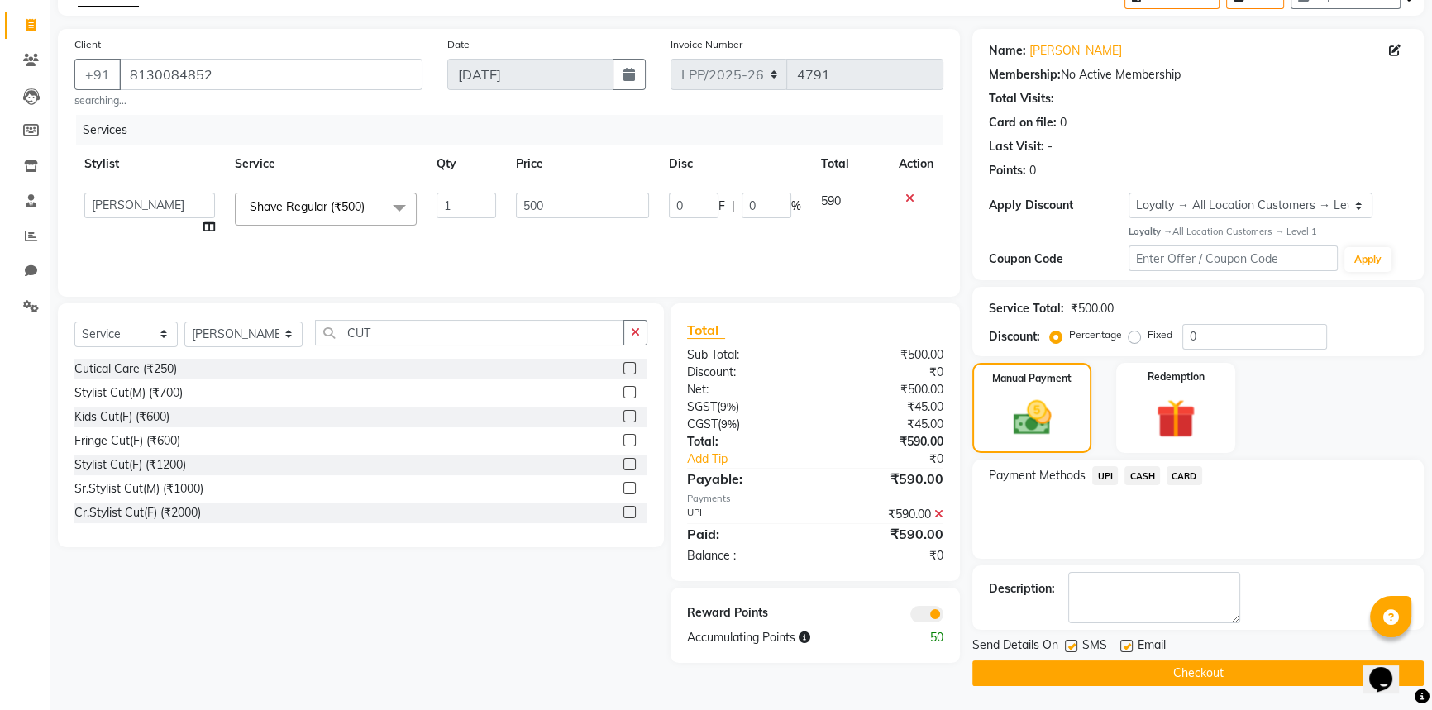
click at [1173, 670] on button "Checkout" at bounding box center [1197, 673] width 451 height 26
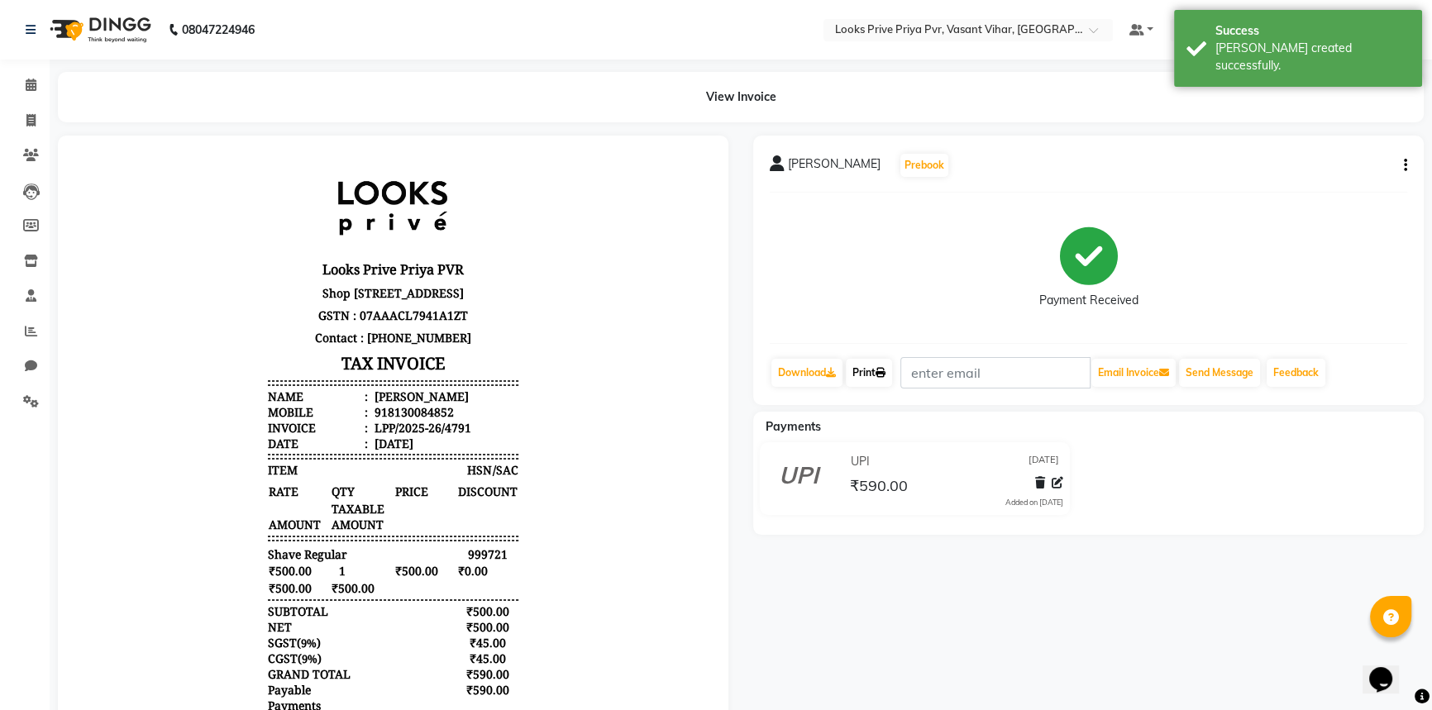
click at [855, 364] on link "Print" at bounding box center [869, 373] width 46 height 28
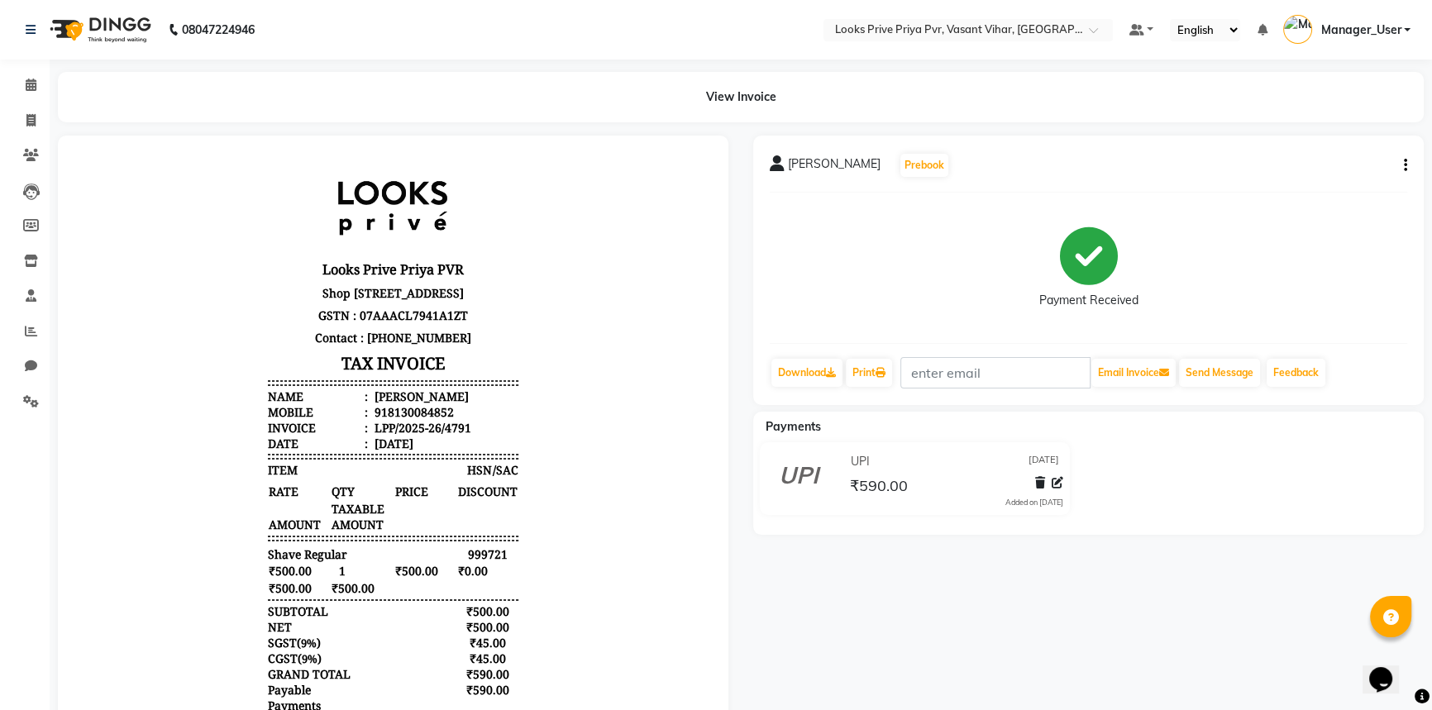
click at [49, 124] on li "Invoice" at bounding box center [25, 121] width 50 height 36
click at [41, 123] on span at bounding box center [31, 121] width 29 height 19
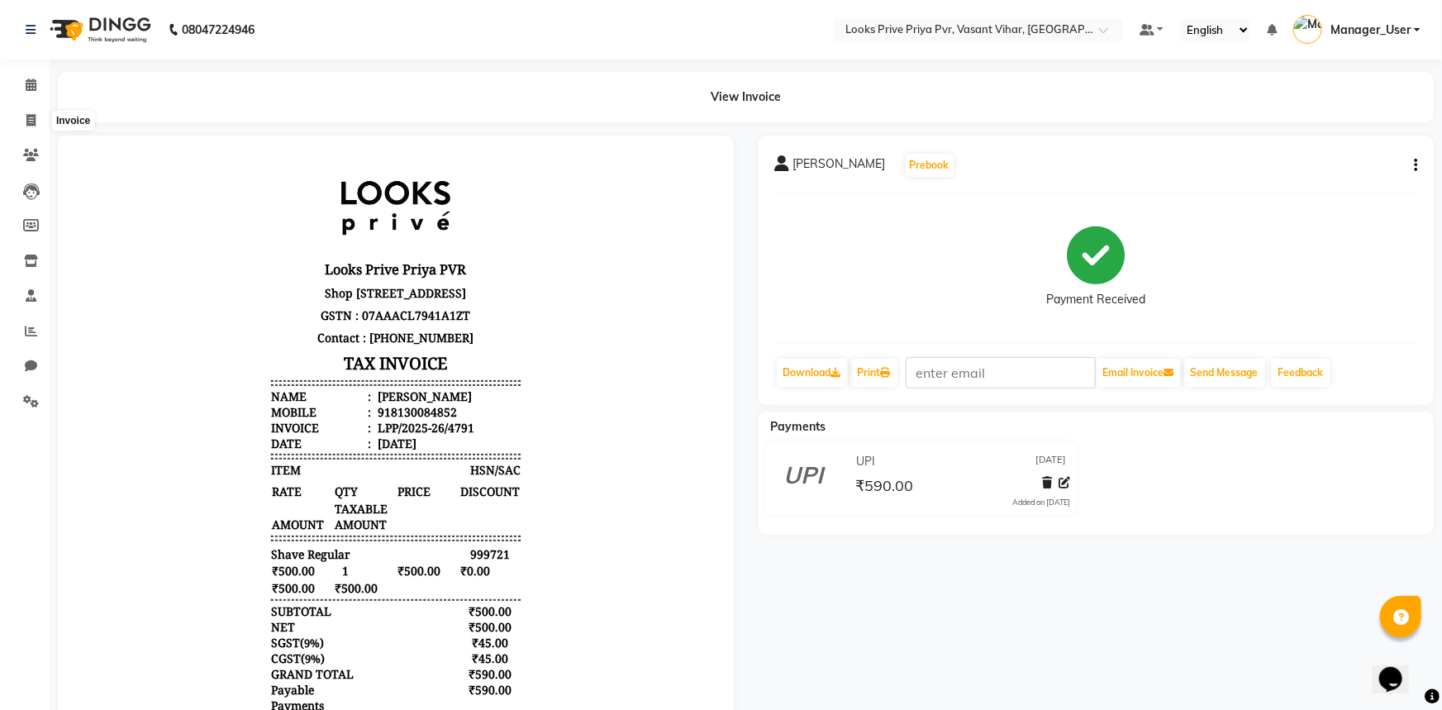
select select "service"
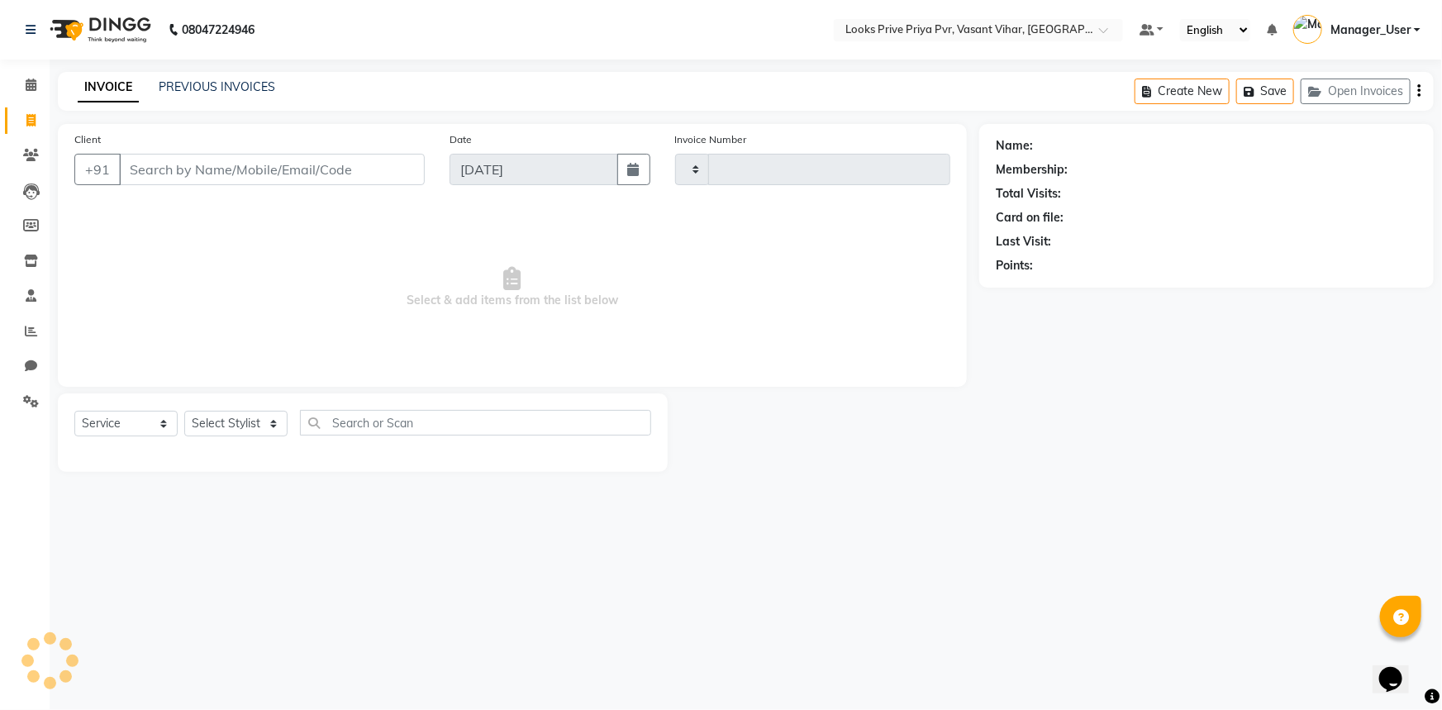
type input "4792"
select select "7646"
click at [273, 423] on select "Select Stylist Akhir_asst ANIL_PDCT ASLAM_CR STYLIST Counter_Sales KAMAL_PDCT […" at bounding box center [243, 424] width 119 height 26
select select "66937"
click at [184, 411] on select "Select Stylist Akhir_asst ANIL_PDCT ASLAM_CR STYLIST Counter_Sales KAMAL_PDCT […" at bounding box center [243, 424] width 119 height 26
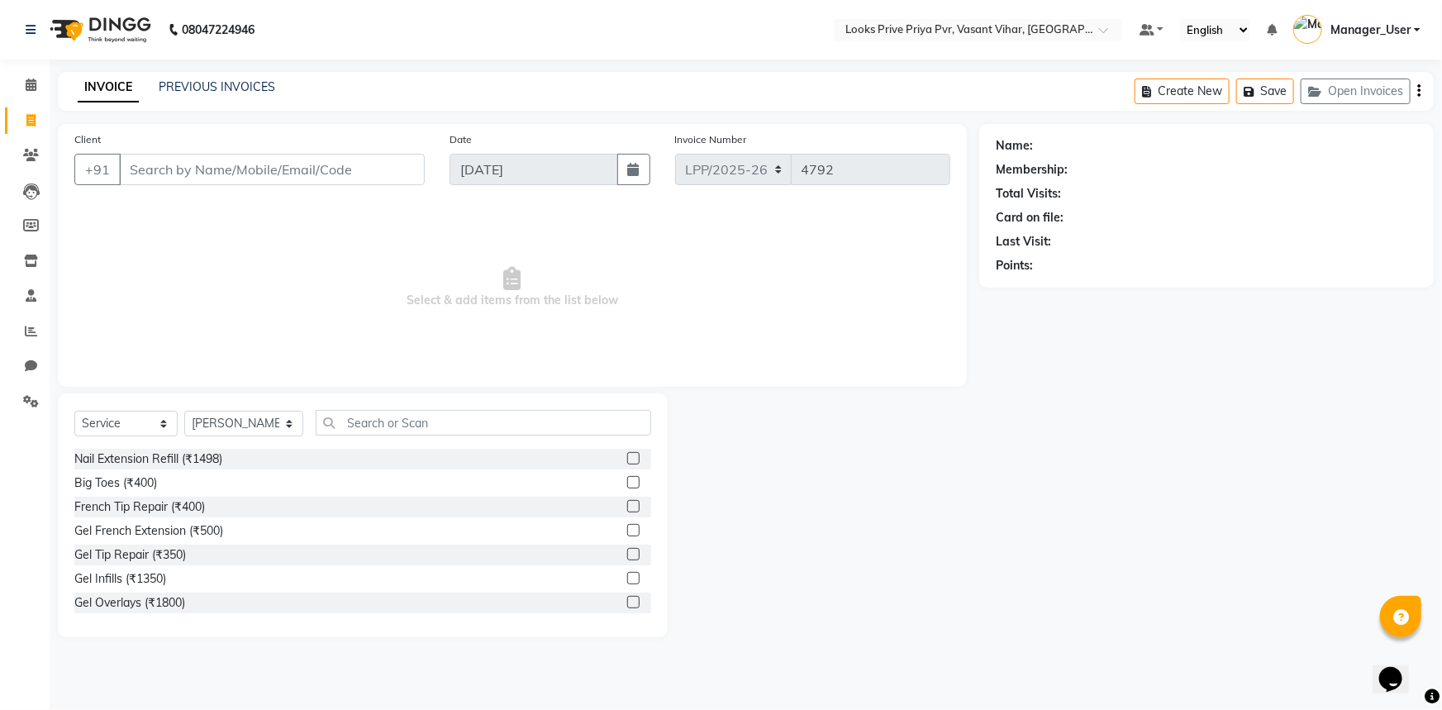
click at [412, 404] on div "Select Service Product Membership Package Voucher Prepaid Gift Card Select Styl…" at bounding box center [363, 515] width 610 height 244
click at [412, 421] on input "text" at bounding box center [484, 423] width 336 height 26
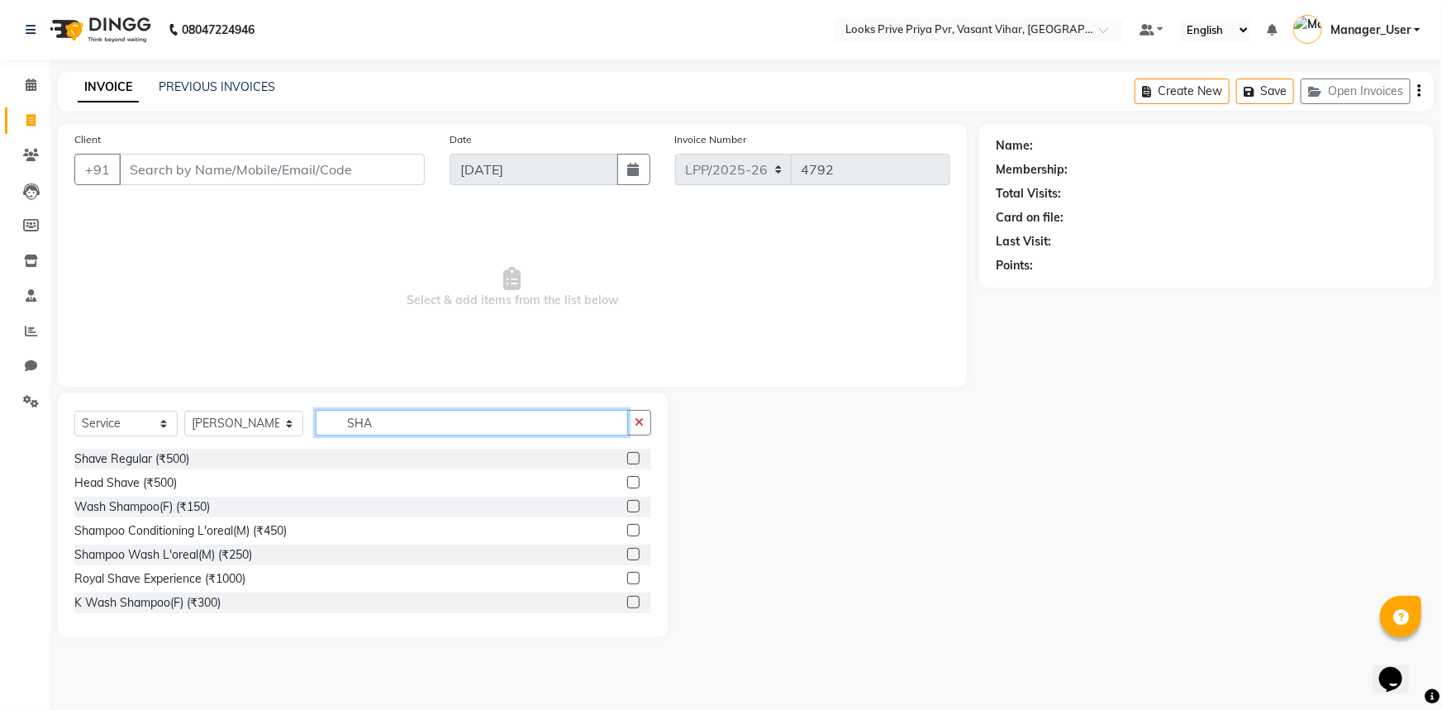
click at [497, 430] on input "SHA" at bounding box center [472, 423] width 313 height 26
type input "S"
type input "CUT"
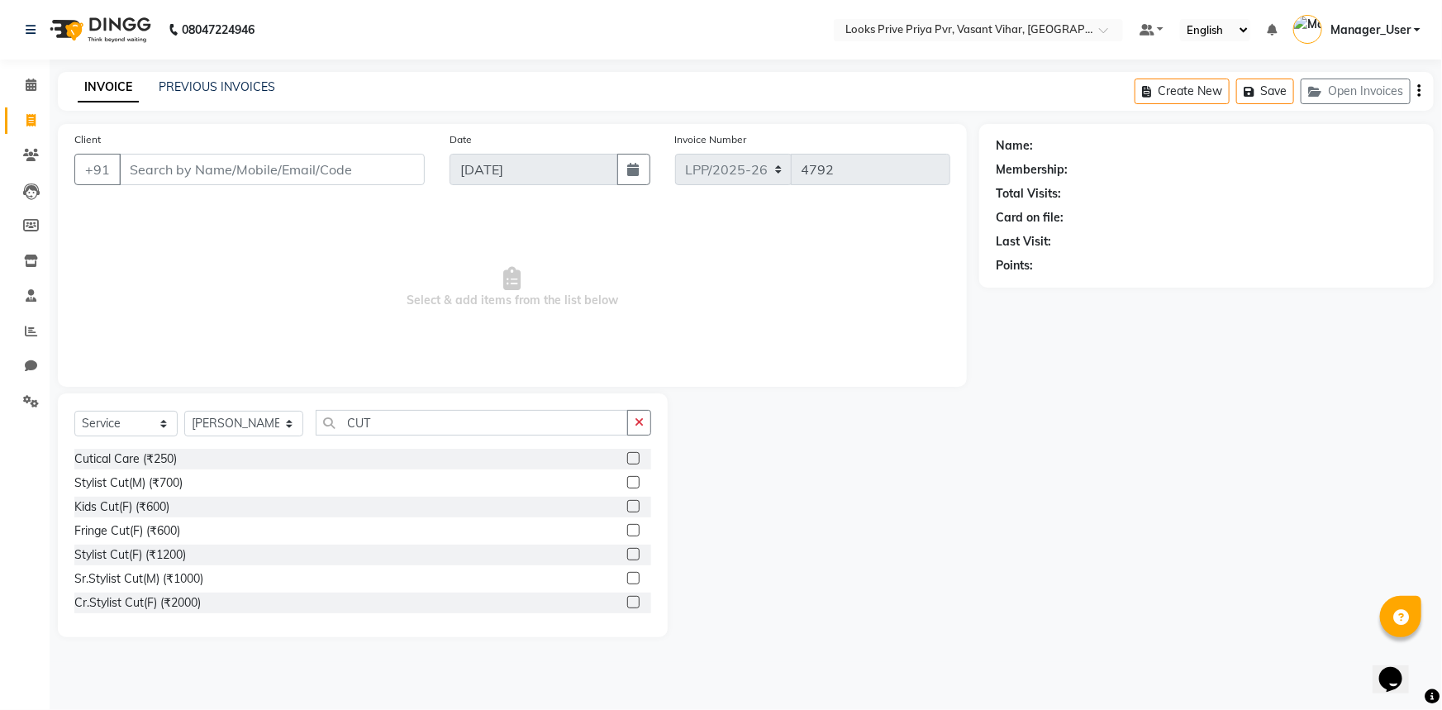
click at [188, 553] on div "Stylist Cut(F) (₹1200)" at bounding box center [362, 555] width 577 height 21
click at [627, 550] on label at bounding box center [633, 554] width 12 height 12
click at [627, 550] on input "checkbox" at bounding box center [632, 555] width 11 height 11
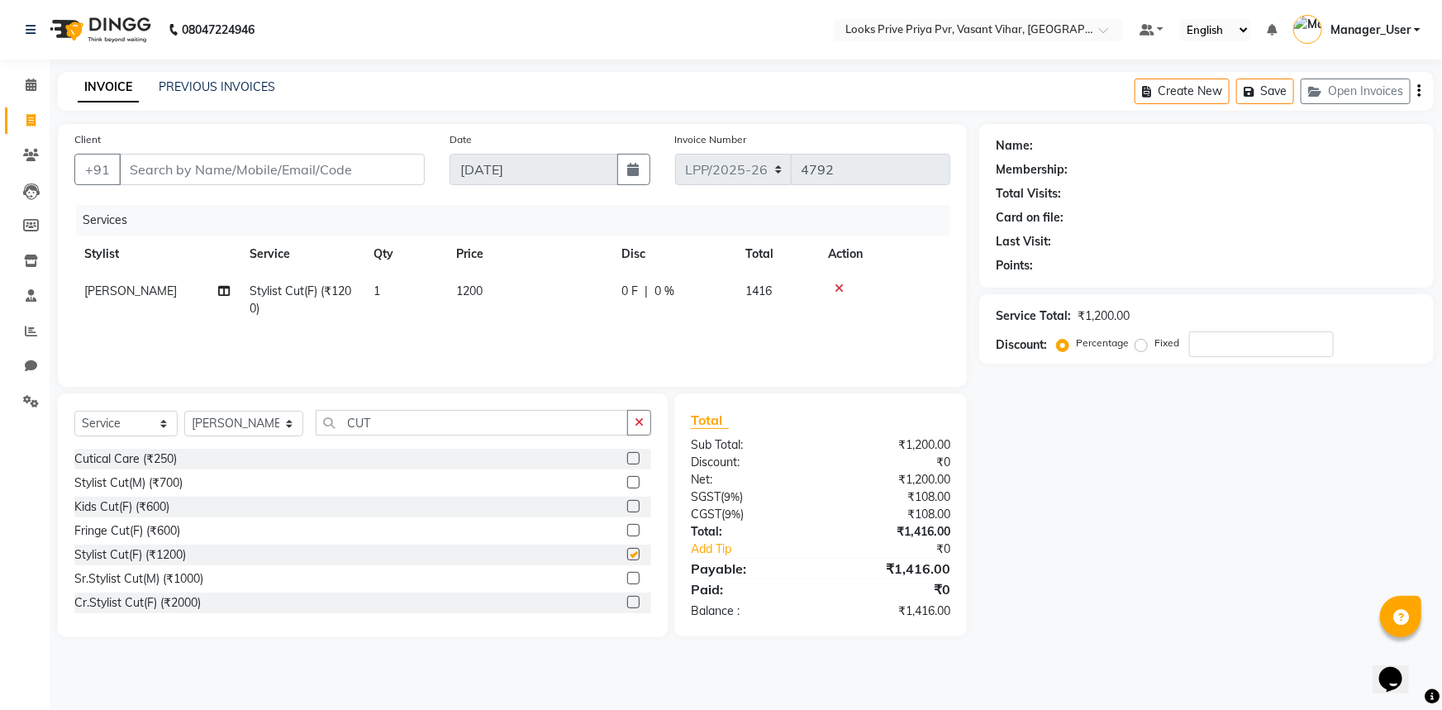
checkbox input "false"
click at [572, 321] on td "1200" at bounding box center [528, 300] width 165 height 55
select select "66937"
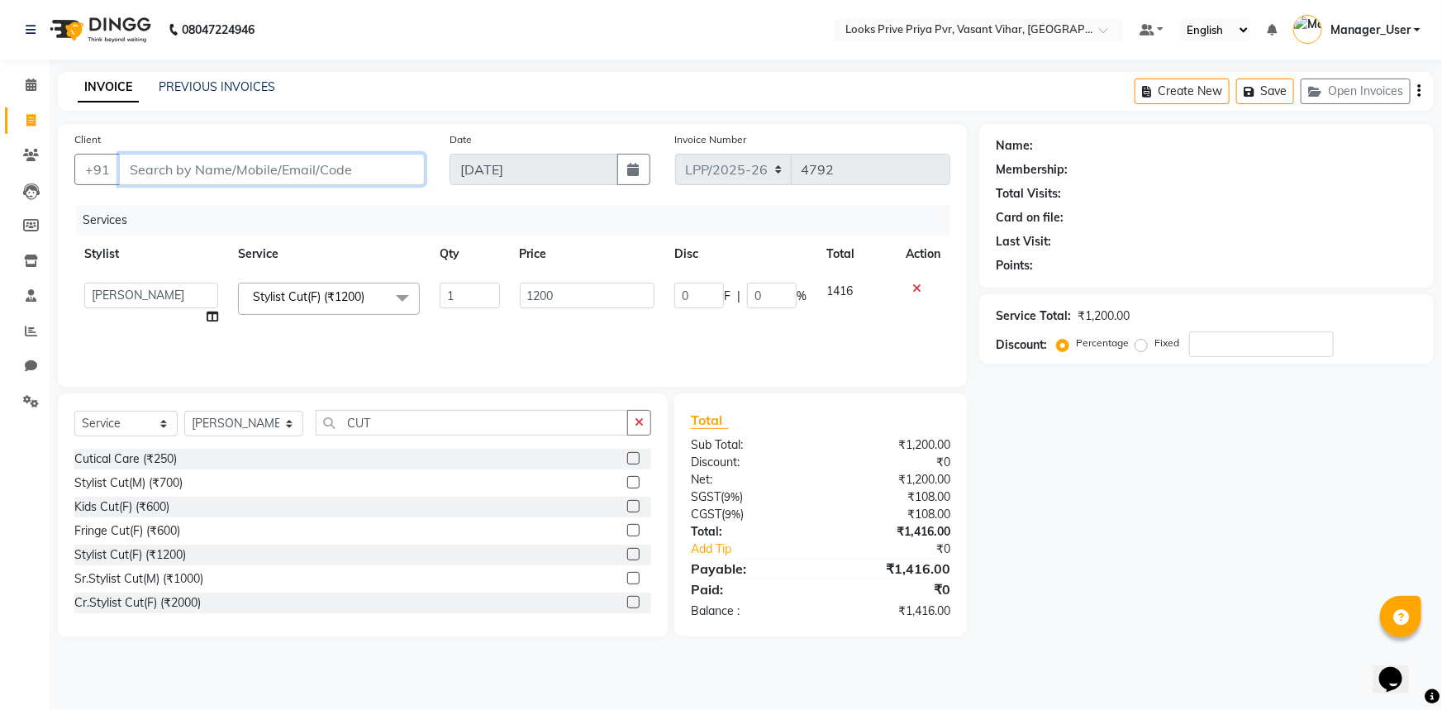
click at [298, 169] on input "Client" at bounding box center [272, 169] width 306 height 31
drag, startPoint x: 407, startPoint y: 427, endPoint x: 238, endPoint y: 460, distance: 171.8
click at [238, 460] on div "Select Service Product Membership Package Voucher Prepaid Gift Card Select Styl…" at bounding box center [363, 515] width 610 height 244
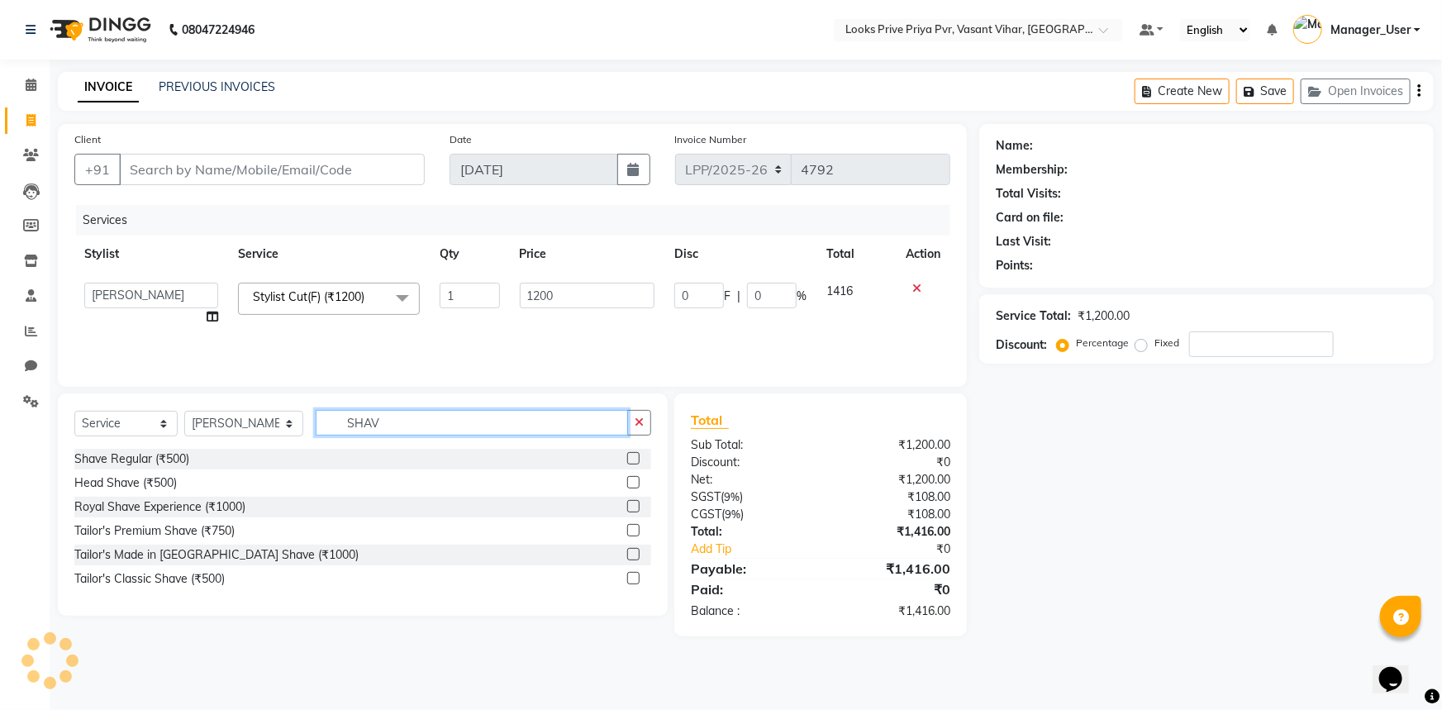
type input "SHAV"
click at [625, 456] on div "Shave Regular (₹500)" at bounding box center [362, 459] width 577 height 21
click at [628, 458] on label at bounding box center [633, 458] width 12 height 12
click at [628, 458] on input "checkbox" at bounding box center [632, 459] width 11 height 11
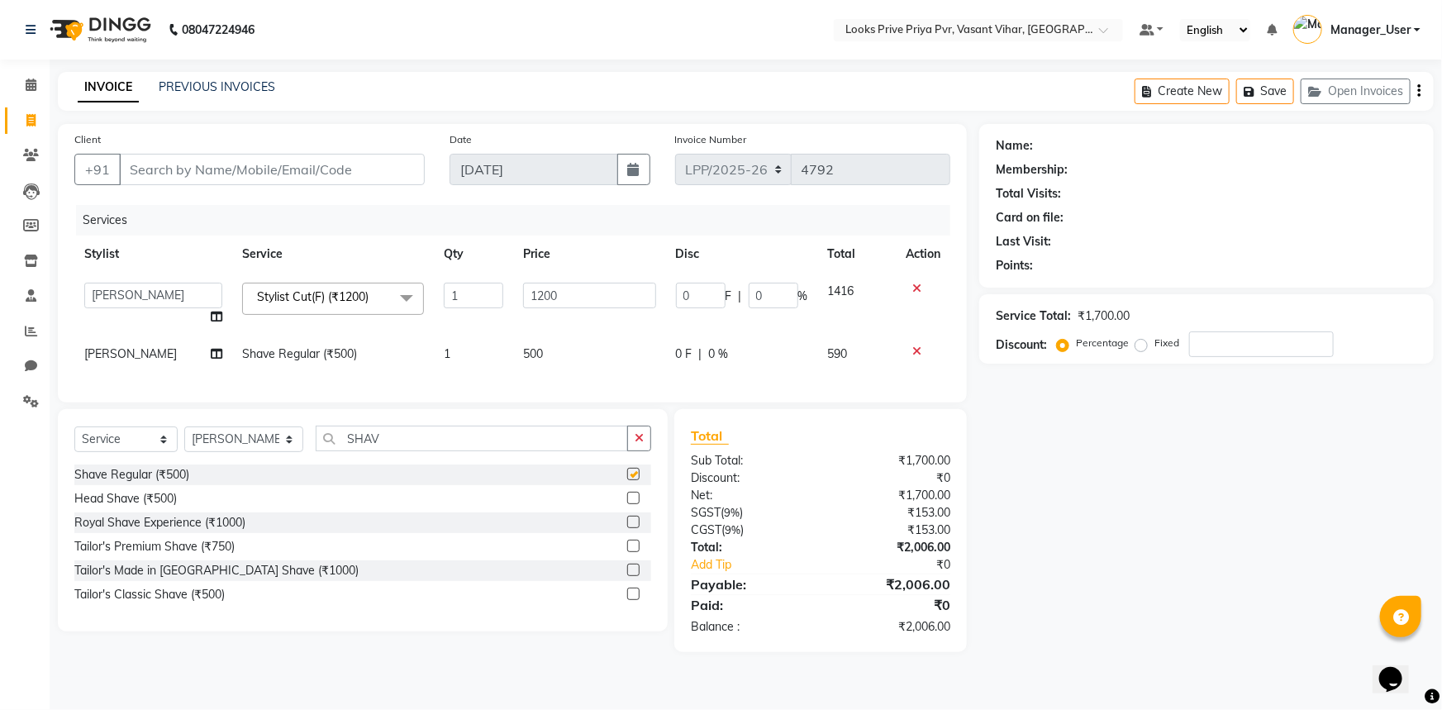
checkbox input "false"
click at [603, 363] on td "500" at bounding box center [589, 354] width 152 height 37
select select "66937"
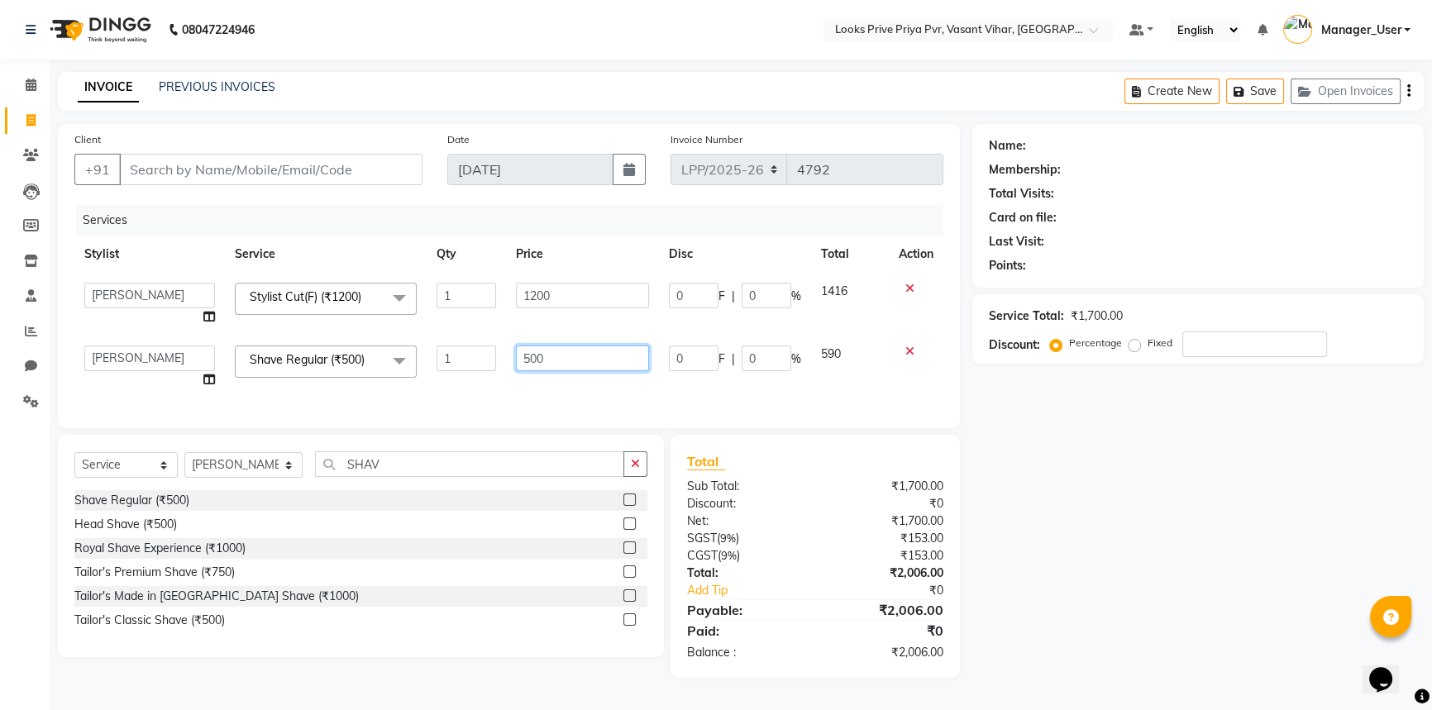
click at [589, 355] on input "500" at bounding box center [582, 359] width 133 height 26
type input "5"
type input "700"
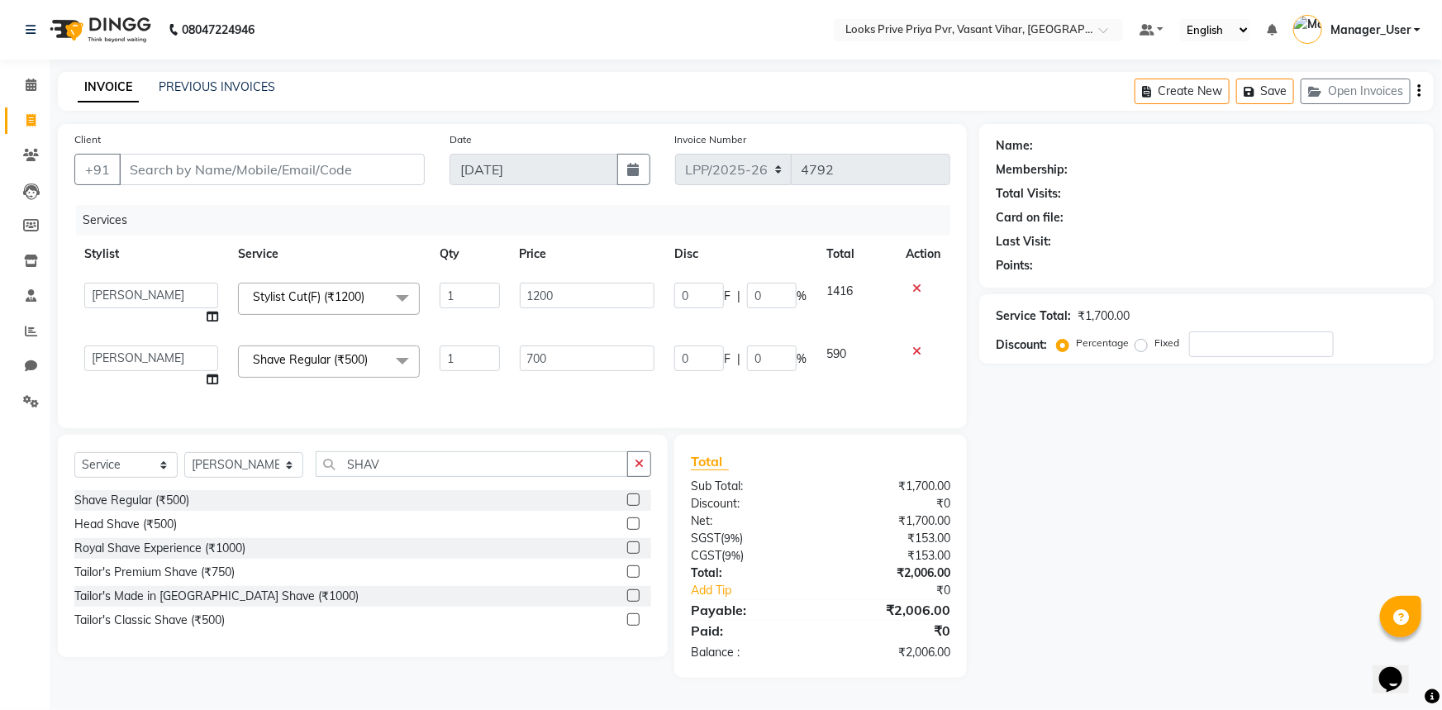
click at [630, 379] on div "Services Stylist Service Qty Price Disc Total Action Akhir_asst ANIL_PDCT ASLAM…" at bounding box center [512, 308] width 876 height 207
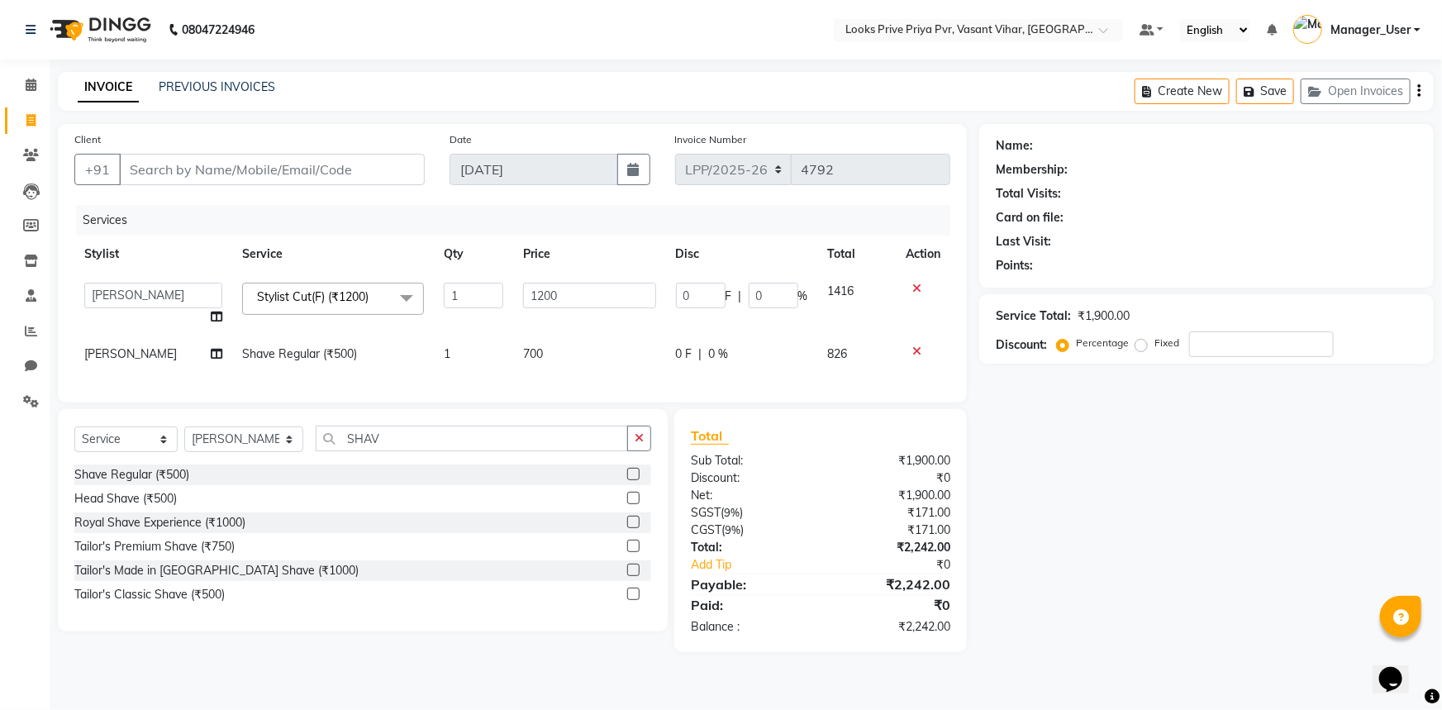
click at [620, 374] on div "Services Stylist Service Qty Price Disc Total Action Akhir_asst ANIL_PDCT ASLAM…" at bounding box center [512, 295] width 876 height 181
click at [680, 378] on div "Services Stylist Service Qty Price Disc Total Action Akhir_asst ANIL_PDCT ASLAM…" at bounding box center [512, 295] width 876 height 181
click at [206, 179] on input "Client" at bounding box center [272, 169] width 306 height 31
type input "7"
type input "0"
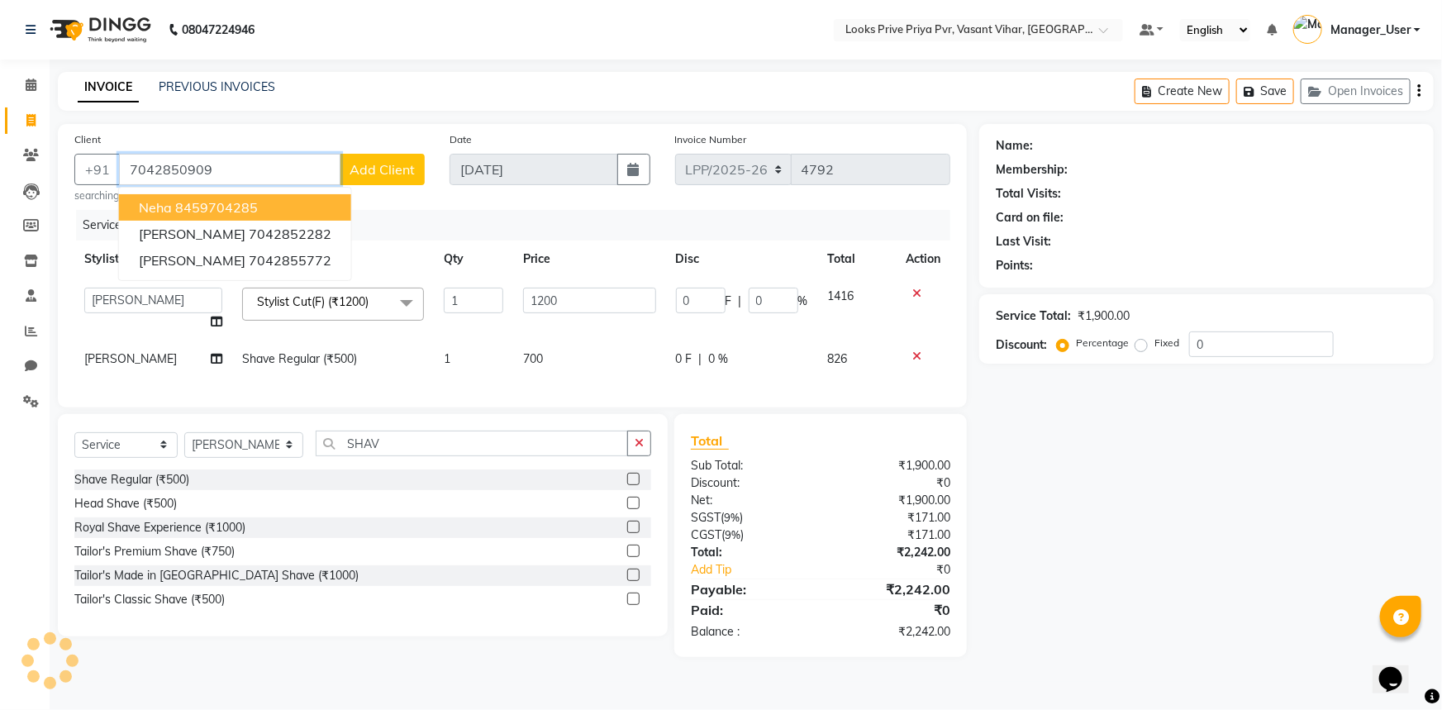
type input "7042850909"
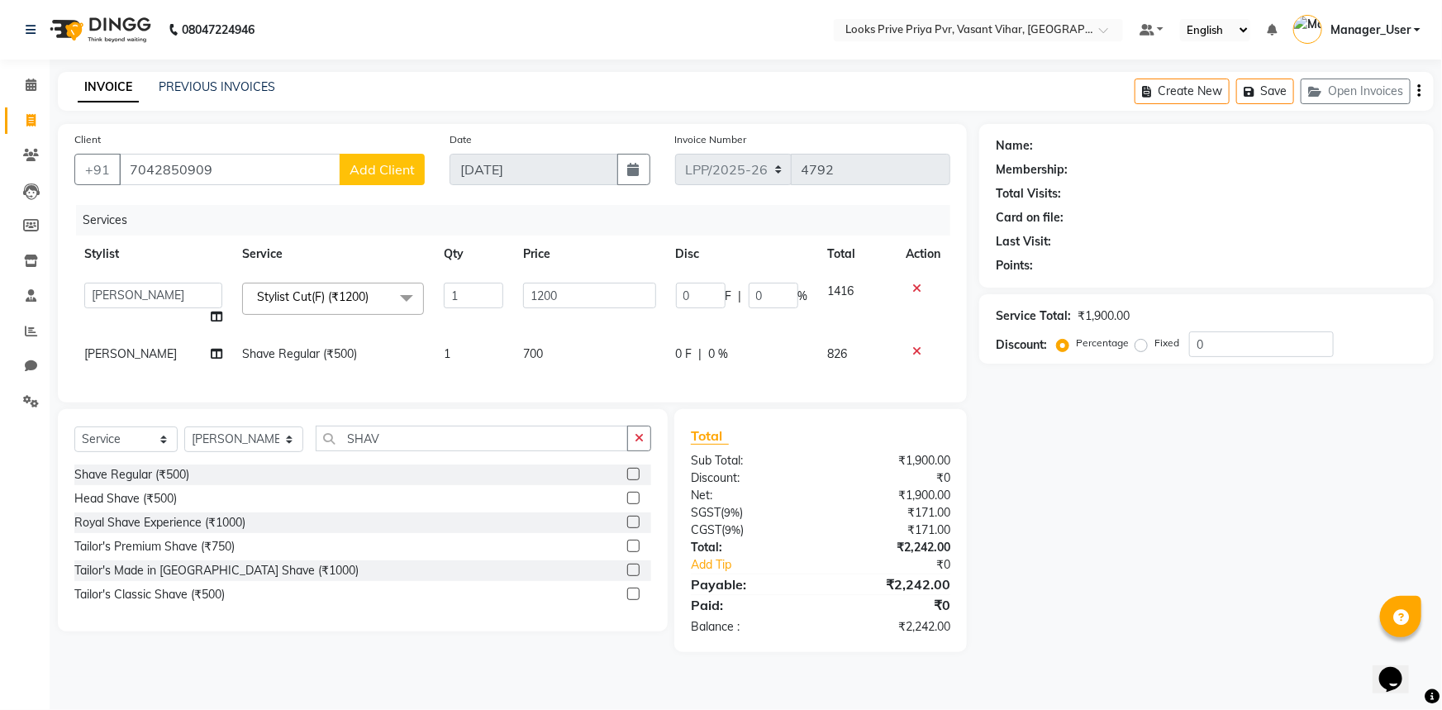
click at [409, 159] on button "Add Client" at bounding box center [382, 169] width 85 height 31
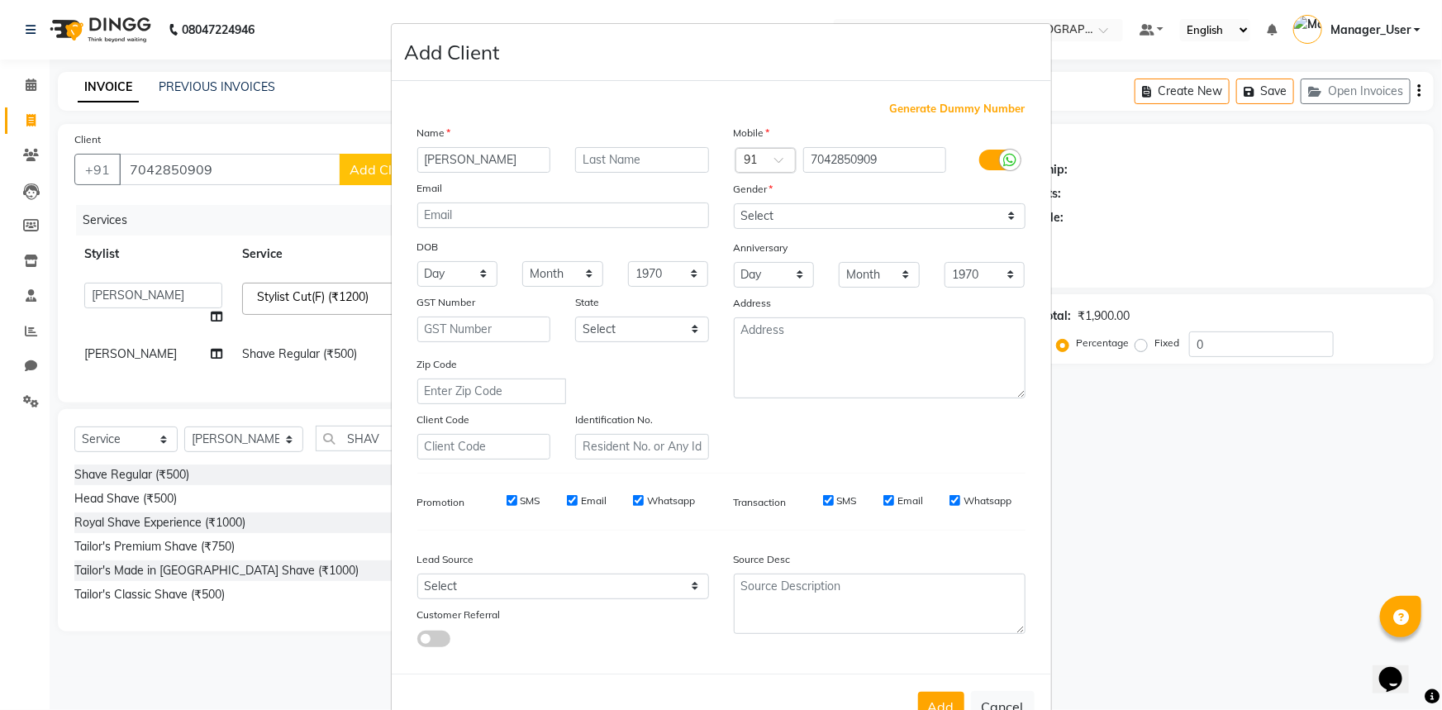
type input "[PERSON_NAME]"
click at [635, 160] on input "text" at bounding box center [642, 160] width 134 height 26
type input "[PERSON_NAME]"
click at [824, 209] on select "Select [DEMOGRAPHIC_DATA] [DEMOGRAPHIC_DATA] Other Prefer Not To Say" at bounding box center [880, 216] width 292 height 26
select select "[DEMOGRAPHIC_DATA]"
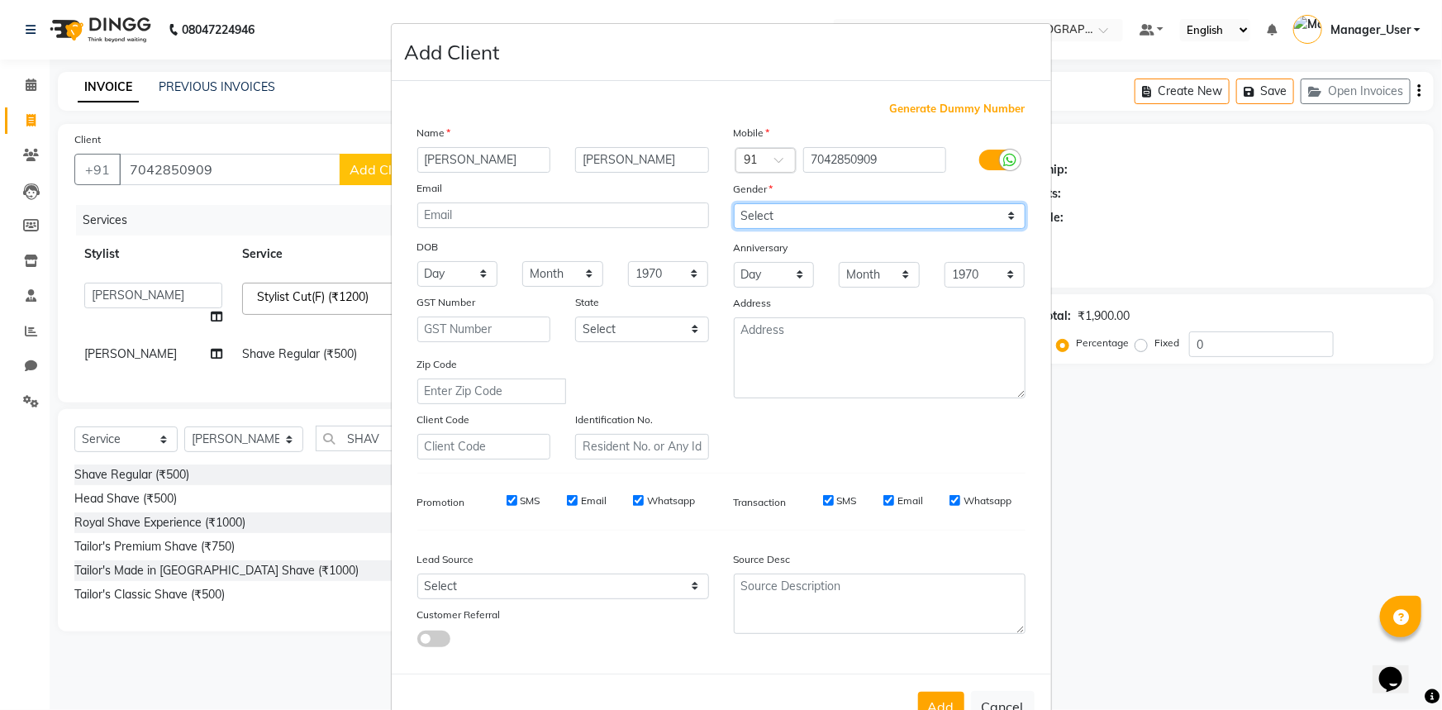
click at [734, 203] on select "Select [DEMOGRAPHIC_DATA] [DEMOGRAPHIC_DATA] Other Prefer Not To Say" at bounding box center [880, 216] width 292 height 26
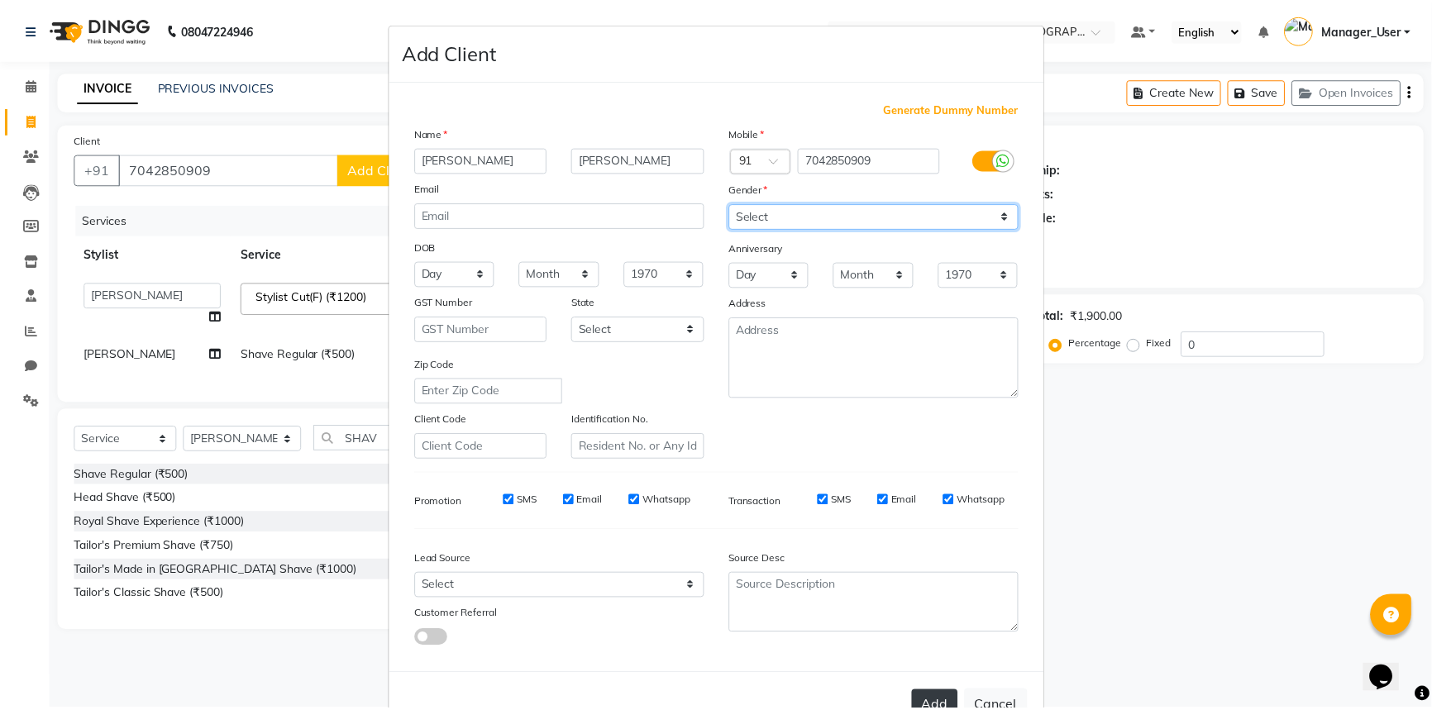
scroll to position [58, 0]
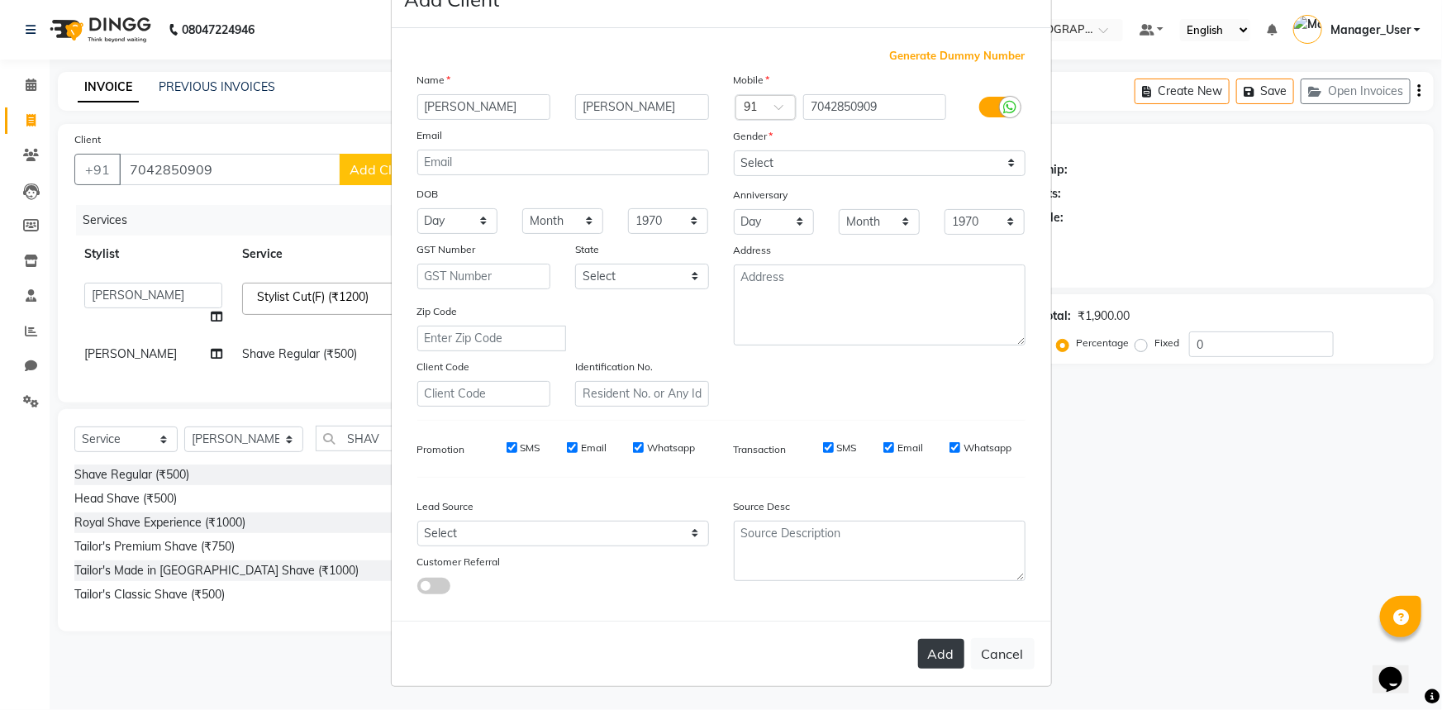
click at [927, 647] on button "Add" at bounding box center [941, 654] width 46 height 30
select select
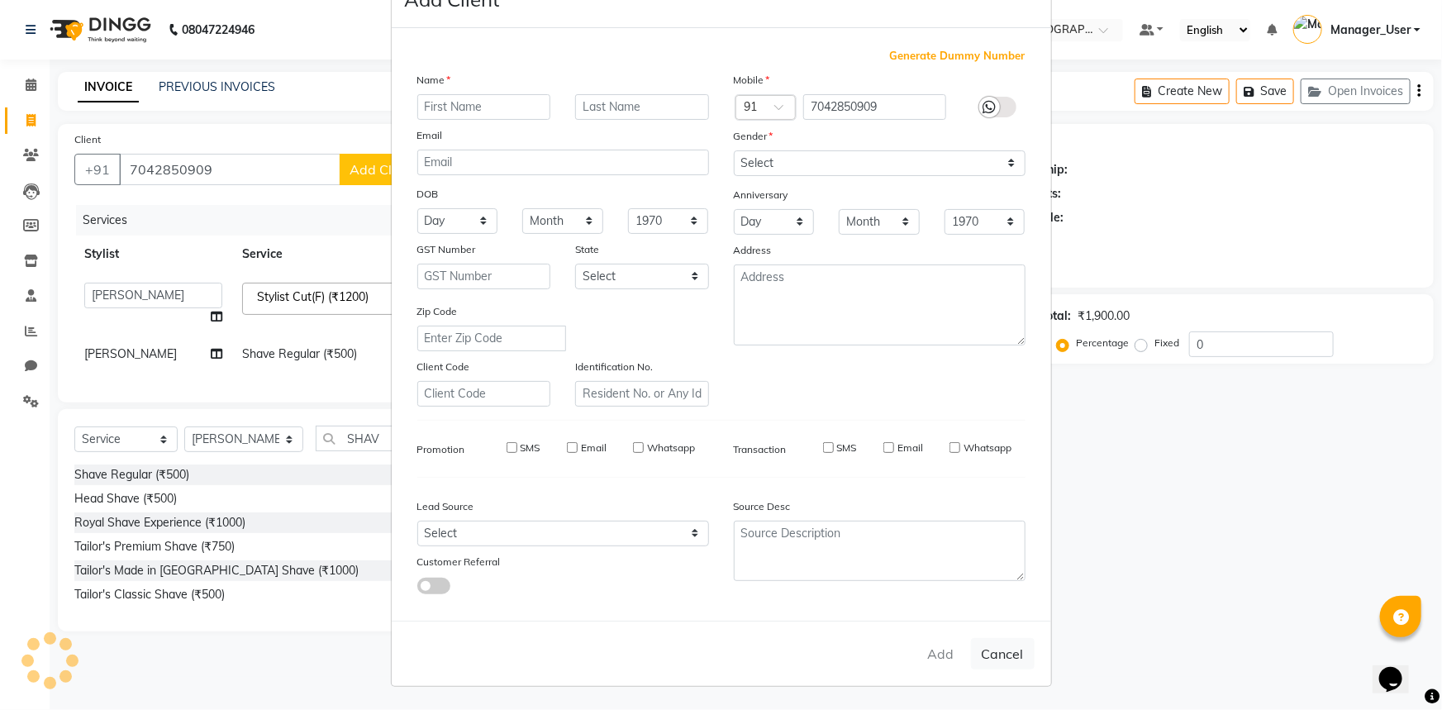
select select
checkbox input "false"
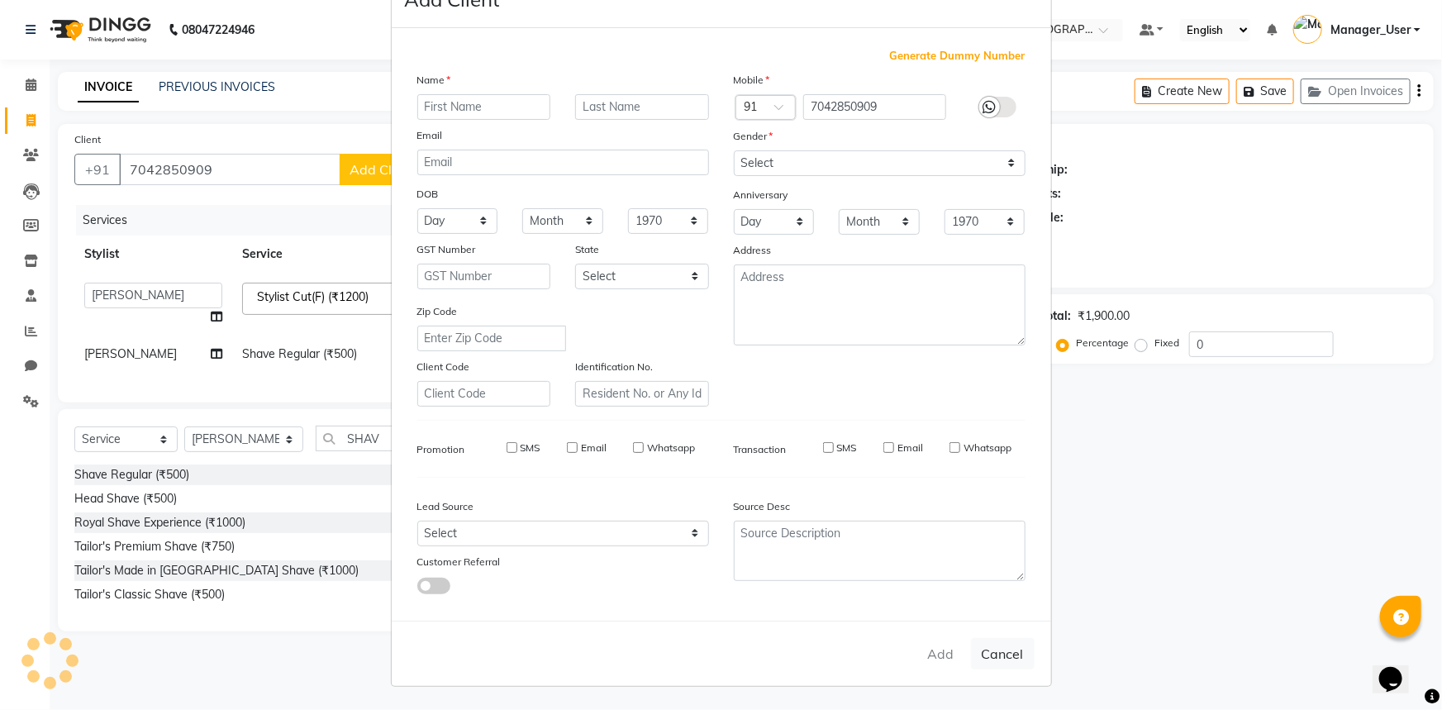
checkbox input "false"
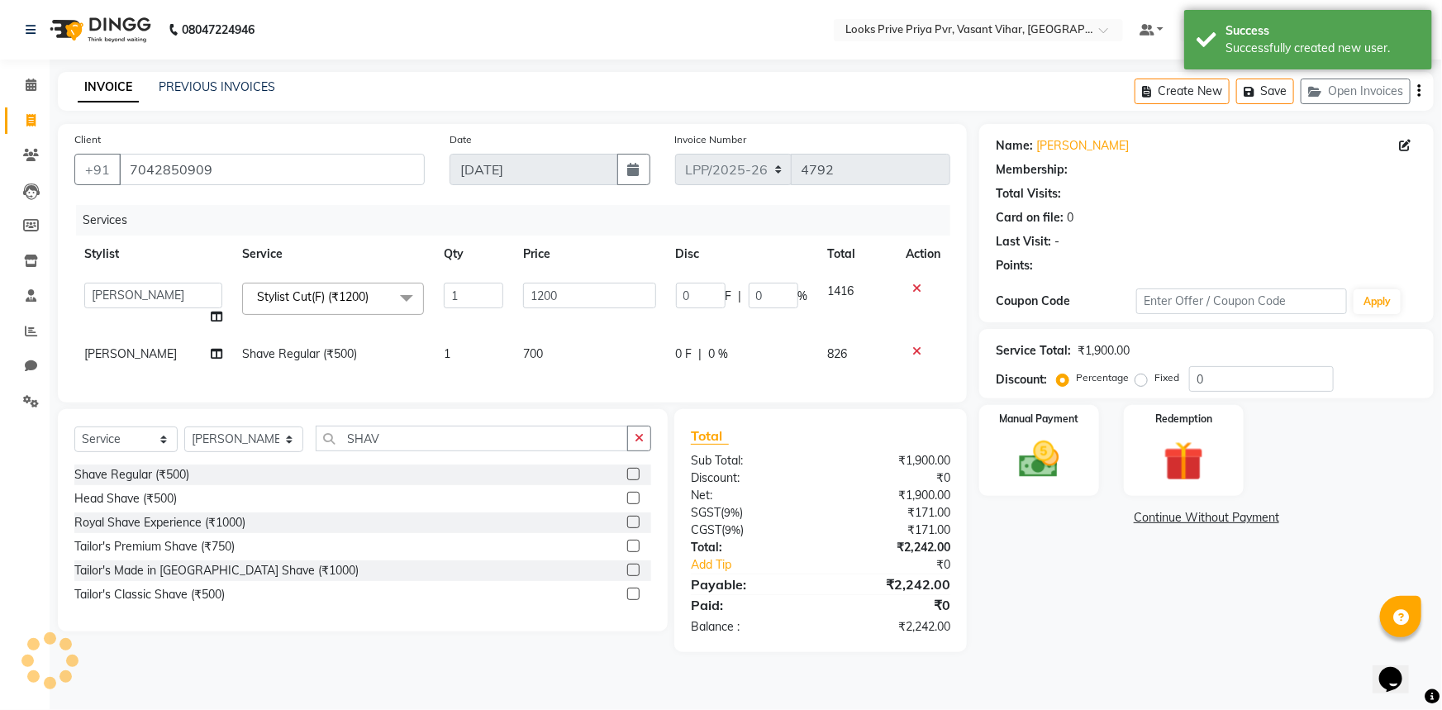
select select "1: Object"
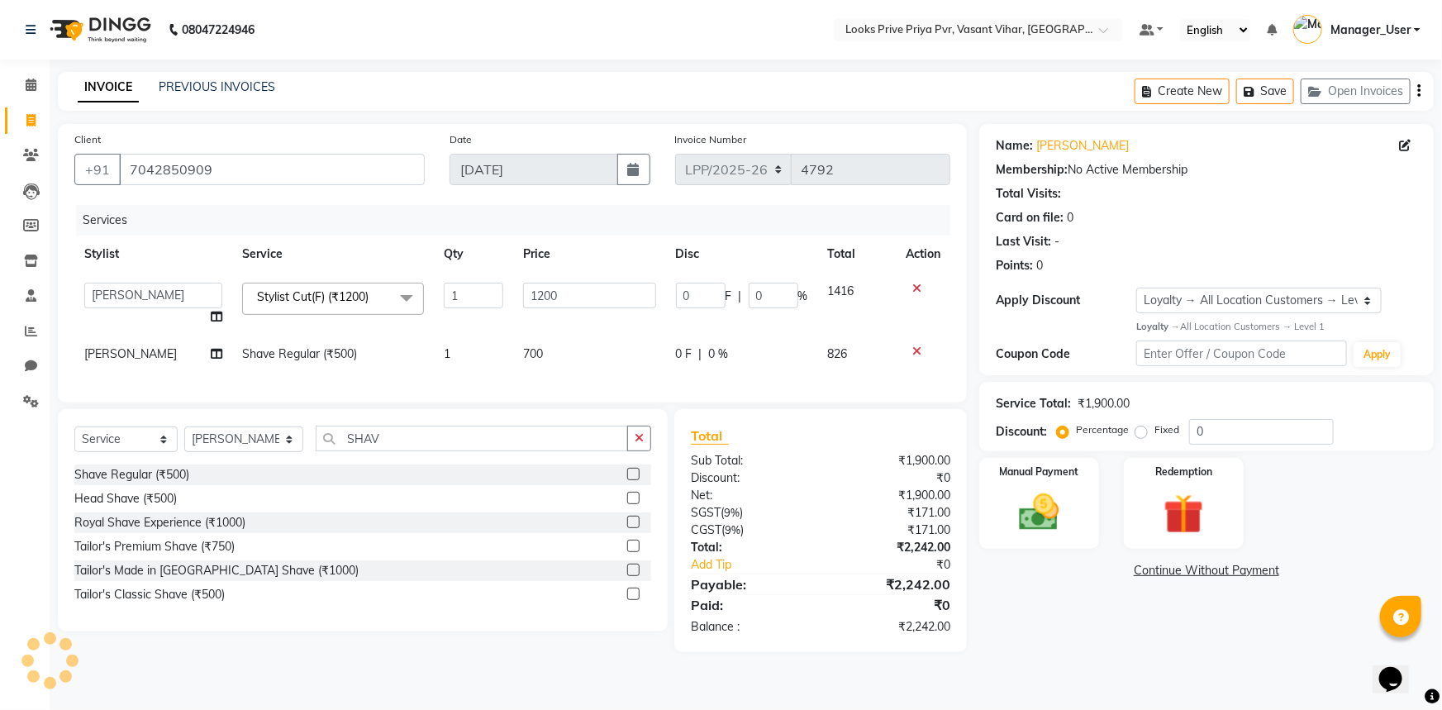
click at [481, 349] on td "1" at bounding box center [473, 354] width 79 height 37
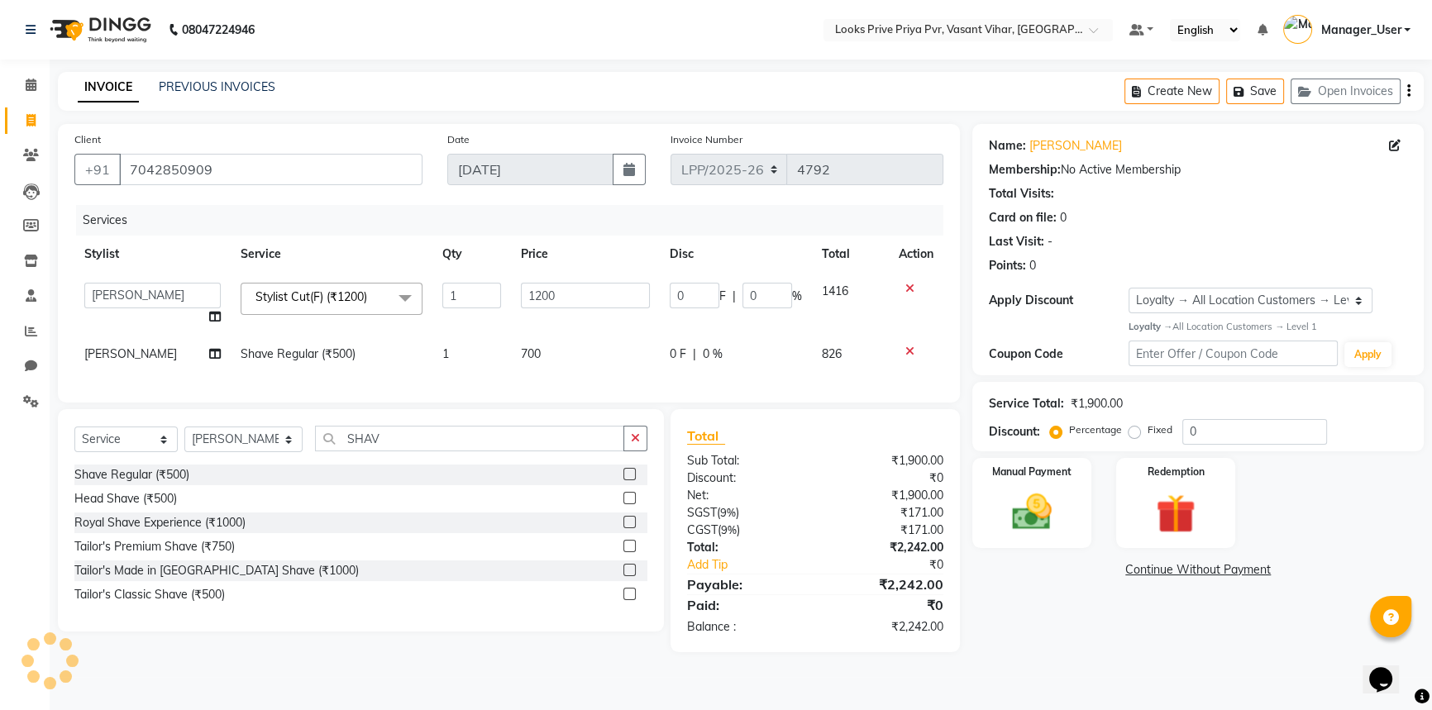
select select "66937"
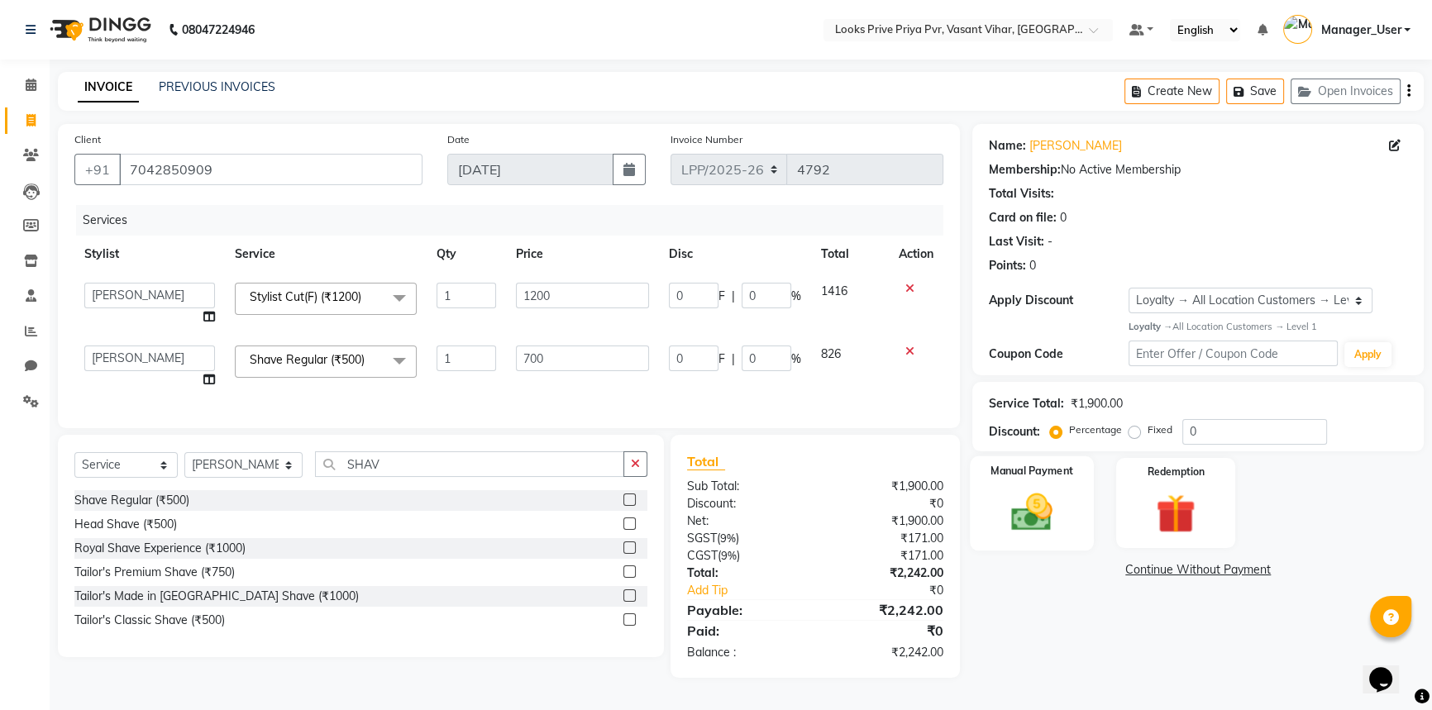
click at [1058, 524] on img at bounding box center [1031, 512] width 67 height 47
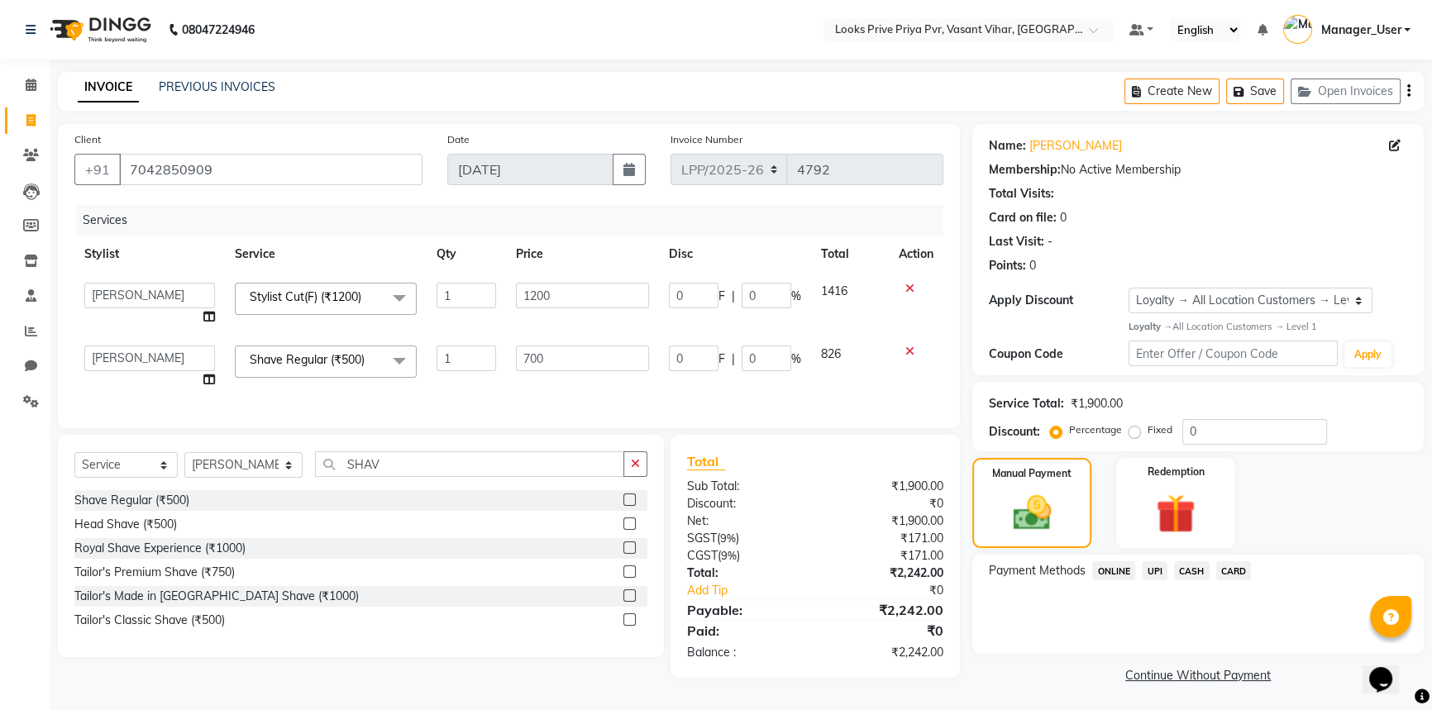
click at [1157, 574] on span "UPI" at bounding box center [1154, 570] width 26 height 19
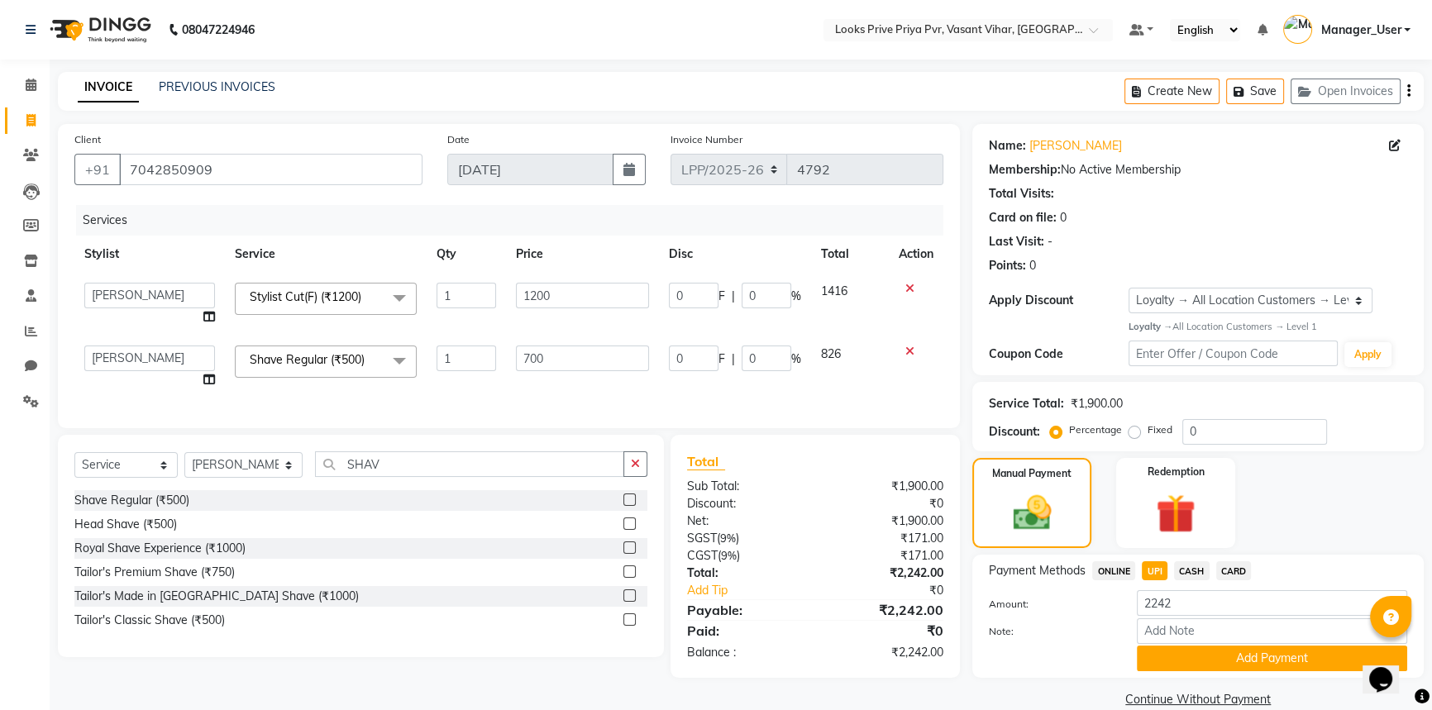
scroll to position [26, 0]
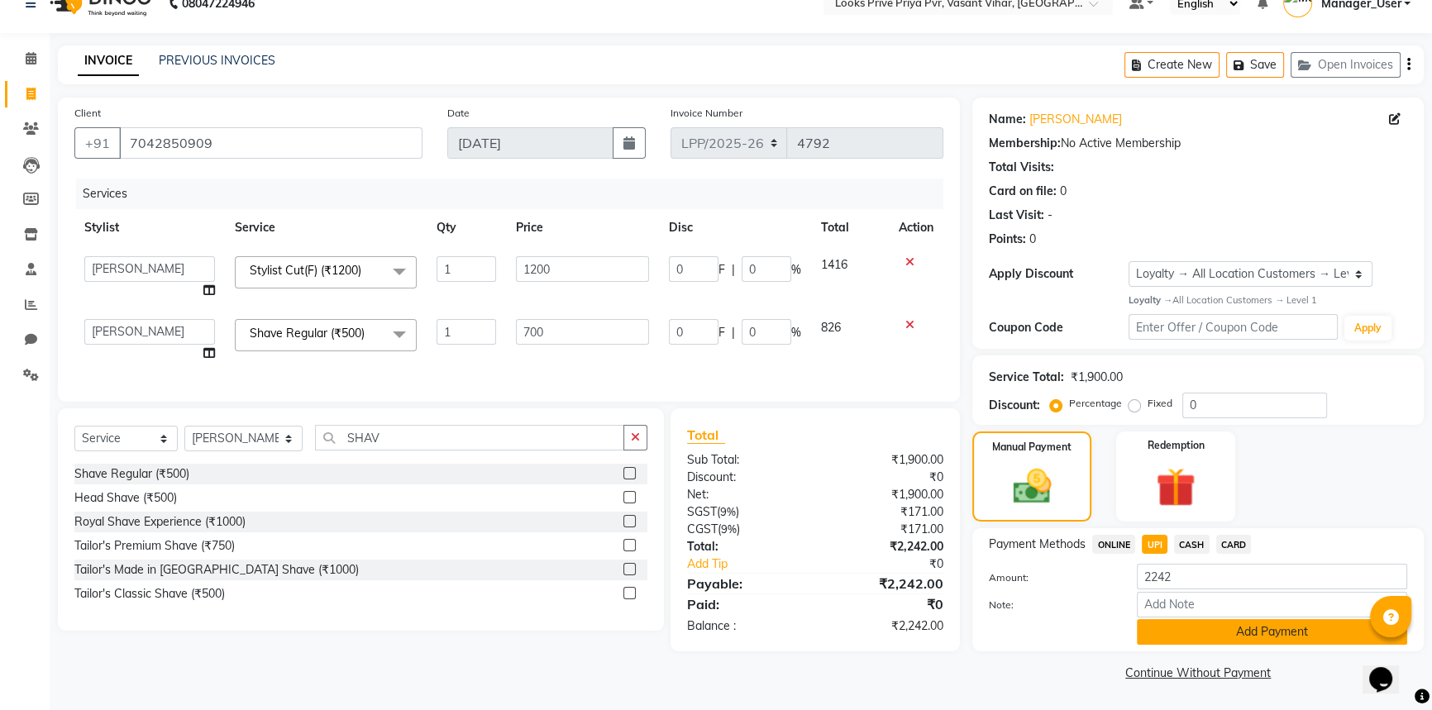
click at [1183, 628] on button "Add Payment" at bounding box center [1272, 632] width 270 height 26
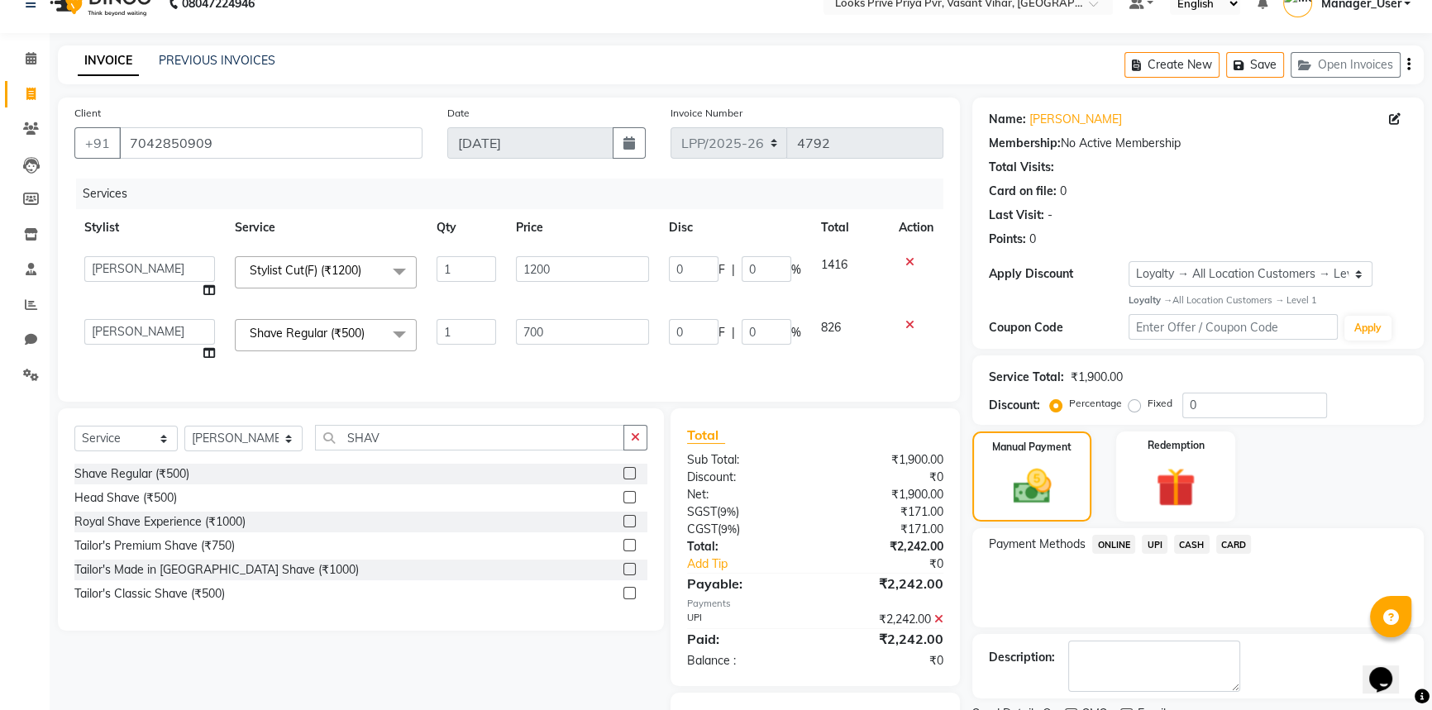
scroll to position [122, 0]
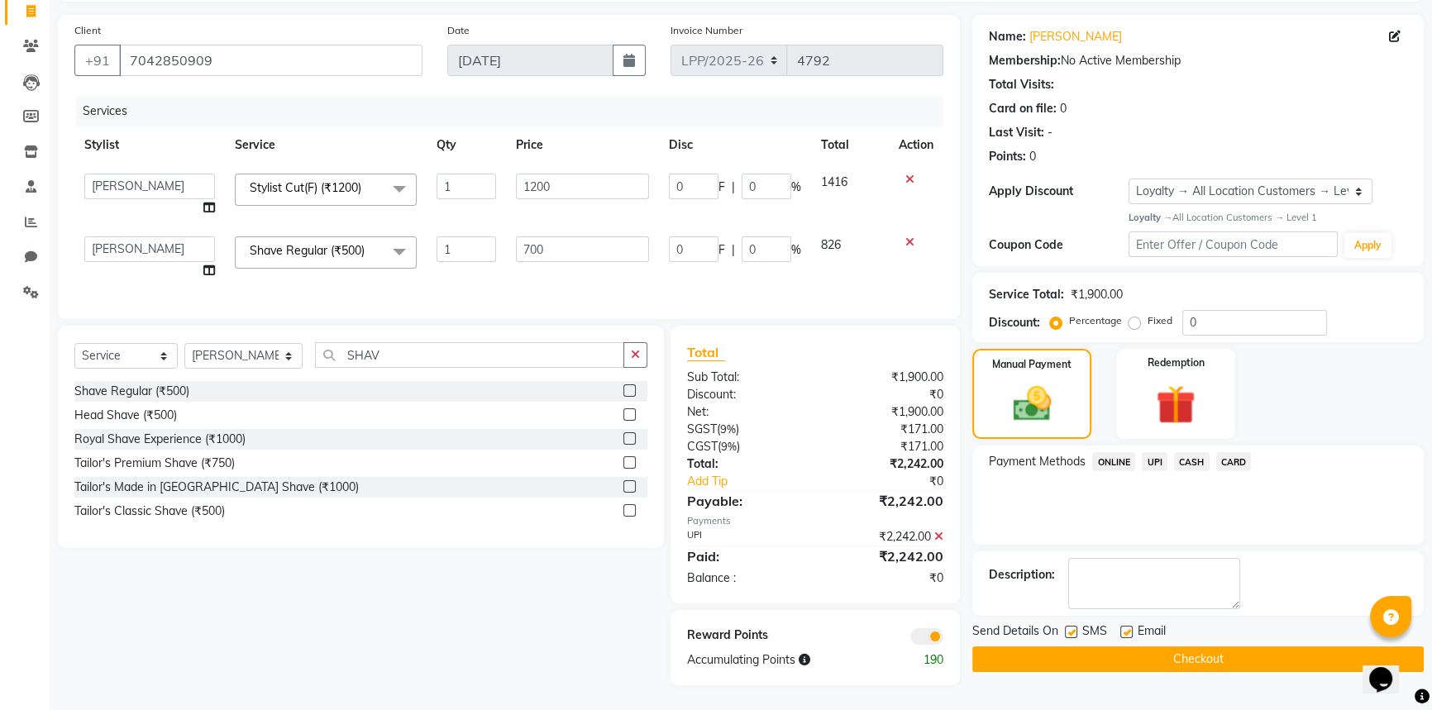
drag, startPoint x: 1113, startPoint y: 641, endPoint x: 1113, endPoint y: 617, distance: 23.1
click at [1113, 646] on button "Checkout" at bounding box center [1197, 659] width 451 height 26
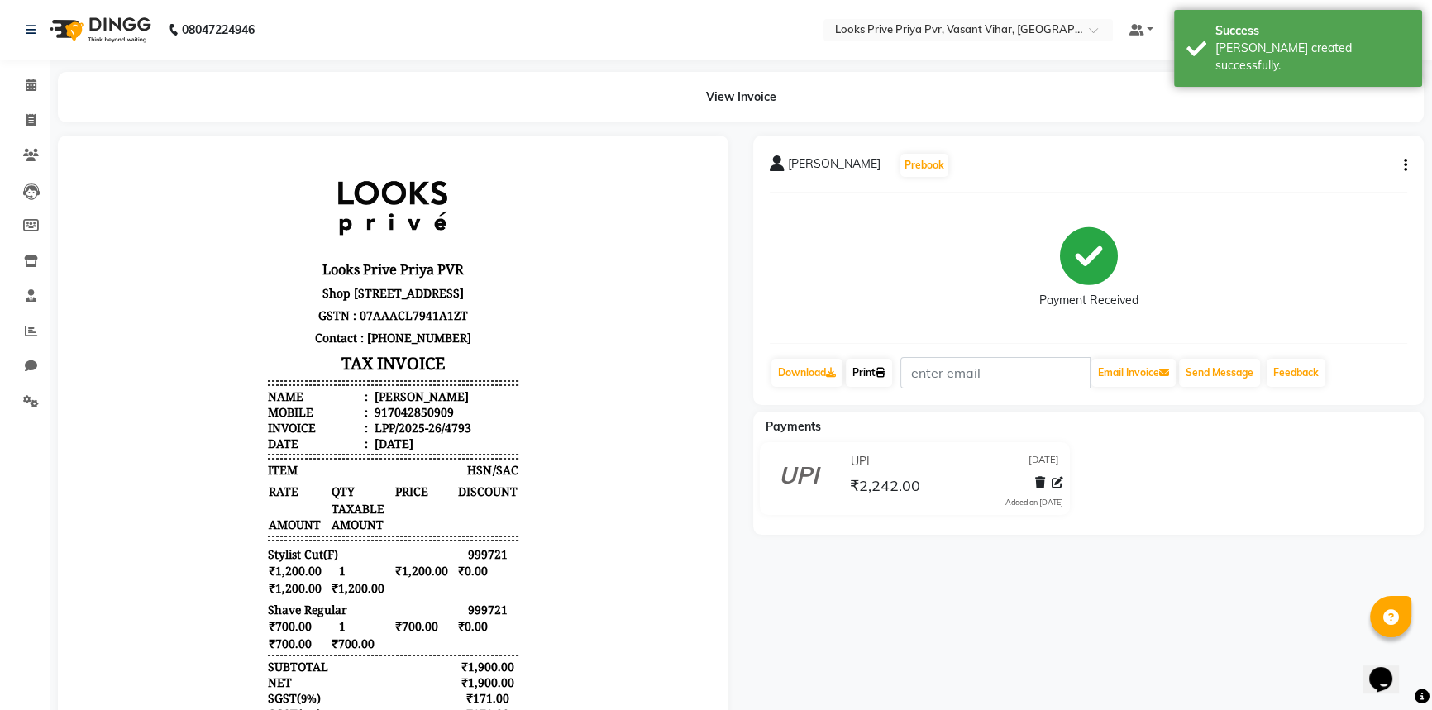
click at [876, 375] on link "Print" at bounding box center [869, 373] width 46 height 28
